Goal: Information Seeking & Learning: Learn about a topic

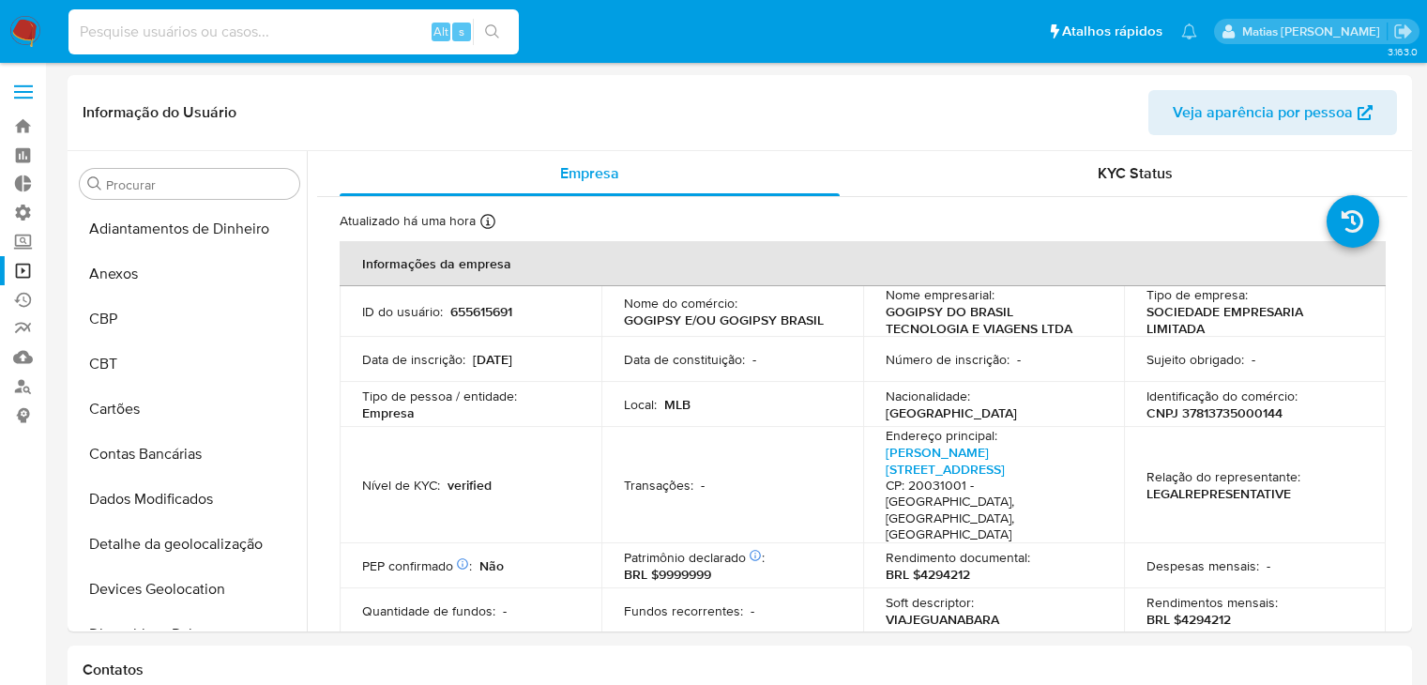
select select "10"
click at [277, 23] on input at bounding box center [294, 32] width 450 height 24
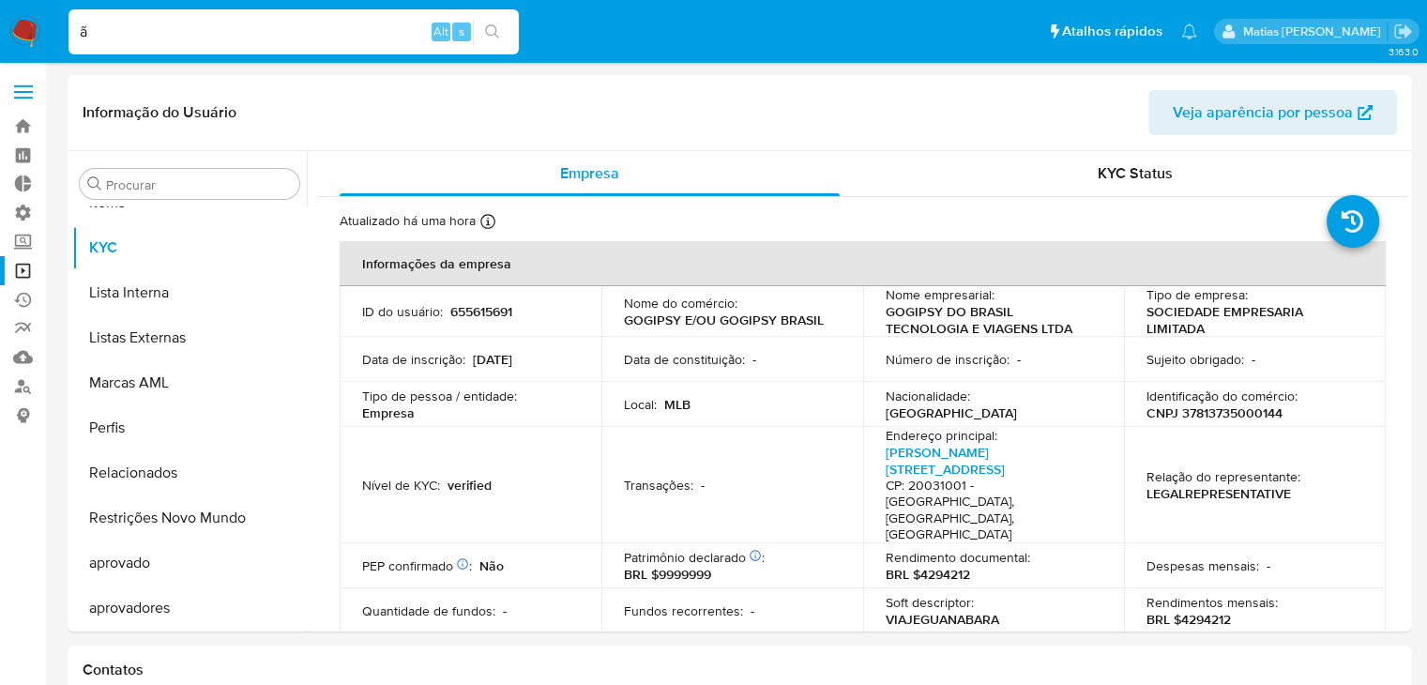
click at [150, 25] on input "ã" at bounding box center [294, 32] width 450 height 24
paste input "655615691"
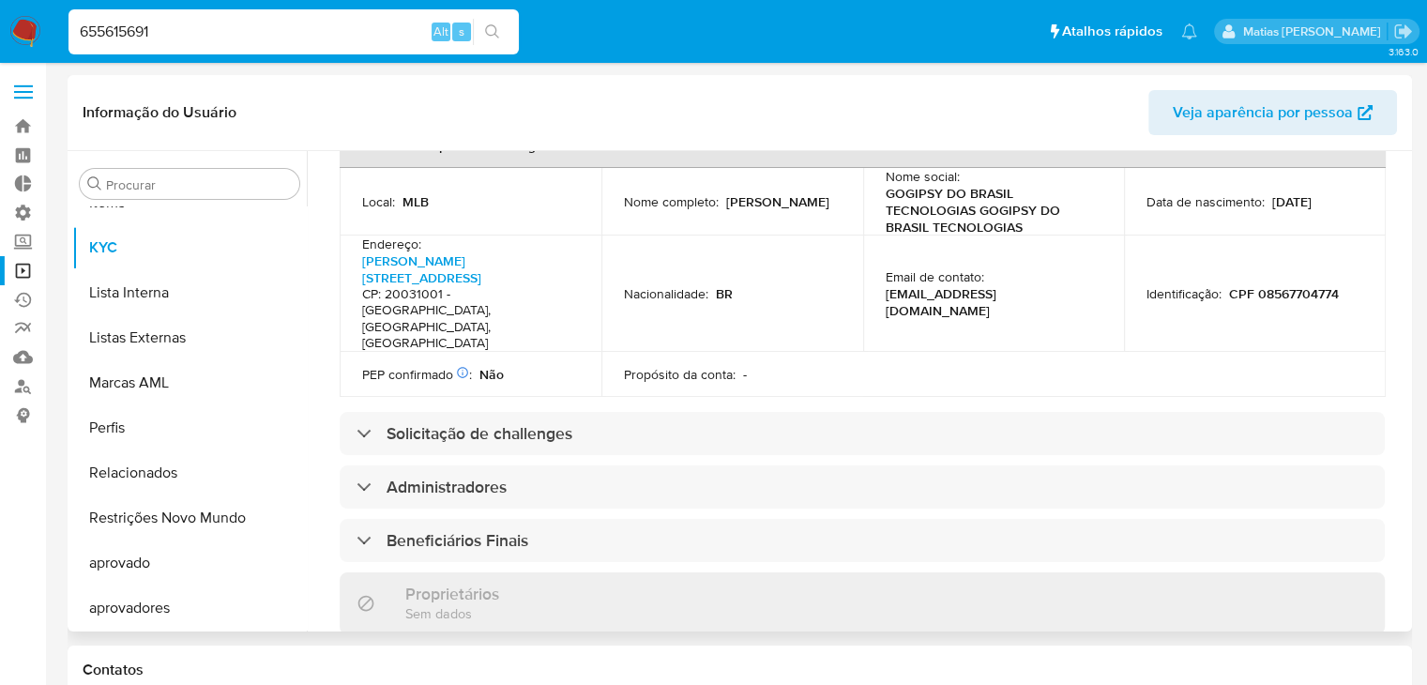
scroll to position [676, 0]
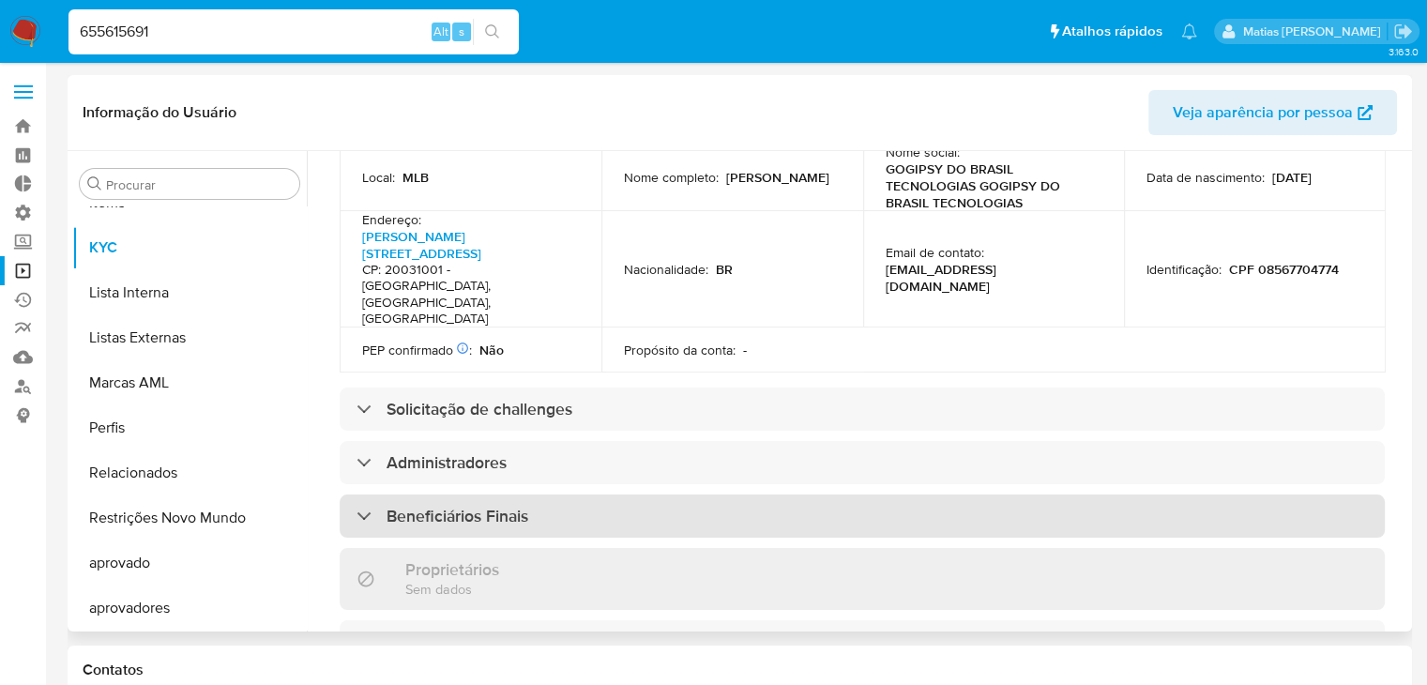
click at [833, 495] on div "Beneficiários Finais" at bounding box center [862, 516] width 1045 height 43
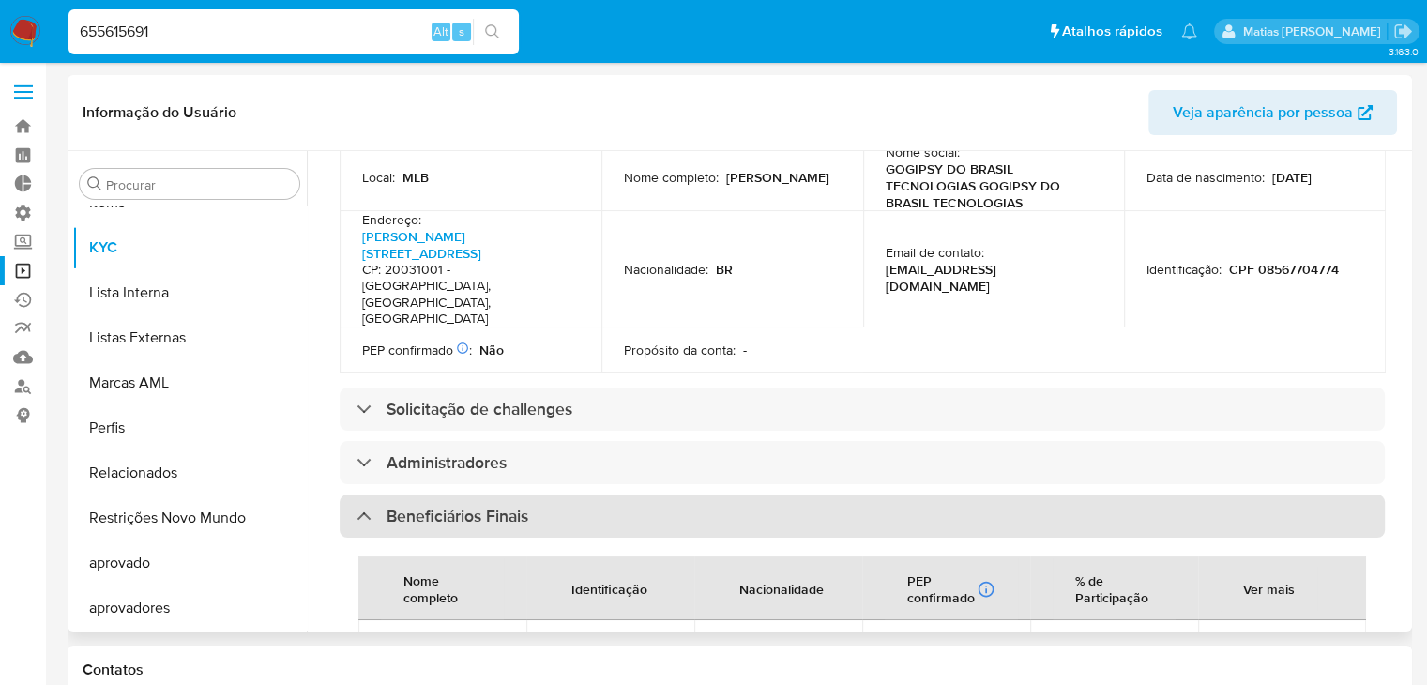
click at [833, 495] on div "Beneficiários Finais" at bounding box center [862, 516] width 1045 height 43
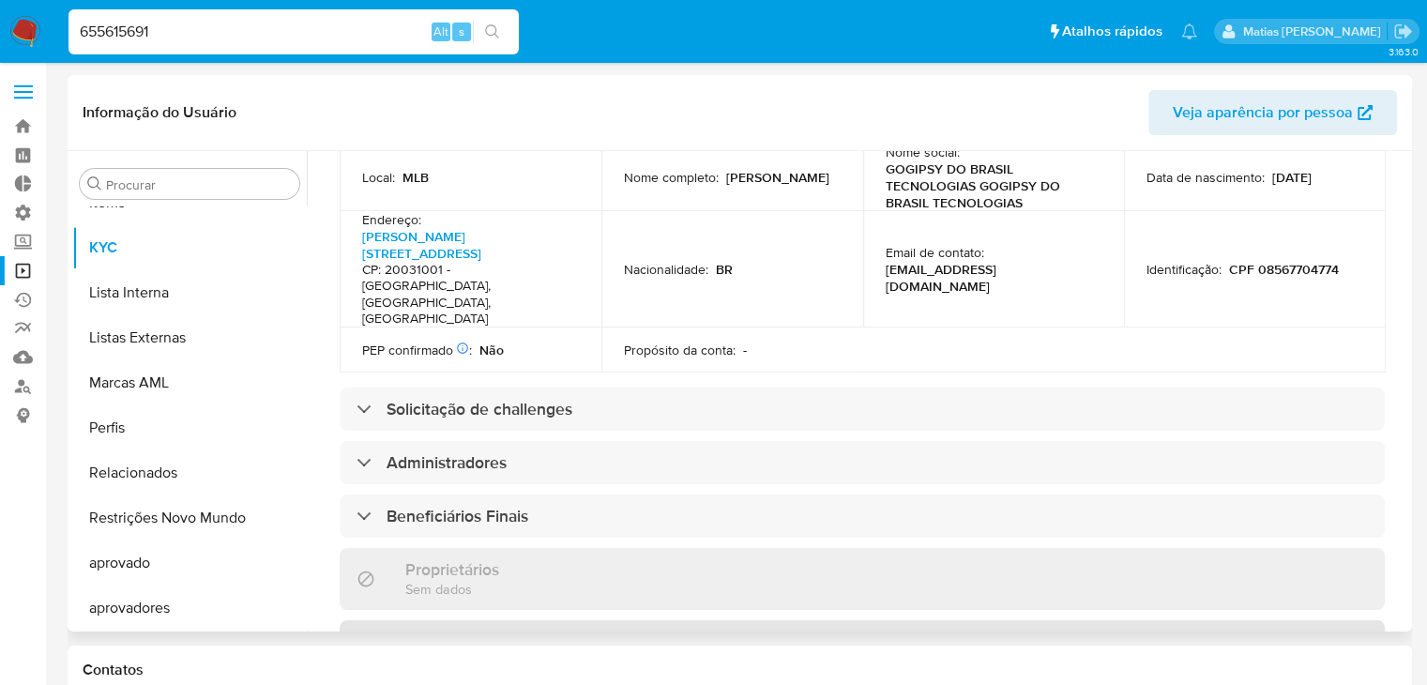
click at [882, 620] on div "Representantes Legais" at bounding box center [862, 641] width 1045 height 43
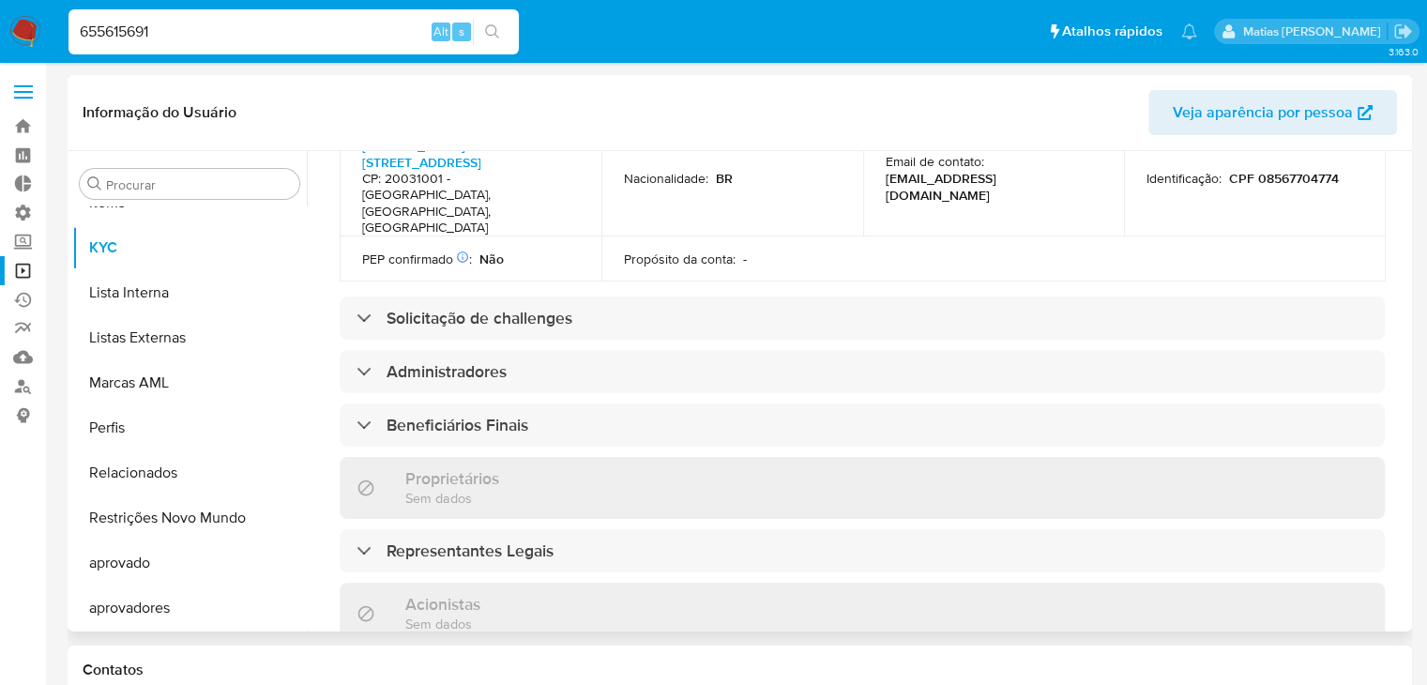
scroll to position [742, 0]
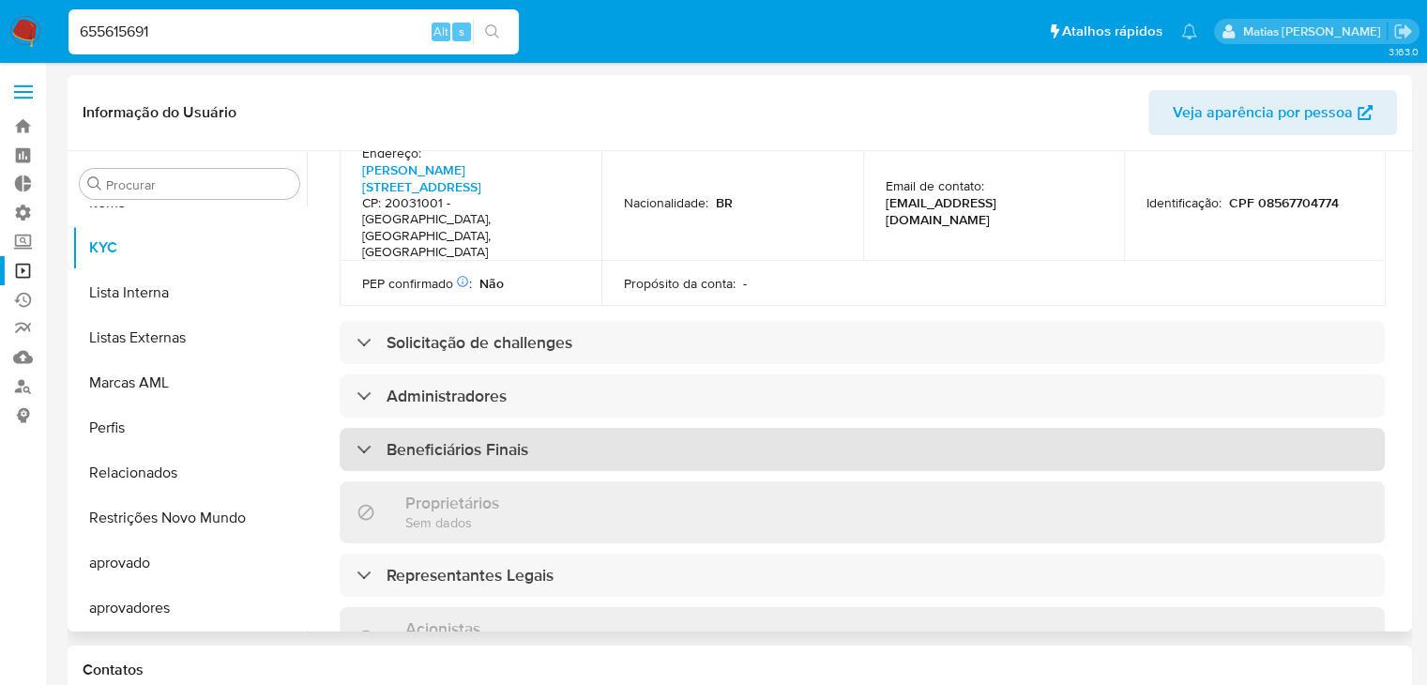
click at [724, 428] on div "Beneficiários Finais" at bounding box center [862, 449] width 1045 height 43
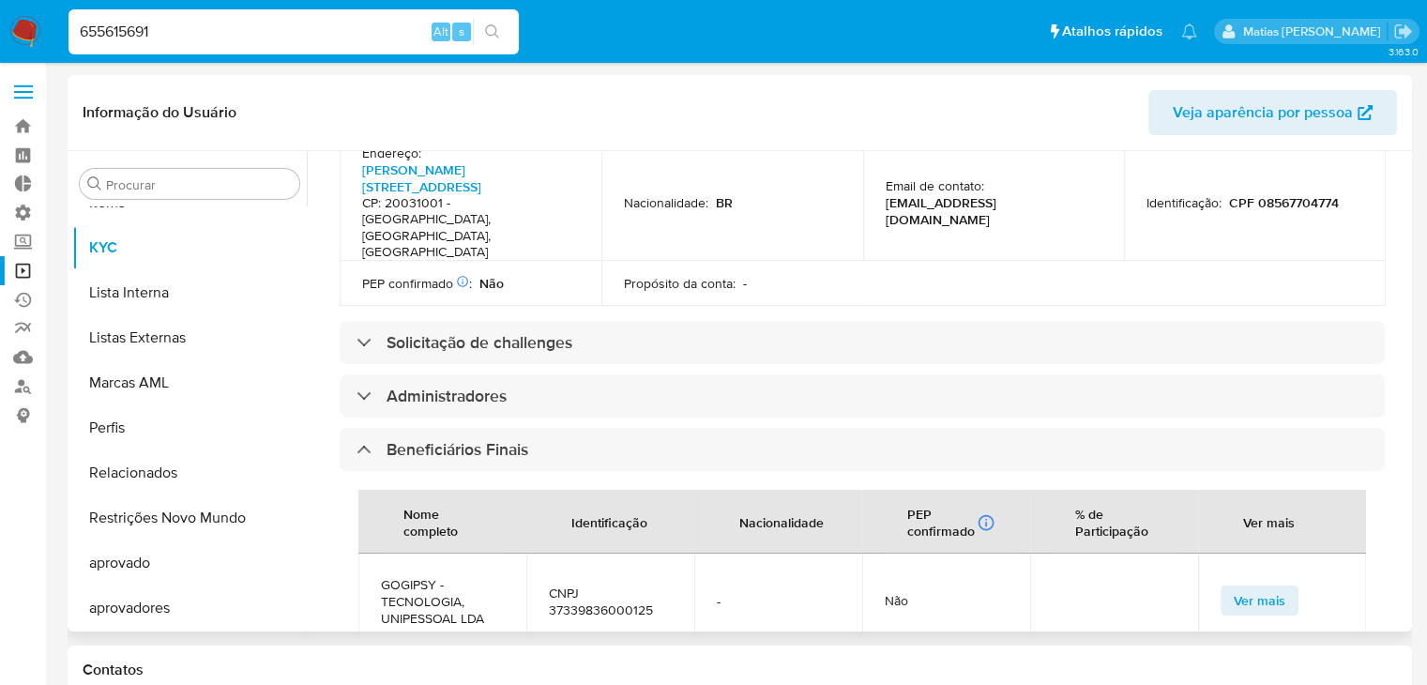
click at [1272, 587] on span "Ver mais" at bounding box center [1260, 600] width 52 height 26
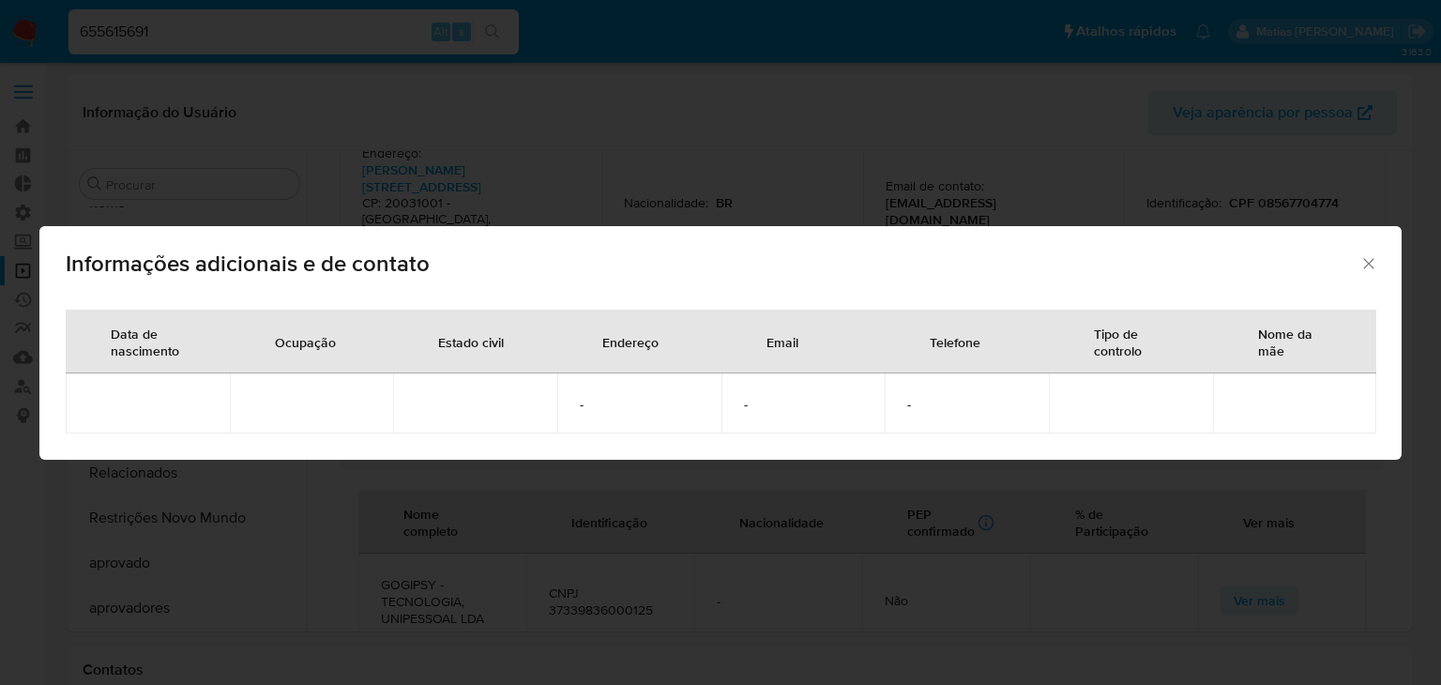
click at [1368, 262] on icon "Fechar" at bounding box center [1369, 263] width 10 height 10
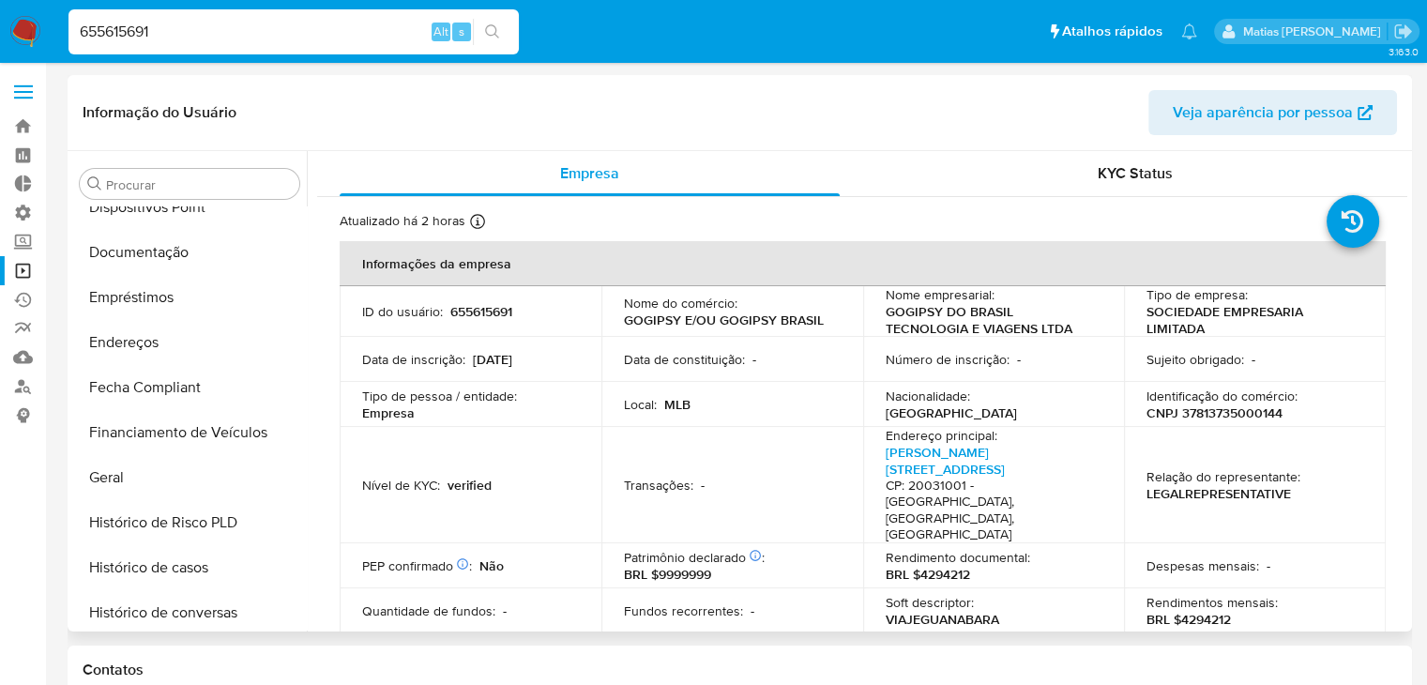
scroll to position [421, 0]
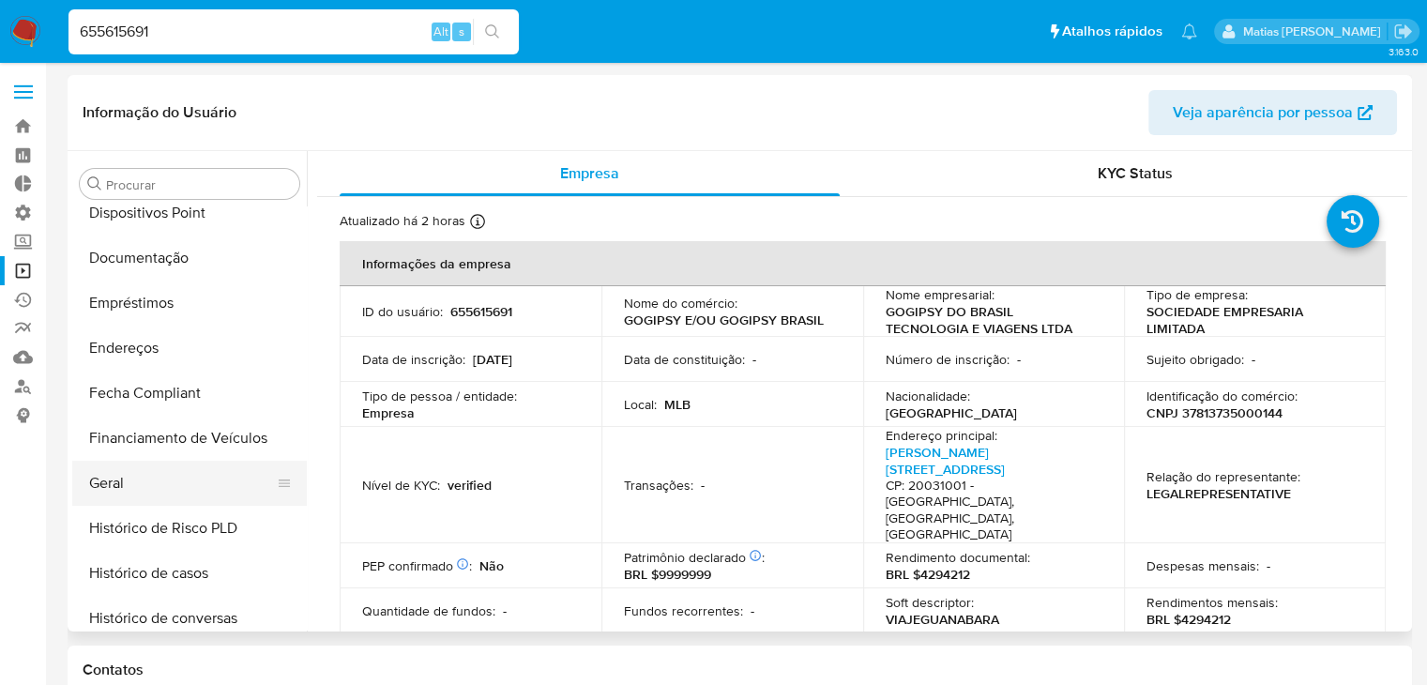
click at [214, 474] on button "Geral" at bounding box center [182, 483] width 220 height 45
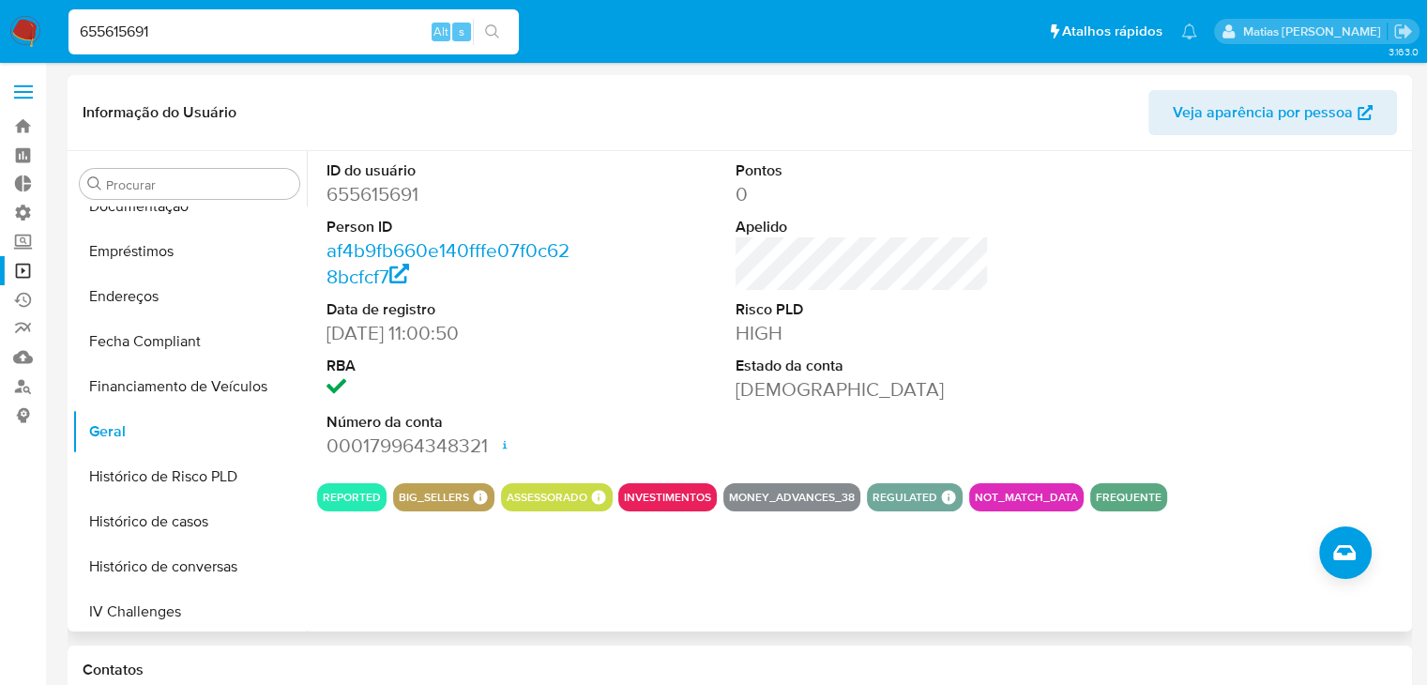
scroll to position [478, 0]
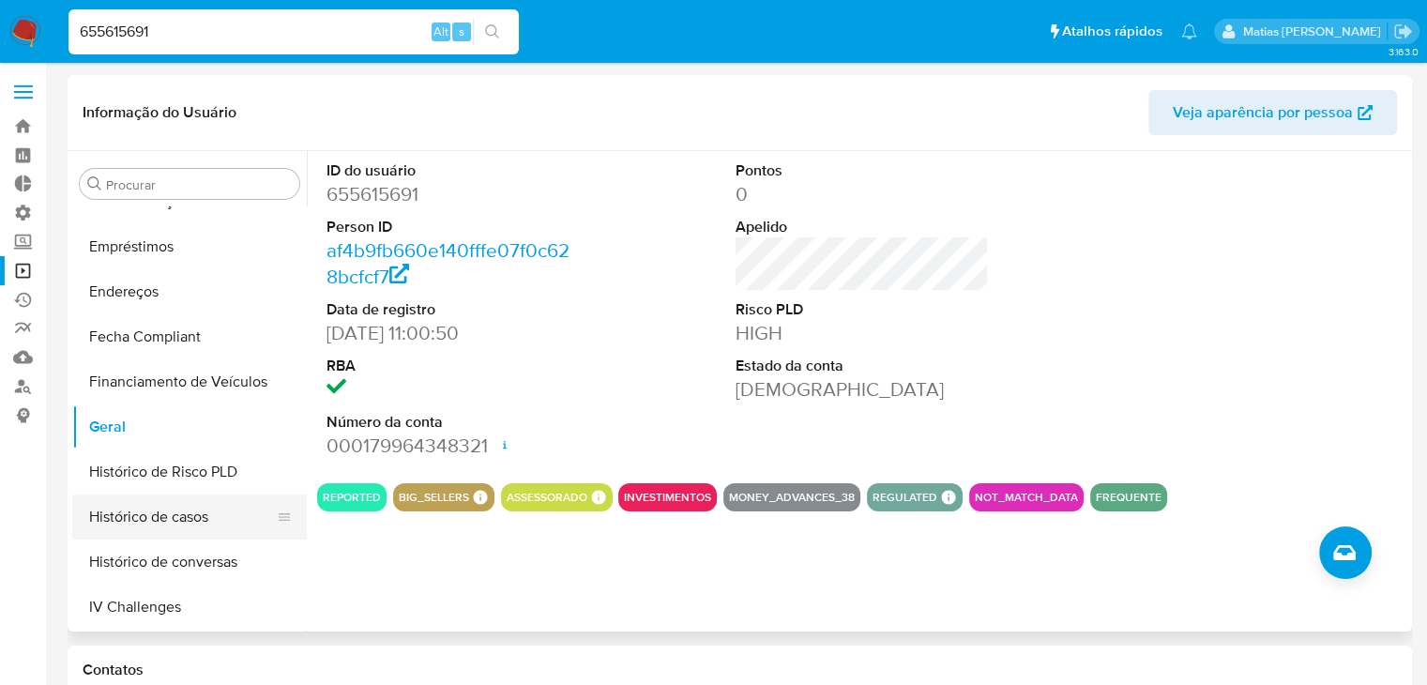
click at [198, 511] on button "Histórico de casos" at bounding box center [182, 517] width 220 height 45
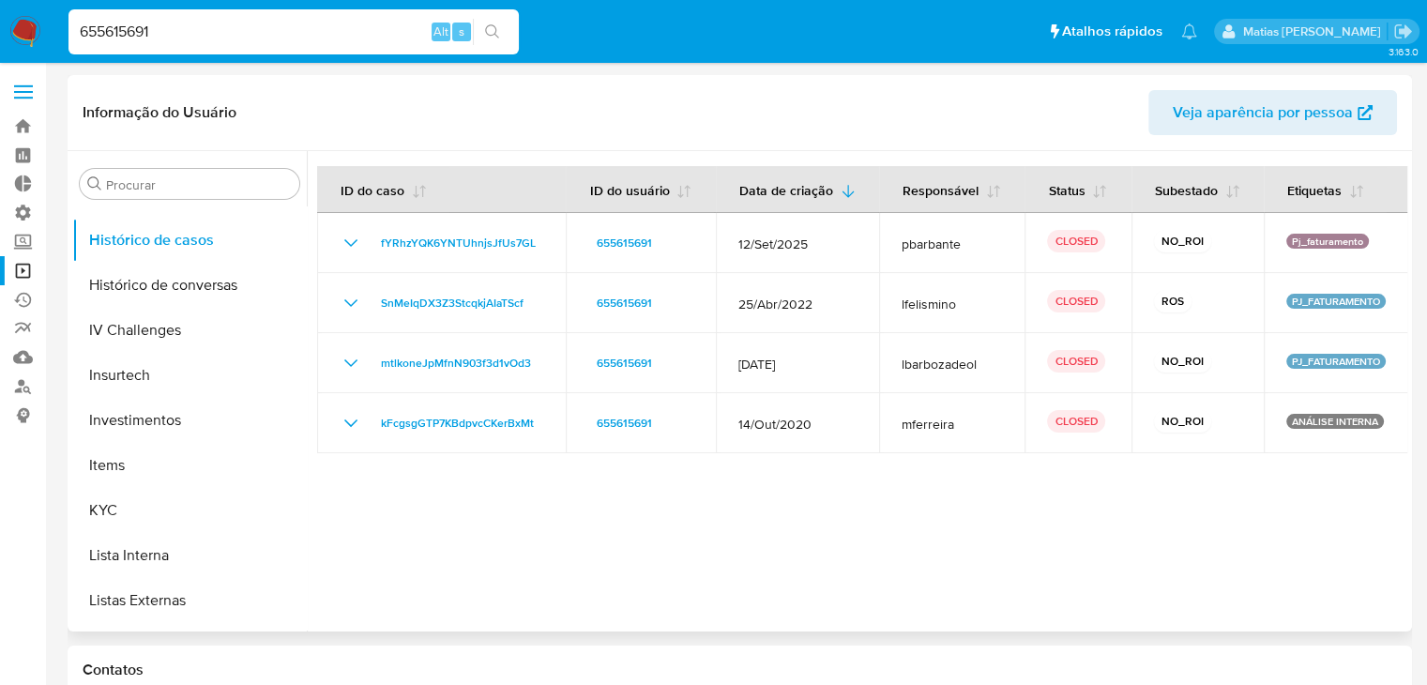
scroll to position [759, 0]
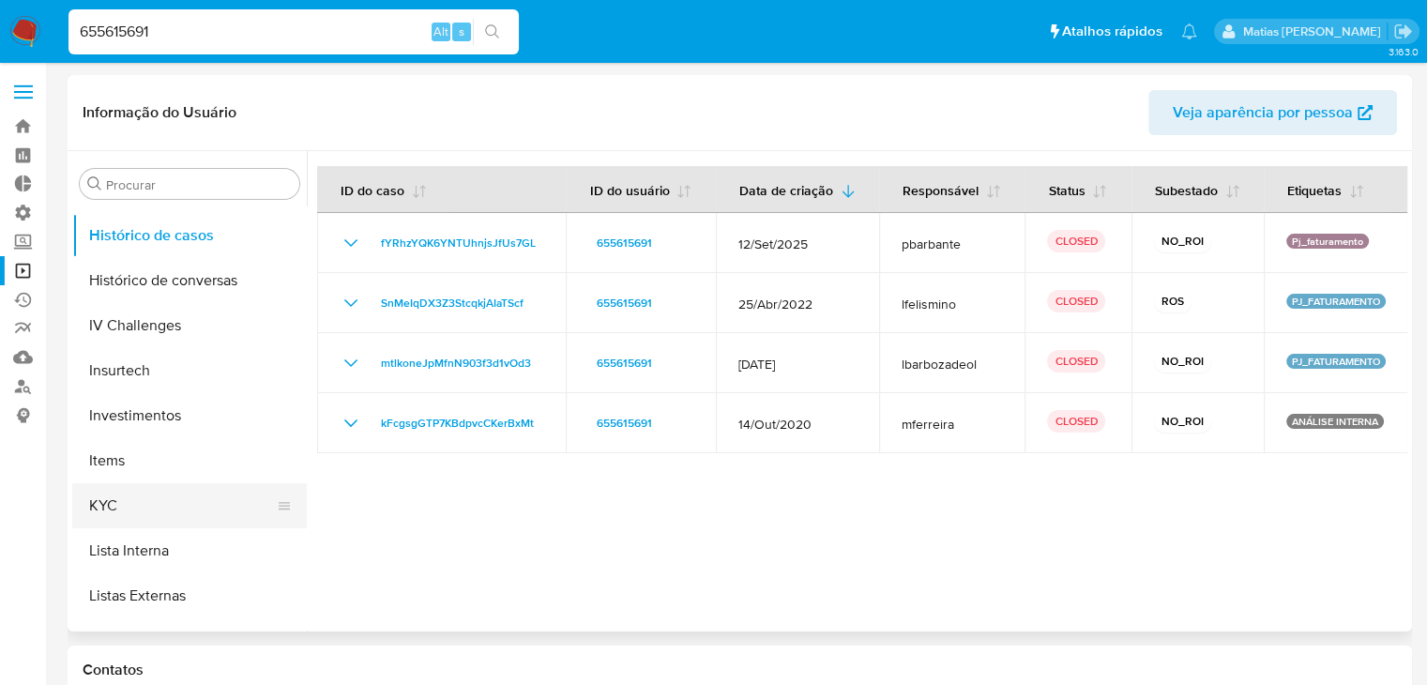
click at [225, 499] on button "KYC" at bounding box center [182, 505] width 220 height 45
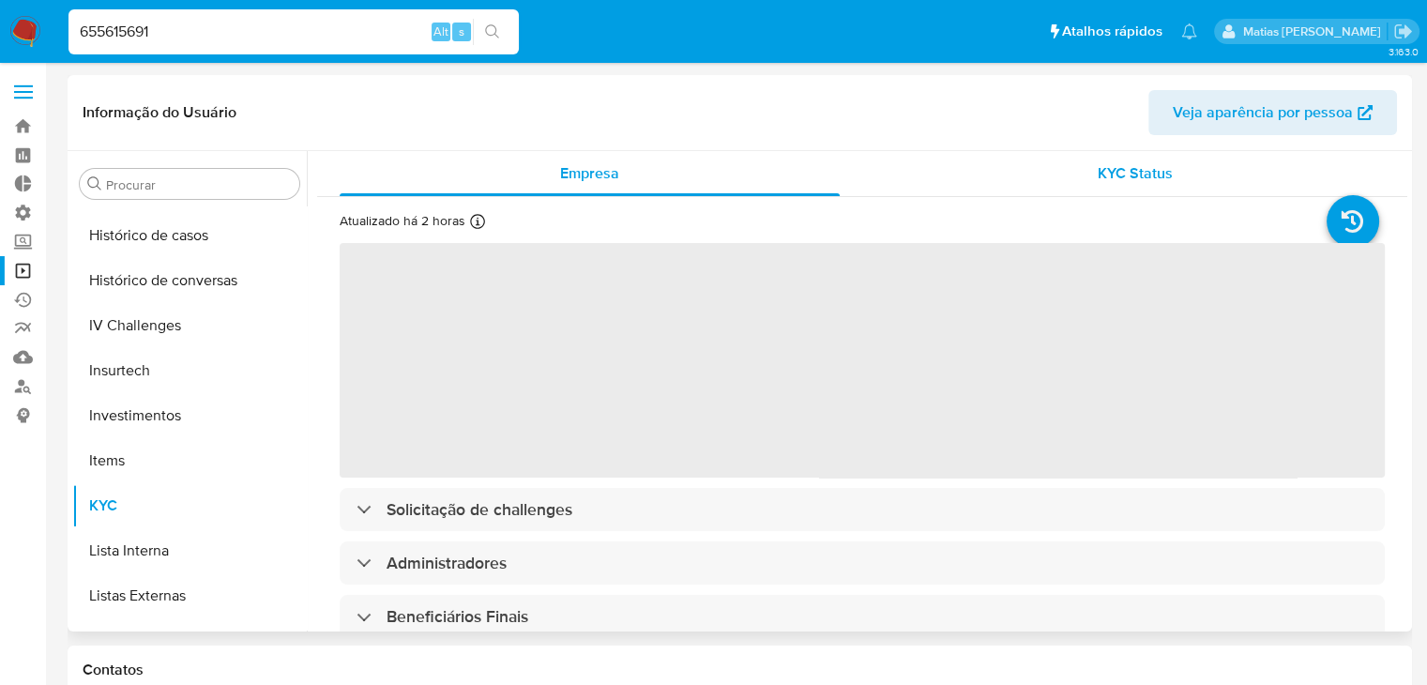
click at [1136, 177] on span "KYC Status" at bounding box center [1135, 173] width 75 height 22
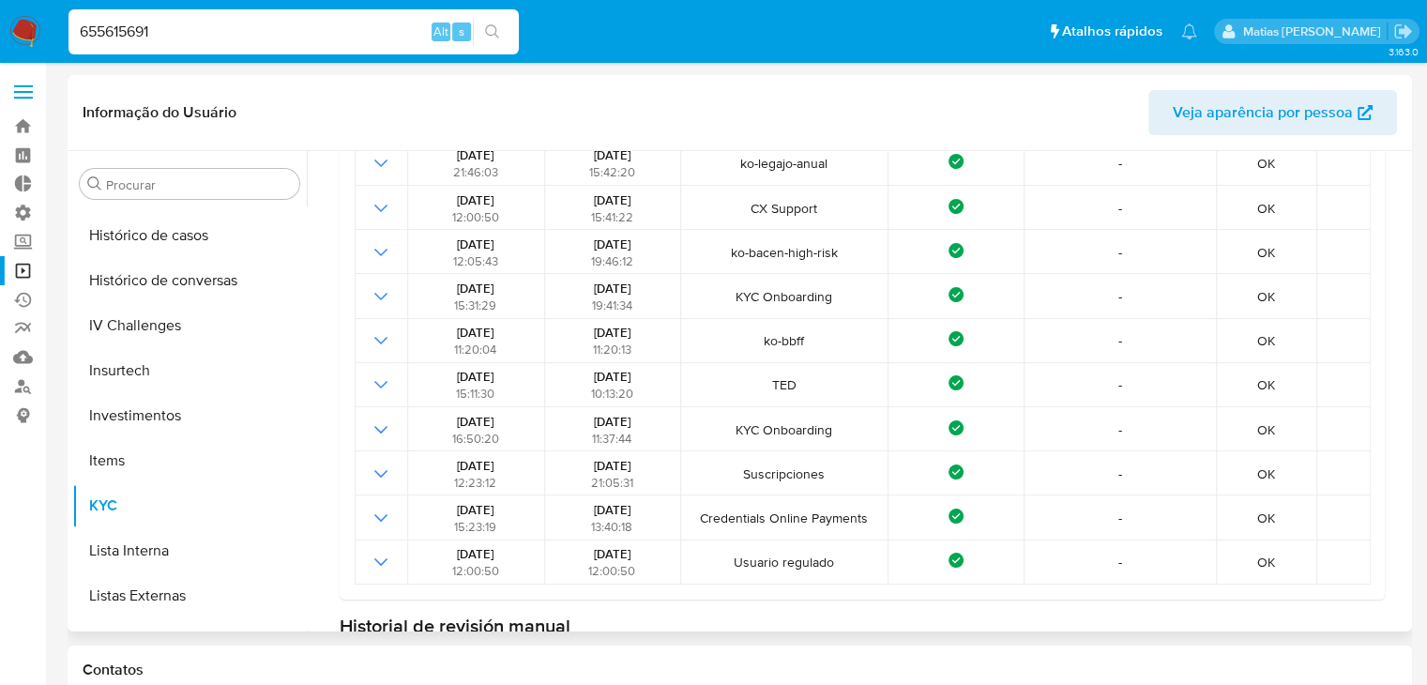
scroll to position [0, 0]
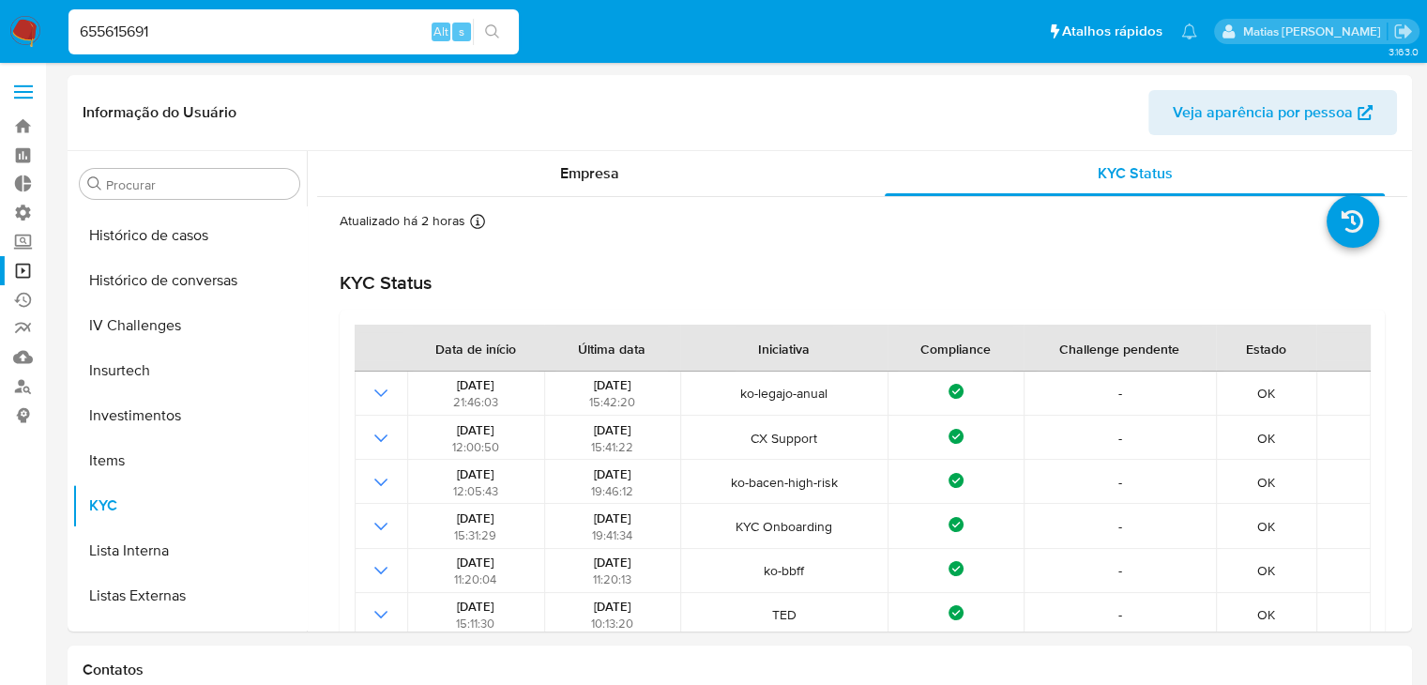
click at [173, 39] on input "655615691" at bounding box center [294, 32] width 450 height 24
paste input "261074288"
type input "261074288"
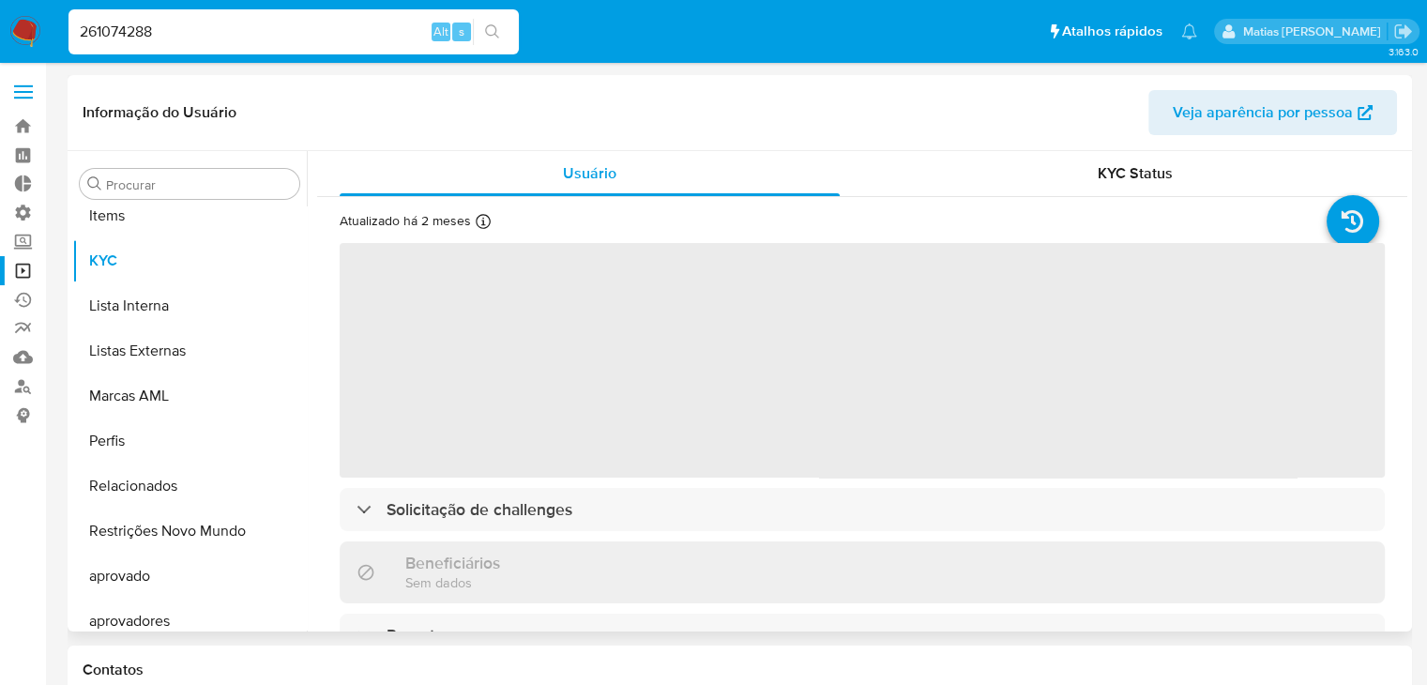
scroll to position [1017, 0]
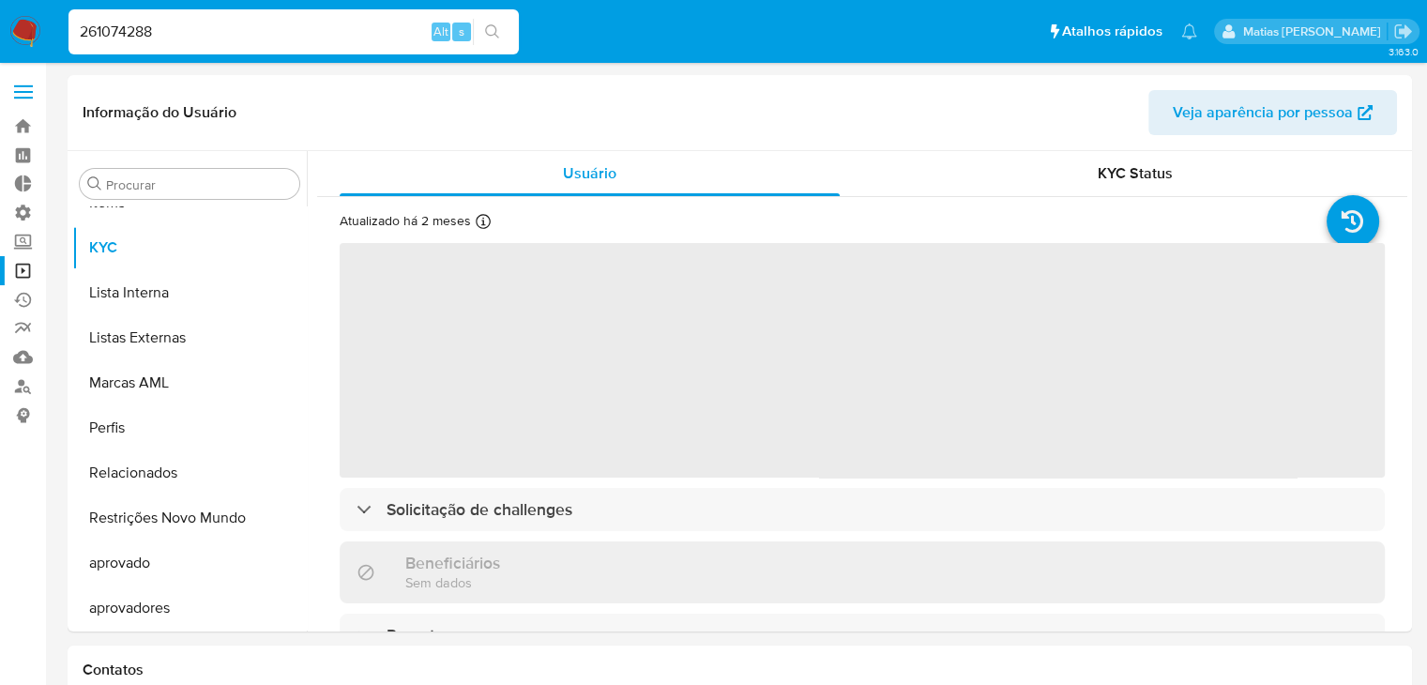
select select "10"
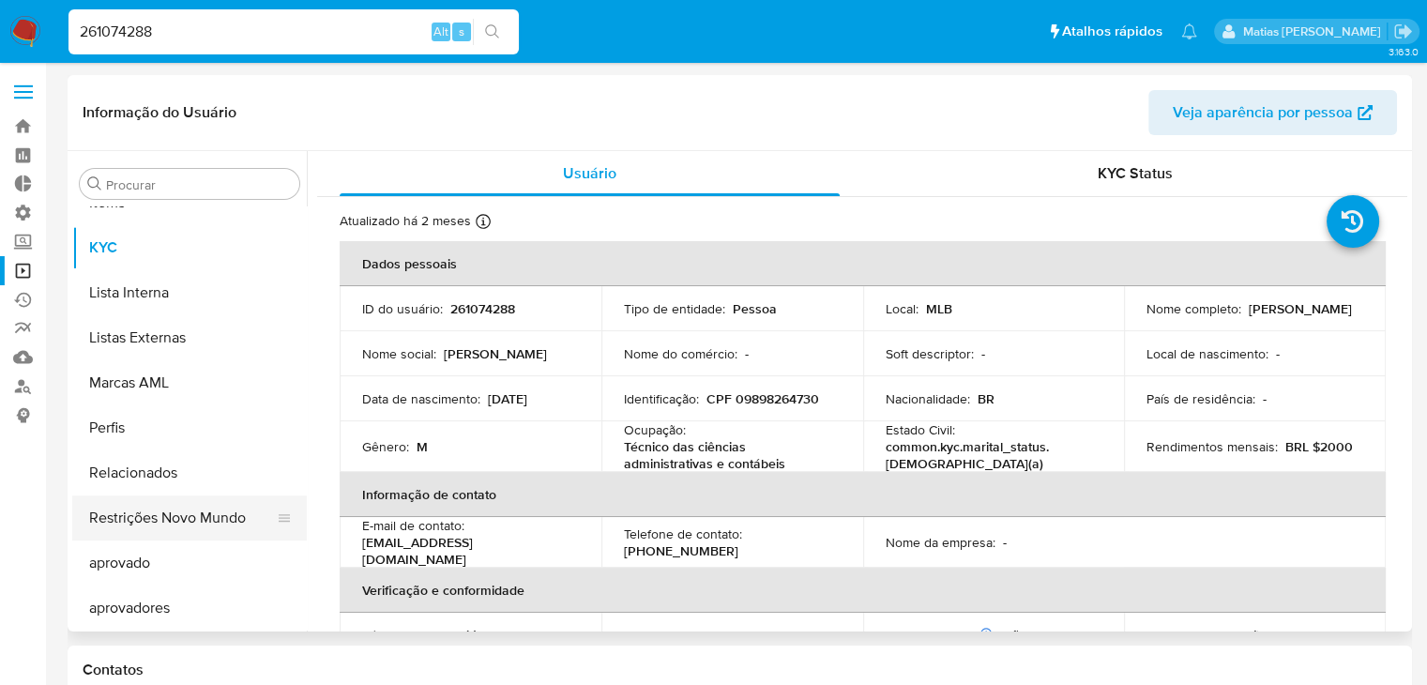
click at [219, 519] on button "Restrições Novo Mundo" at bounding box center [182, 517] width 220 height 45
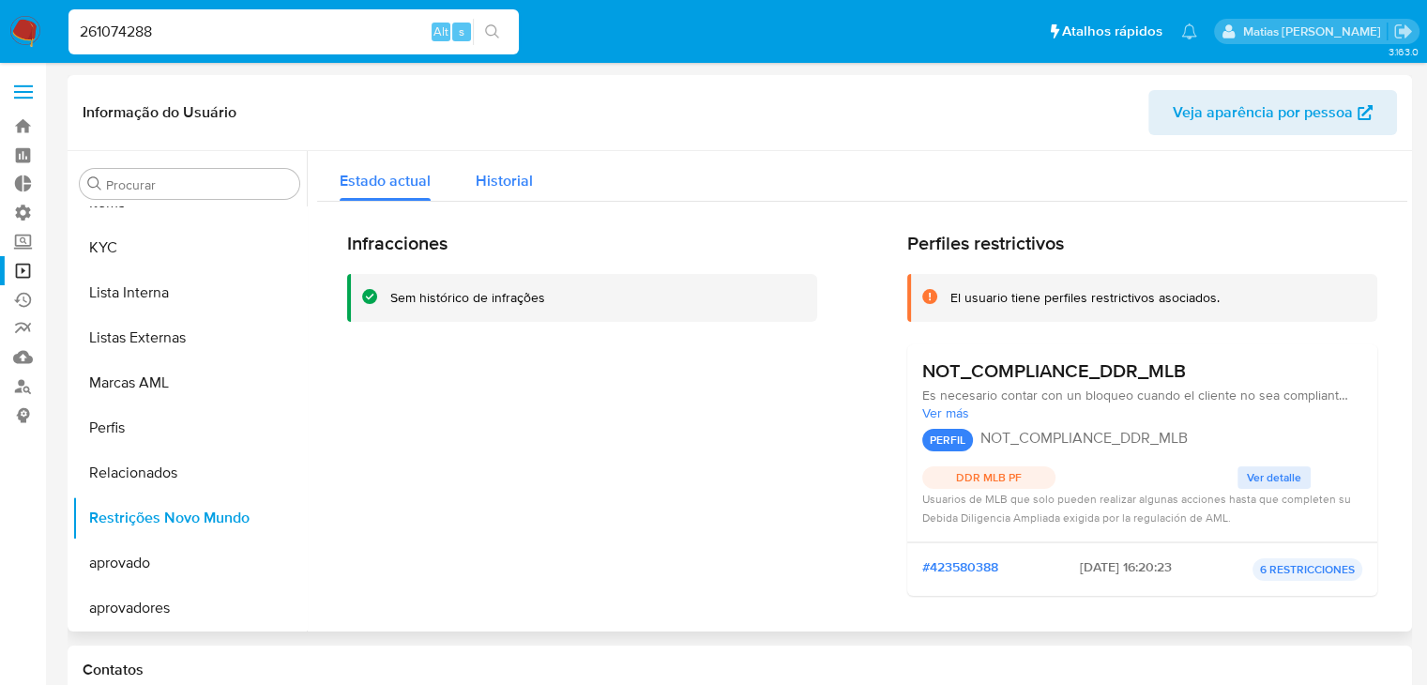
click at [512, 179] on span "Historial" at bounding box center [504, 181] width 57 height 22
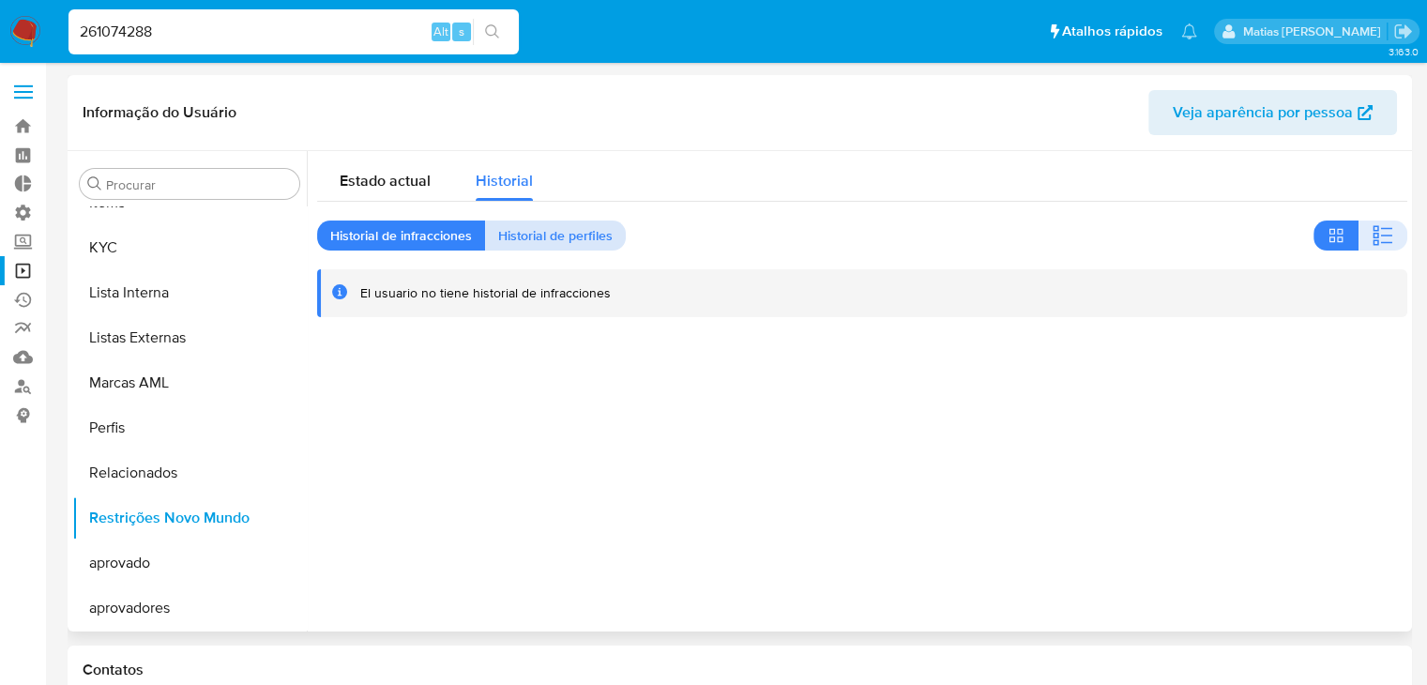
click at [550, 229] on span "Historial de perfiles" at bounding box center [555, 235] width 114 height 26
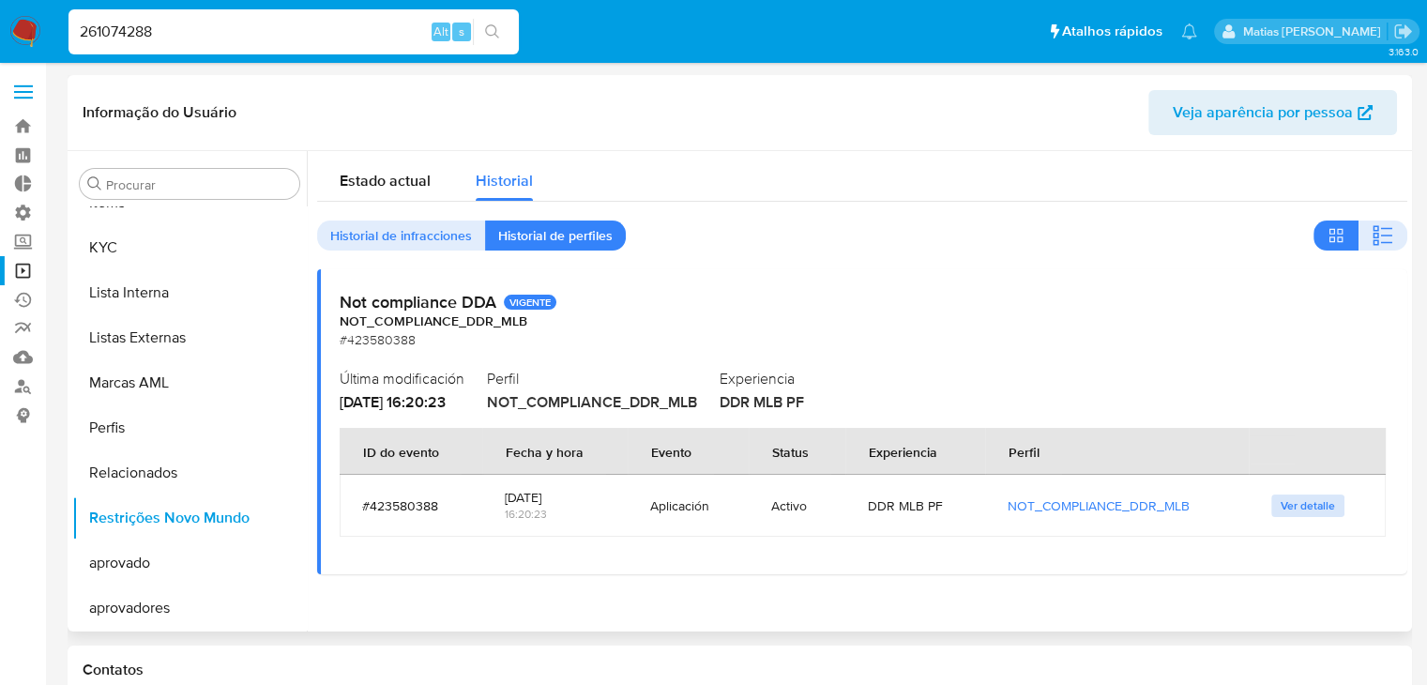
click at [1288, 505] on span "Ver detalle" at bounding box center [1308, 505] width 54 height 19
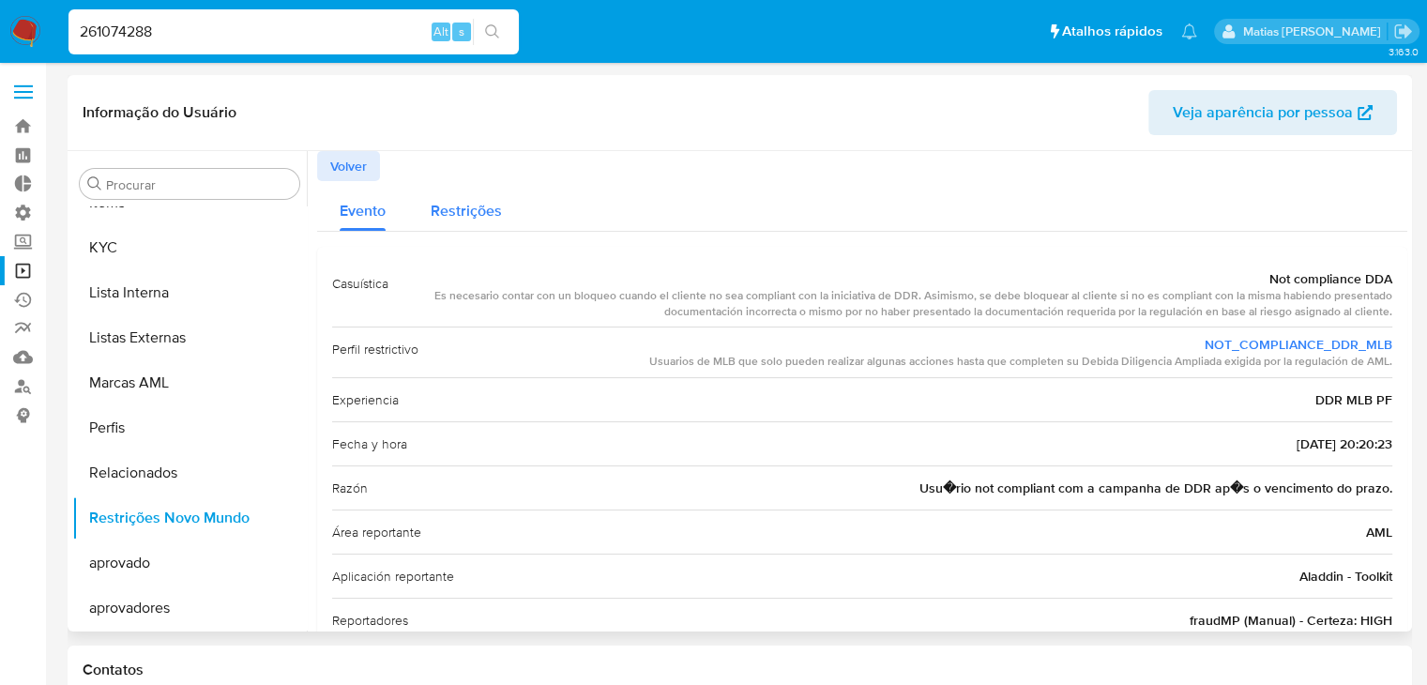
click at [448, 215] on span "Restrições" at bounding box center [466, 211] width 71 height 22
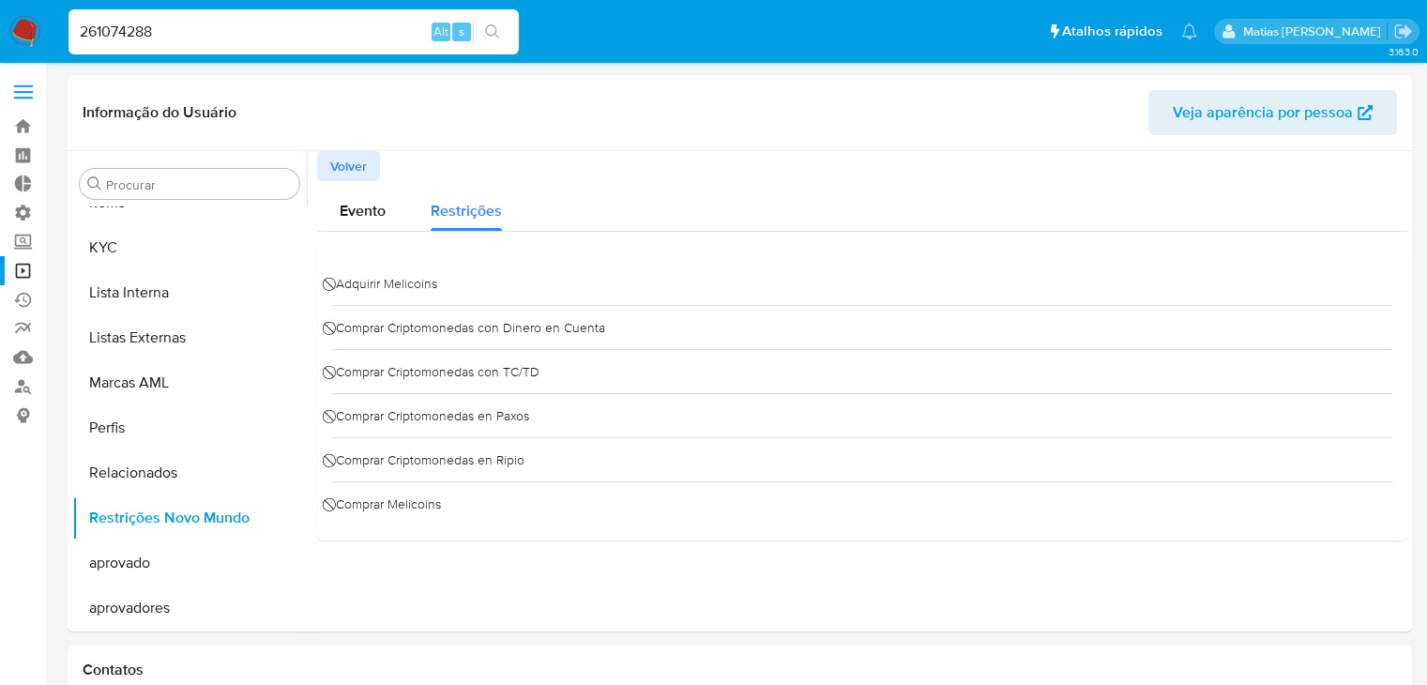
click at [249, 41] on input "261074288" at bounding box center [294, 32] width 450 height 24
paste input "167913933"
type input "167913933"
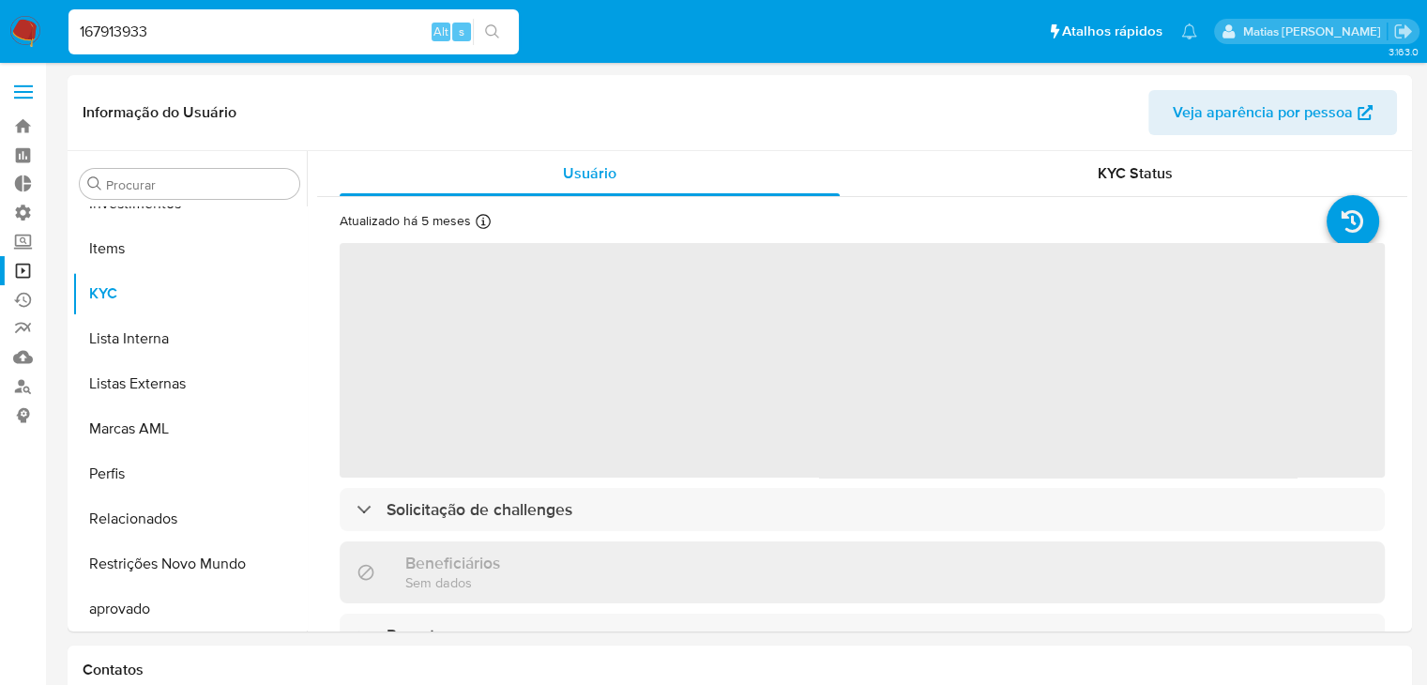
scroll to position [1017, 0]
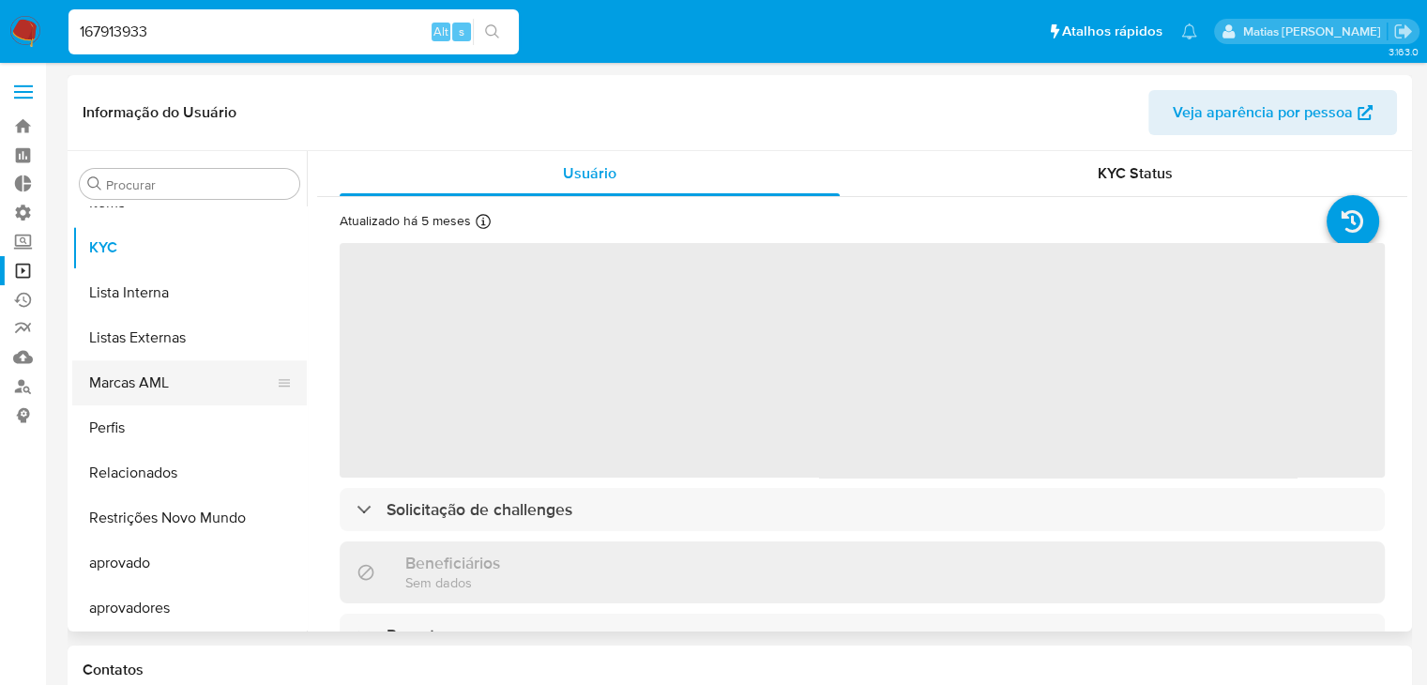
select select "10"
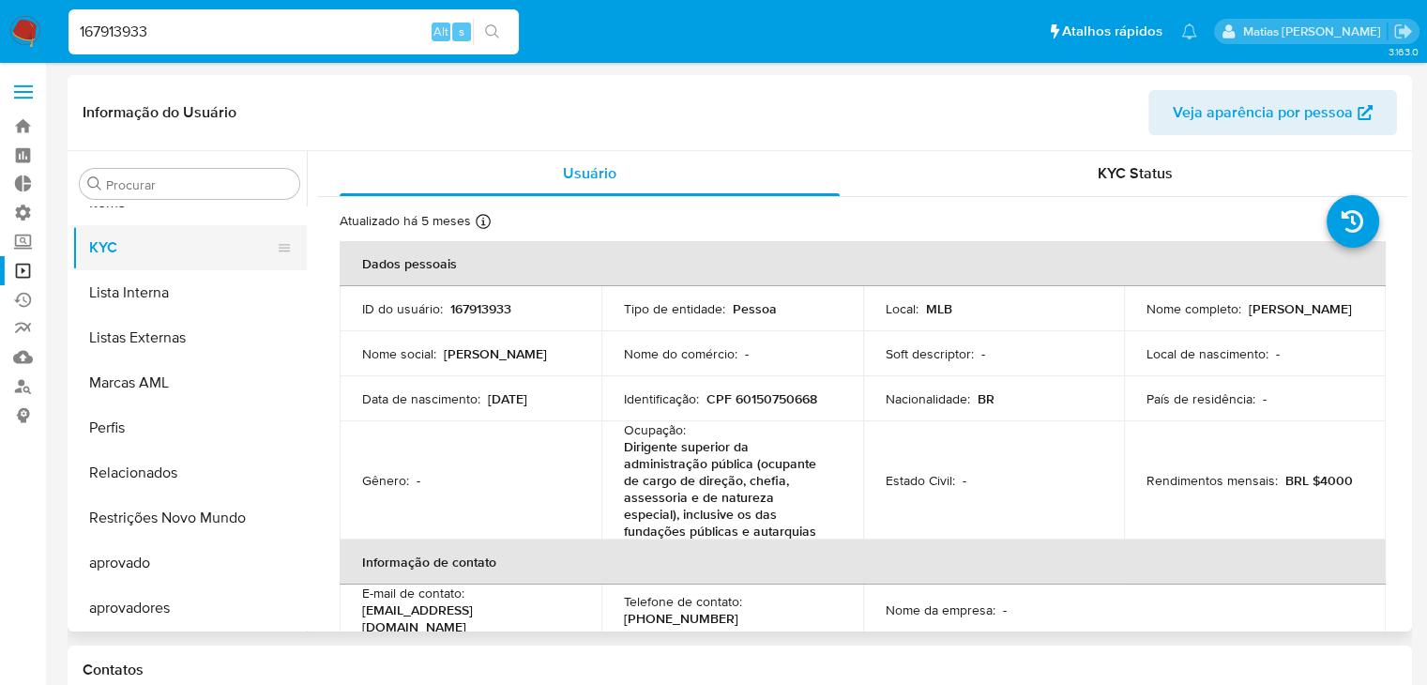
click at [184, 240] on button "KYC" at bounding box center [182, 247] width 220 height 45
click at [1085, 181] on div "KYC Status" at bounding box center [1135, 173] width 500 height 45
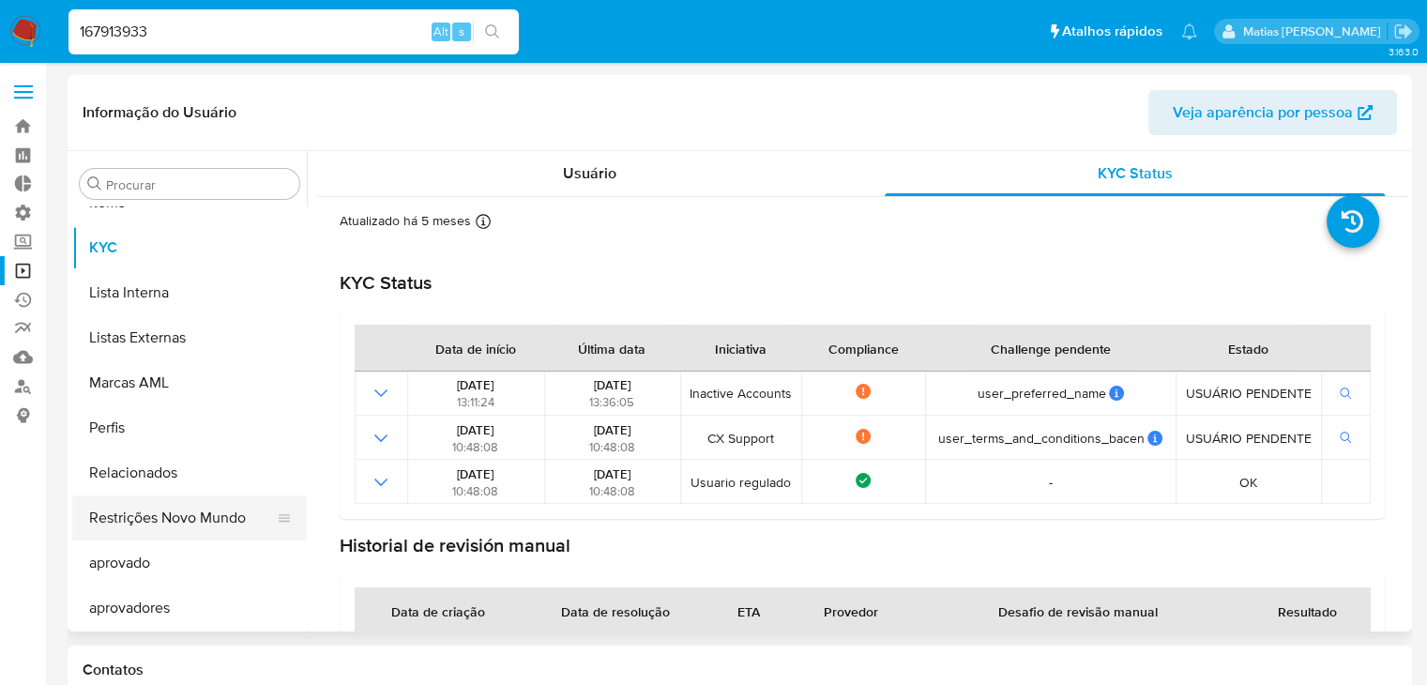
click at [191, 525] on button "Restrições Novo Mundo" at bounding box center [182, 517] width 220 height 45
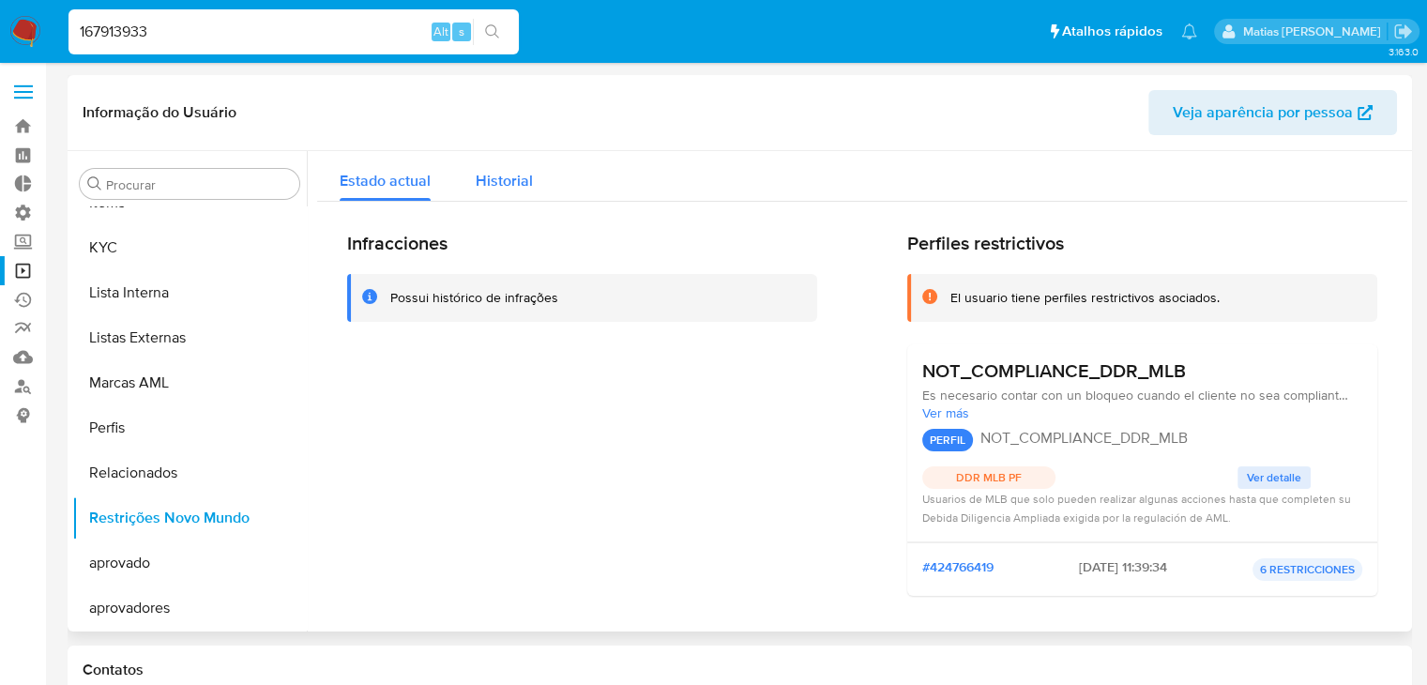
click at [518, 178] on span "Historial" at bounding box center [504, 181] width 57 height 22
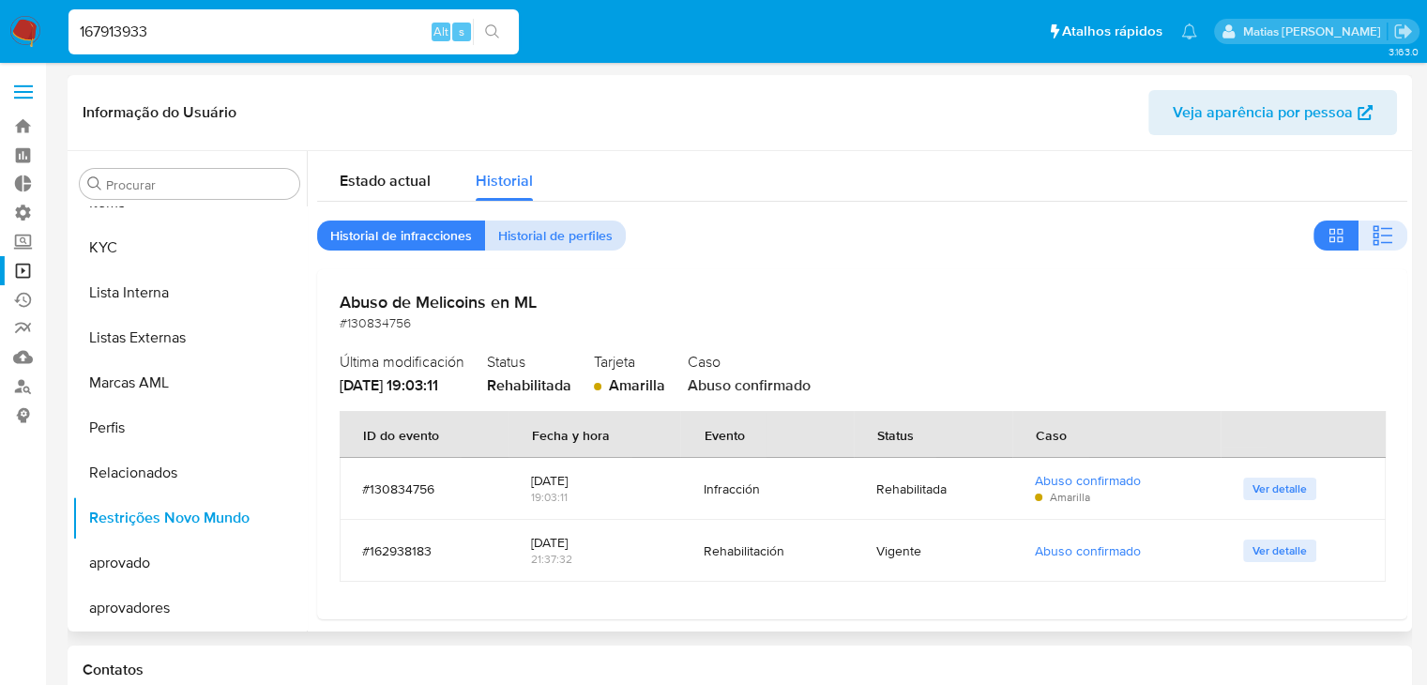
click at [530, 244] on span "Historial de perfiles" at bounding box center [555, 235] width 114 height 26
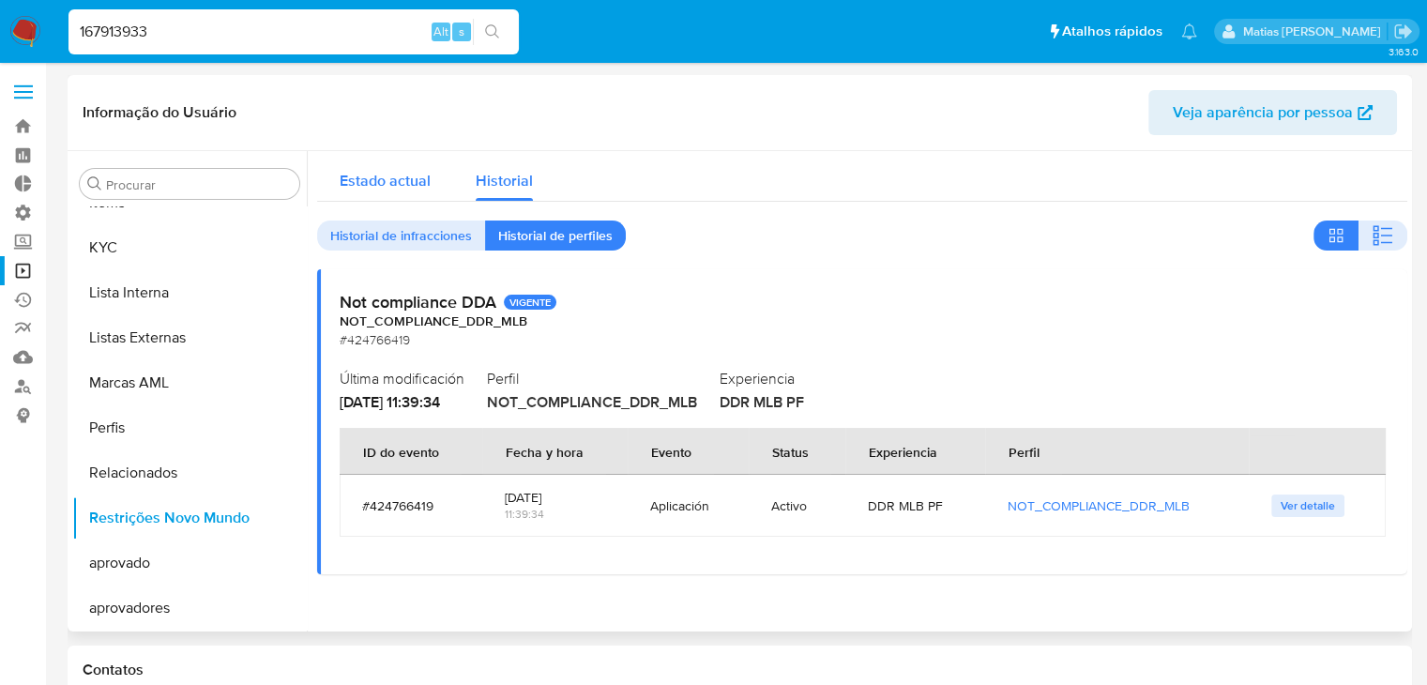
click at [385, 179] on span "Estado actual" at bounding box center [385, 181] width 91 height 22
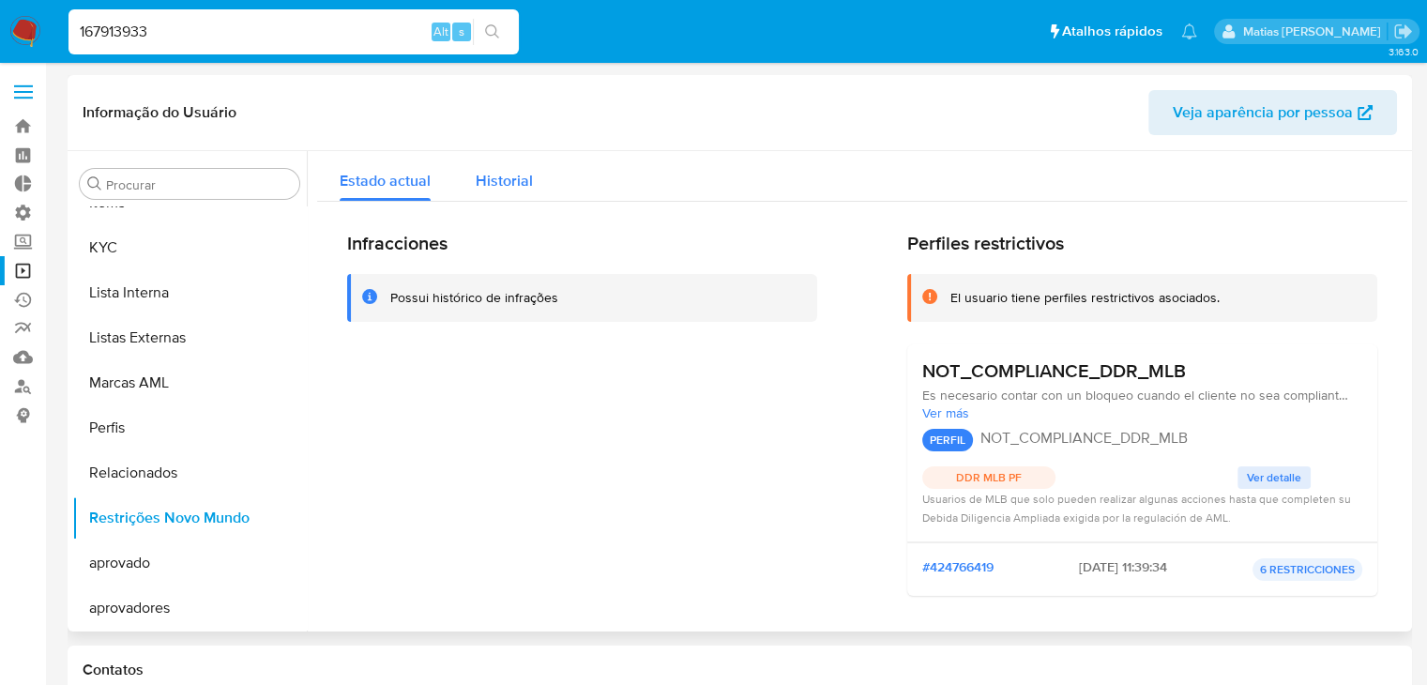
click at [507, 177] on span "Historial" at bounding box center [504, 181] width 57 height 22
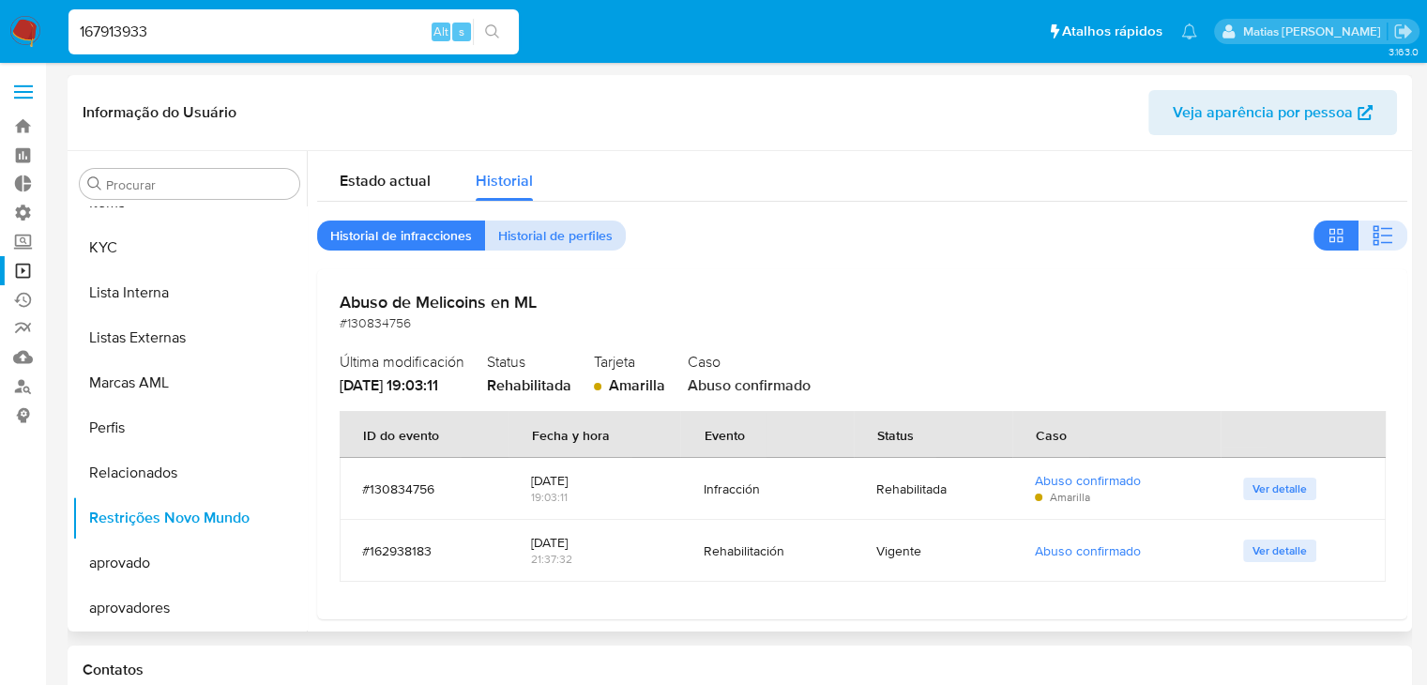
click at [597, 235] on span "Historial de perfiles" at bounding box center [555, 235] width 114 height 26
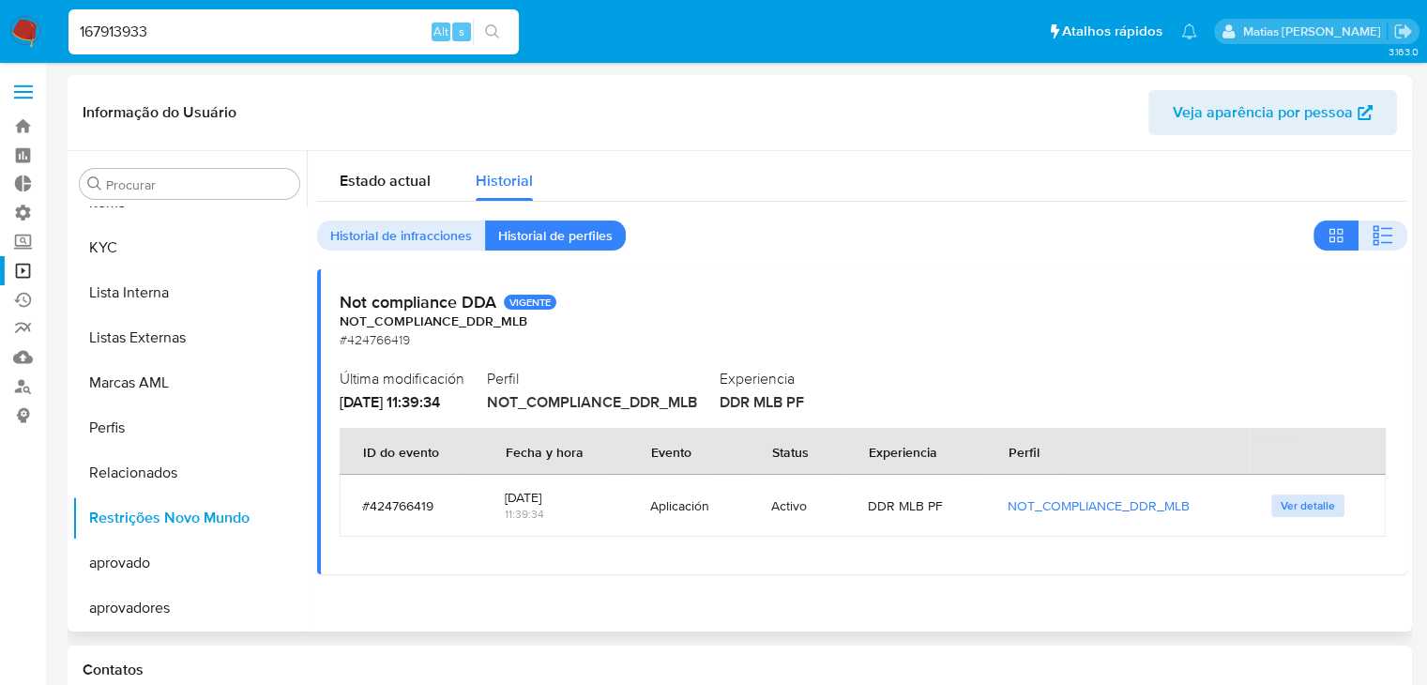
click at [1318, 504] on span "Ver detalle" at bounding box center [1308, 505] width 54 height 19
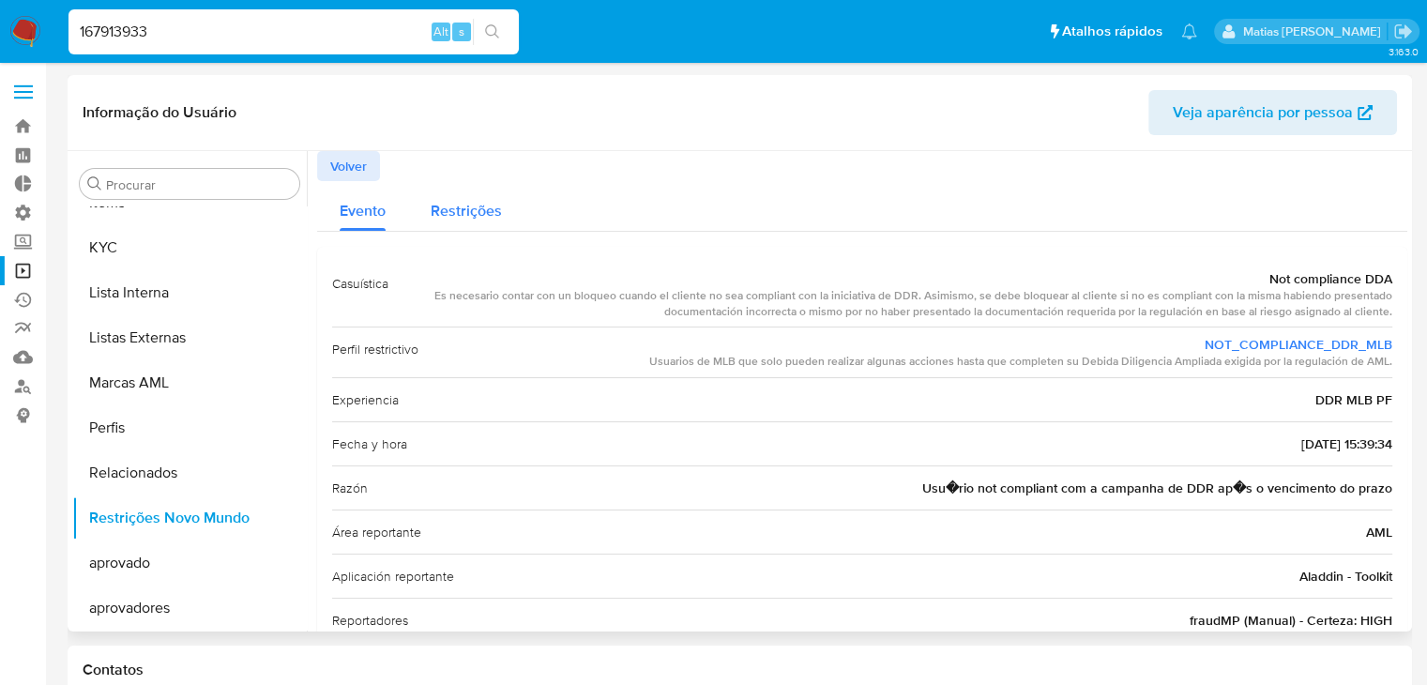
click at [495, 218] on span "Restrições" at bounding box center [466, 211] width 71 height 22
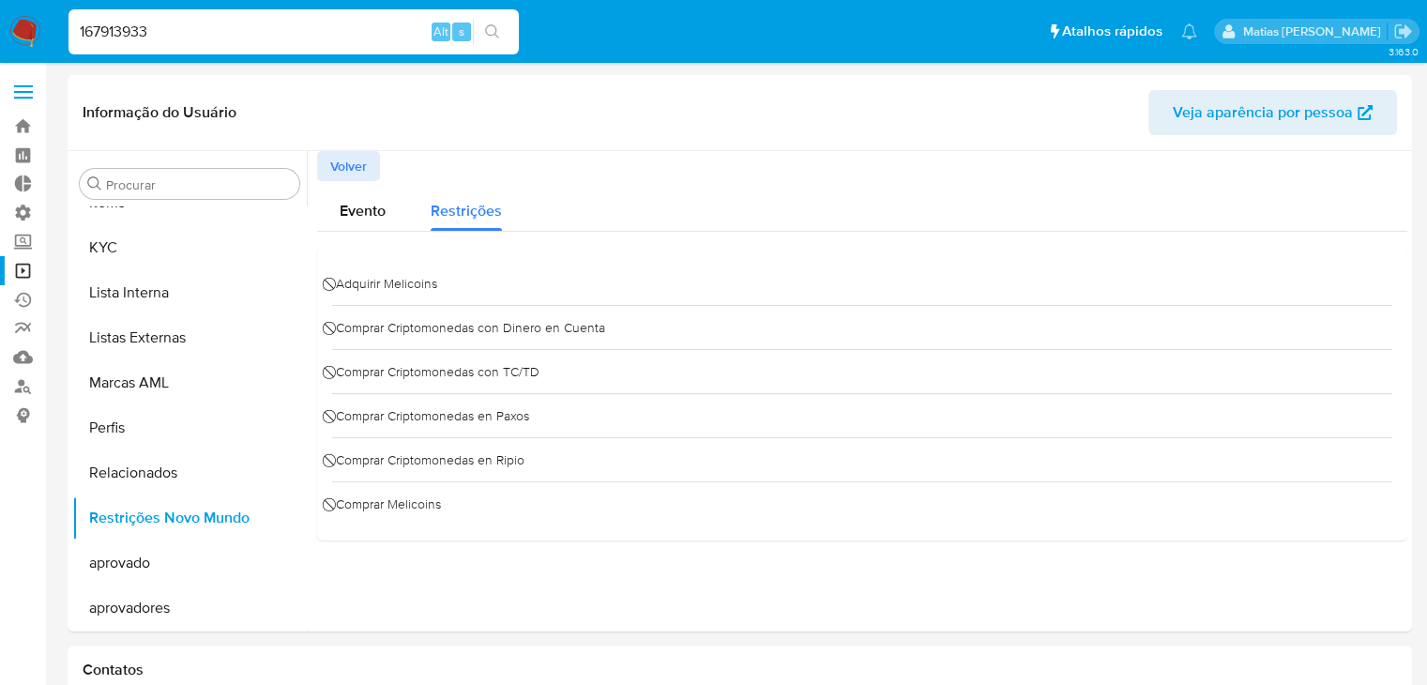
click at [334, 20] on input "167913933" at bounding box center [294, 32] width 450 height 24
paste input "2113503482"
type input "2113503482"
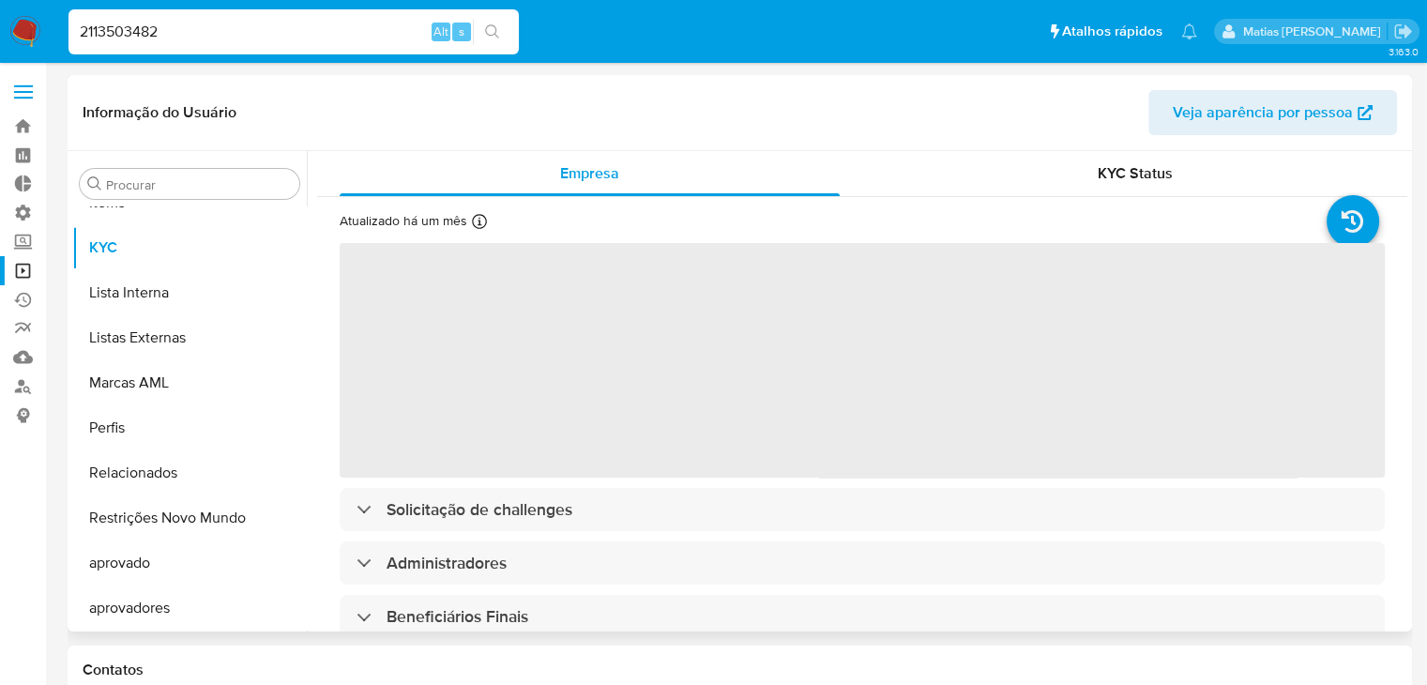
scroll to position [1017, 0]
select select "10"
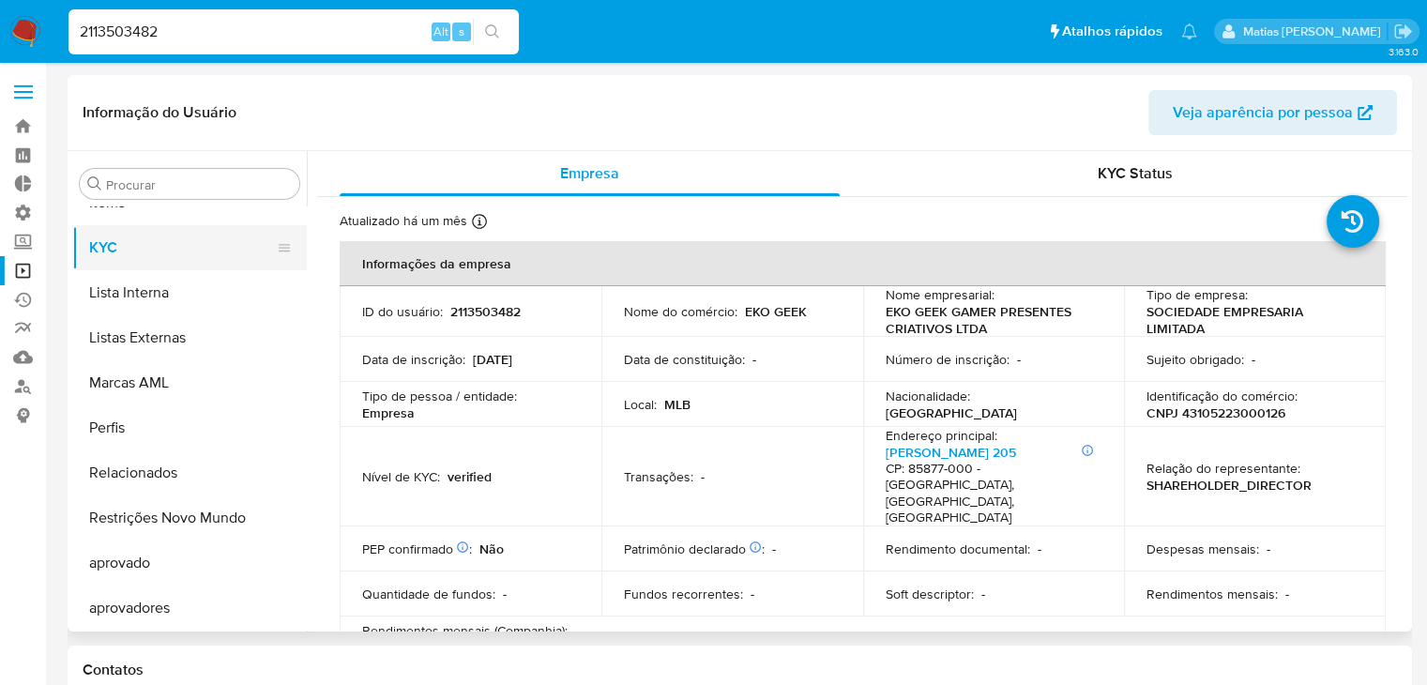
click at [183, 237] on button "KYC" at bounding box center [182, 247] width 220 height 45
click at [1156, 177] on span "KYC Status" at bounding box center [1135, 173] width 75 height 22
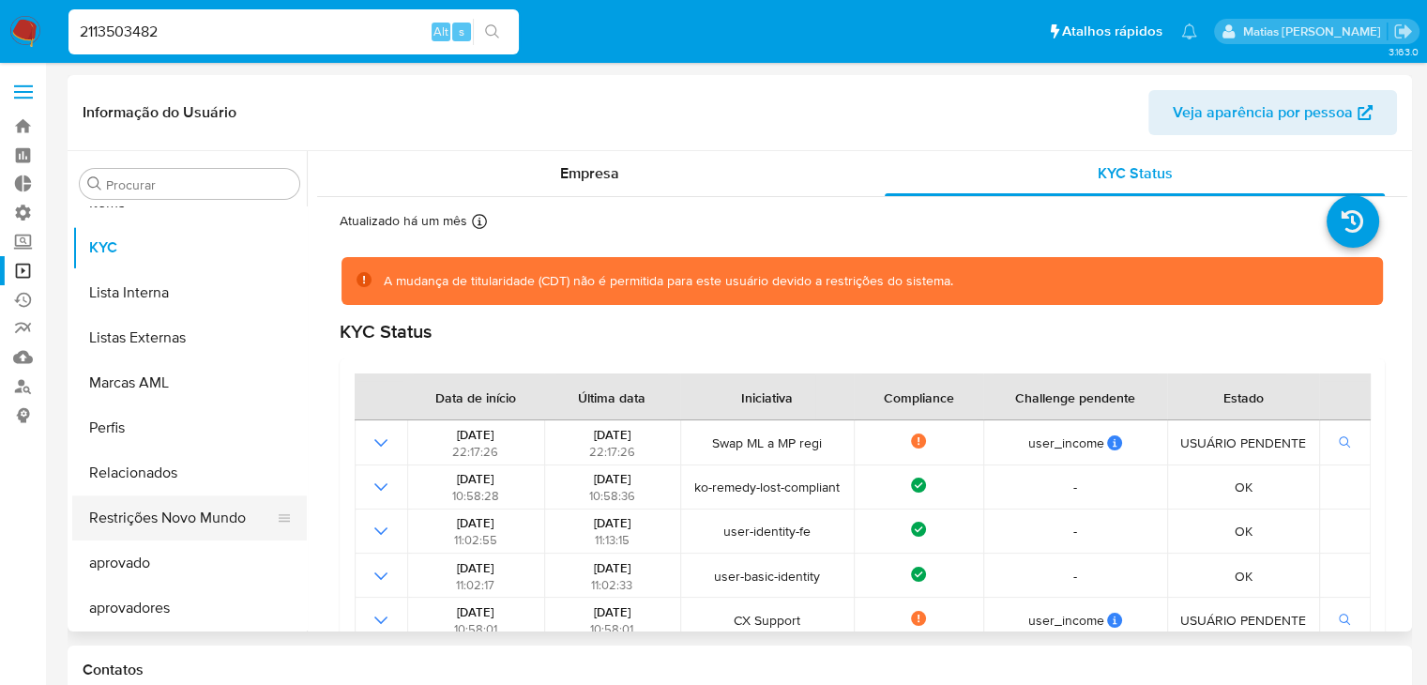
click at [189, 516] on button "Restrições Novo Mundo" at bounding box center [182, 517] width 220 height 45
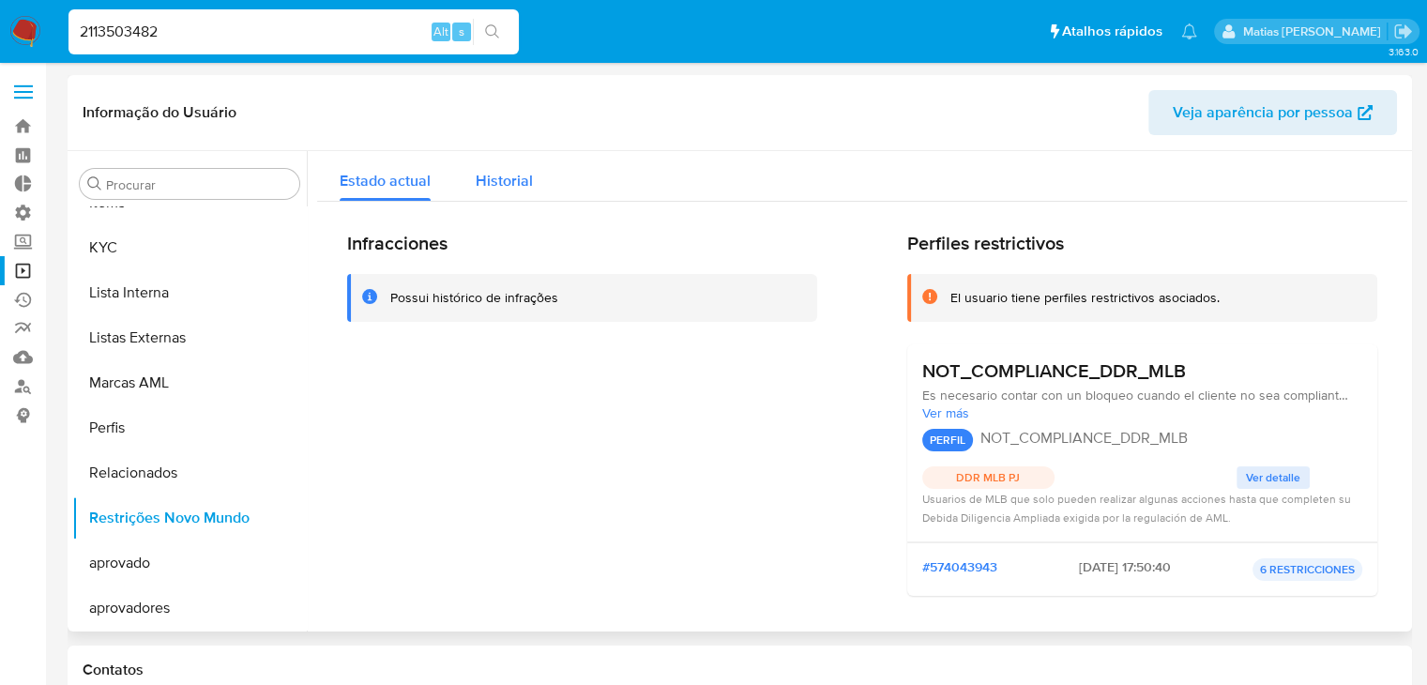
click at [531, 180] on button "Historial" at bounding box center [504, 176] width 102 height 50
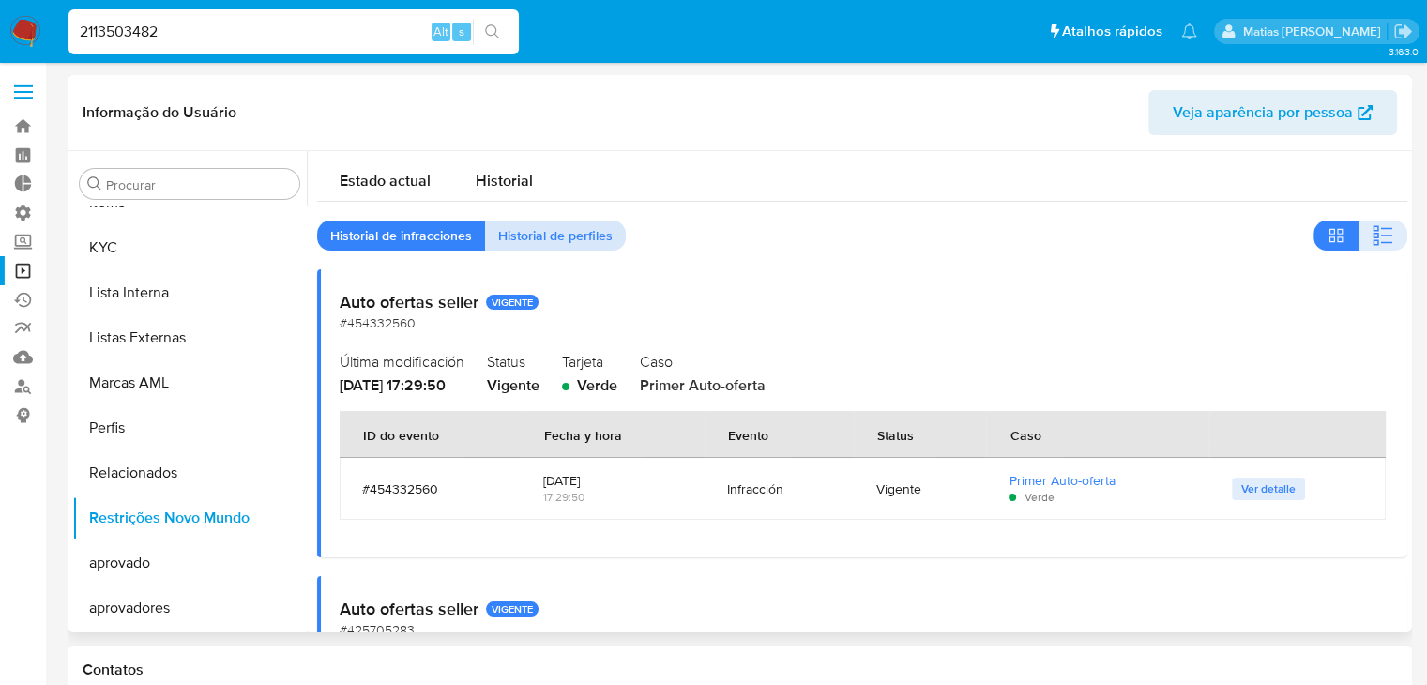
click at [579, 235] on span "Historial de perfiles" at bounding box center [555, 235] width 114 height 26
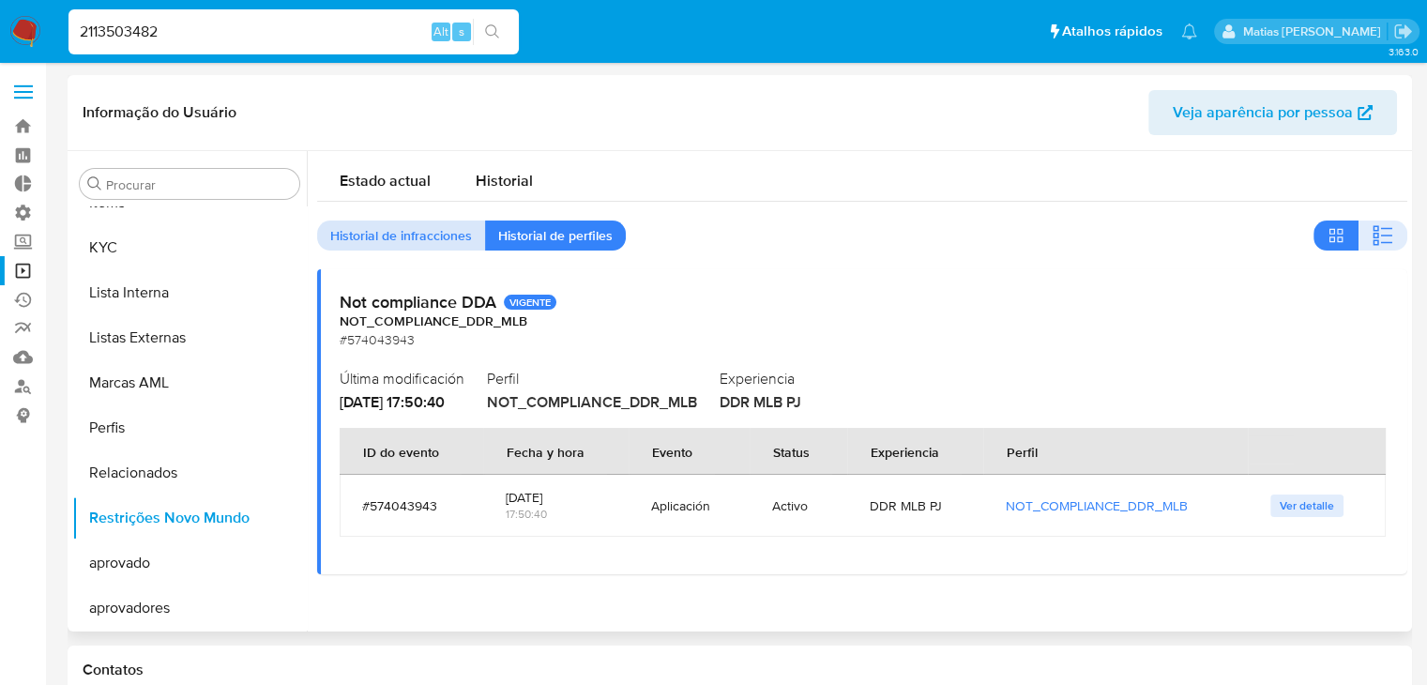
click at [407, 245] on span "Historial de infracciones" at bounding box center [401, 235] width 142 height 26
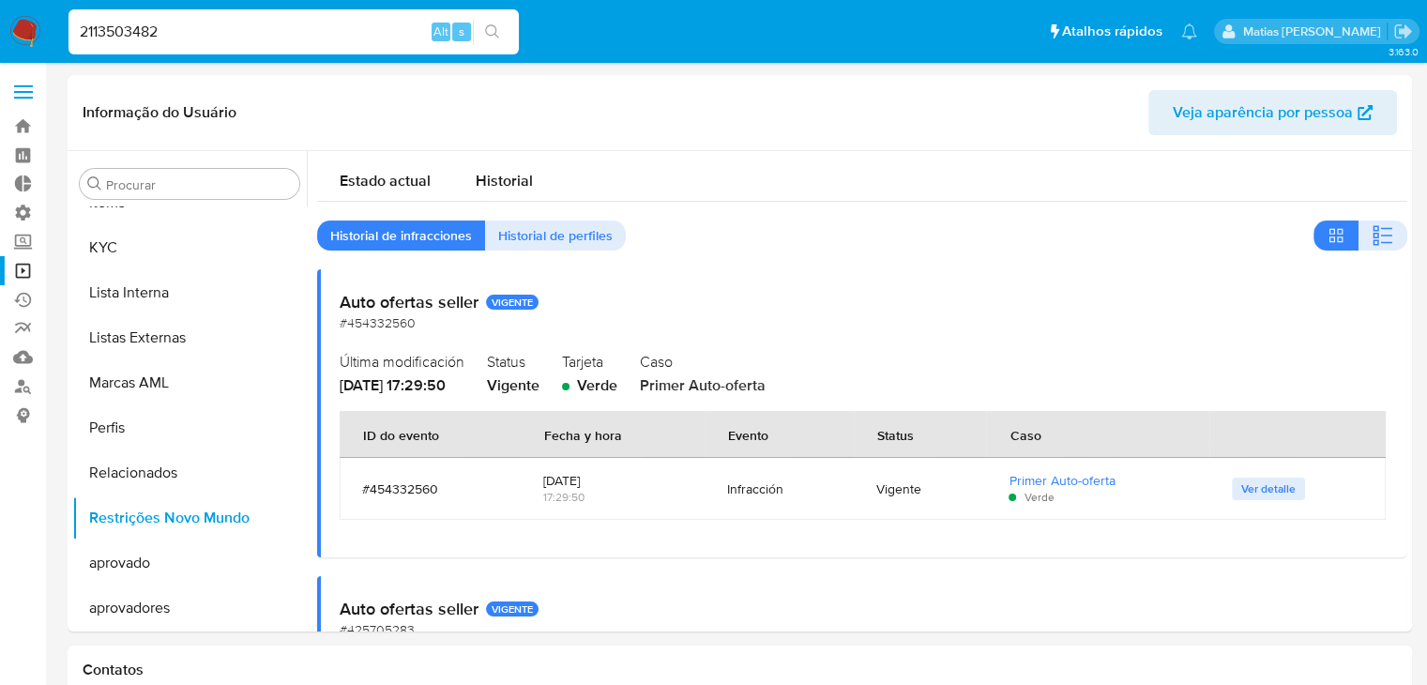
click at [250, 27] on input "2113503482" at bounding box center [294, 32] width 450 height 24
paste input "000971545"
type input "2000971545"
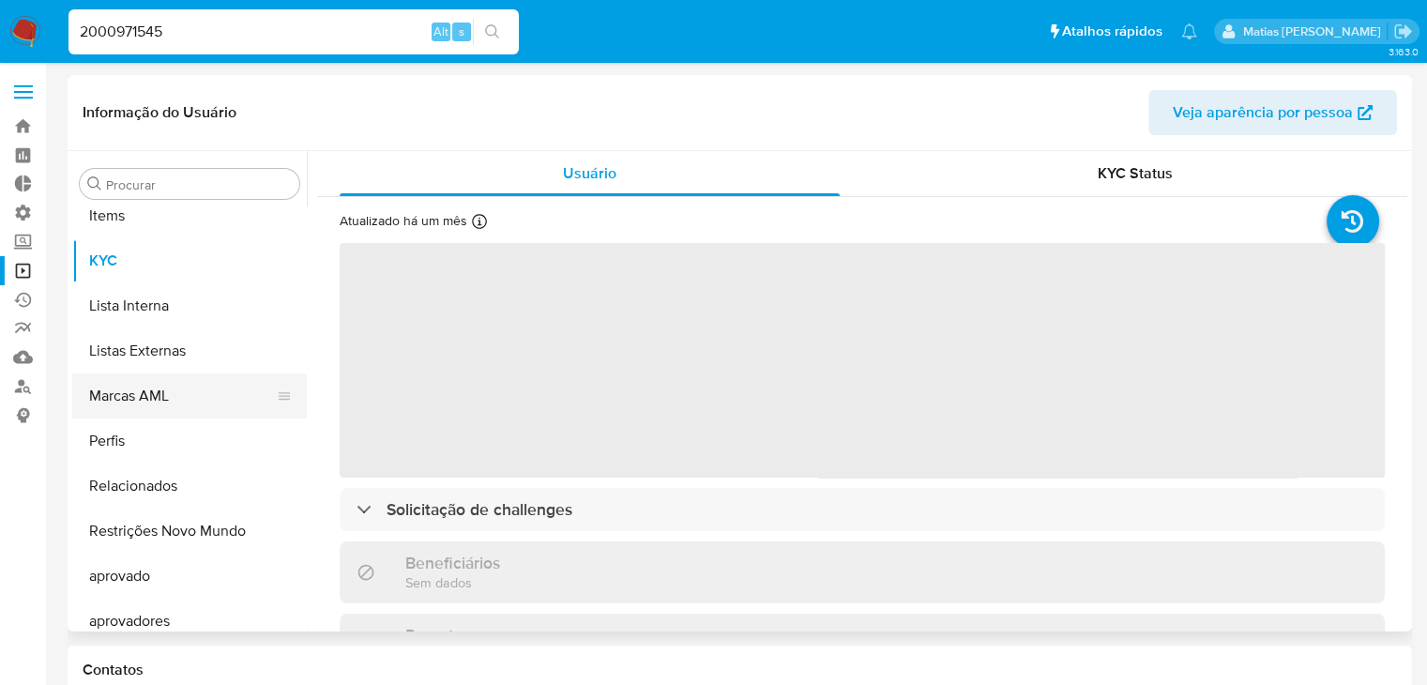
scroll to position [1017, 0]
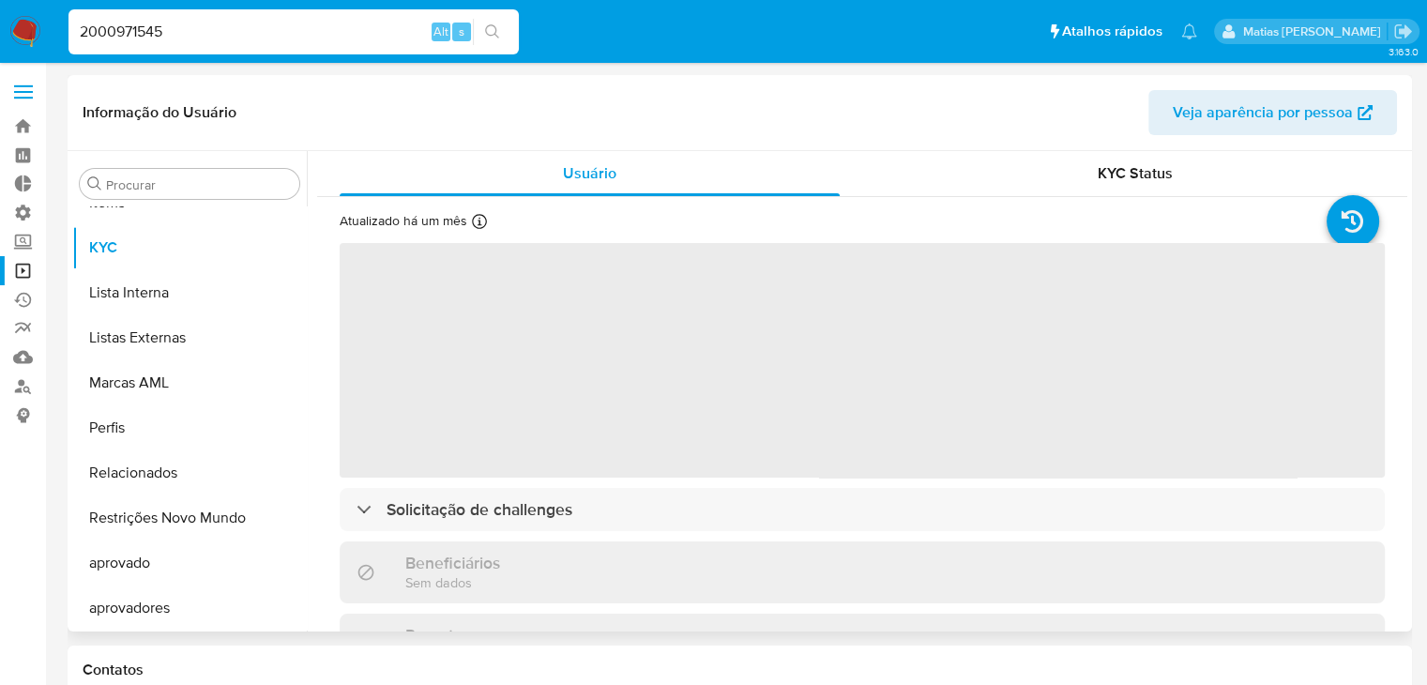
select select "10"
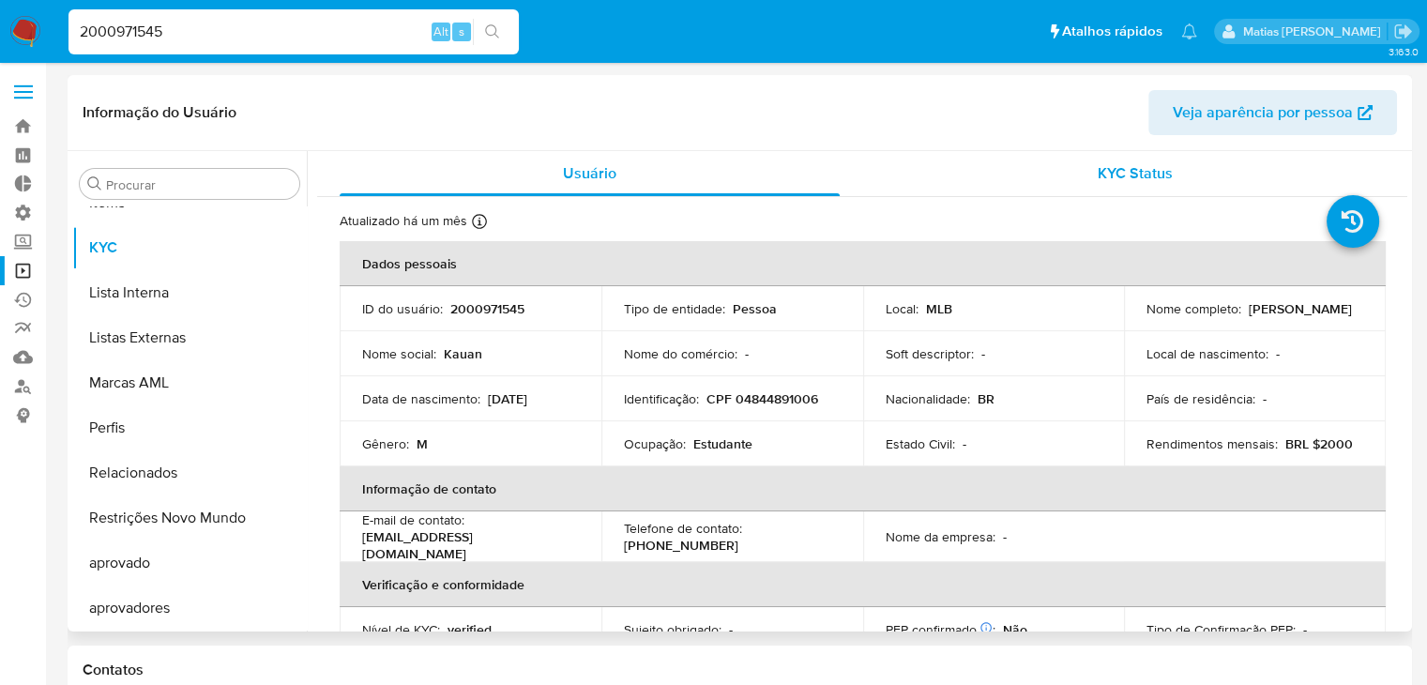
click at [1111, 181] on span "KYC Status" at bounding box center [1135, 173] width 75 height 22
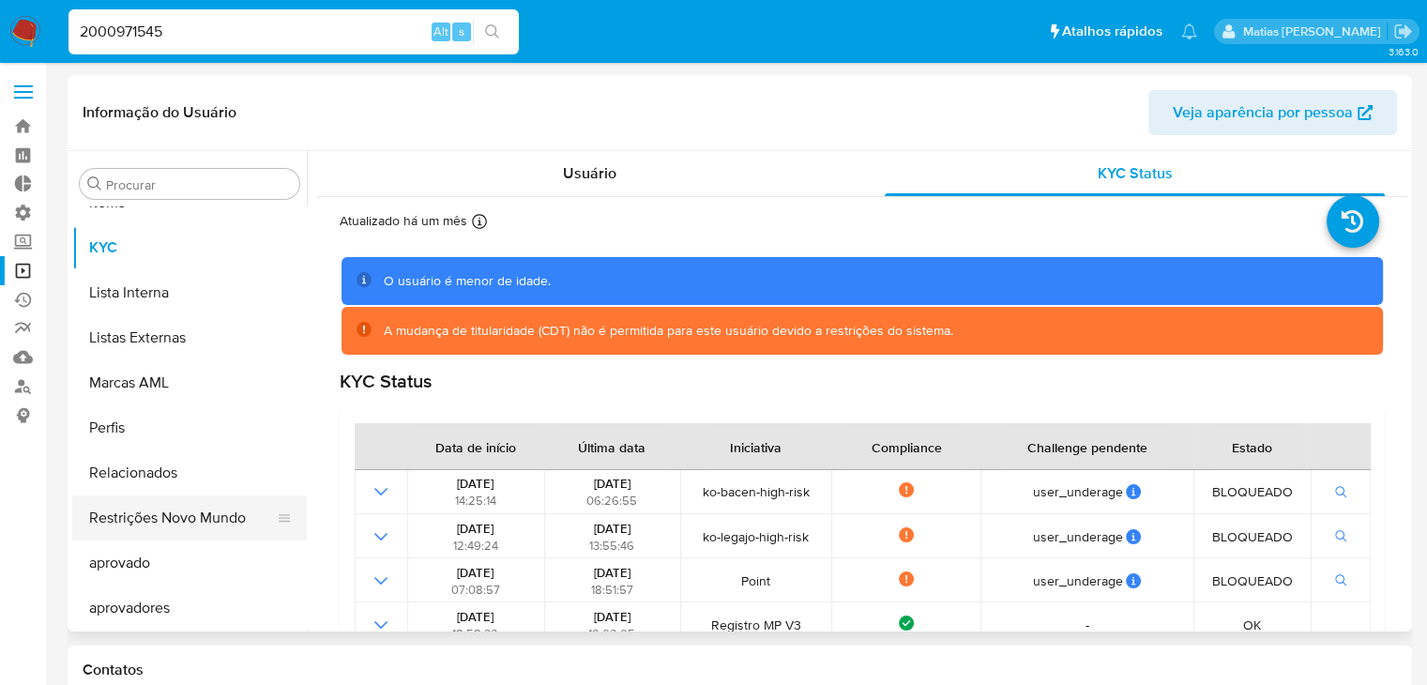
click at [236, 523] on button "Restrições Novo Mundo" at bounding box center [182, 517] width 220 height 45
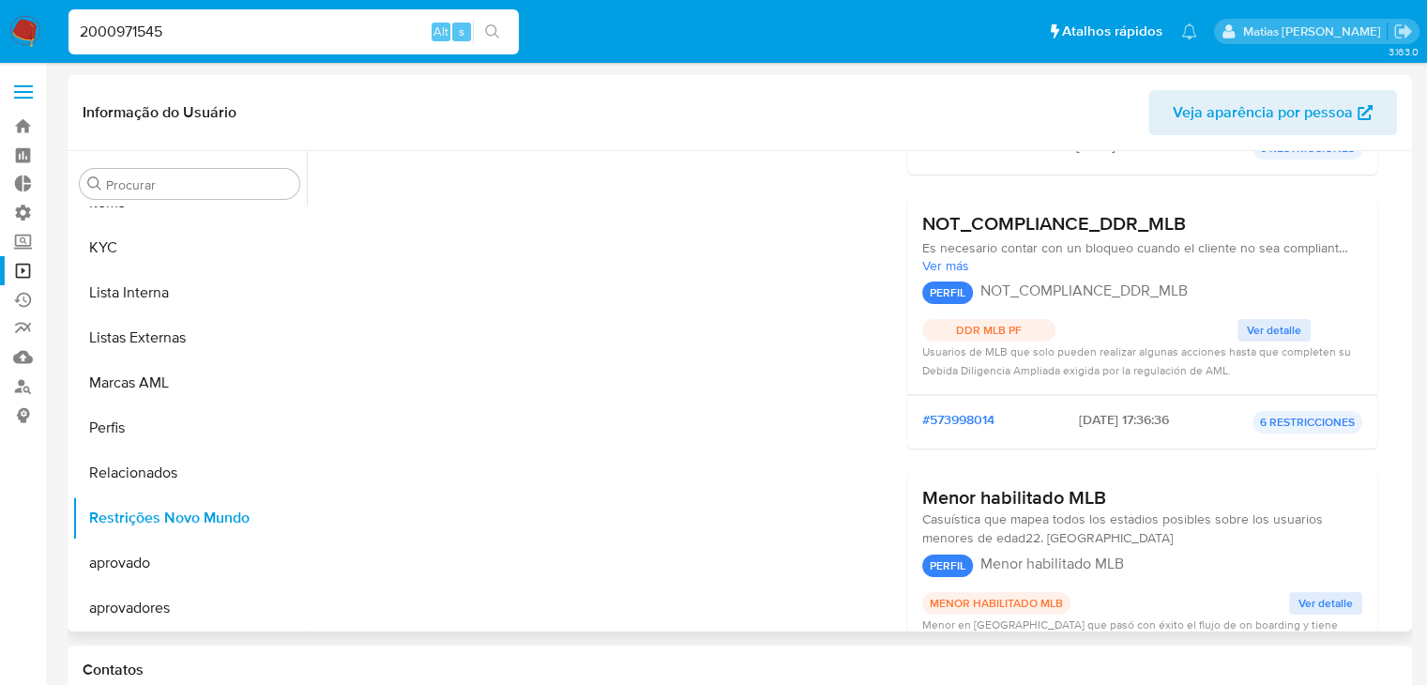
scroll to position [0, 0]
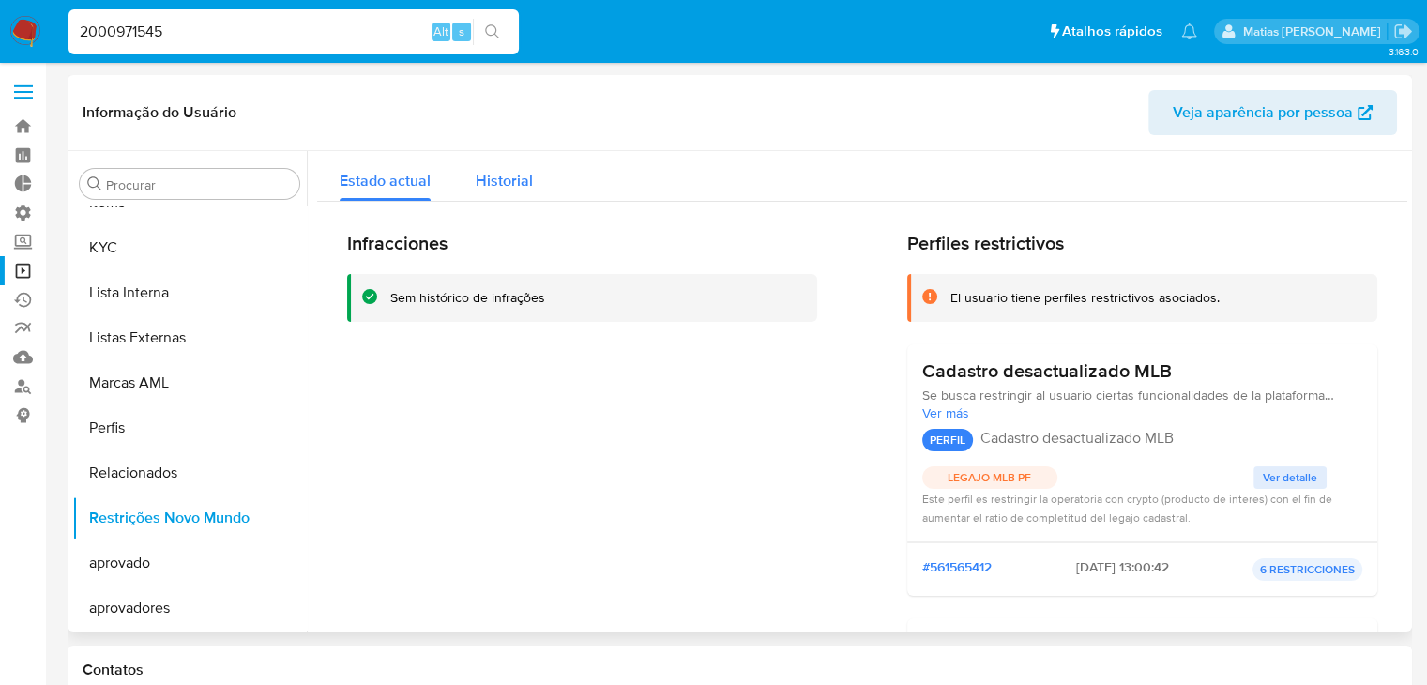
click at [528, 186] on span "Historial" at bounding box center [504, 181] width 57 height 22
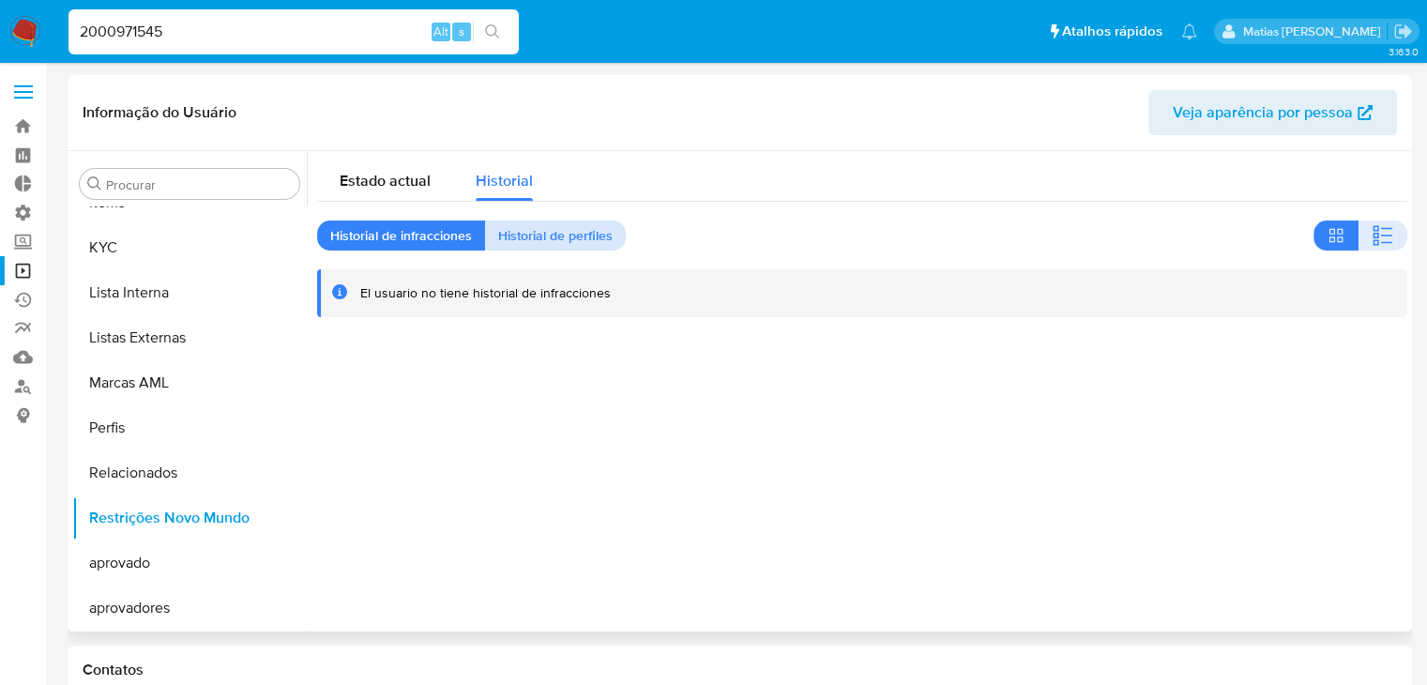
click at [551, 230] on span "Historial de perfiles" at bounding box center [555, 235] width 114 height 26
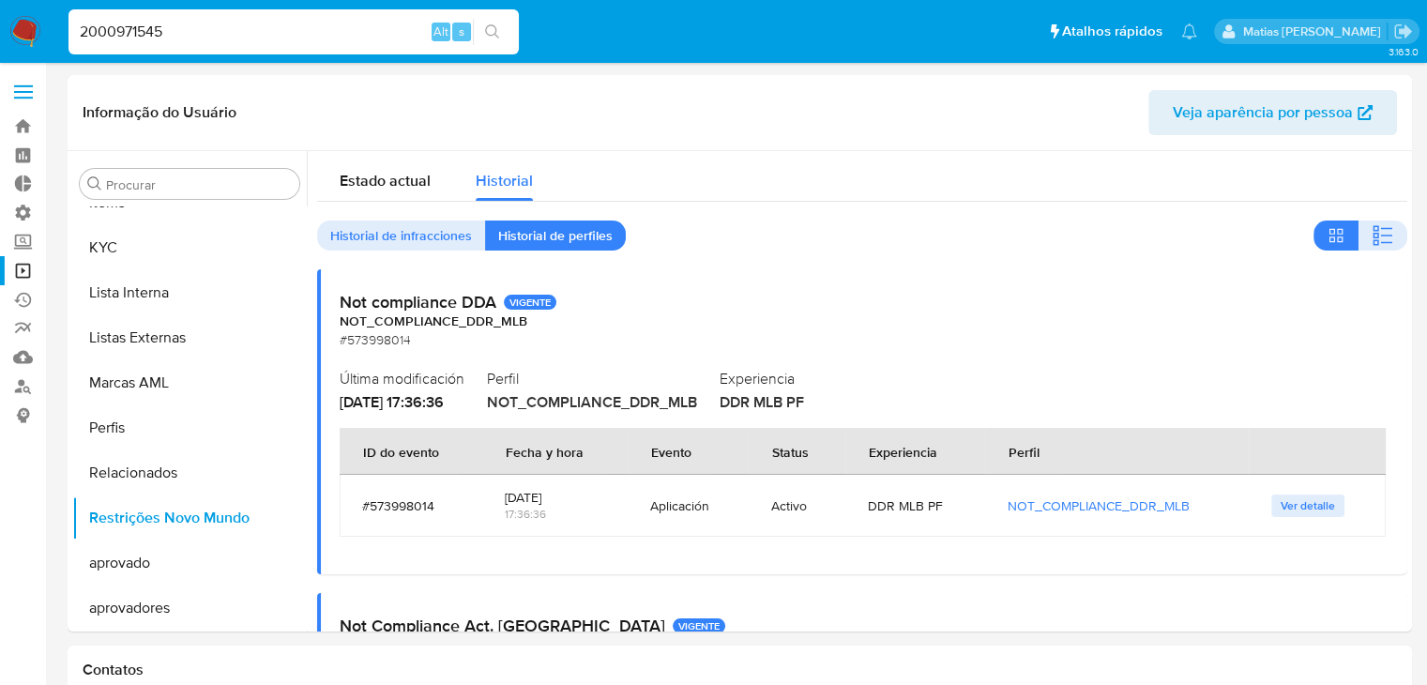
click at [249, 31] on input "2000971545" at bounding box center [294, 32] width 450 height 24
paste input "1855157901"
type input "1855157901"
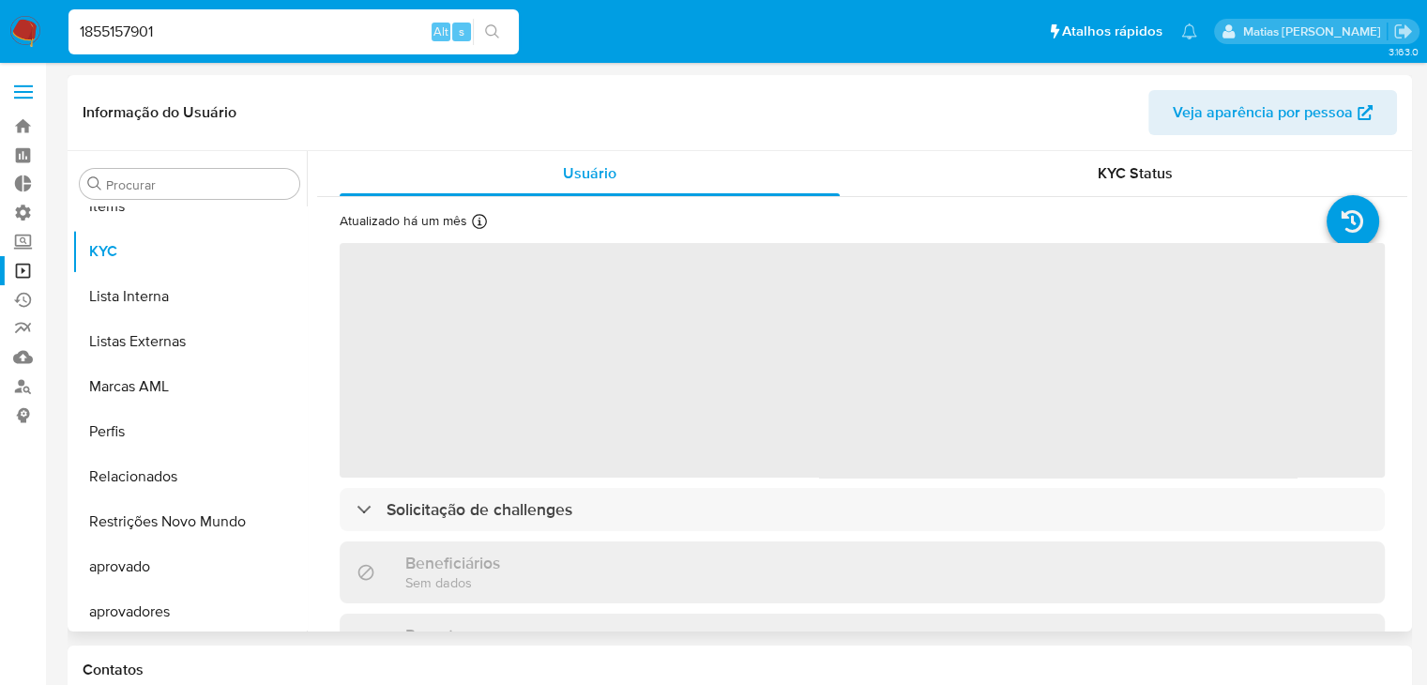
scroll to position [1017, 0]
select select "10"
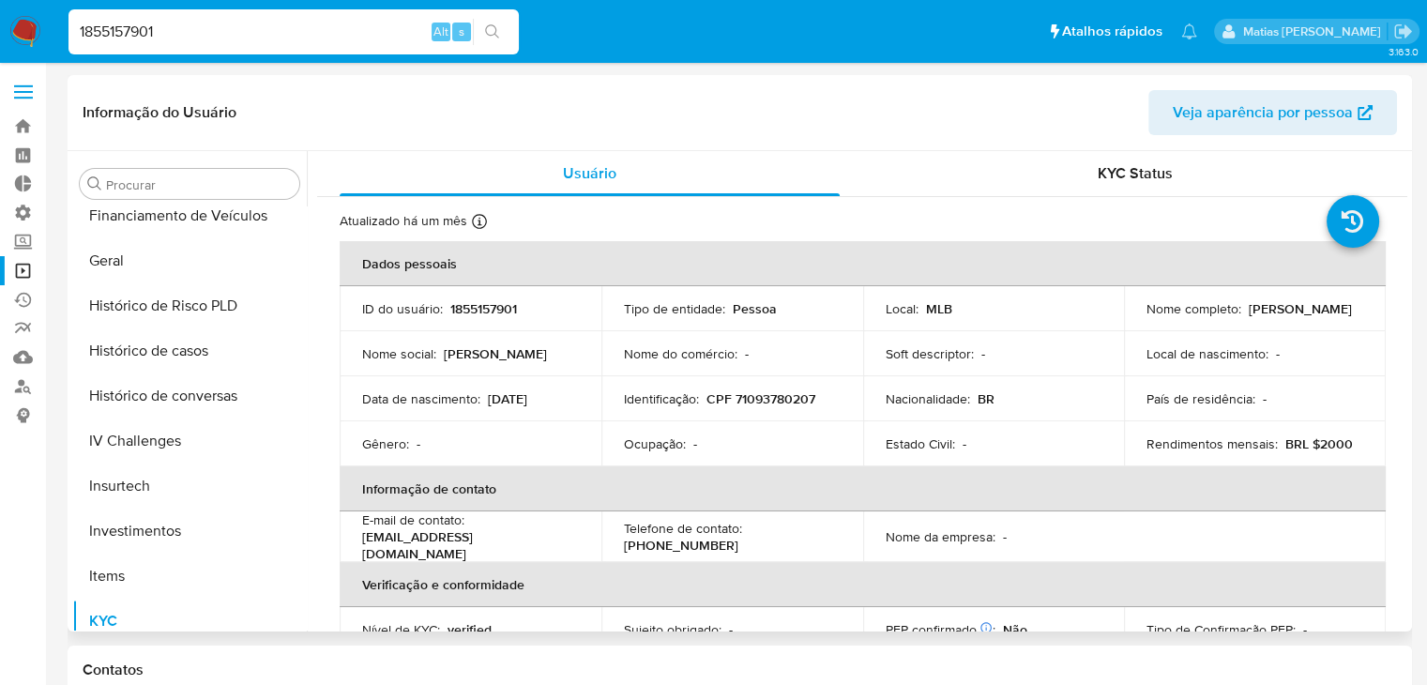
scroll to position [660, 0]
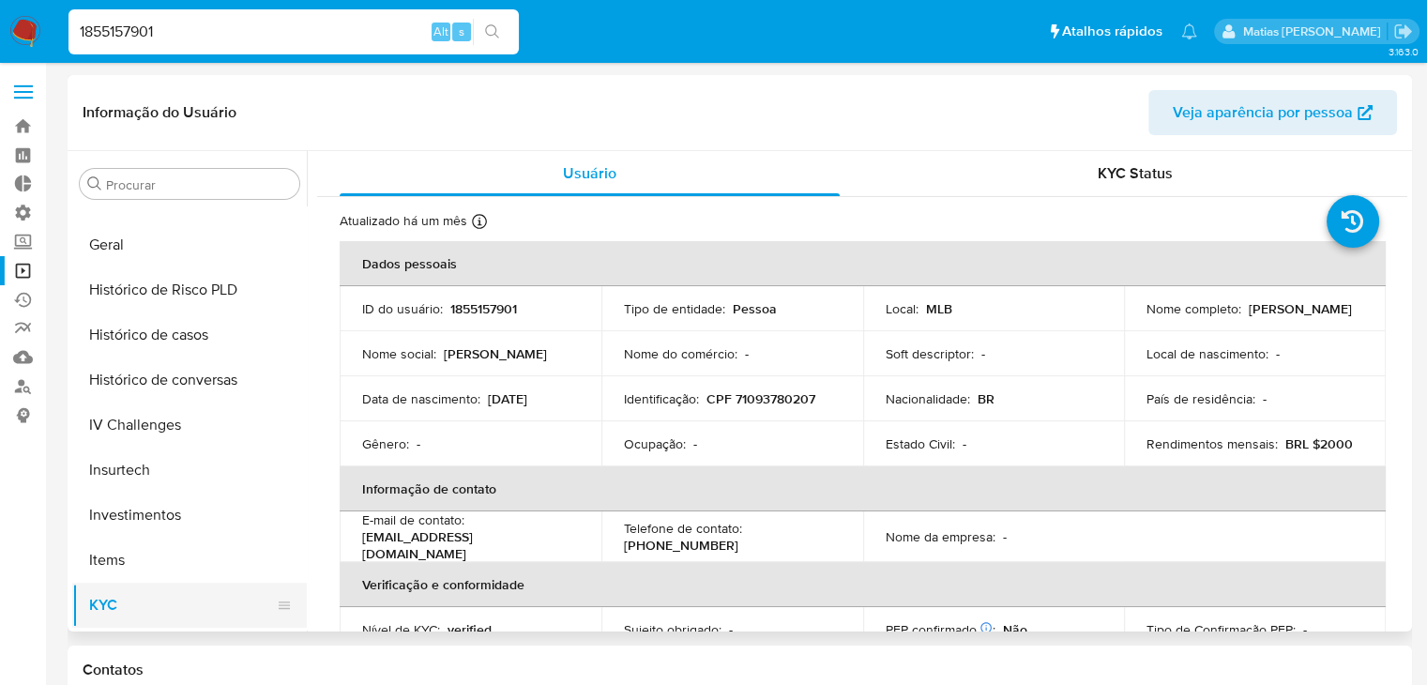
click at [205, 605] on button "KYC" at bounding box center [182, 605] width 220 height 45
click at [1111, 176] on span "KYC Status" at bounding box center [1135, 173] width 75 height 22
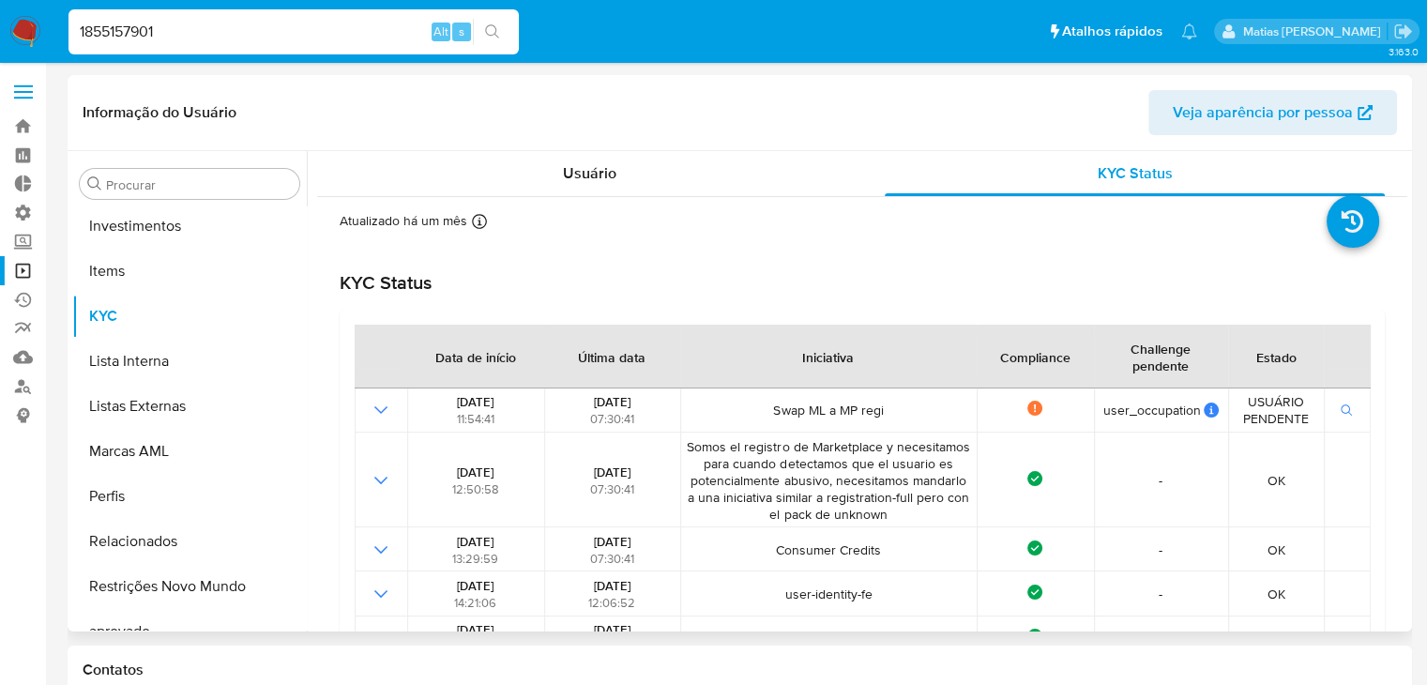
scroll to position [1017, 0]
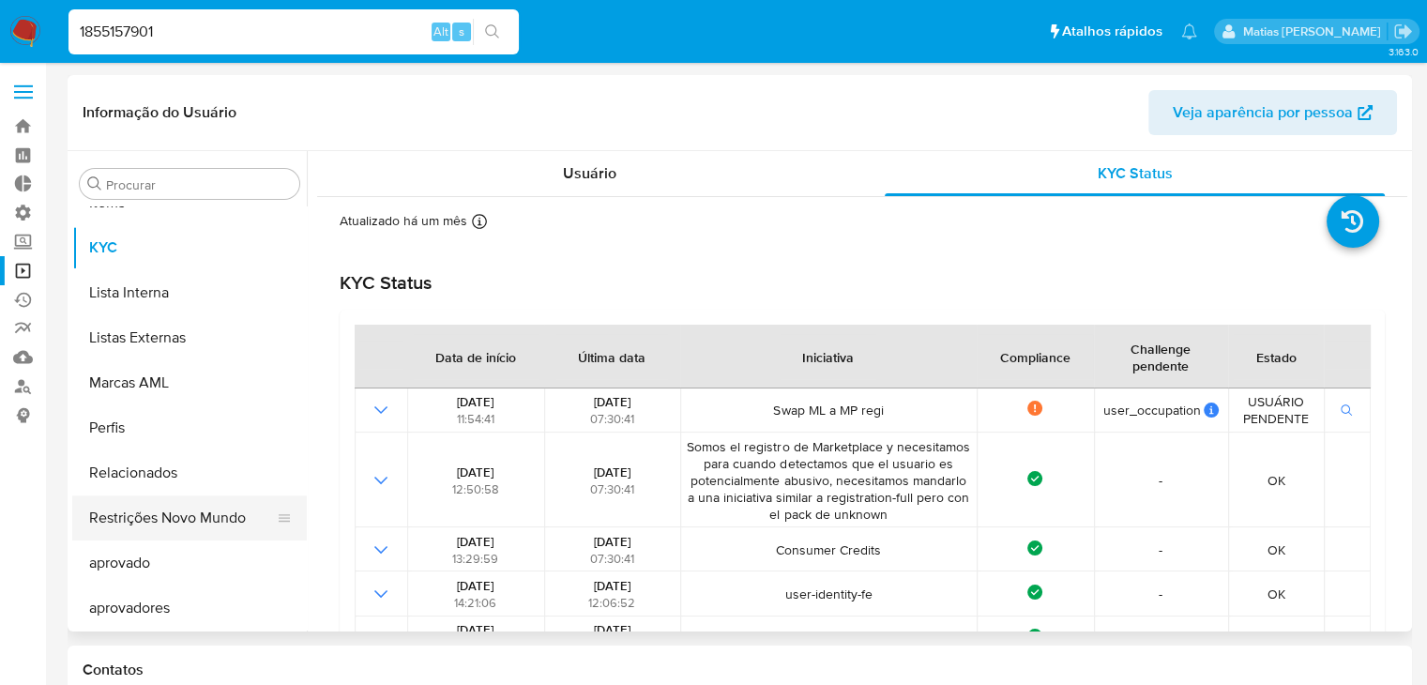
click at [184, 511] on button "Restrições Novo Mundo" at bounding box center [182, 517] width 220 height 45
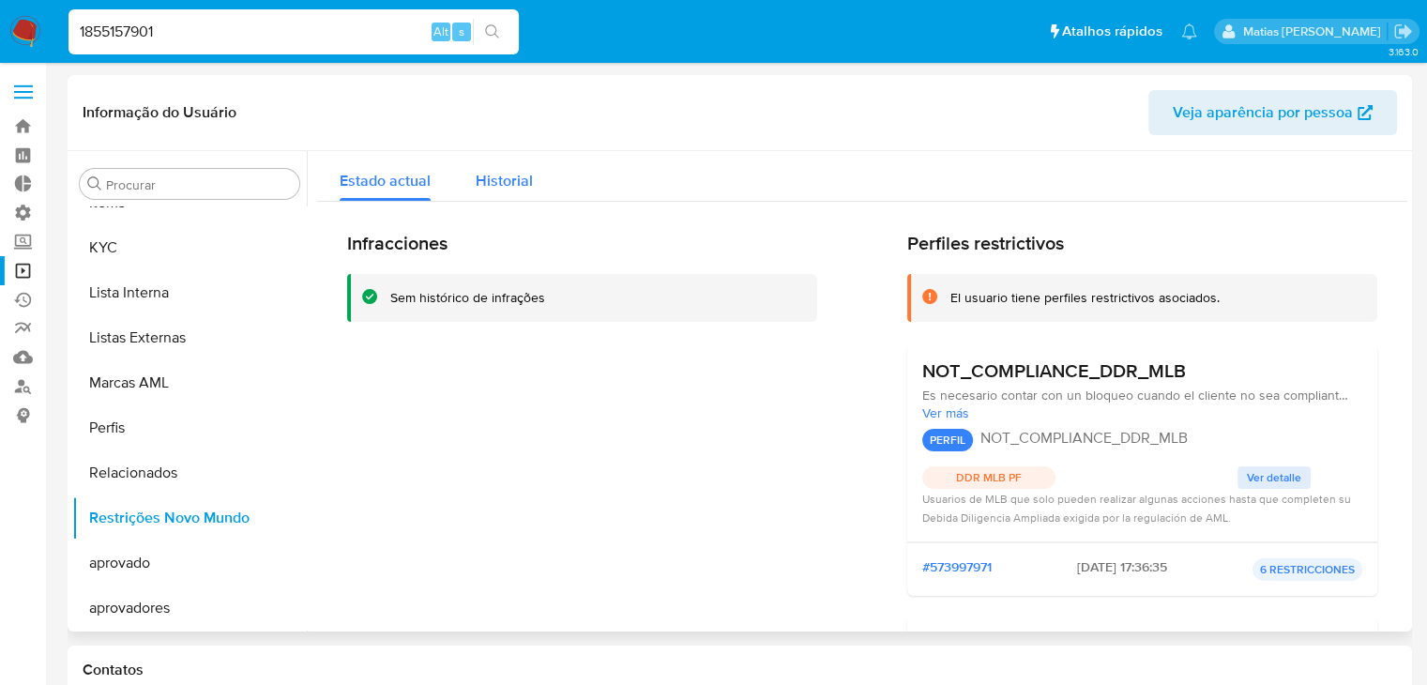
click at [522, 186] on span "Historial" at bounding box center [504, 181] width 57 height 22
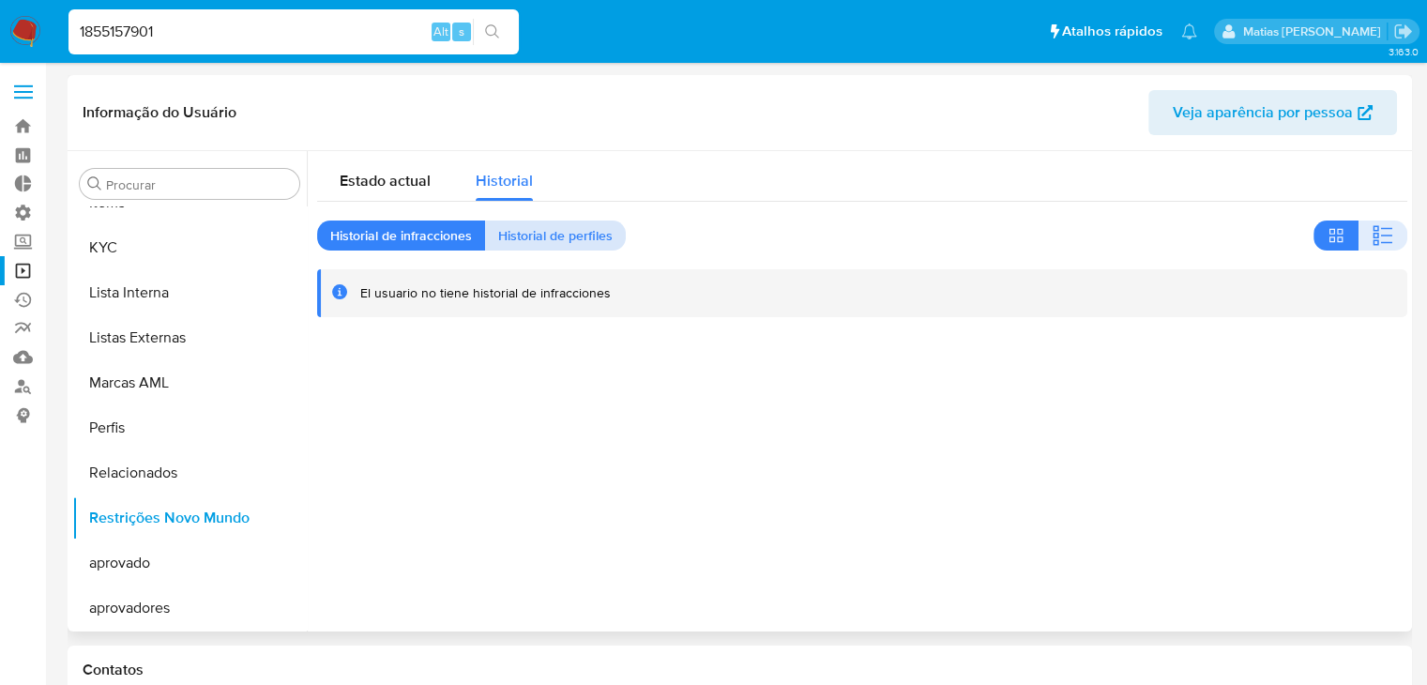
click at [540, 222] on span "Historial de perfiles" at bounding box center [555, 235] width 114 height 26
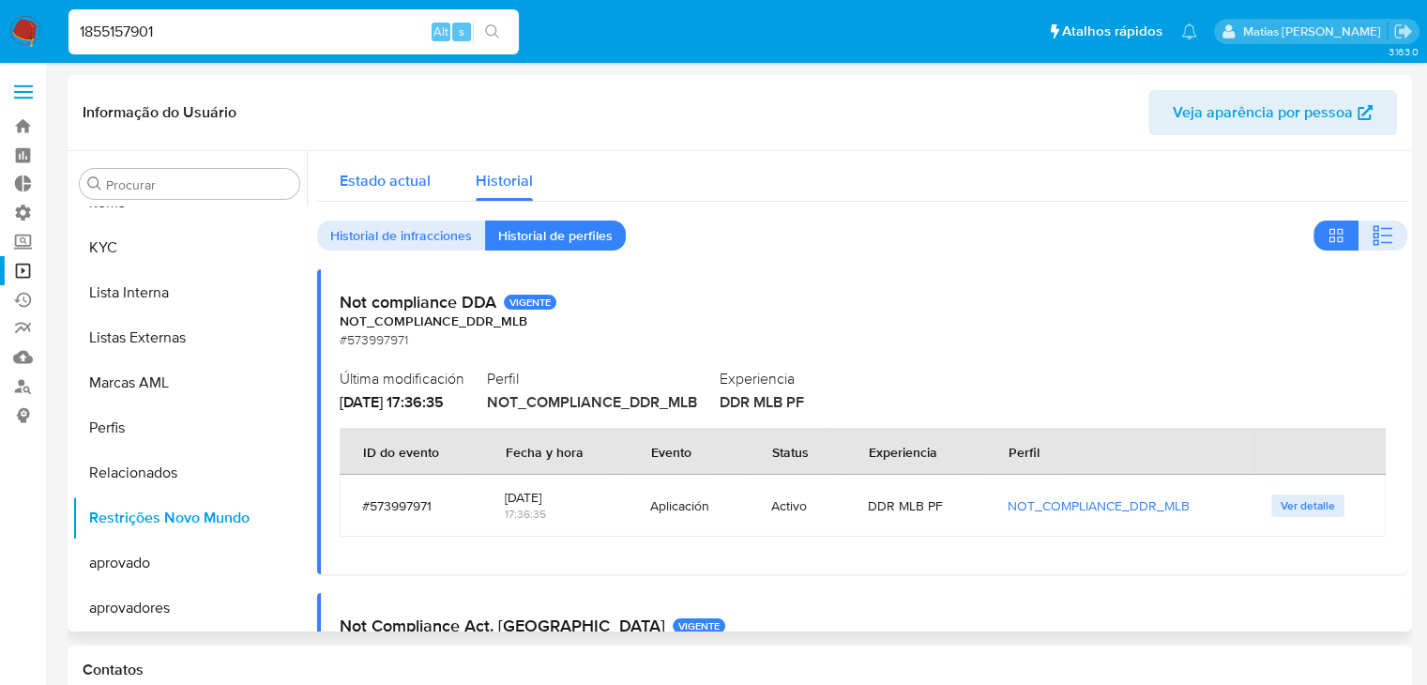
click at [401, 185] on span "Estado actual" at bounding box center [385, 181] width 91 height 22
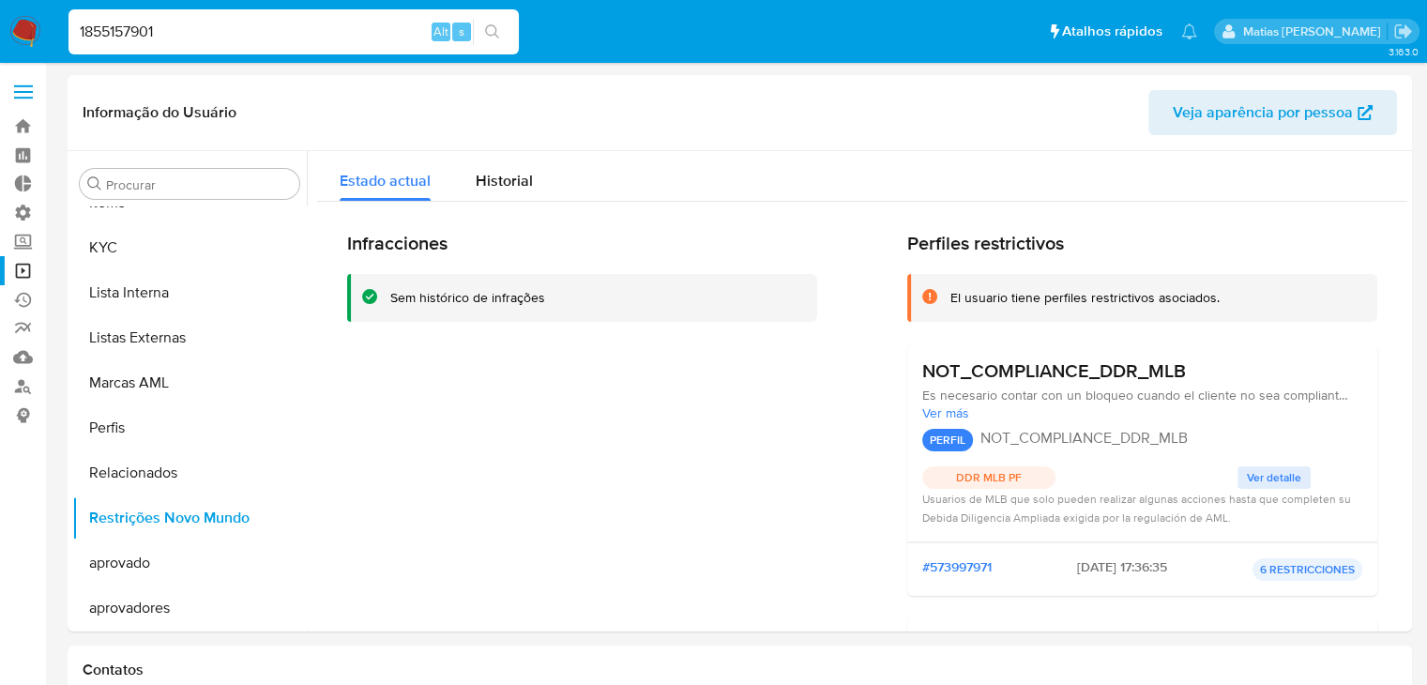
click at [206, 25] on input "1855157901" at bounding box center [294, 32] width 450 height 24
click at [594, 523] on div "Infracciones Sem histórico de infrações" at bounding box center [582, 558] width 470 height 653
click at [501, 174] on span "Historial" at bounding box center [504, 181] width 57 height 22
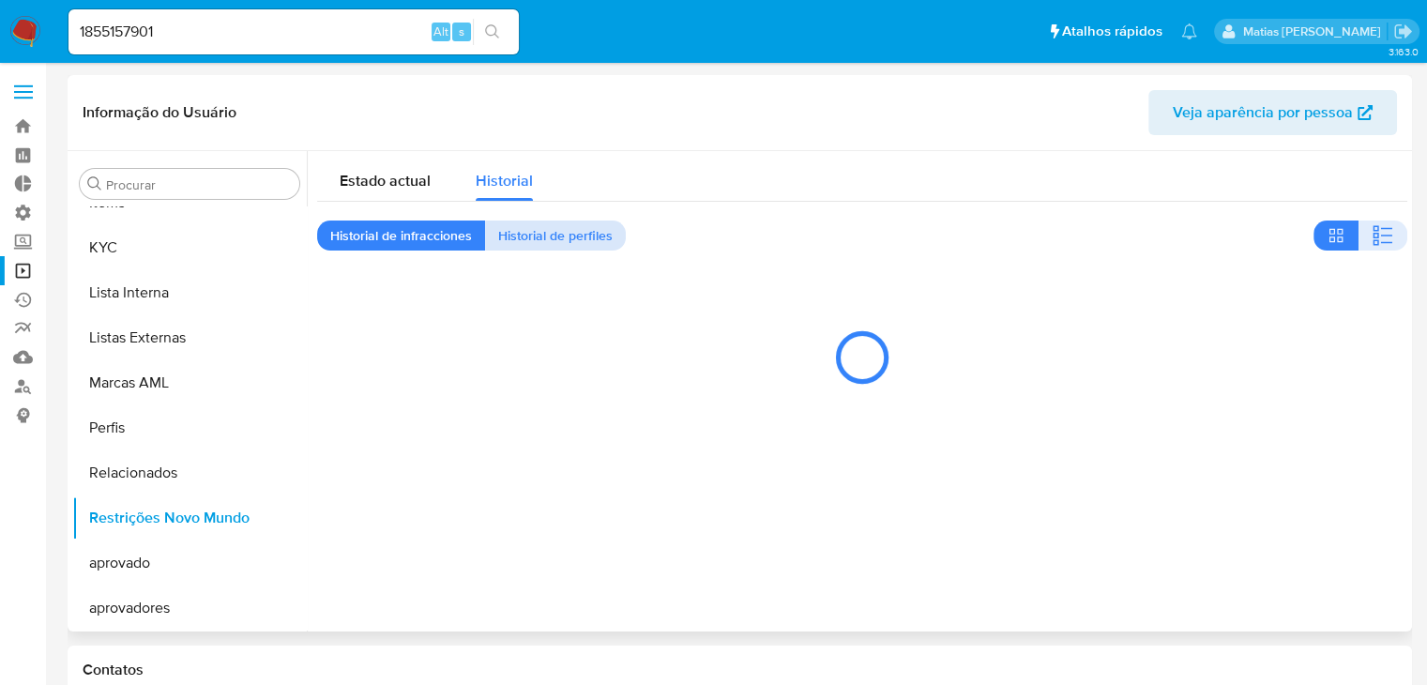
click at [548, 228] on span "Historial de perfiles" at bounding box center [555, 235] width 114 height 26
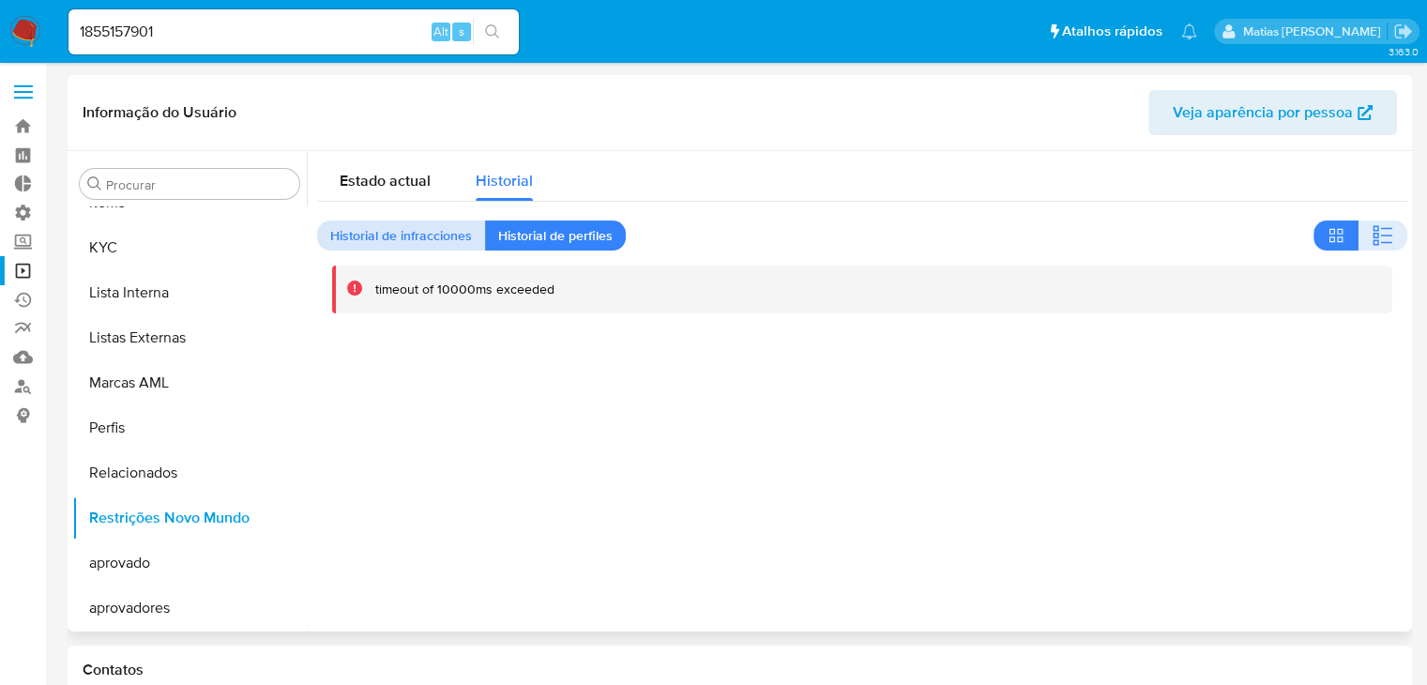
click at [406, 228] on span "Historial de infracciones" at bounding box center [401, 235] width 142 height 26
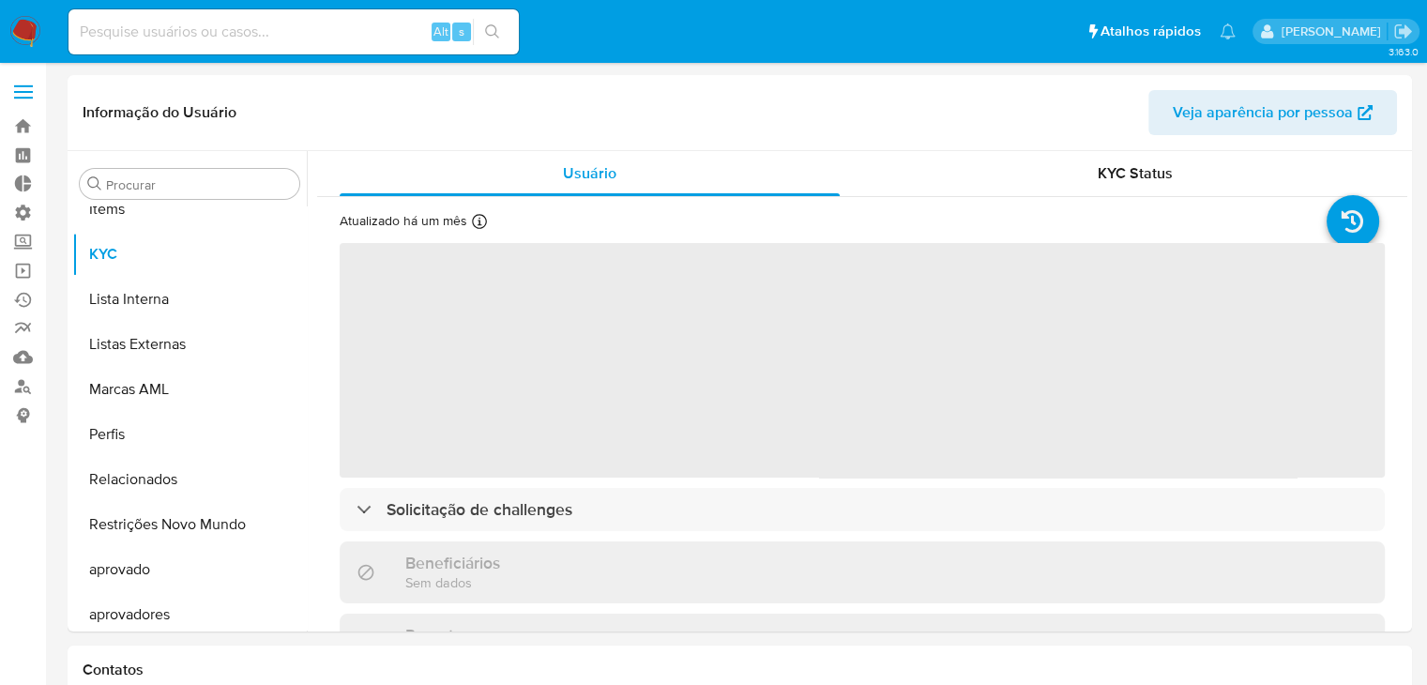
click at [219, 44] on div "Alt s" at bounding box center [294, 31] width 450 height 45
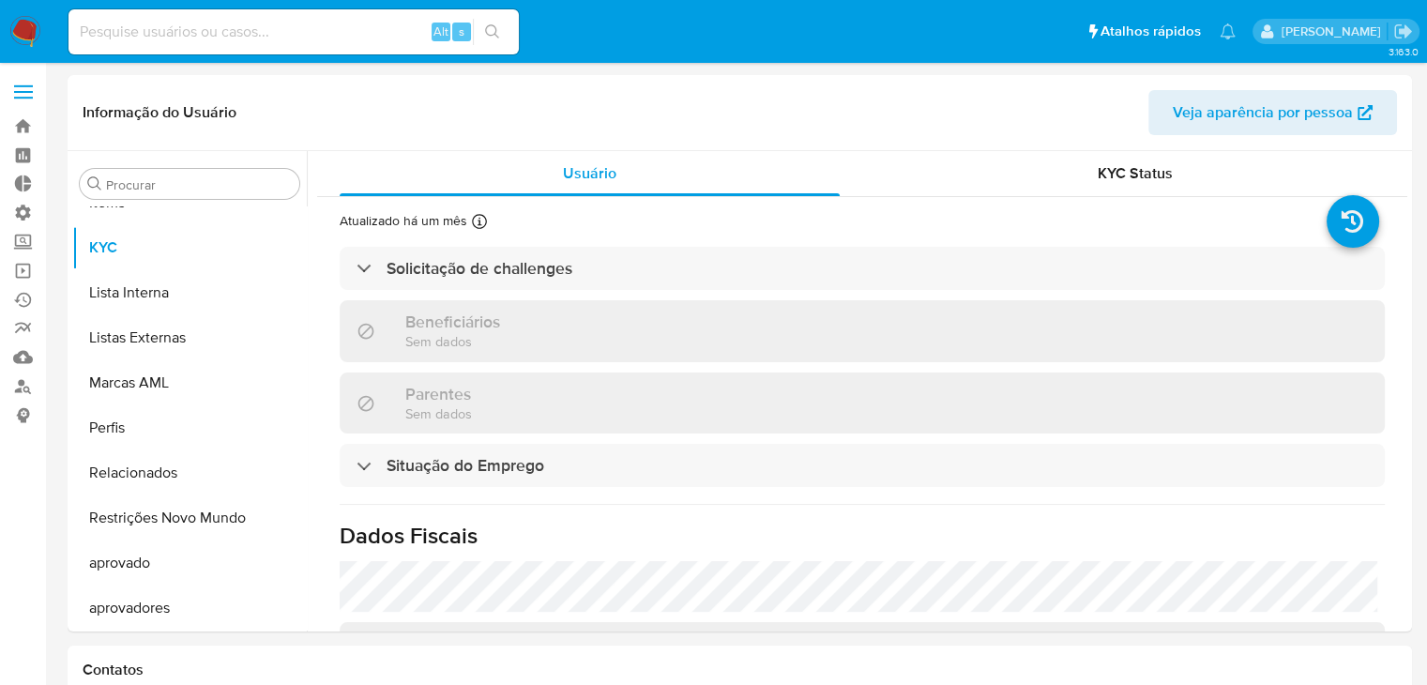
click at [211, 35] on input at bounding box center [294, 32] width 450 height 24
select select "10"
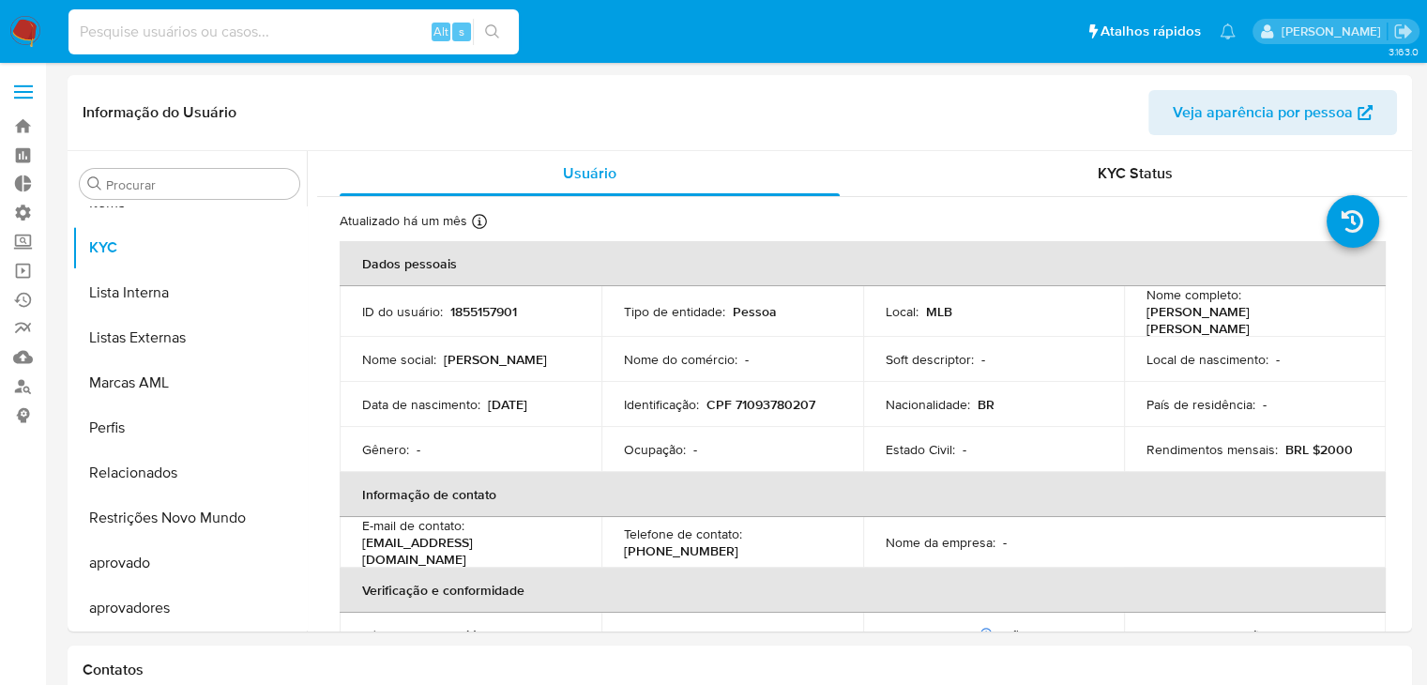
paste input "1855157901"
click at [187, 530] on button "Restrições Novo Mundo" at bounding box center [182, 517] width 220 height 45
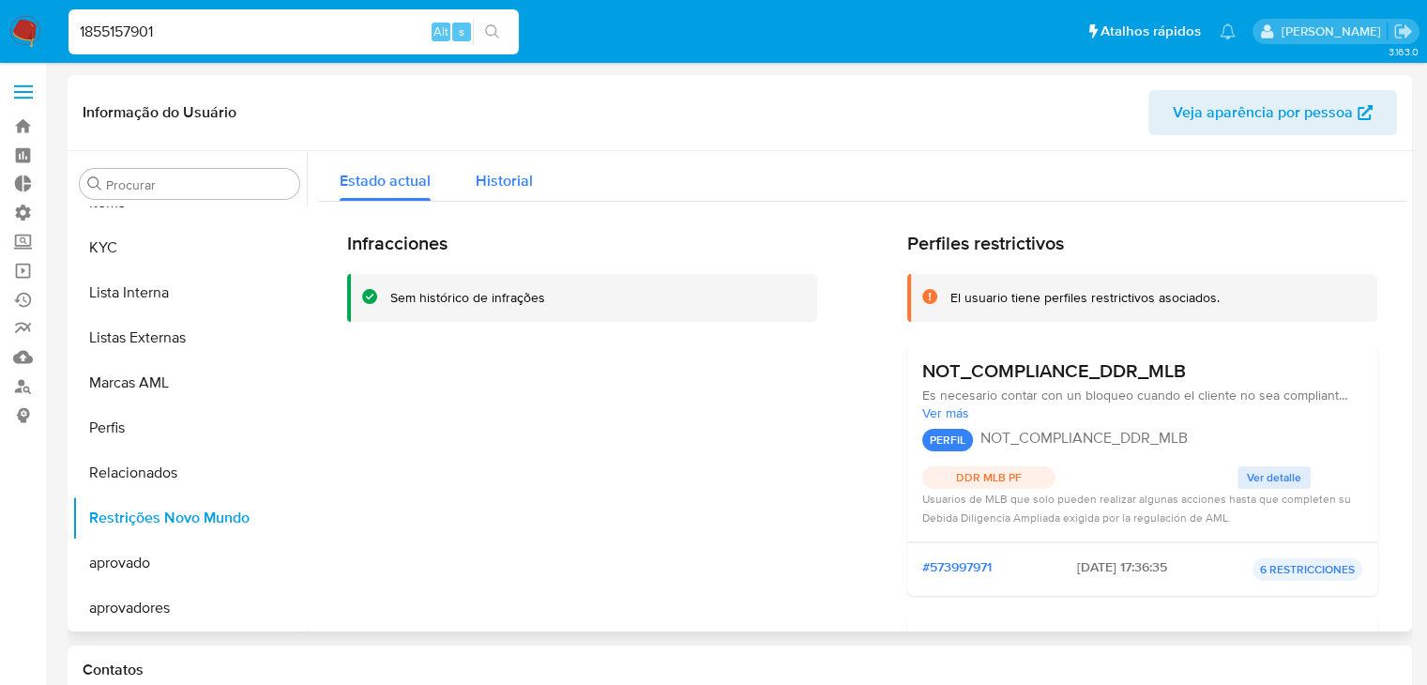
click at [497, 175] on span "Historial" at bounding box center [504, 181] width 57 height 22
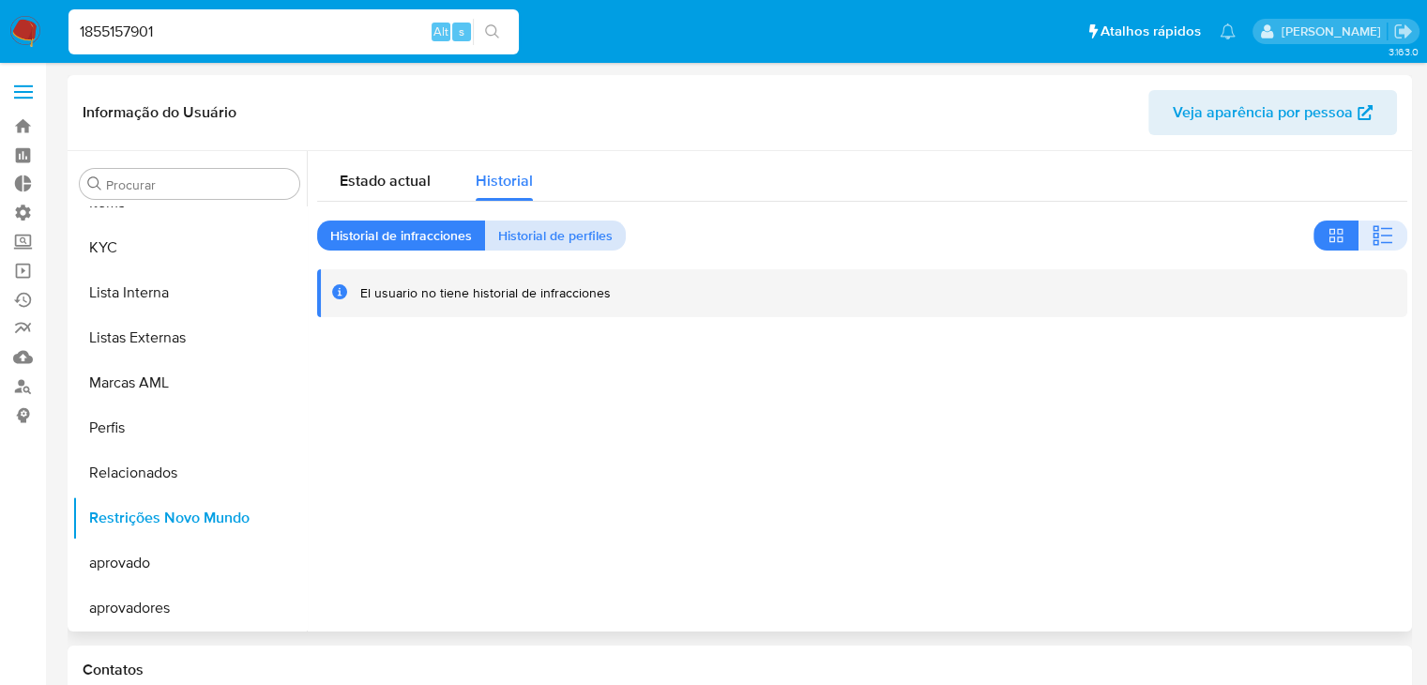
click at [562, 241] on span "Historial de perfiles" at bounding box center [555, 235] width 114 height 26
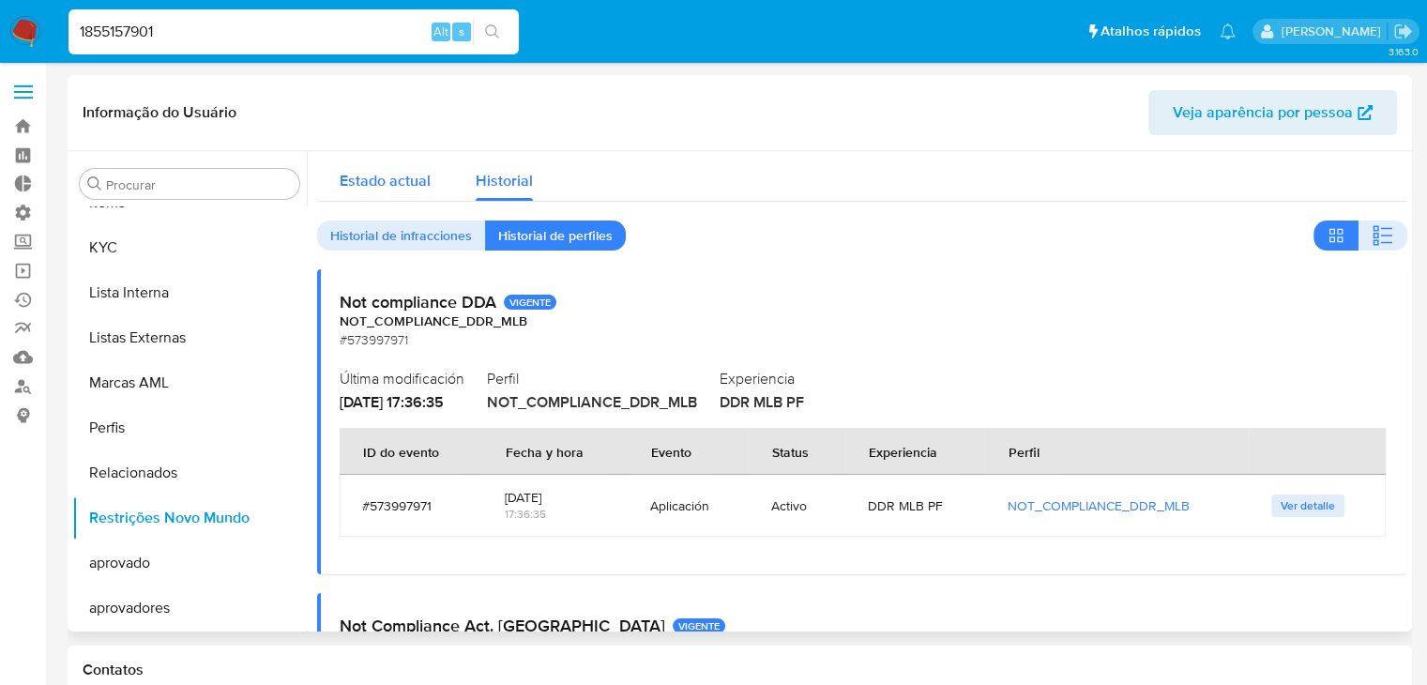
click at [406, 177] on span "Estado actual" at bounding box center [385, 181] width 91 height 22
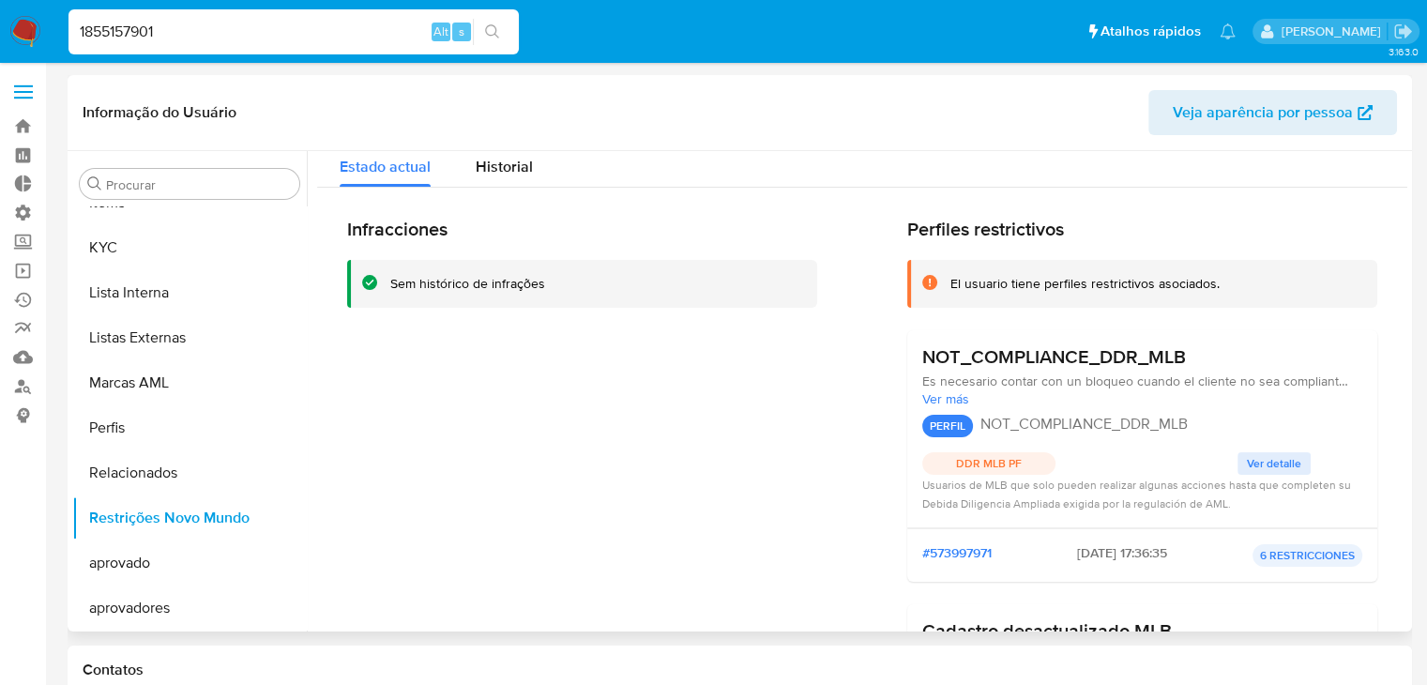
scroll to position [11, 0]
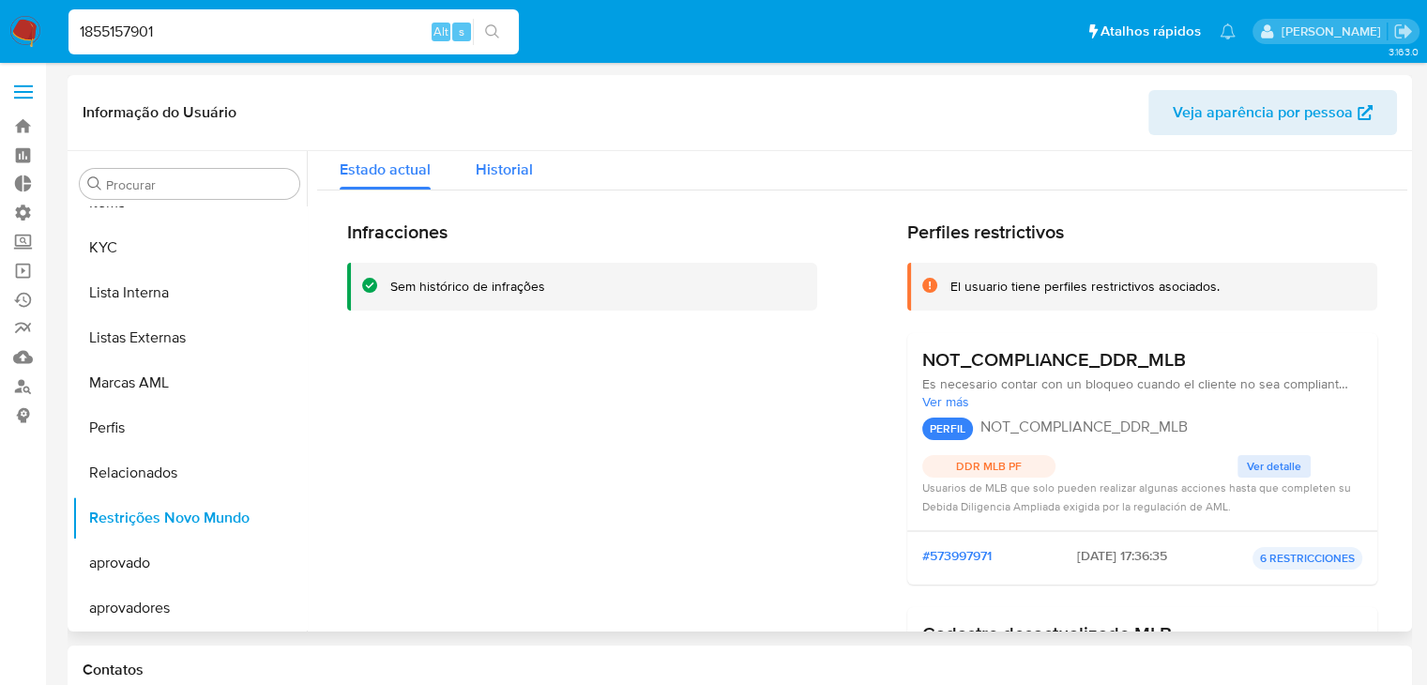
click at [499, 175] on span "Historial" at bounding box center [504, 170] width 57 height 22
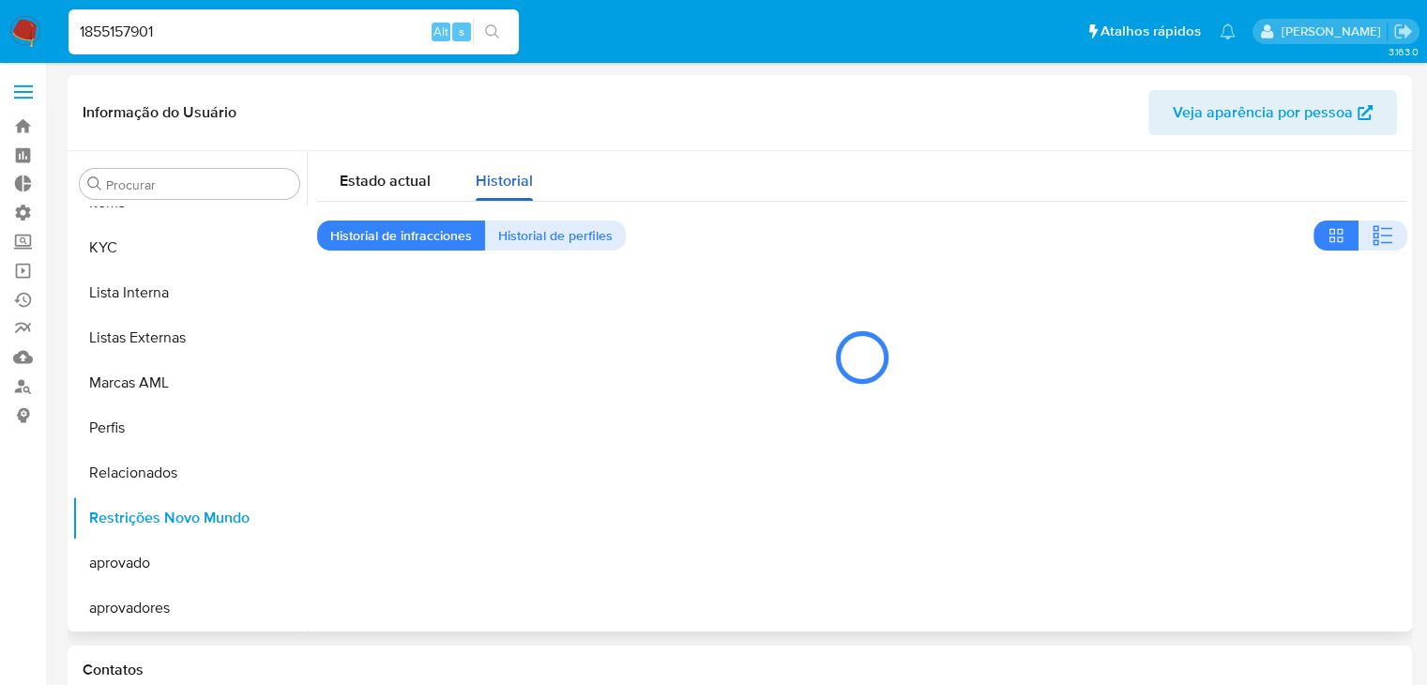
scroll to position [0, 0]
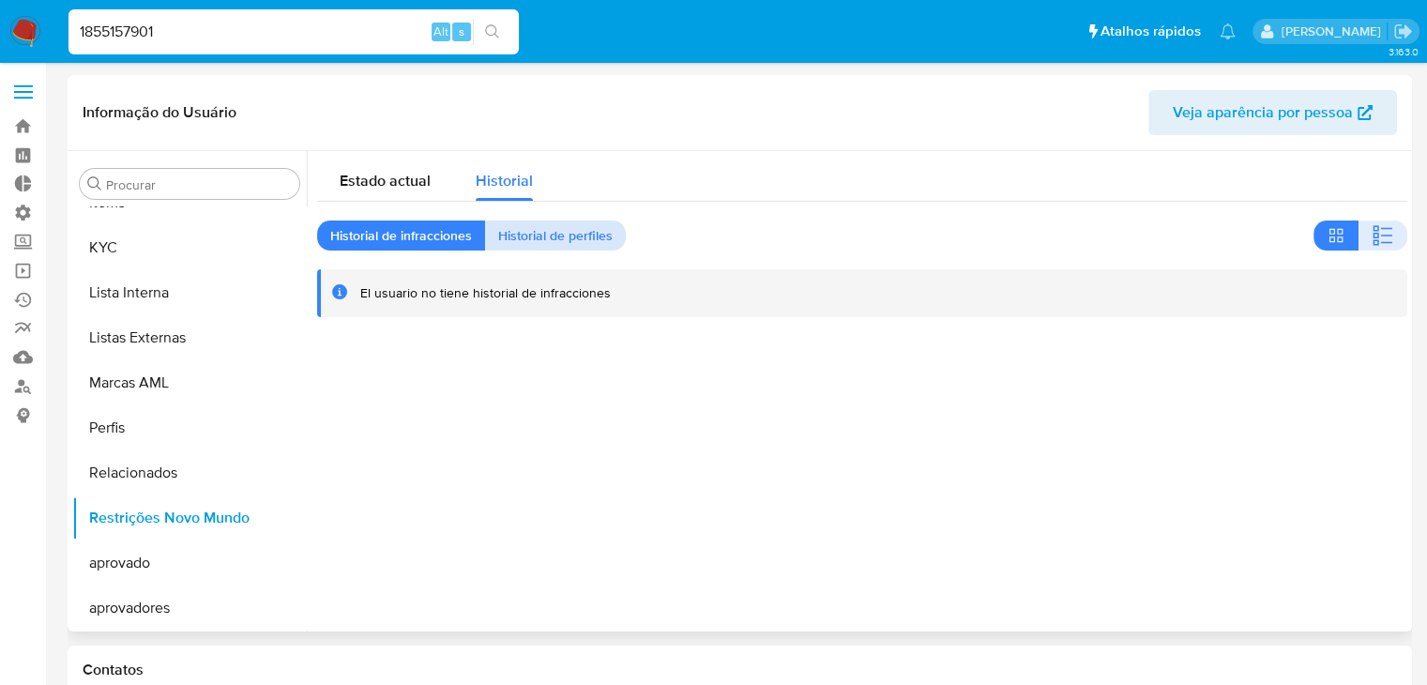
click at [537, 238] on span "Historial de perfiles" at bounding box center [555, 235] width 114 height 26
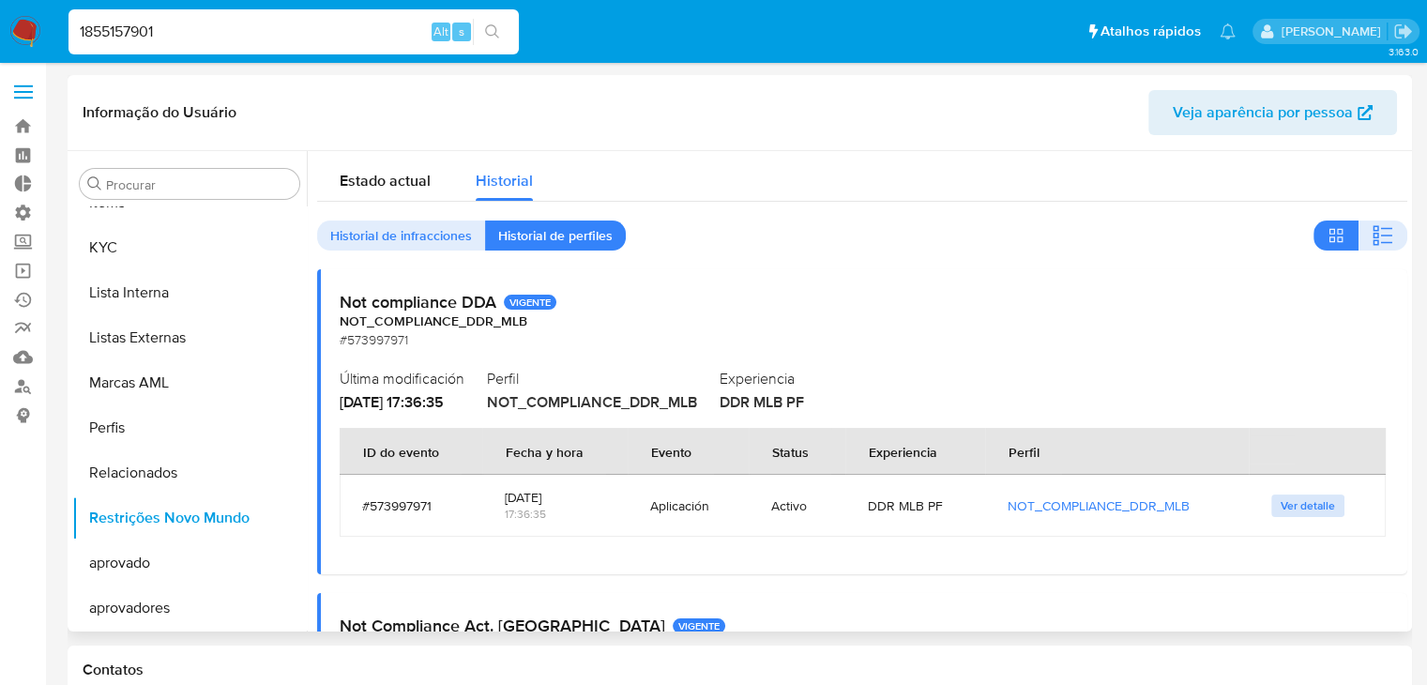
click at [1299, 505] on span "Ver detalle" at bounding box center [1308, 505] width 54 height 19
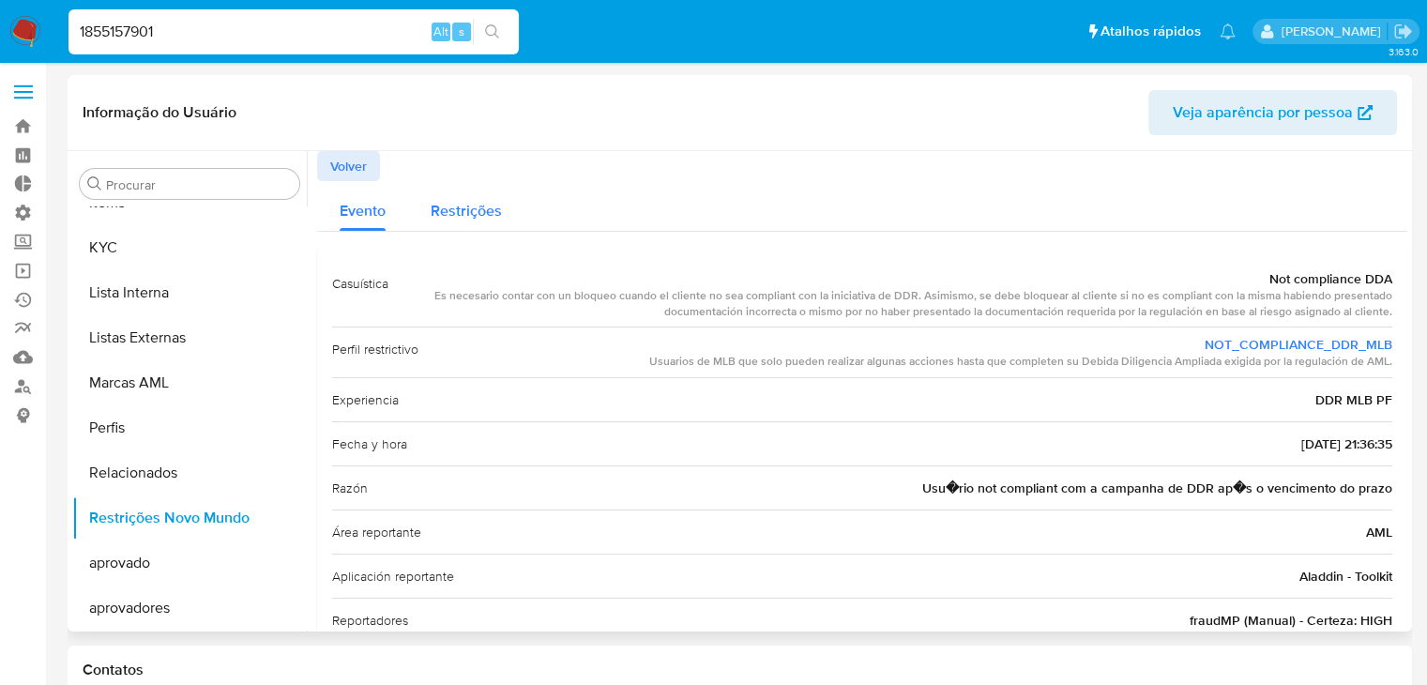
click at [450, 212] on span "Restrições" at bounding box center [466, 211] width 71 height 22
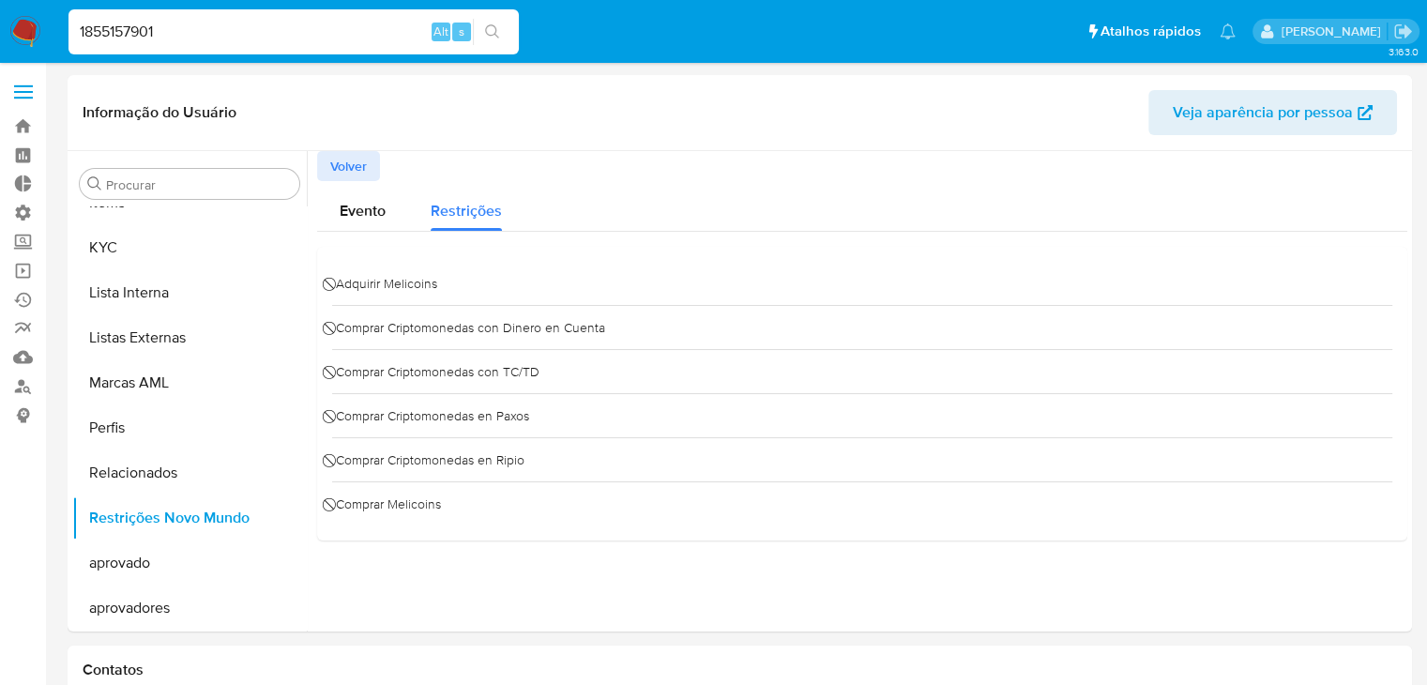
click at [246, 32] on input "1855157901" at bounding box center [294, 32] width 450 height 24
paste input "034779568"
type input "1034779568"
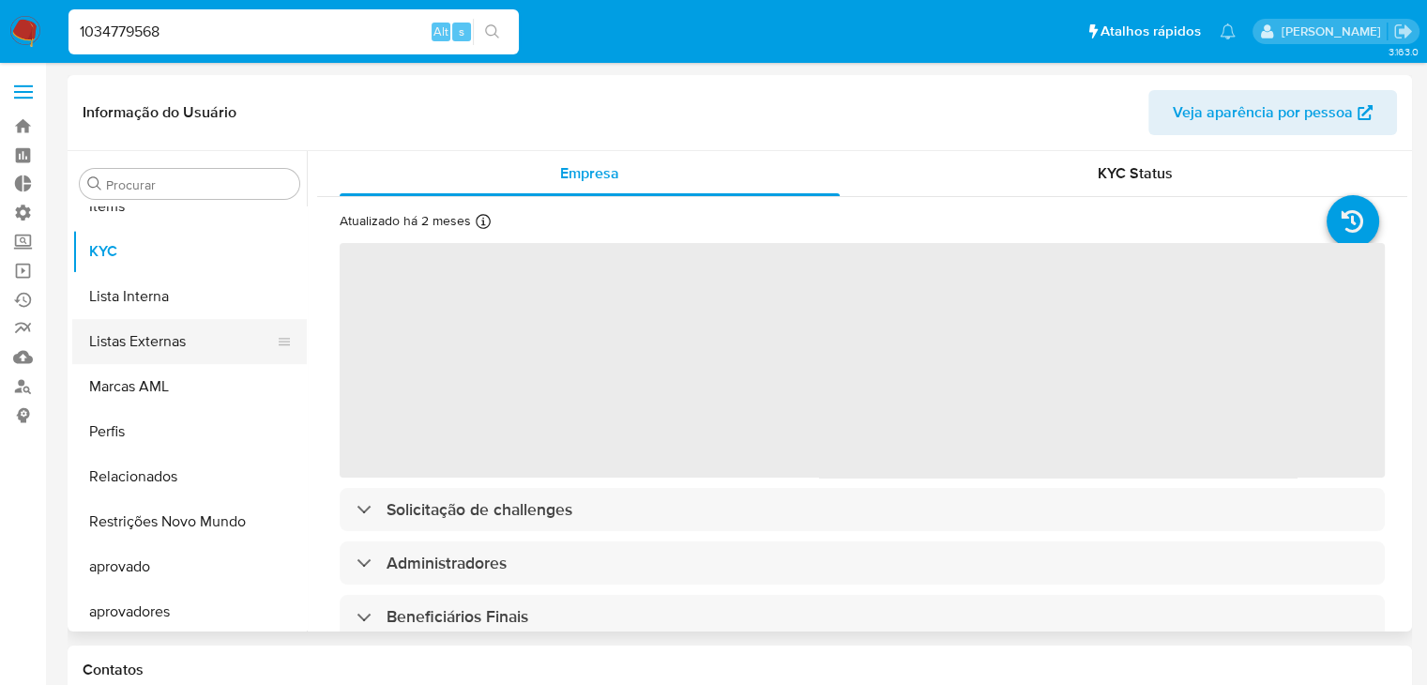
scroll to position [1017, 0]
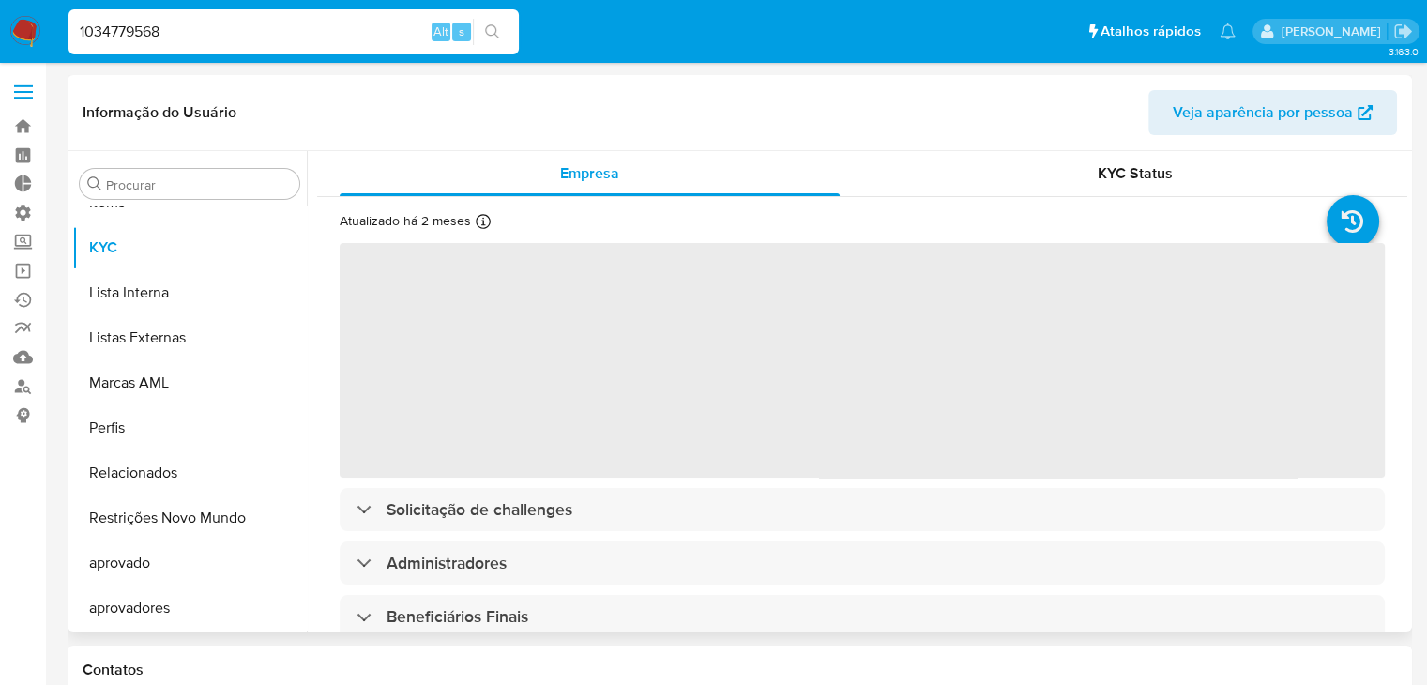
select select "10"
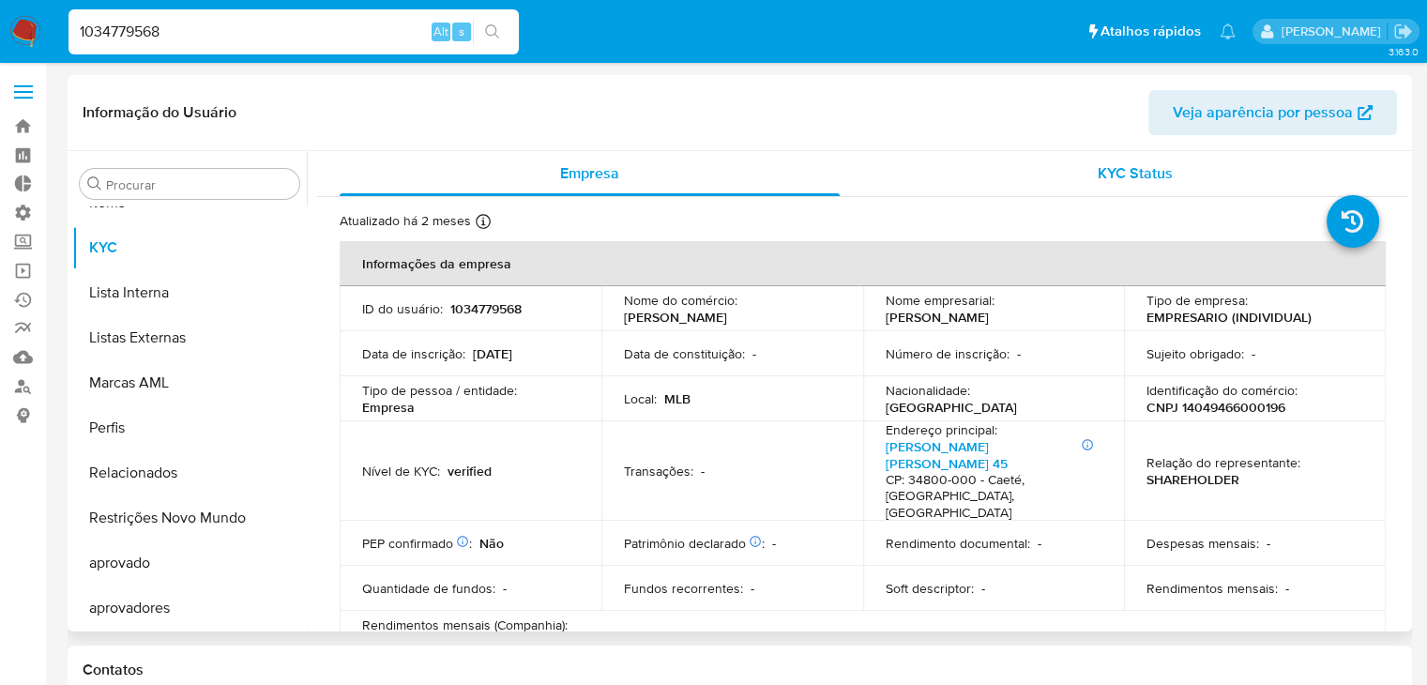
click at [1078, 177] on div "KYC Status" at bounding box center [1135, 173] width 500 height 45
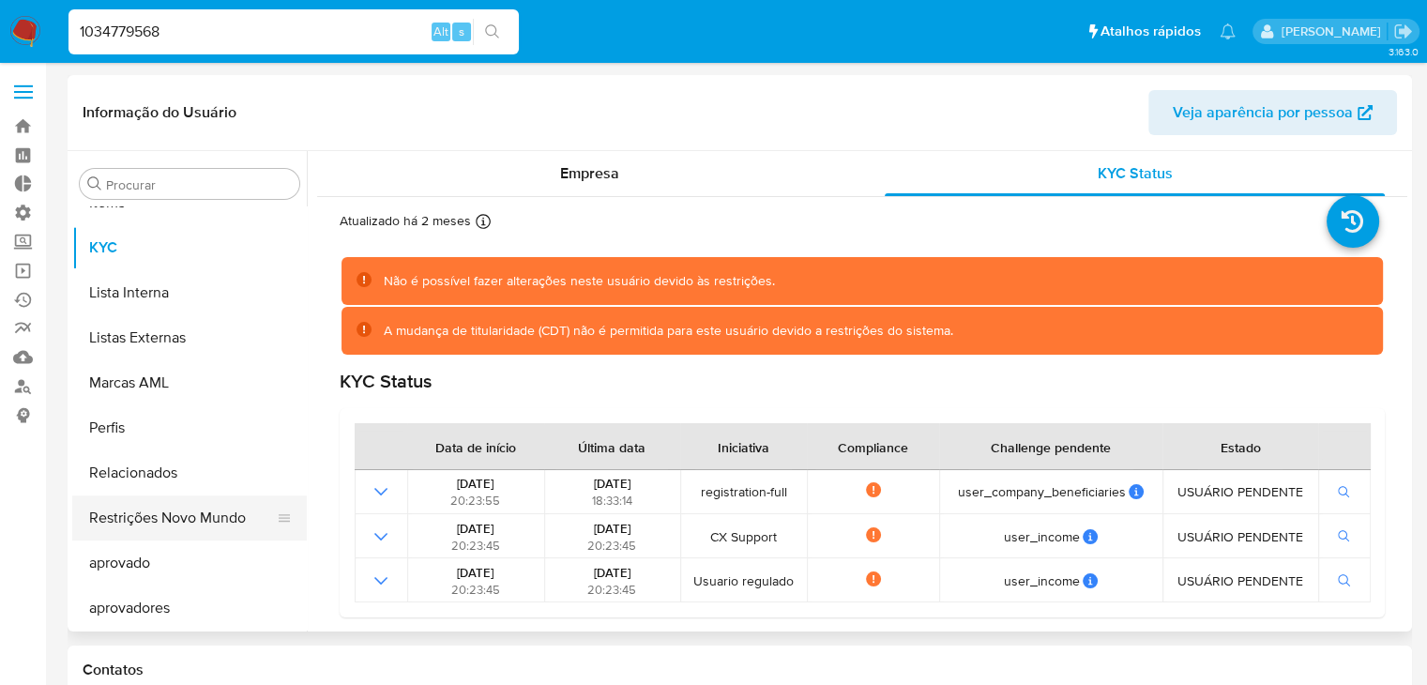
click at [197, 519] on button "Restrições Novo Mundo" at bounding box center [182, 517] width 220 height 45
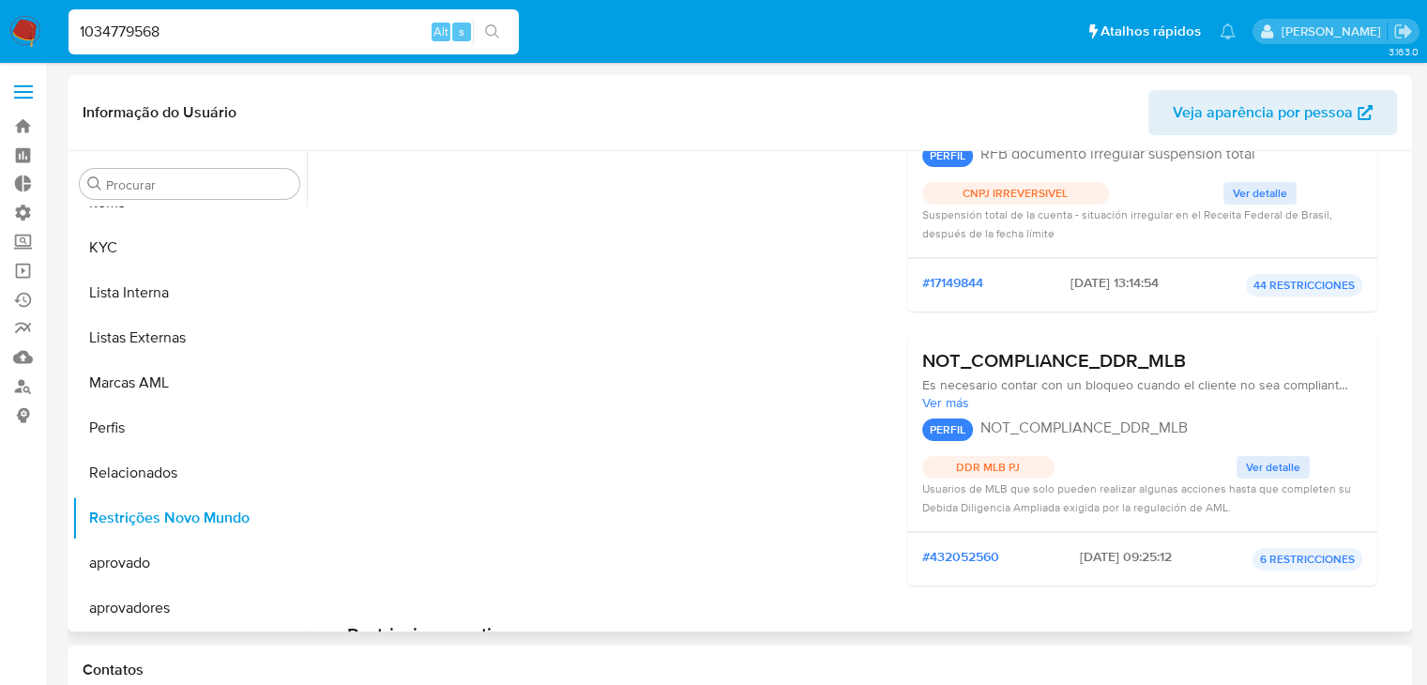
scroll to position [0, 0]
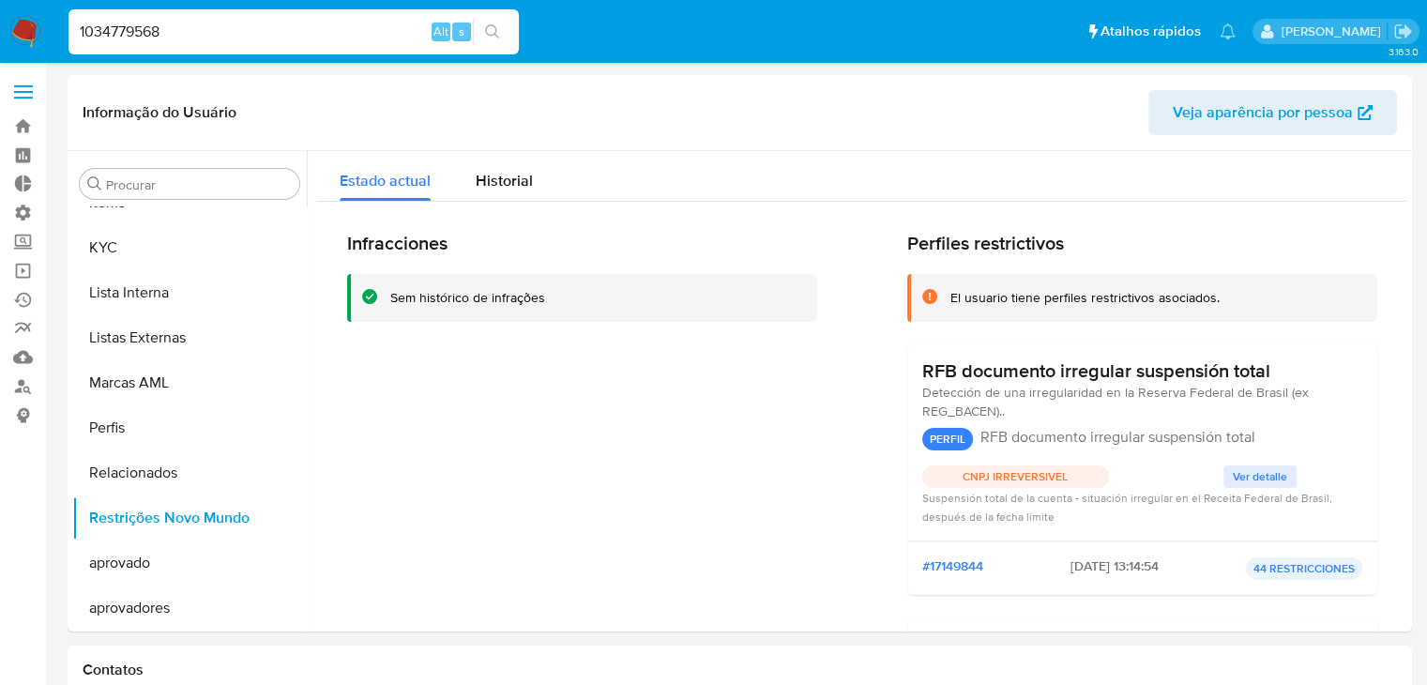
click at [251, 38] on input "1034779568" at bounding box center [294, 32] width 450 height 24
paste input "142853671"
type input "1142853671"
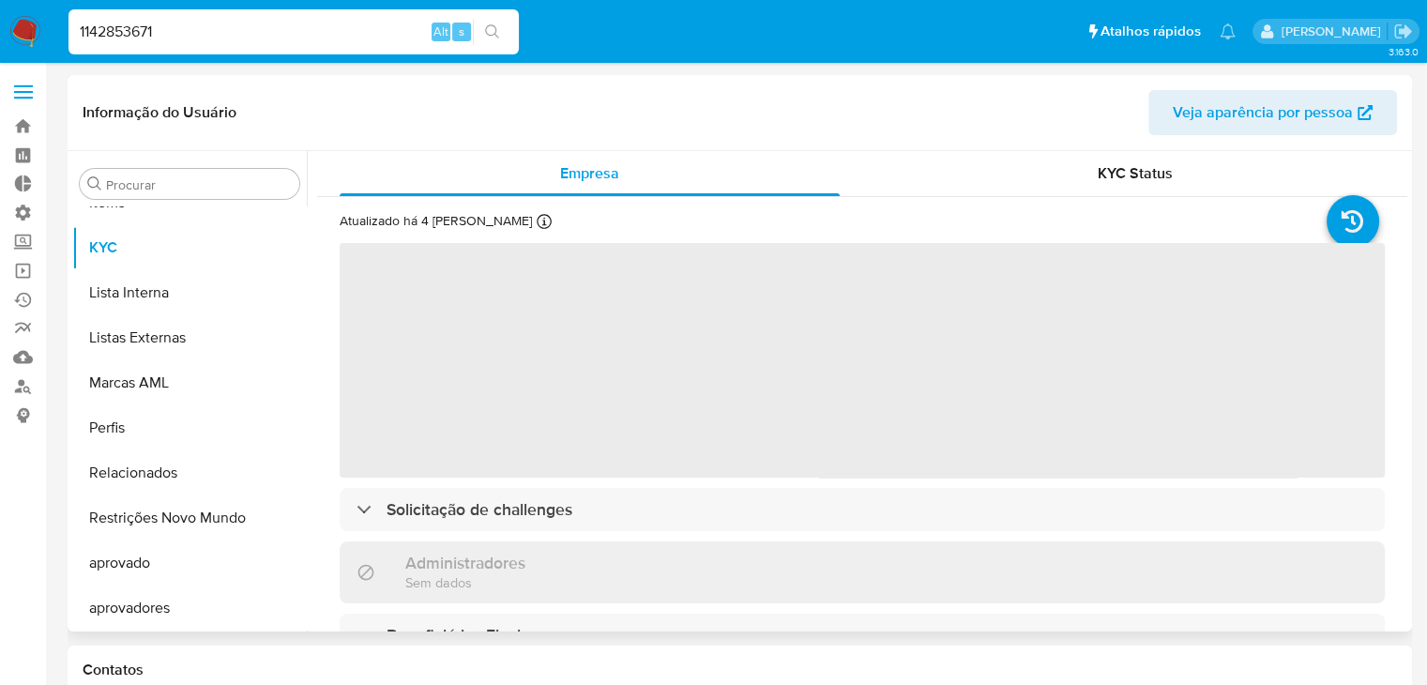
scroll to position [1017, 0]
select select "10"
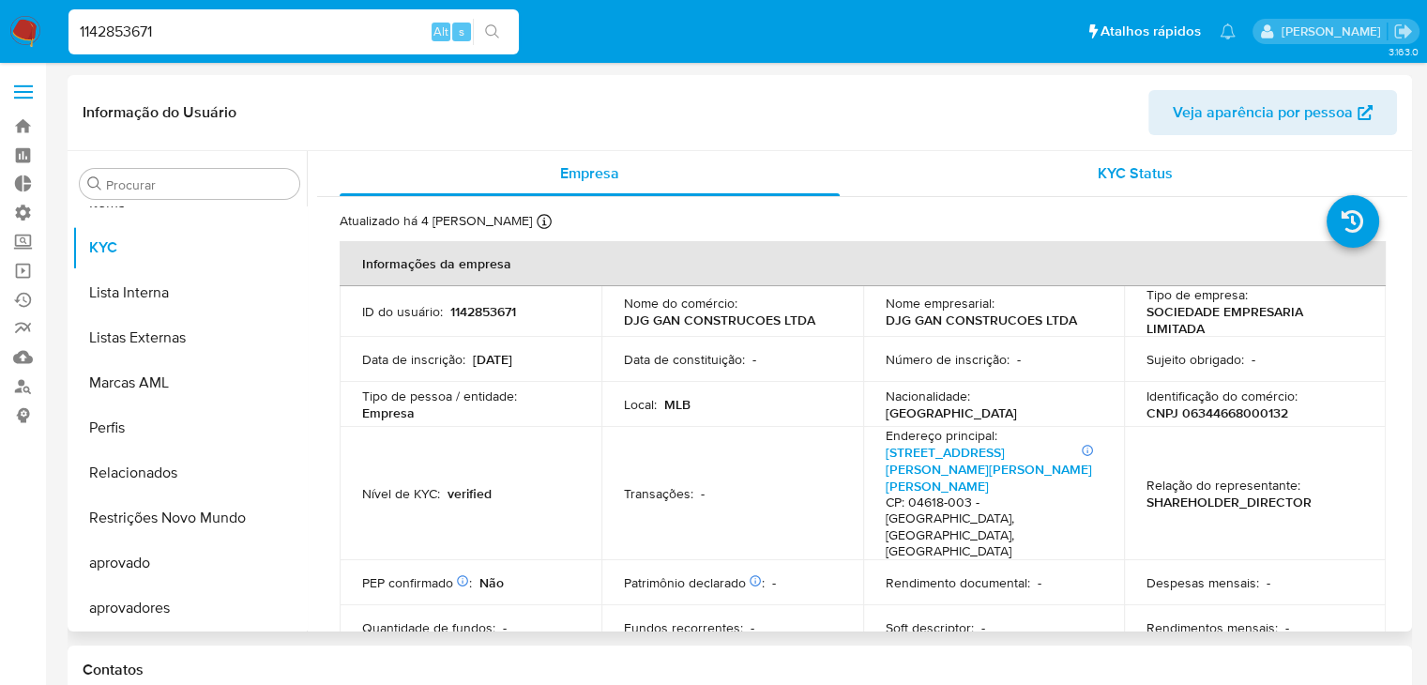
click at [1082, 175] on div "KYC Status" at bounding box center [1135, 173] width 500 height 45
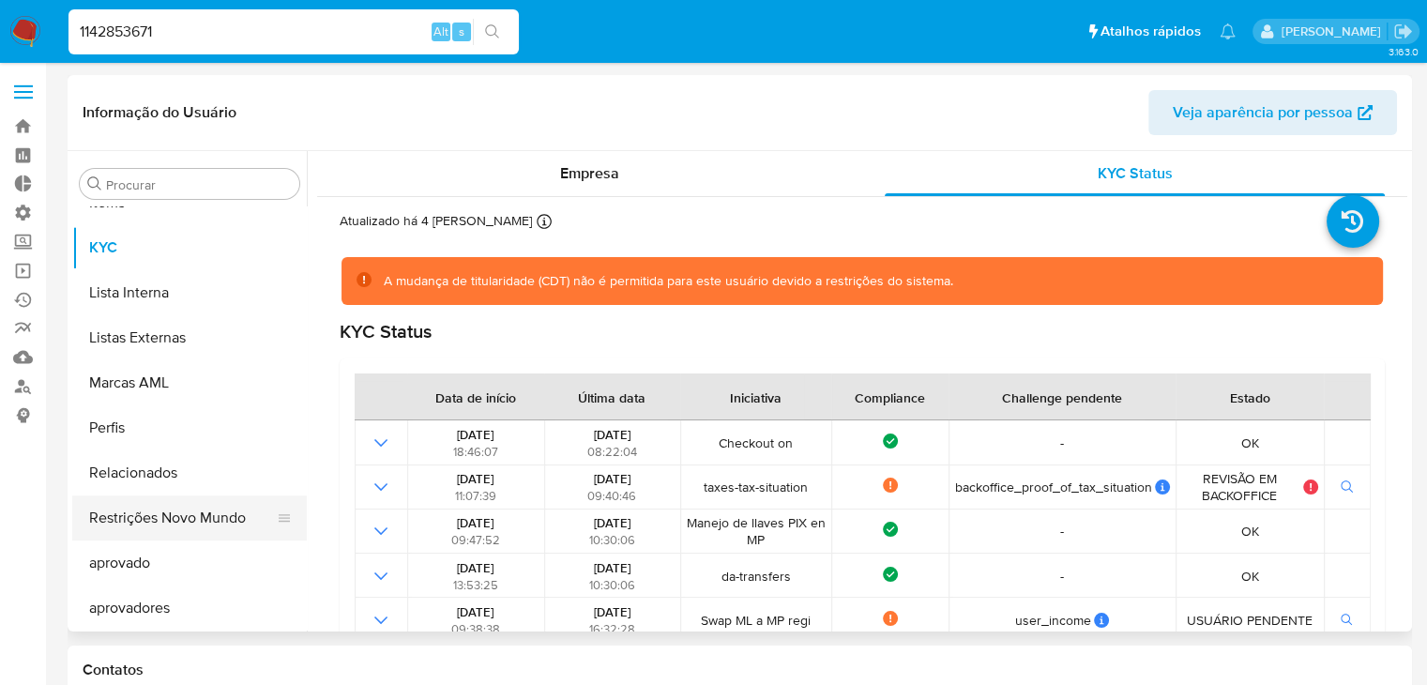
click at [217, 525] on button "Restrições Novo Mundo" at bounding box center [182, 517] width 220 height 45
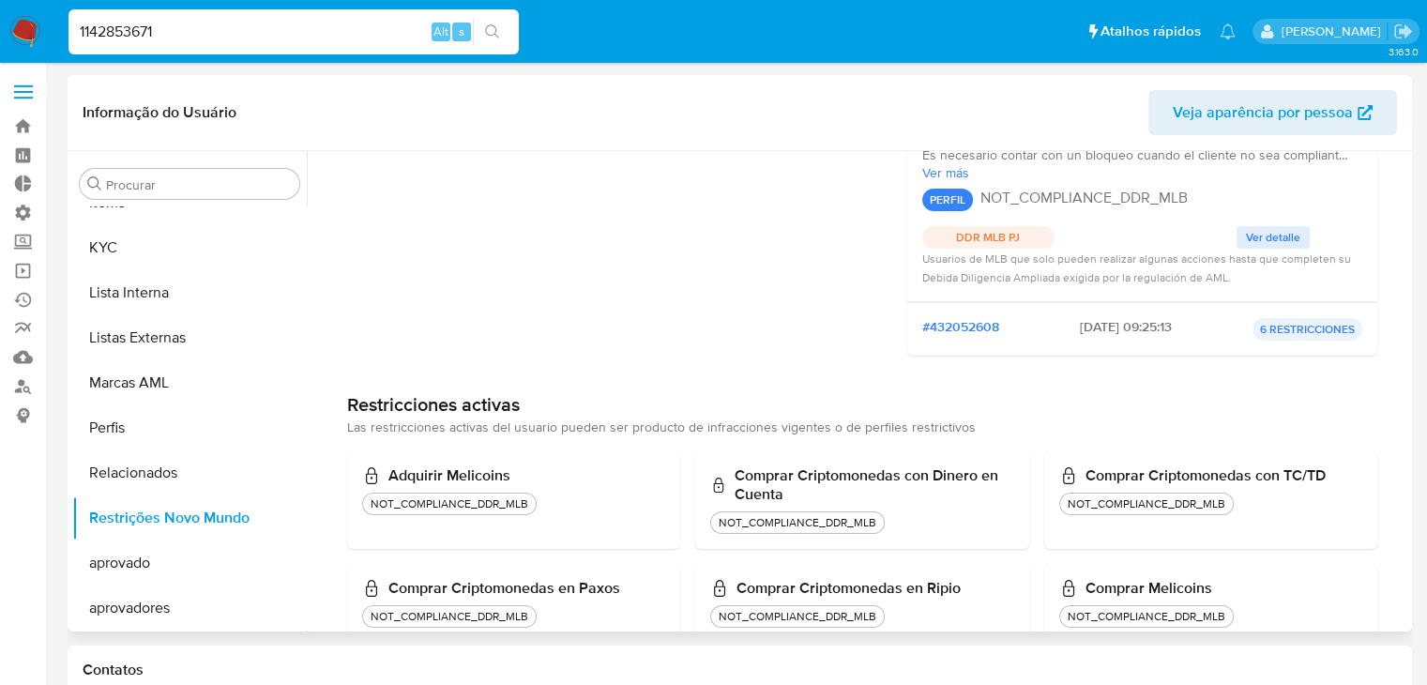
scroll to position [0, 0]
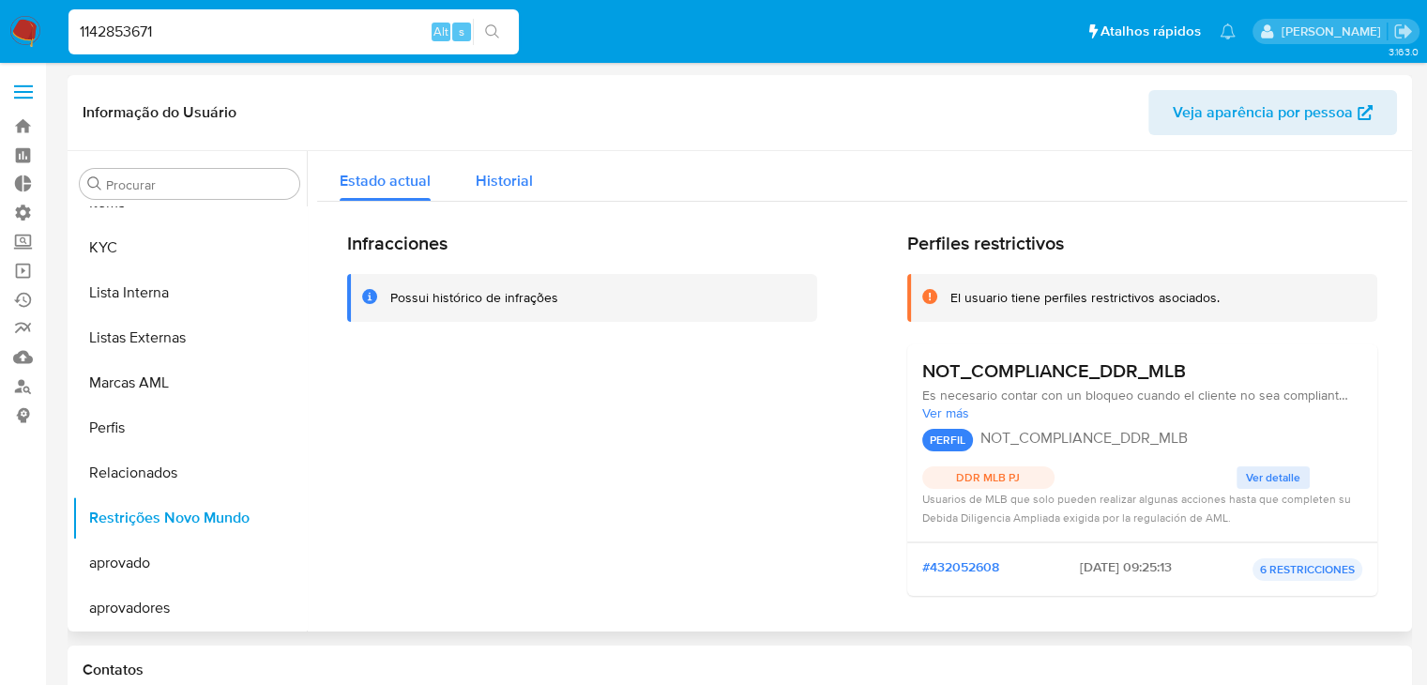
click at [522, 174] on span "Historial" at bounding box center [504, 181] width 57 height 22
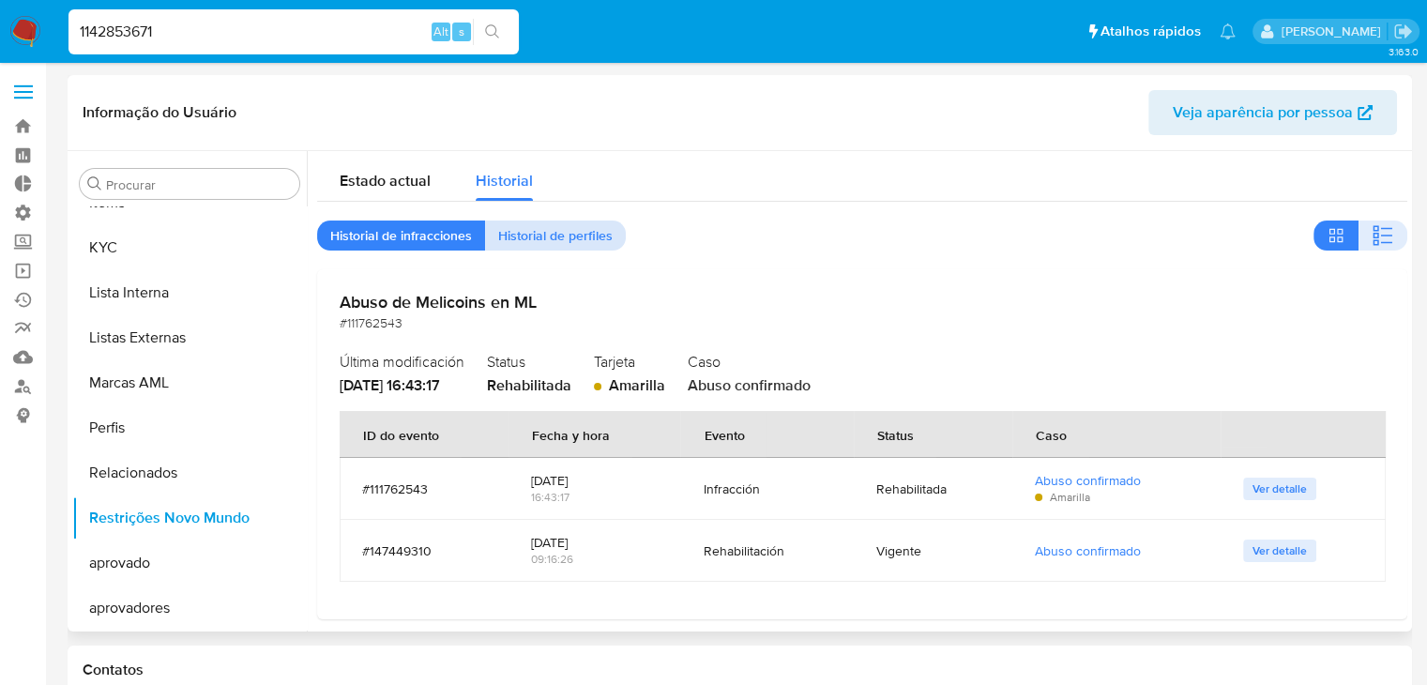
click at [551, 247] on span "Historial de perfiles" at bounding box center [555, 235] width 114 height 26
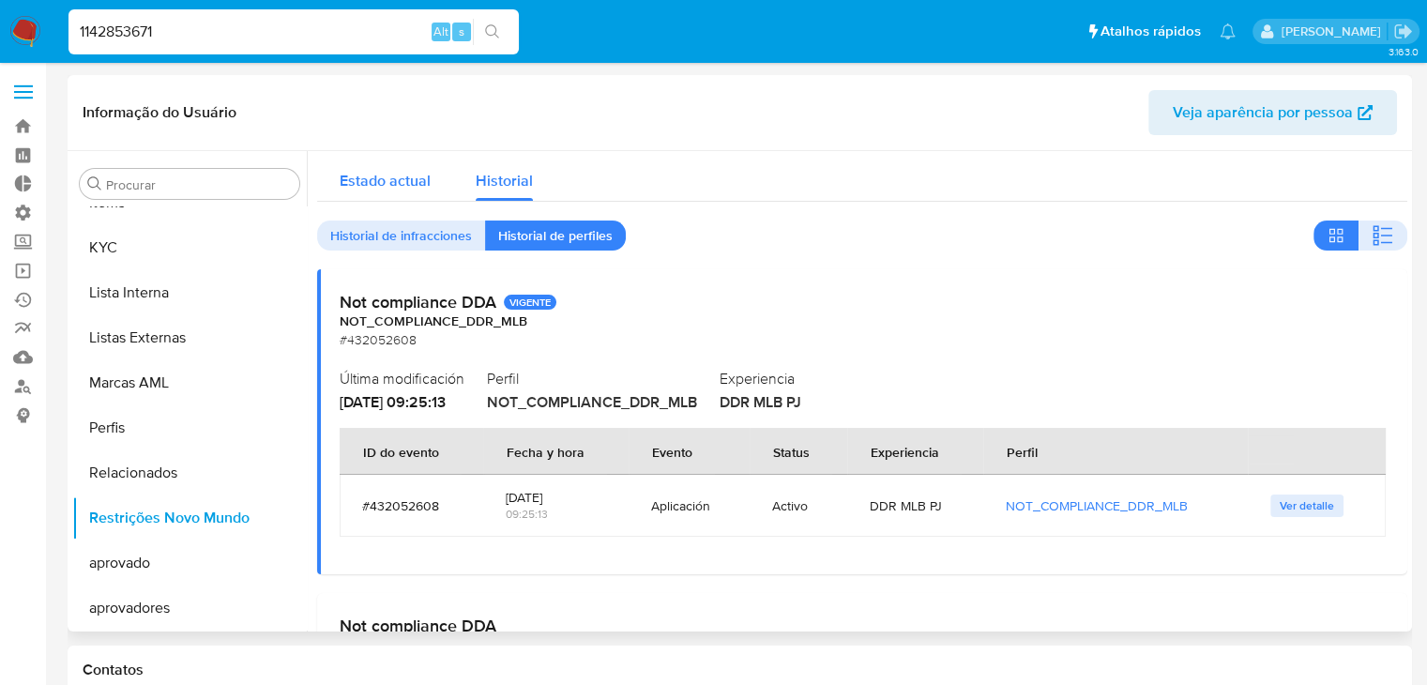
click at [396, 175] on span "Estado actual" at bounding box center [385, 181] width 91 height 22
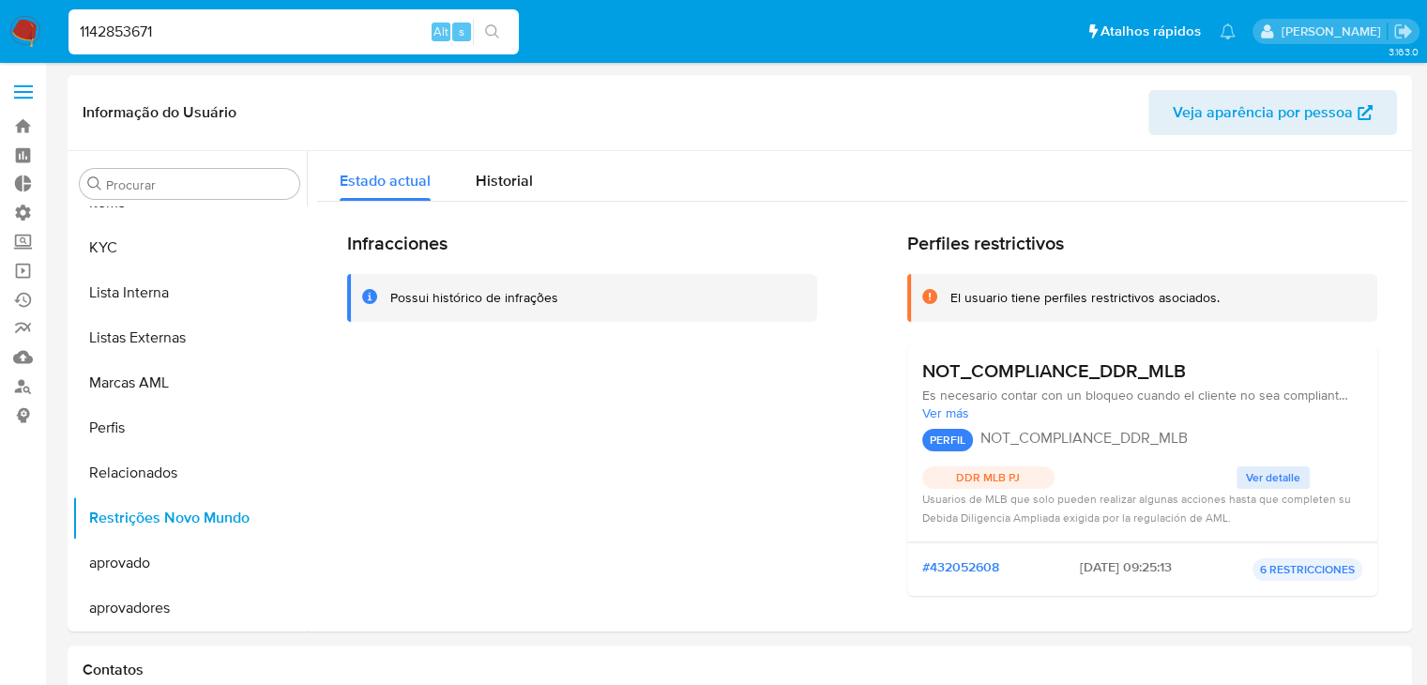
click at [206, 35] on input "1142853671" at bounding box center [294, 32] width 450 height 24
click at [563, 514] on div "Infracciones Possui histórico de infrações" at bounding box center [582, 421] width 470 height 379
click at [516, 175] on span "Historial" at bounding box center [504, 181] width 57 height 22
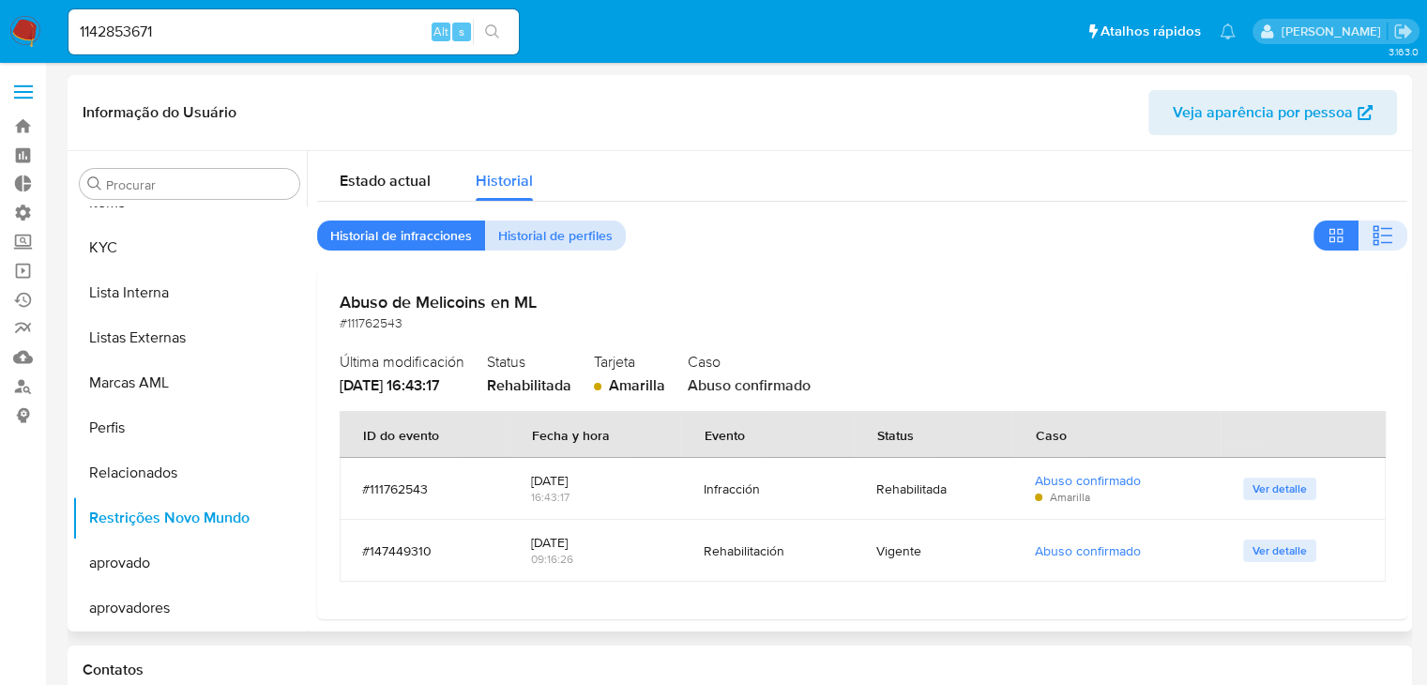
click at [590, 246] on span "Historial de perfiles" at bounding box center [555, 235] width 114 height 26
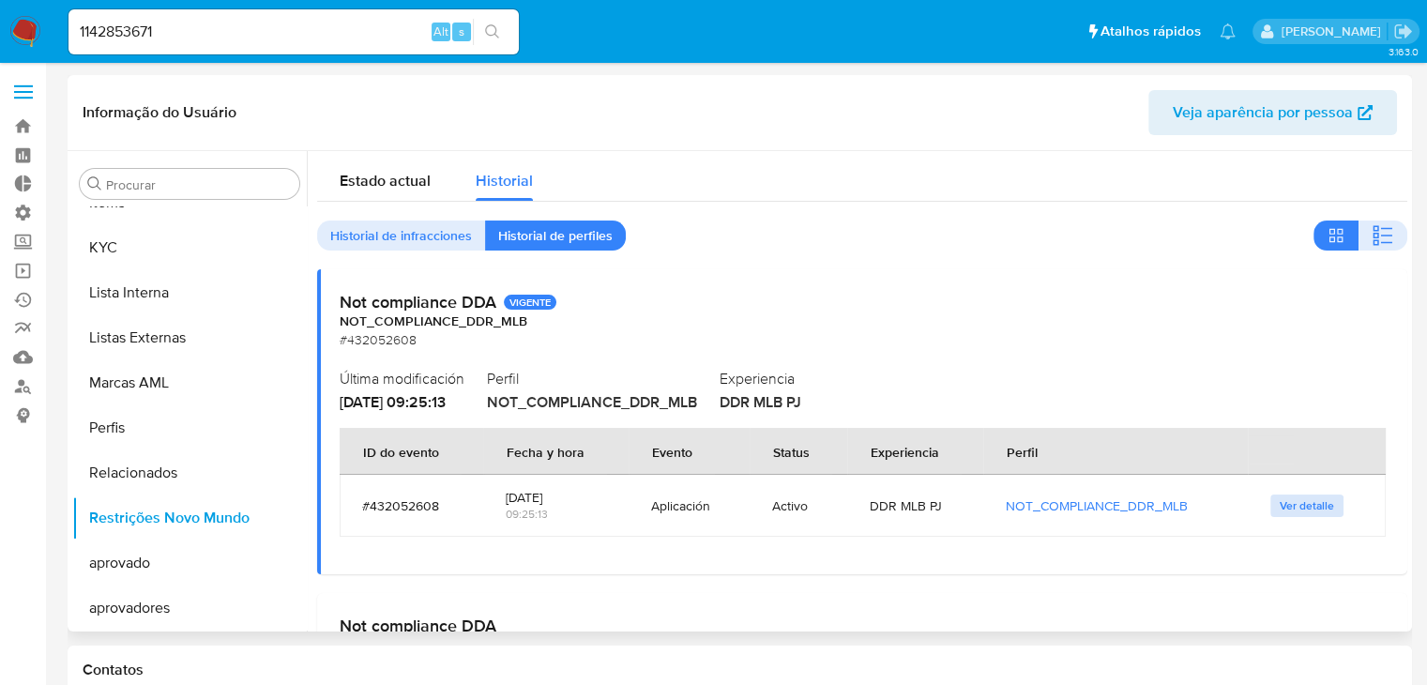
click at [1284, 505] on span "Ver detalle" at bounding box center [1307, 505] width 54 height 19
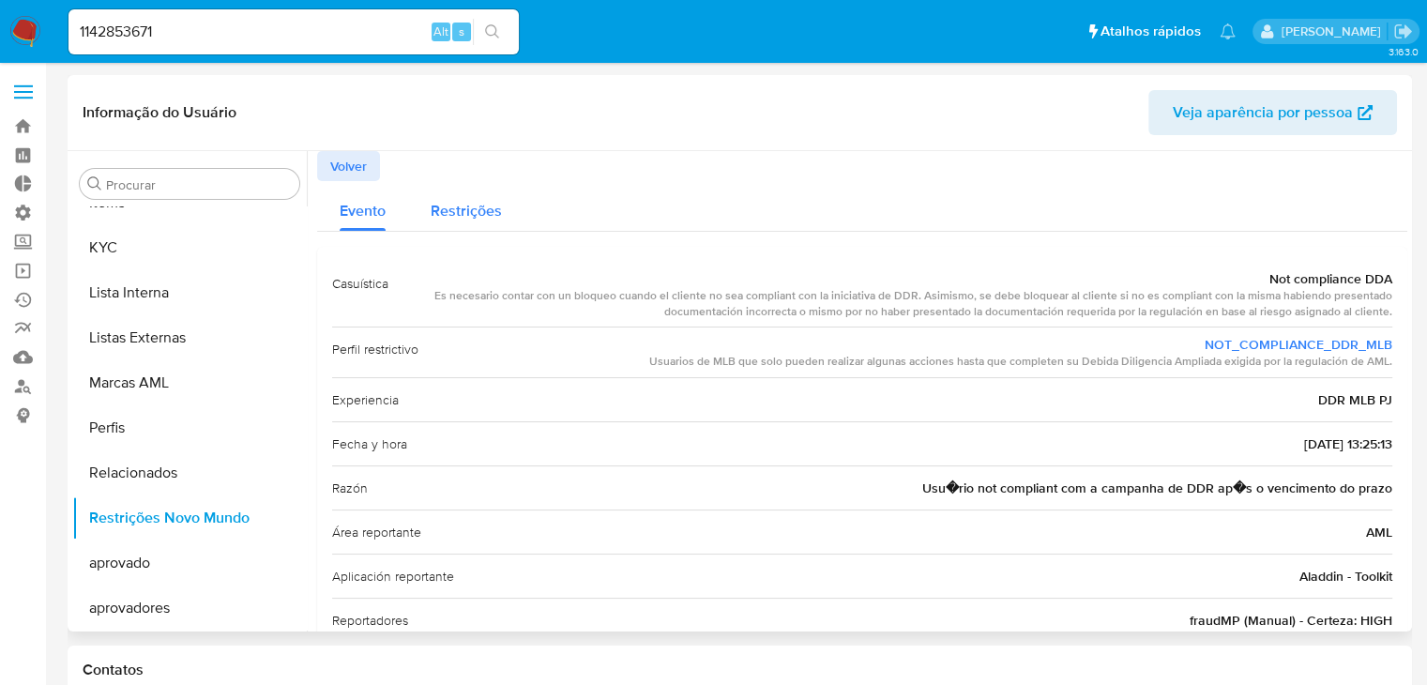
click at [479, 215] on span "Restrições" at bounding box center [466, 211] width 71 height 22
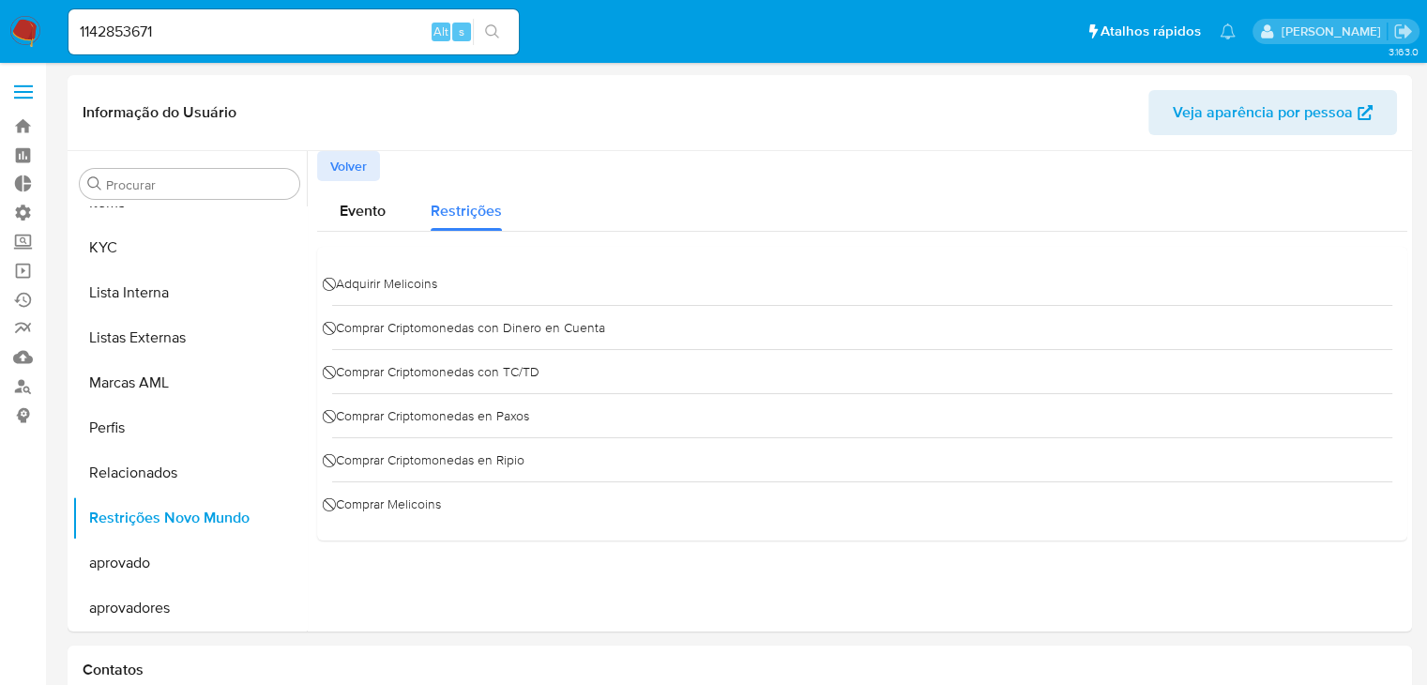
click at [223, 30] on input "1142853671" at bounding box center [294, 32] width 450 height 24
paste input "968261934"
type input "1968261934"
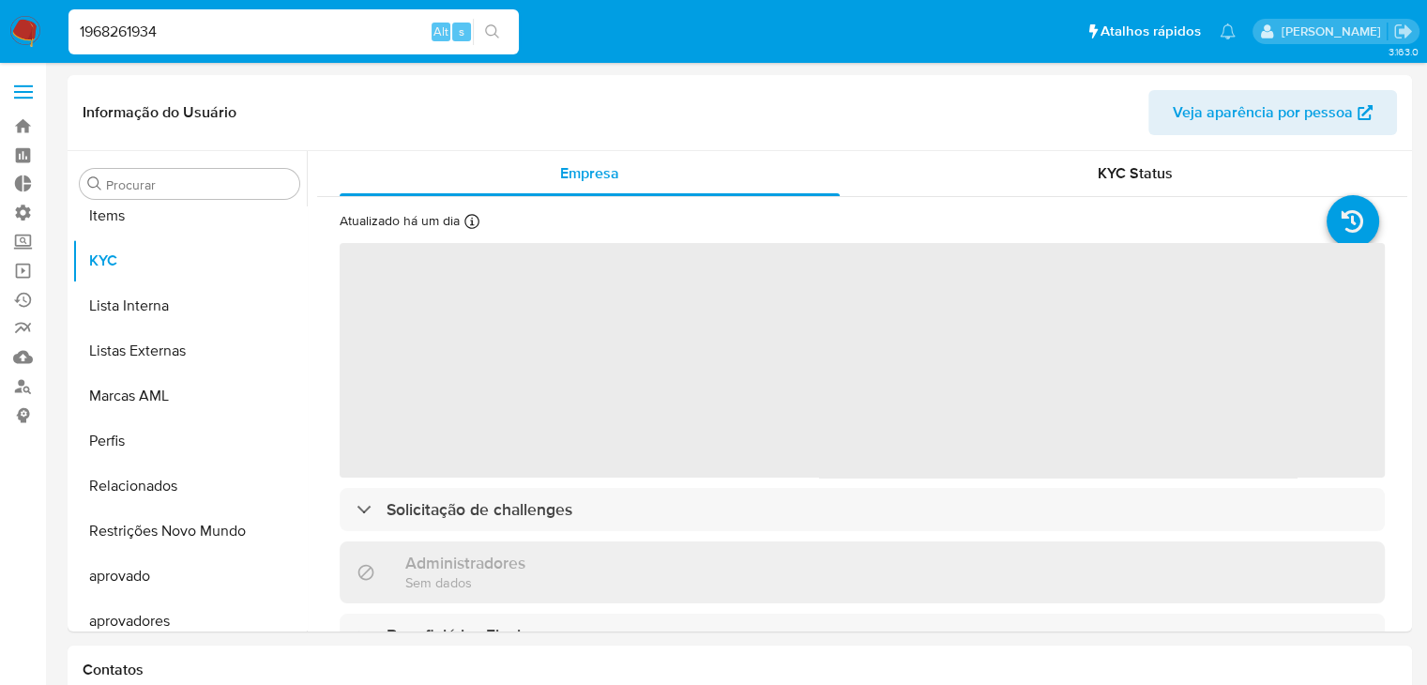
scroll to position [1017, 0]
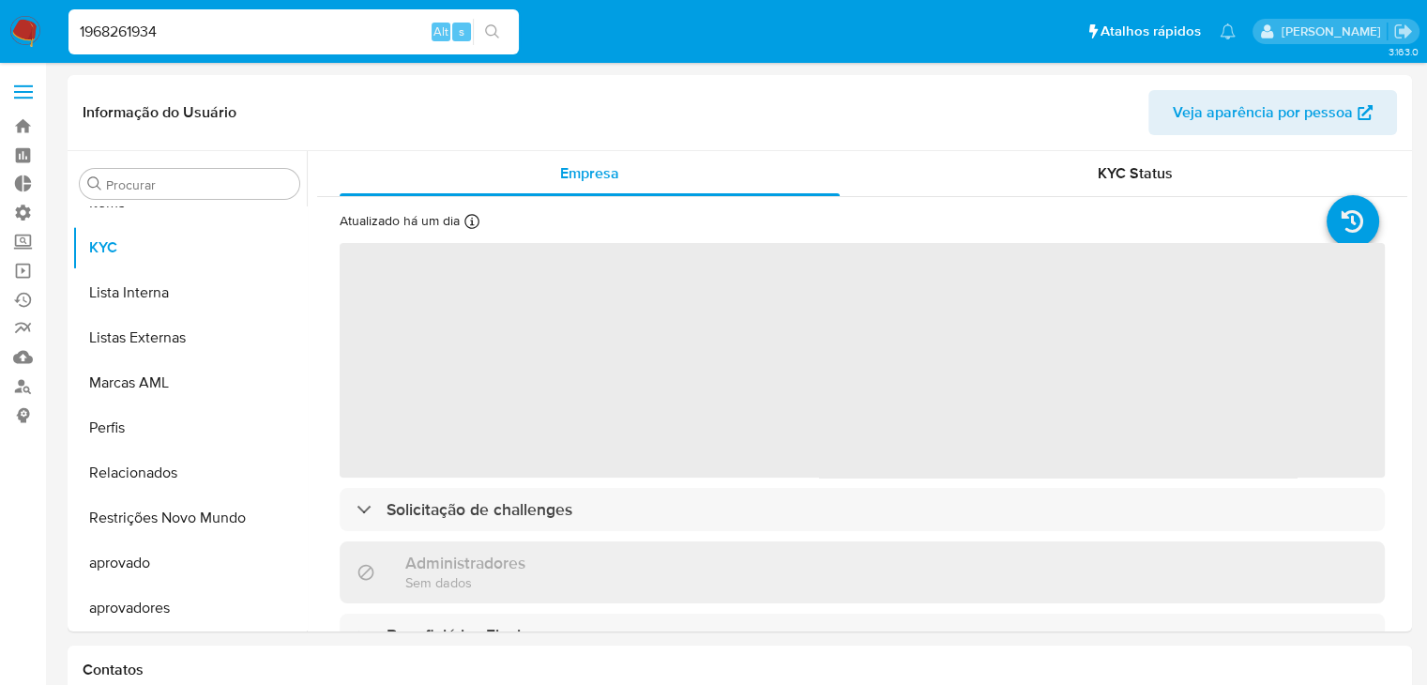
select select "10"
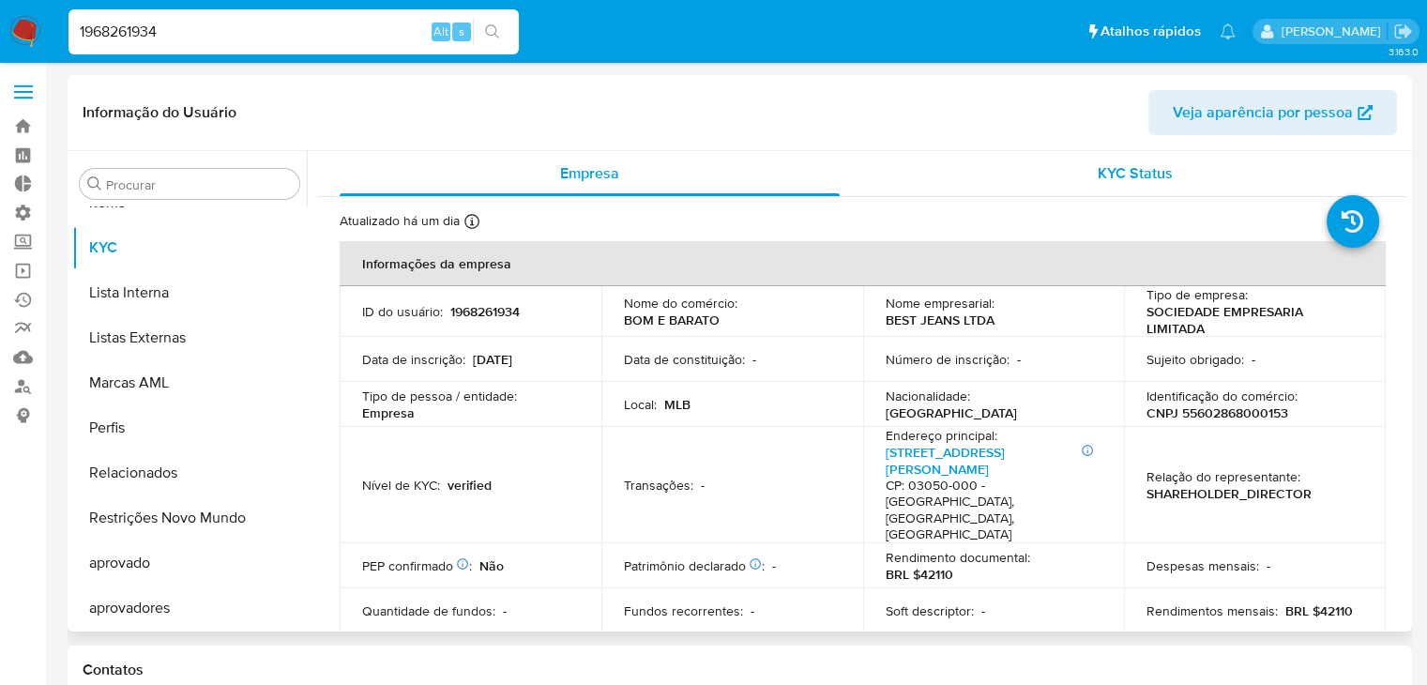
click at [1146, 184] on span "KYC Status" at bounding box center [1135, 173] width 75 height 22
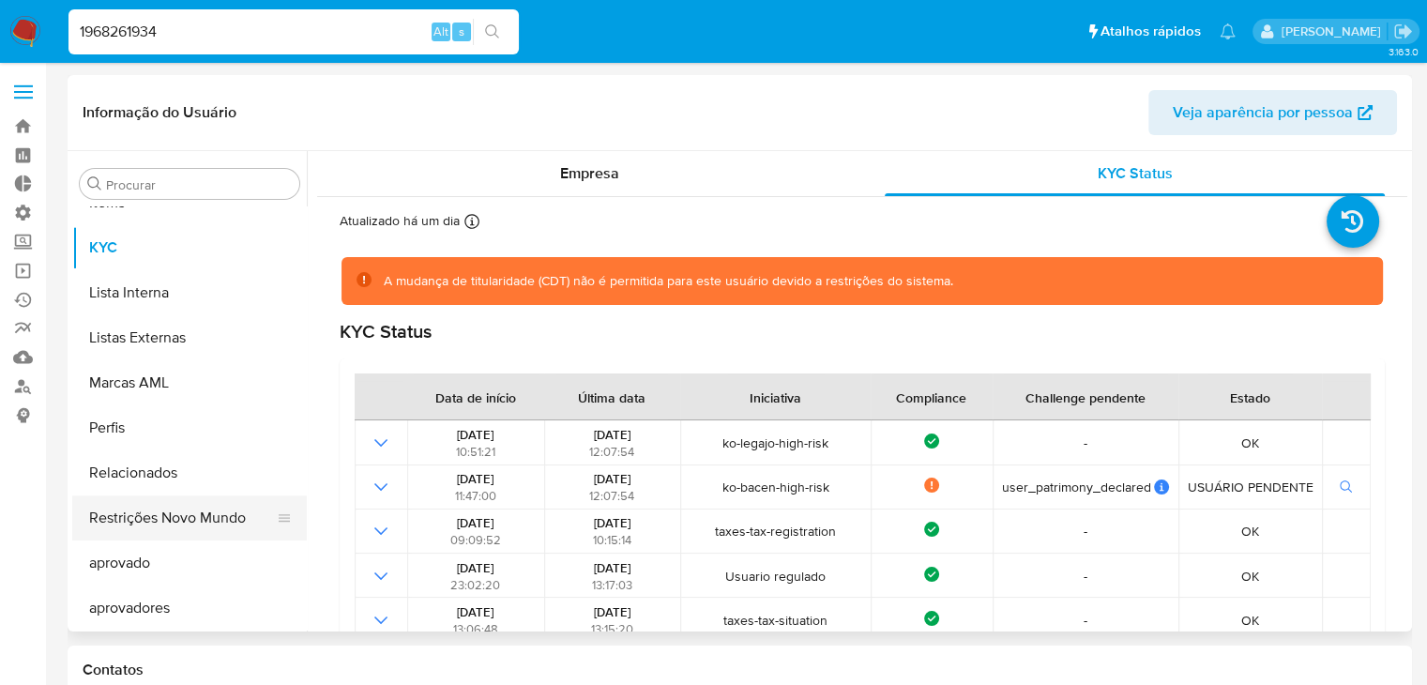
click at [241, 526] on button "Restrições Novo Mundo" at bounding box center [182, 517] width 220 height 45
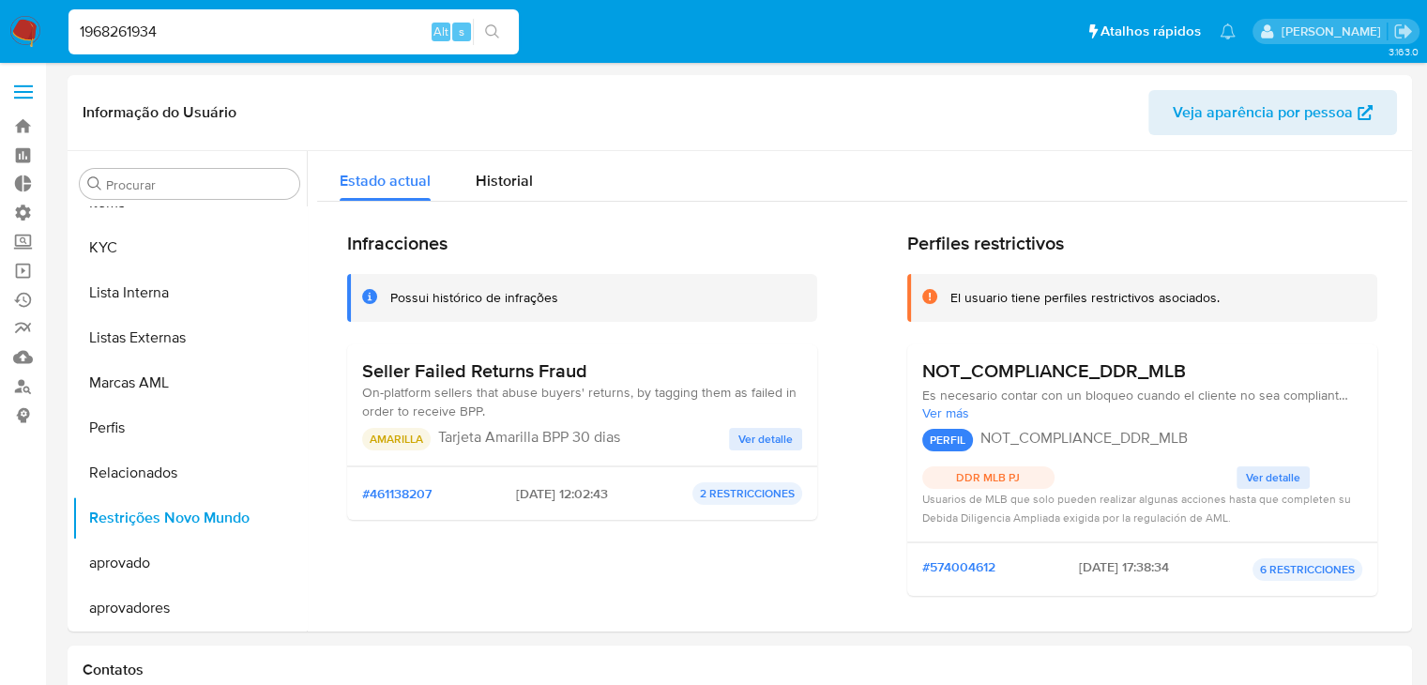
click at [246, 24] on input "1968261934" at bounding box center [294, 32] width 450 height 24
paste input "599314408"
type input "599314408"
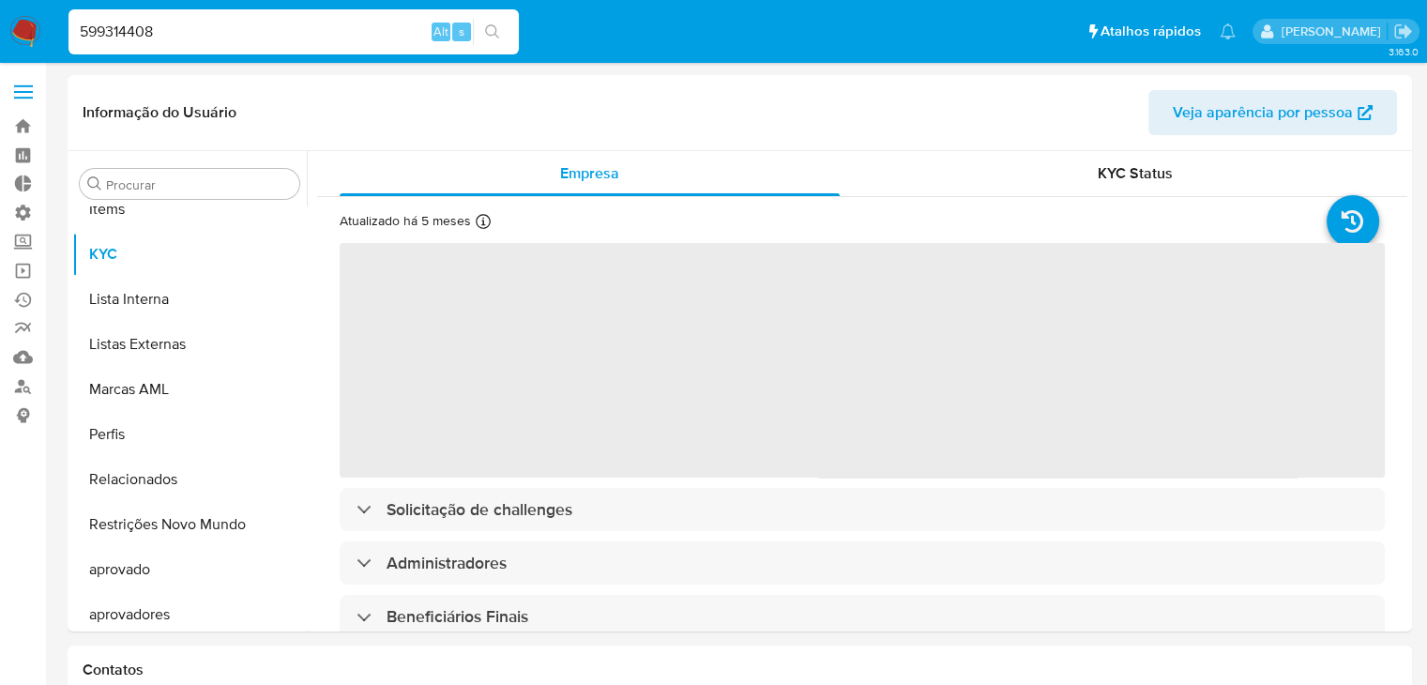
scroll to position [1017, 0]
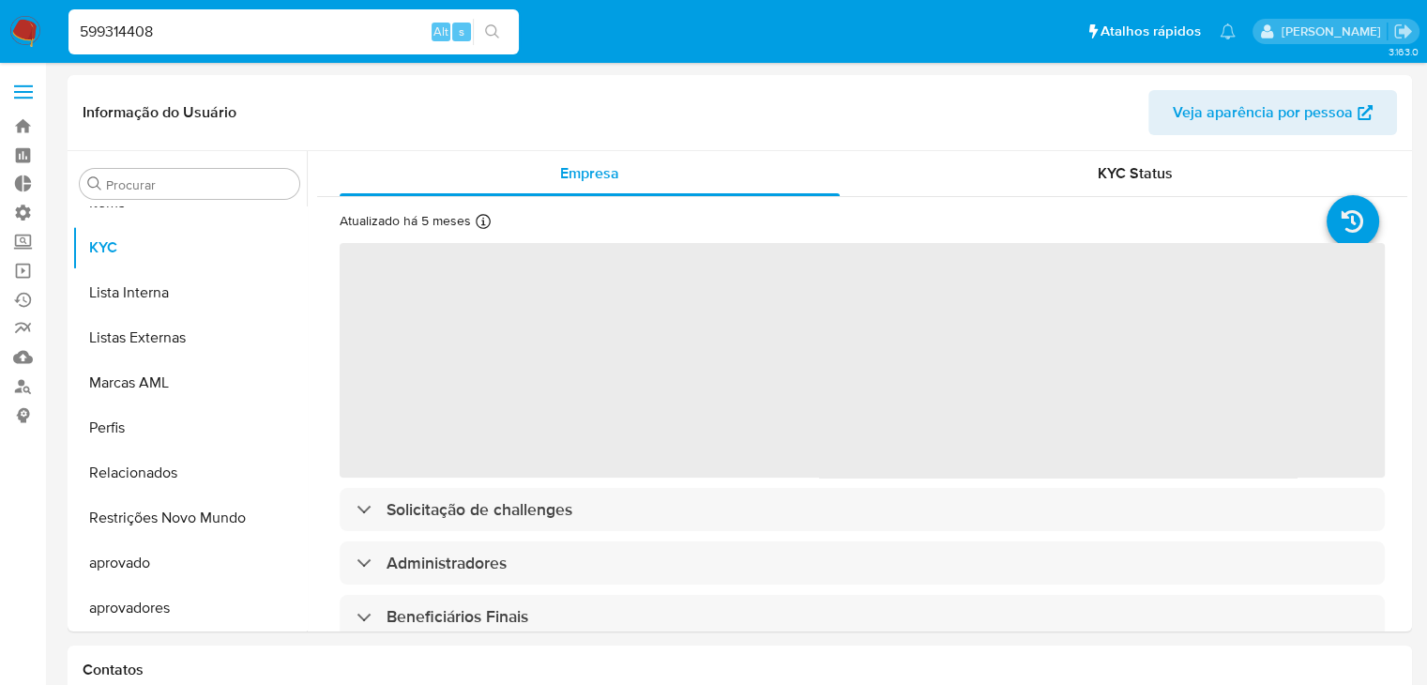
select select "10"
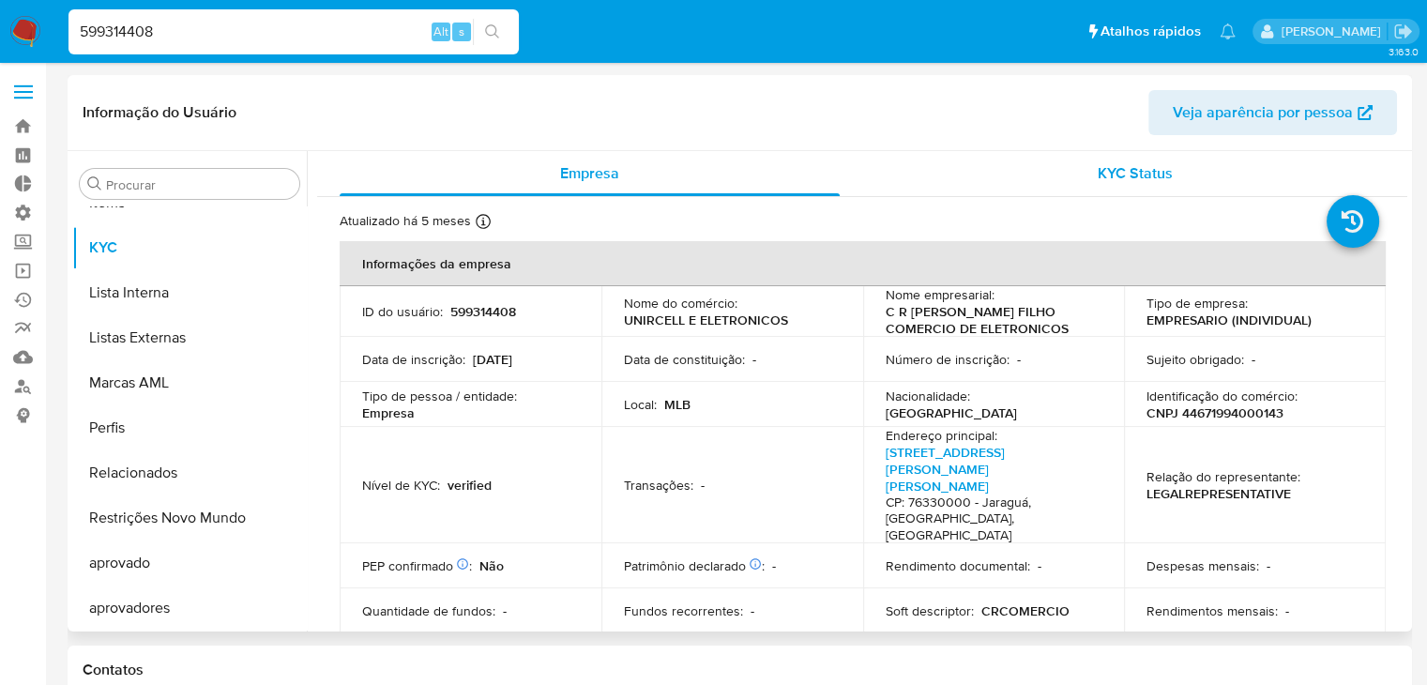
click at [1100, 162] on span "KYC Status" at bounding box center [1135, 173] width 75 height 22
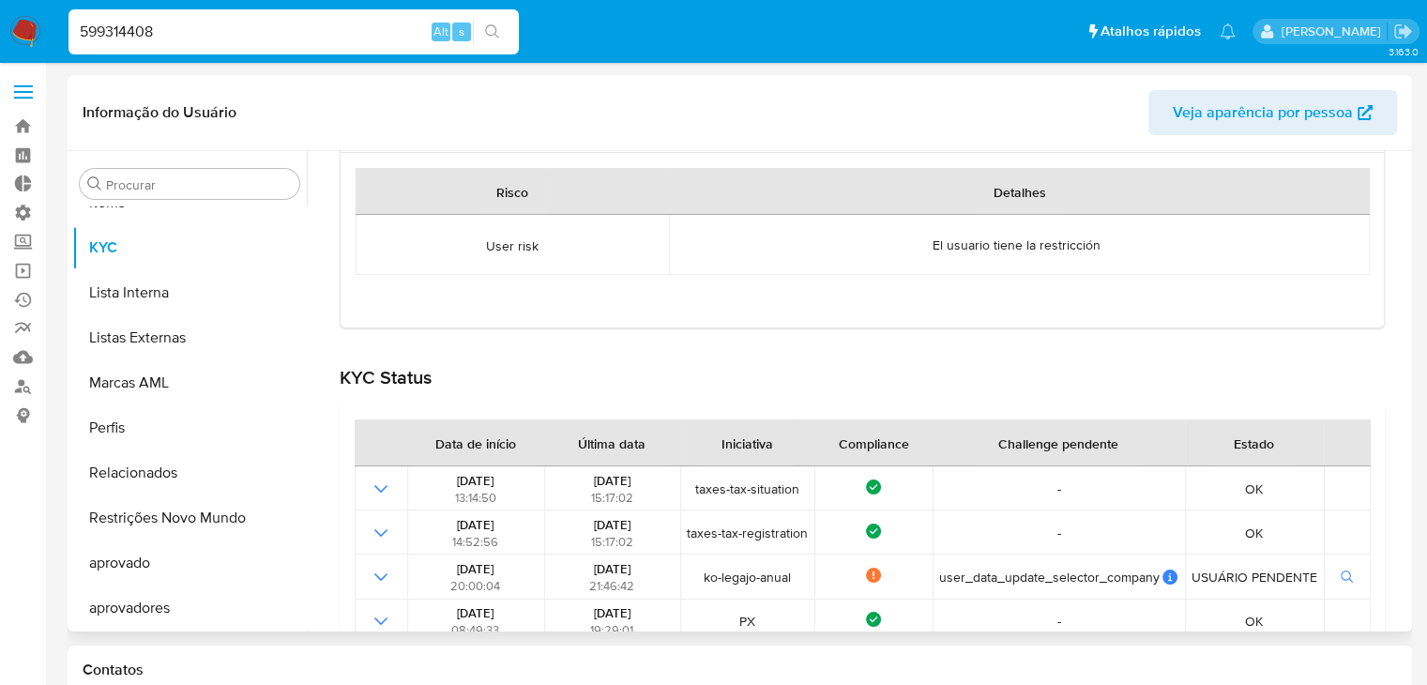
scroll to position [316, 0]
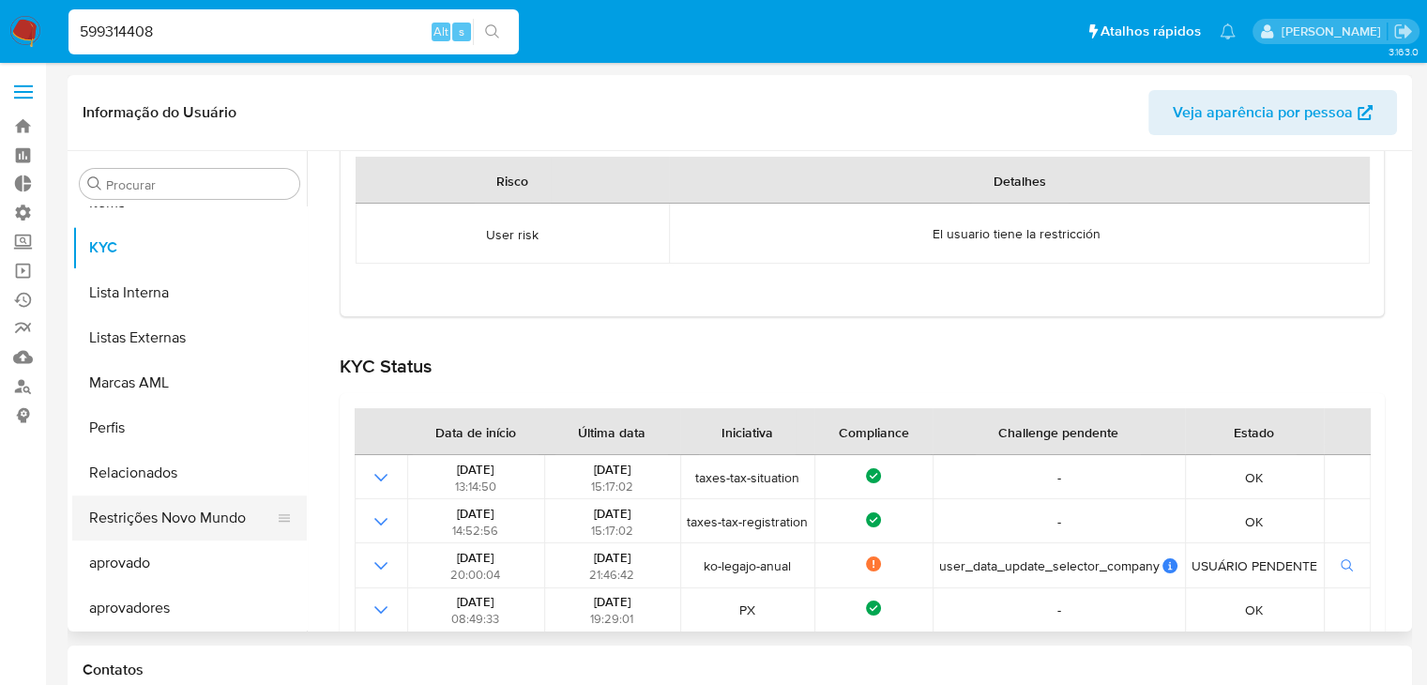
click at [220, 532] on button "Restrições Novo Mundo" at bounding box center [182, 517] width 220 height 45
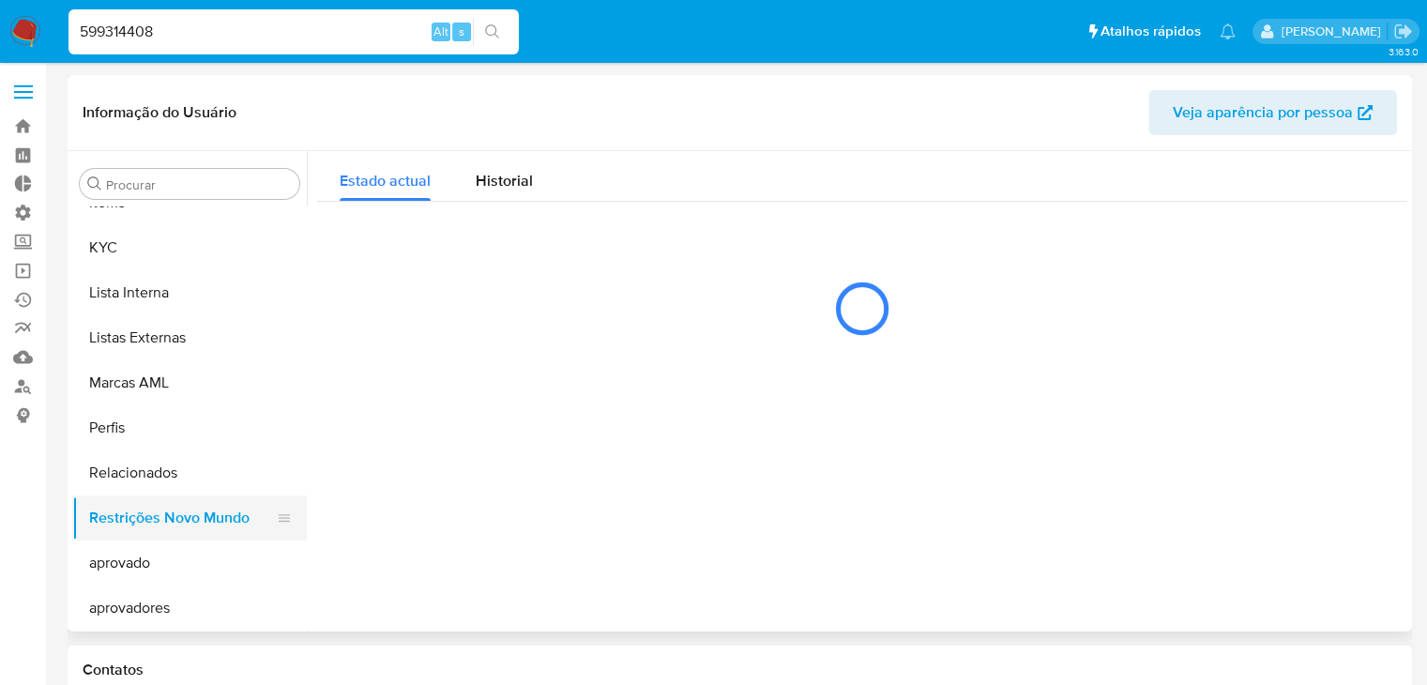
scroll to position [0, 0]
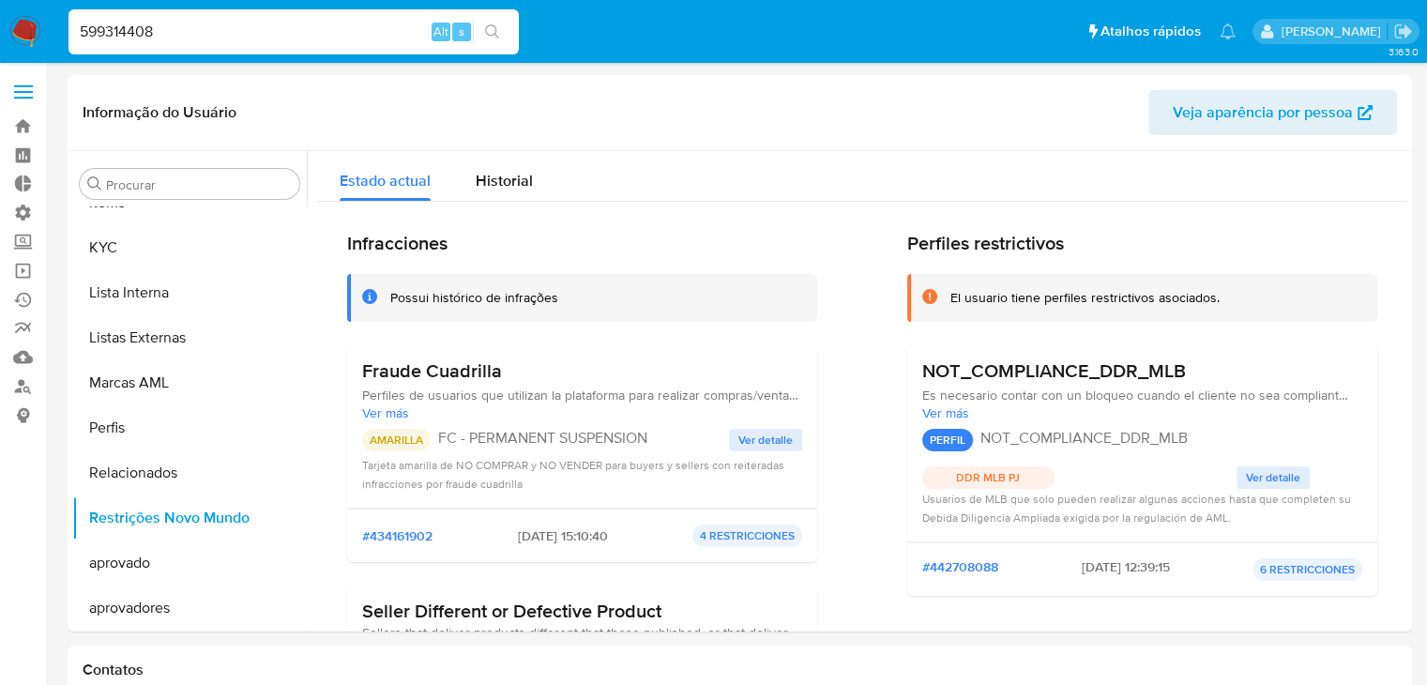
click at [205, 27] on input "599314408" at bounding box center [294, 32] width 450 height 24
paste input "2135437830"
type input "2135437830"
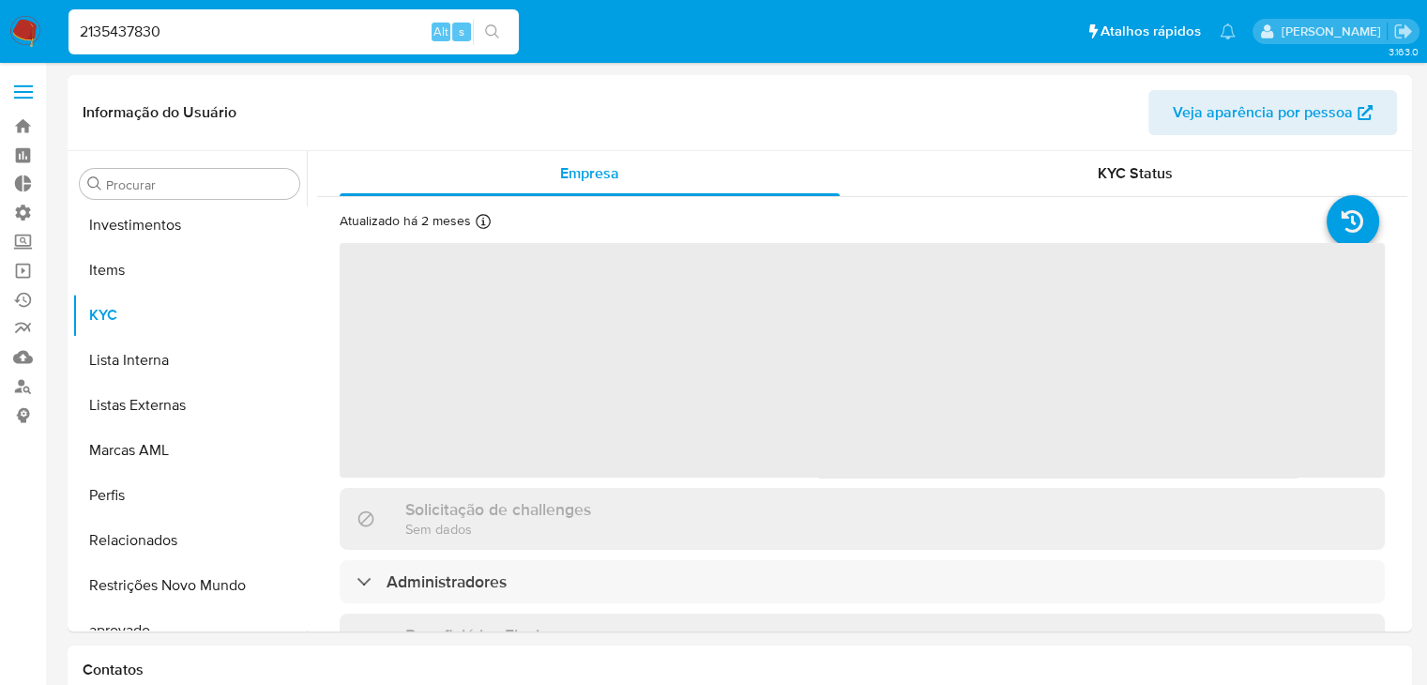
scroll to position [1017, 0]
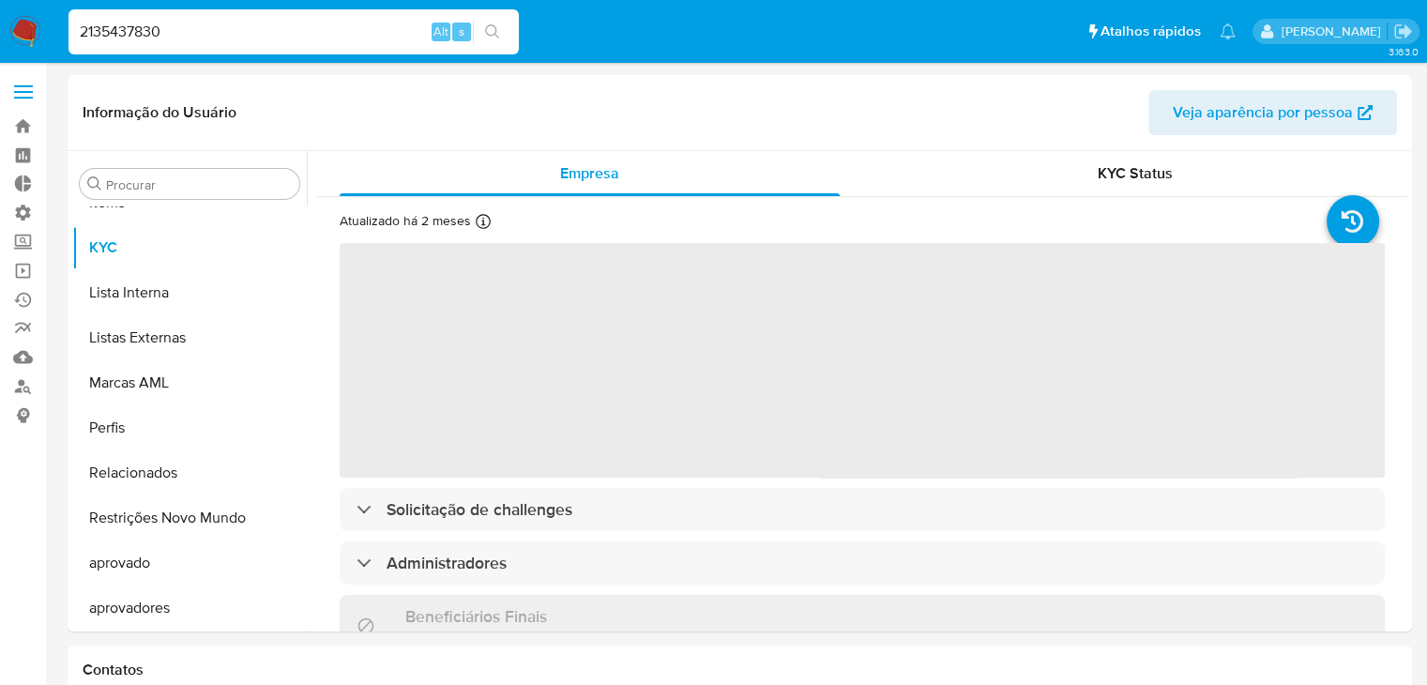
select select "10"
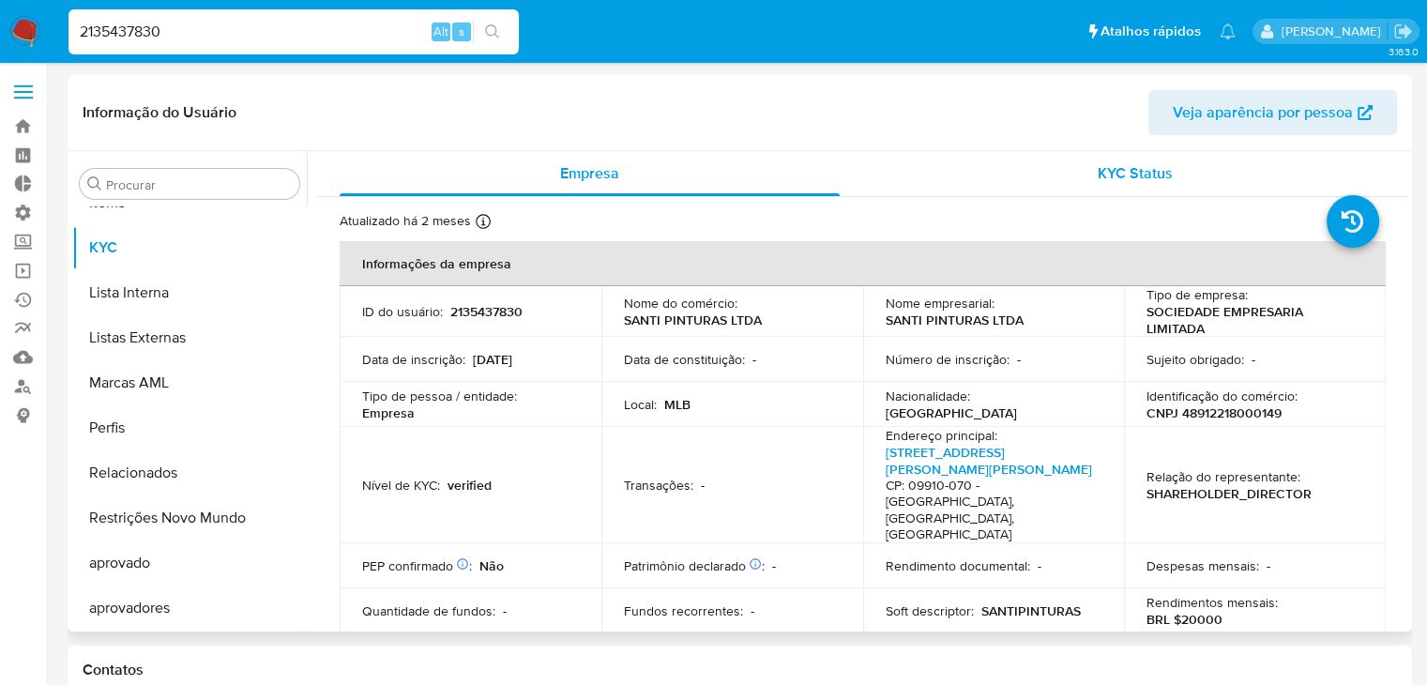
click at [1098, 183] on span "KYC Status" at bounding box center [1135, 173] width 75 height 22
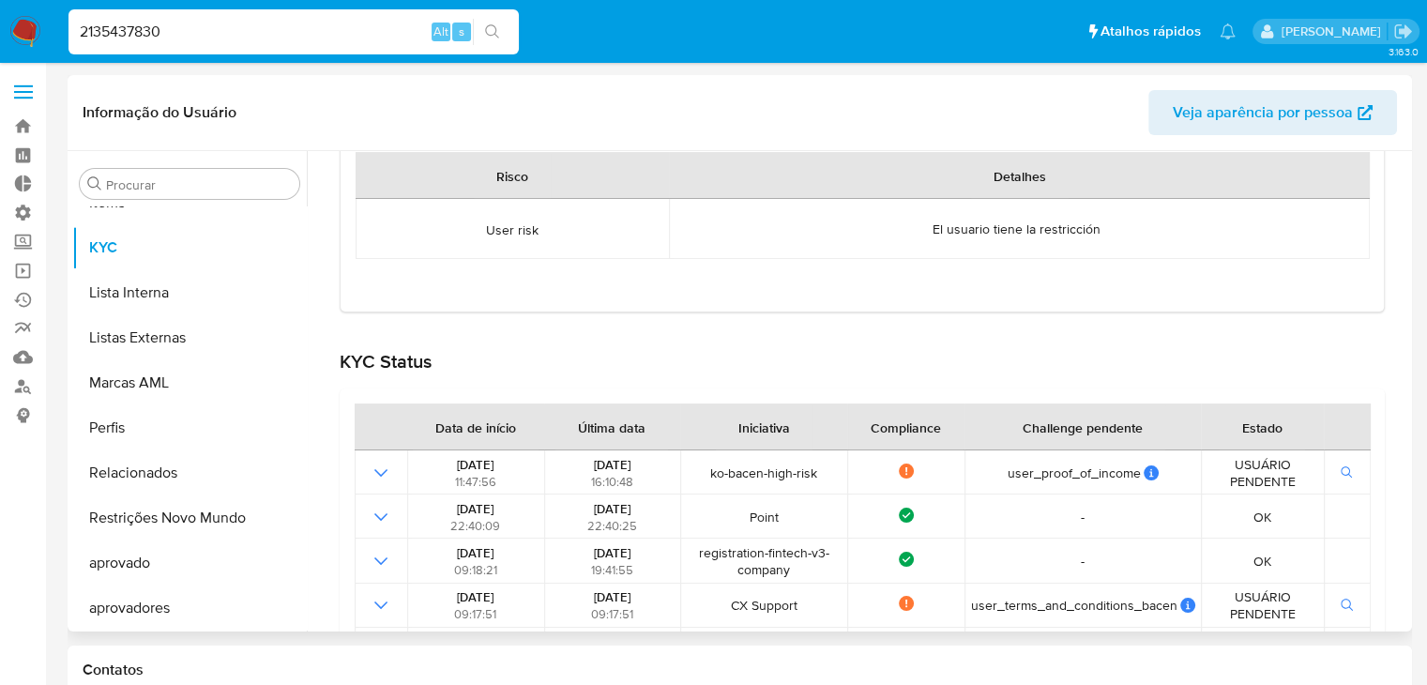
scroll to position [276, 0]
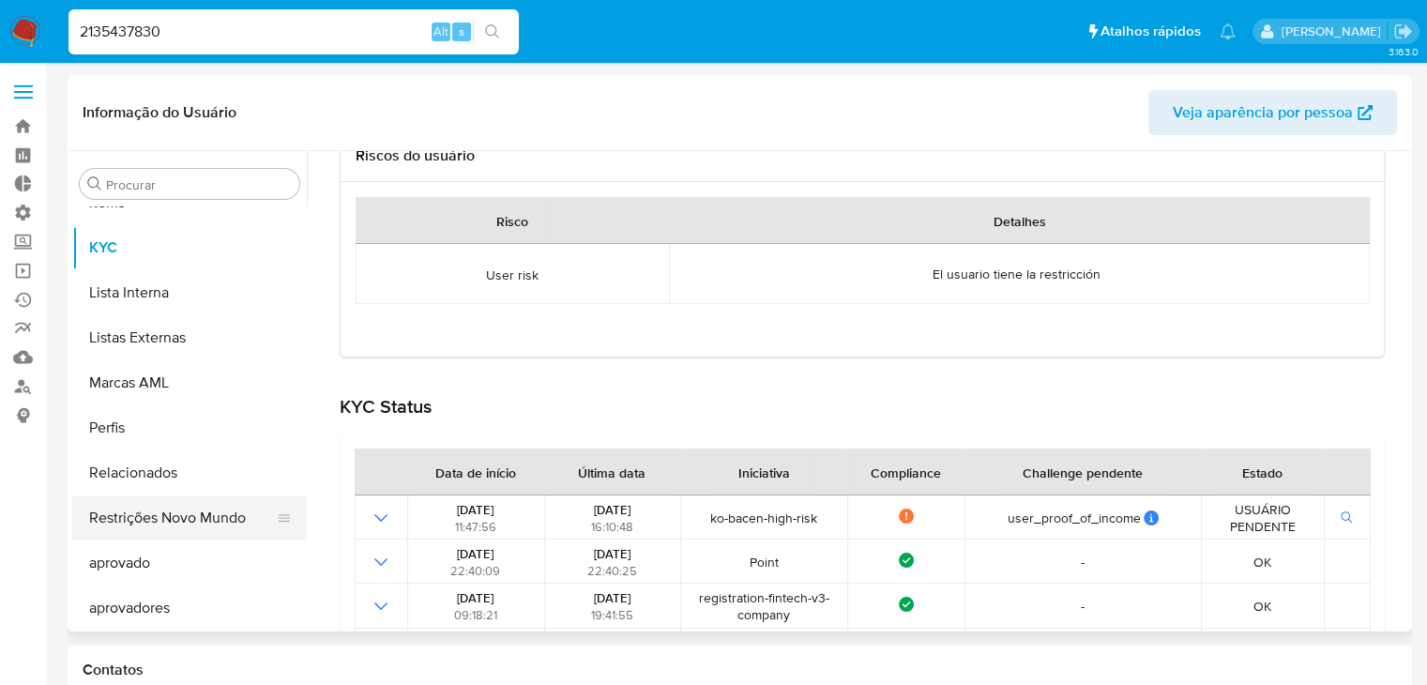
click at [195, 511] on button "Restrições Novo Mundo" at bounding box center [182, 517] width 220 height 45
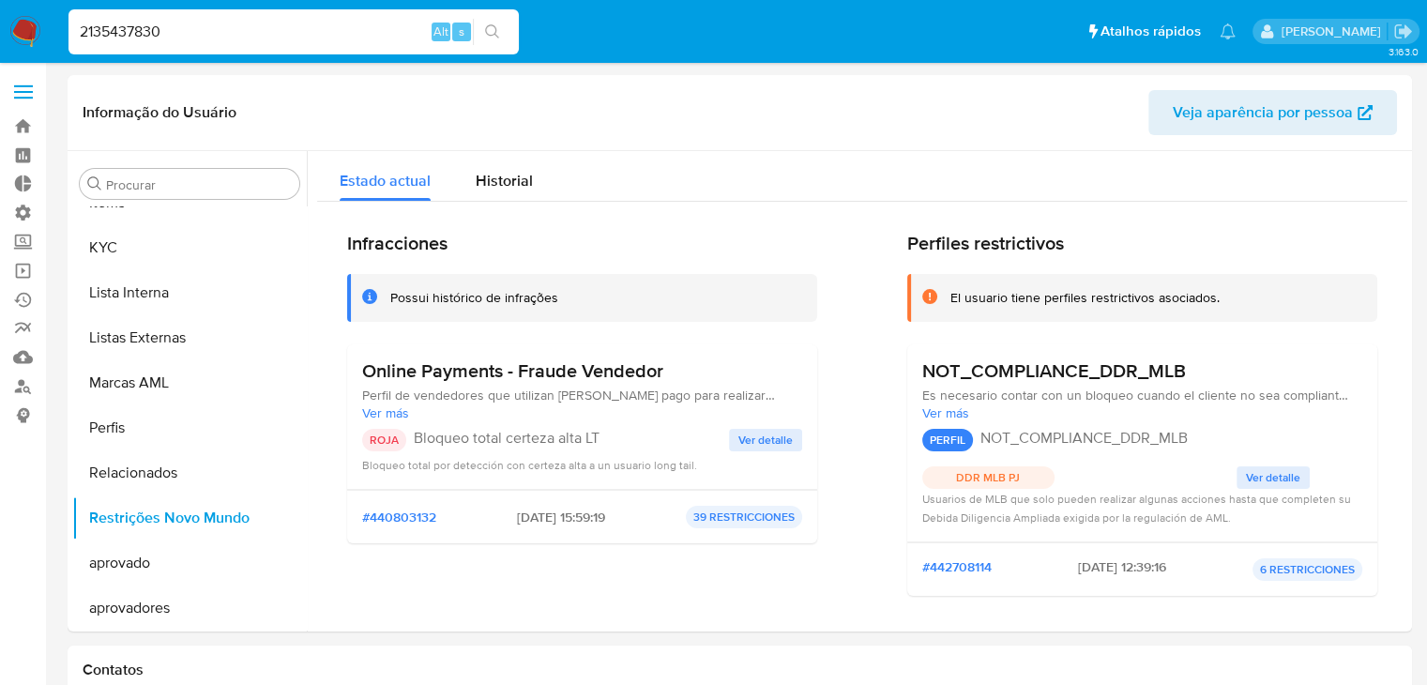
click at [194, 39] on input "2135437830" at bounding box center [294, 32] width 450 height 24
paste input "1492827437"
type input "1492827437"
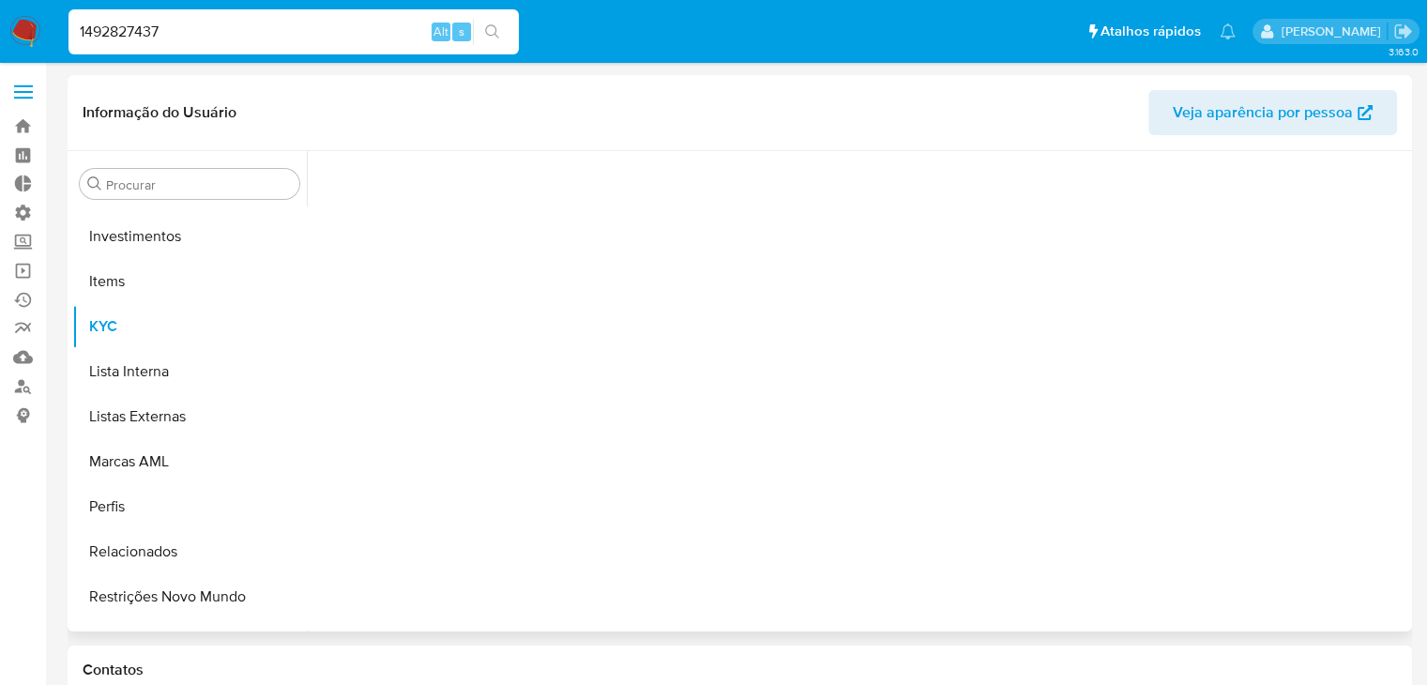
scroll to position [1017, 0]
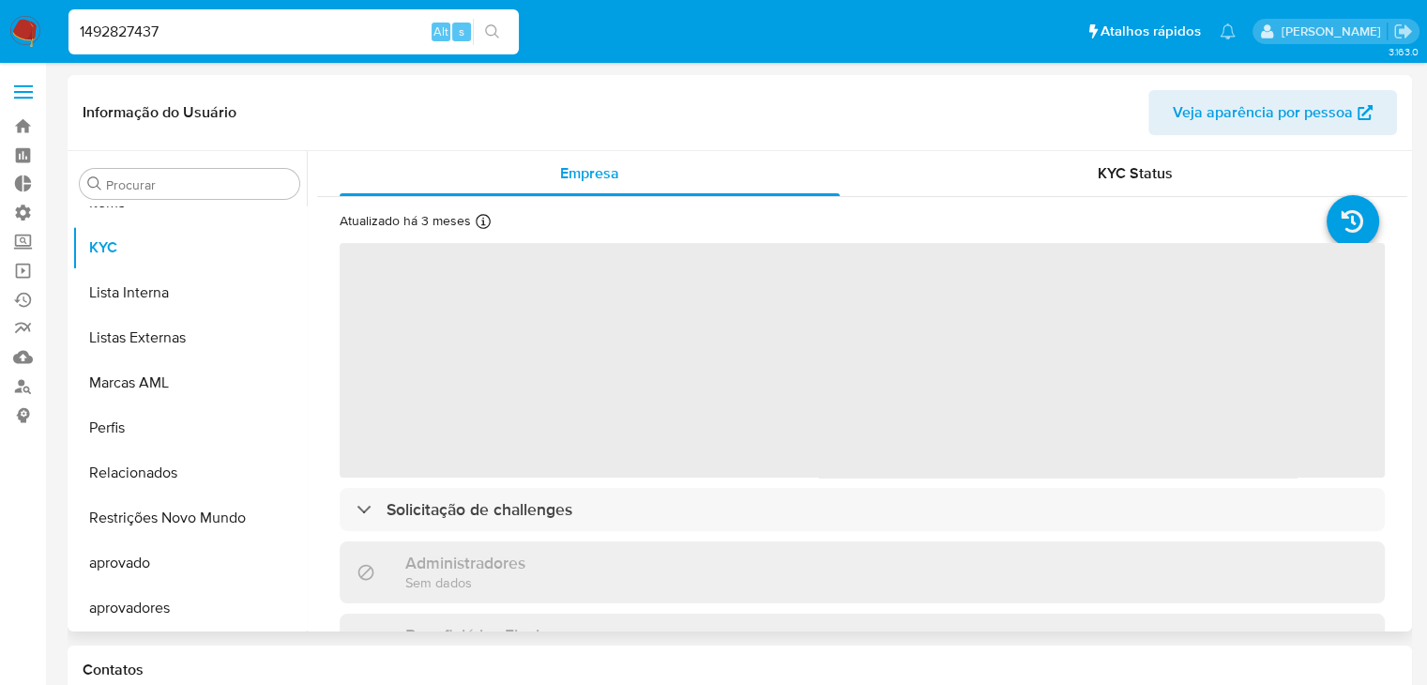
select select "10"
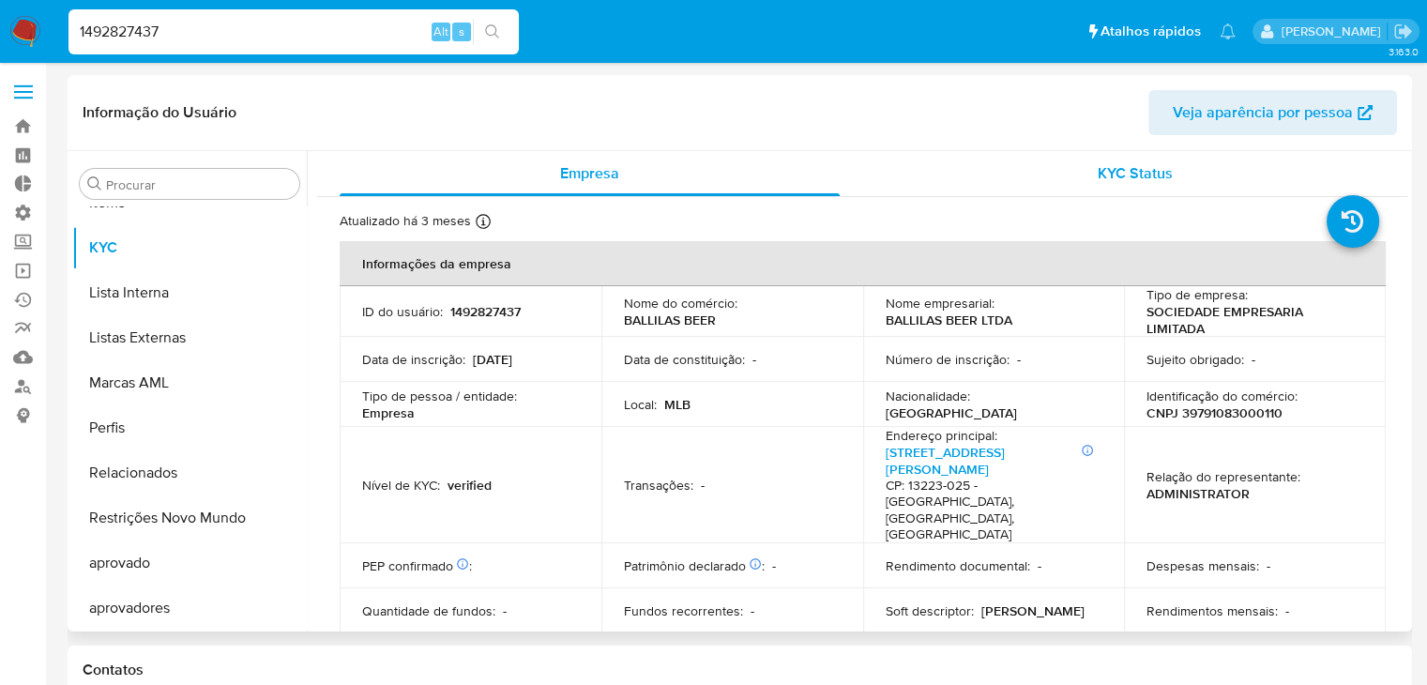
click at [1111, 171] on span "KYC Status" at bounding box center [1135, 173] width 75 height 22
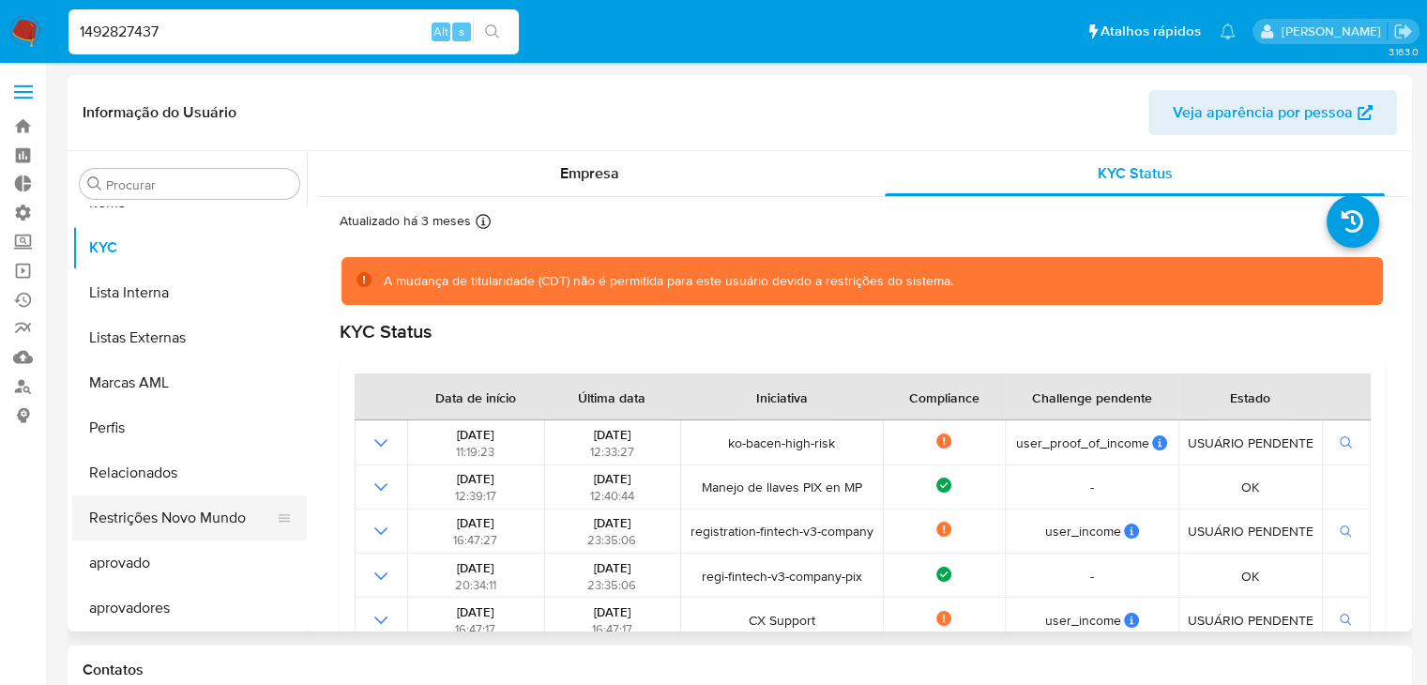
click at [250, 526] on button "Restrições Novo Mundo" at bounding box center [182, 517] width 220 height 45
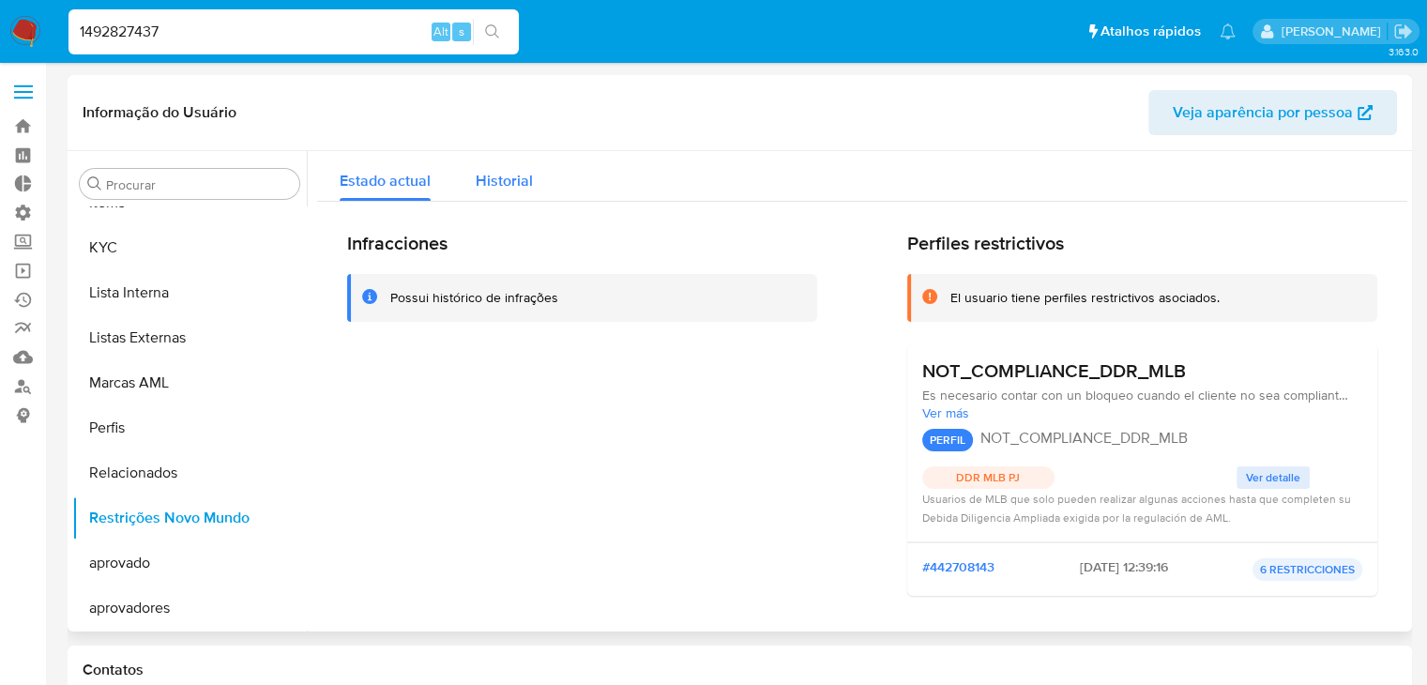
click at [515, 187] on span "Historial" at bounding box center [504, 181] width 57 height 22
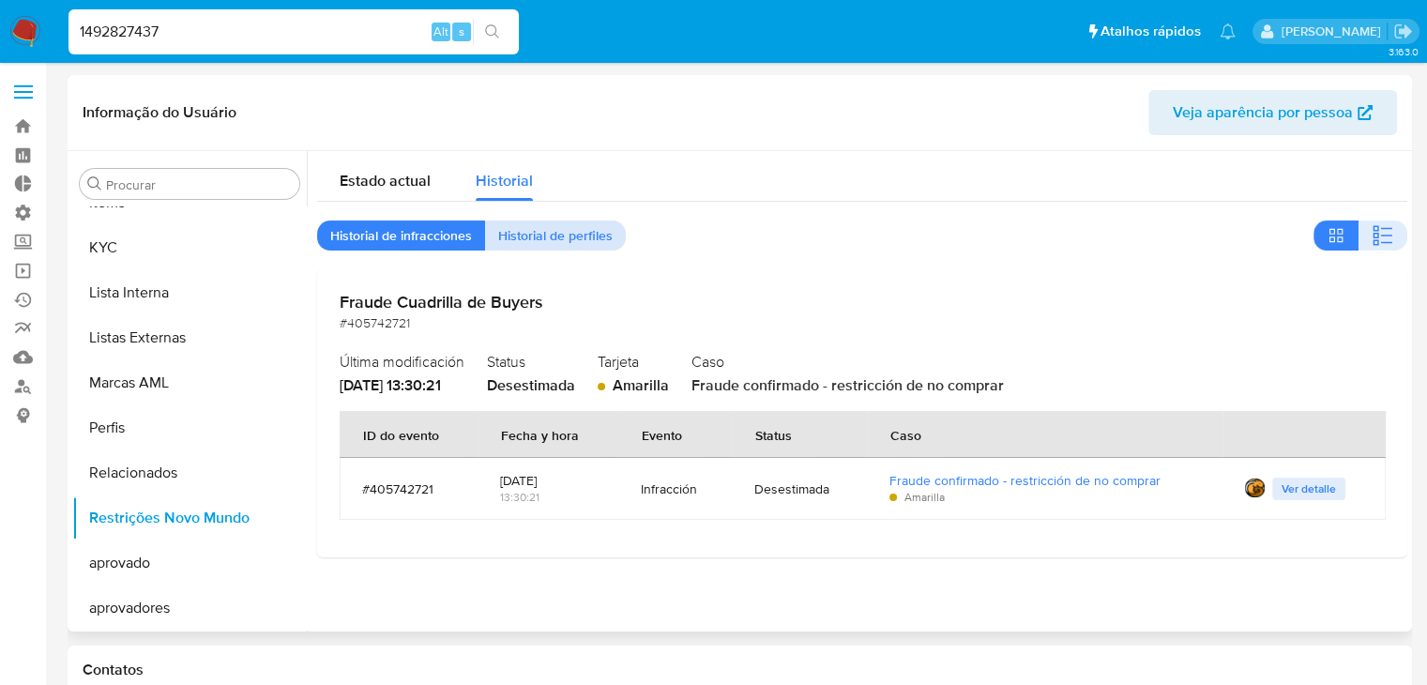
click at [563, 237] on span "Historial de perfiles" at bounding box center [555, 235] width 114 height 26
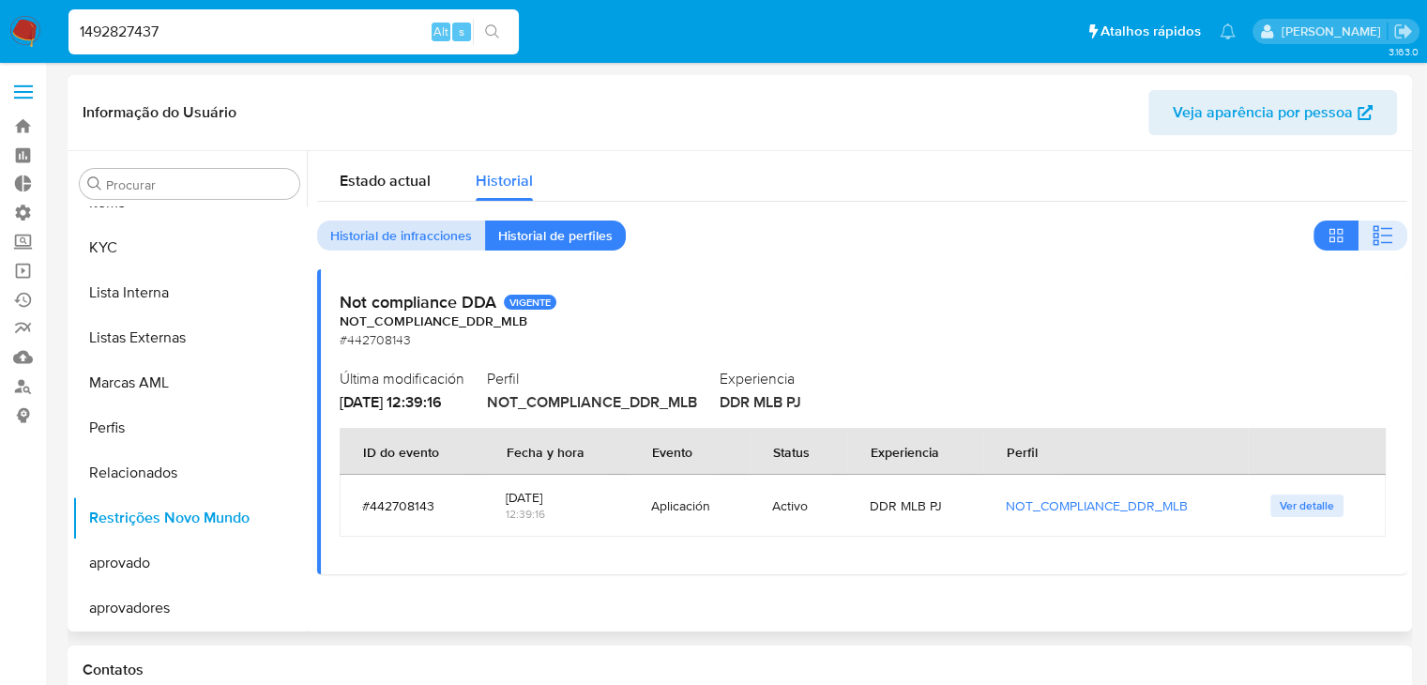
click at [435, 226] on span "Historial de infracciones" at bounding box center [401, 235] width 142 height 26
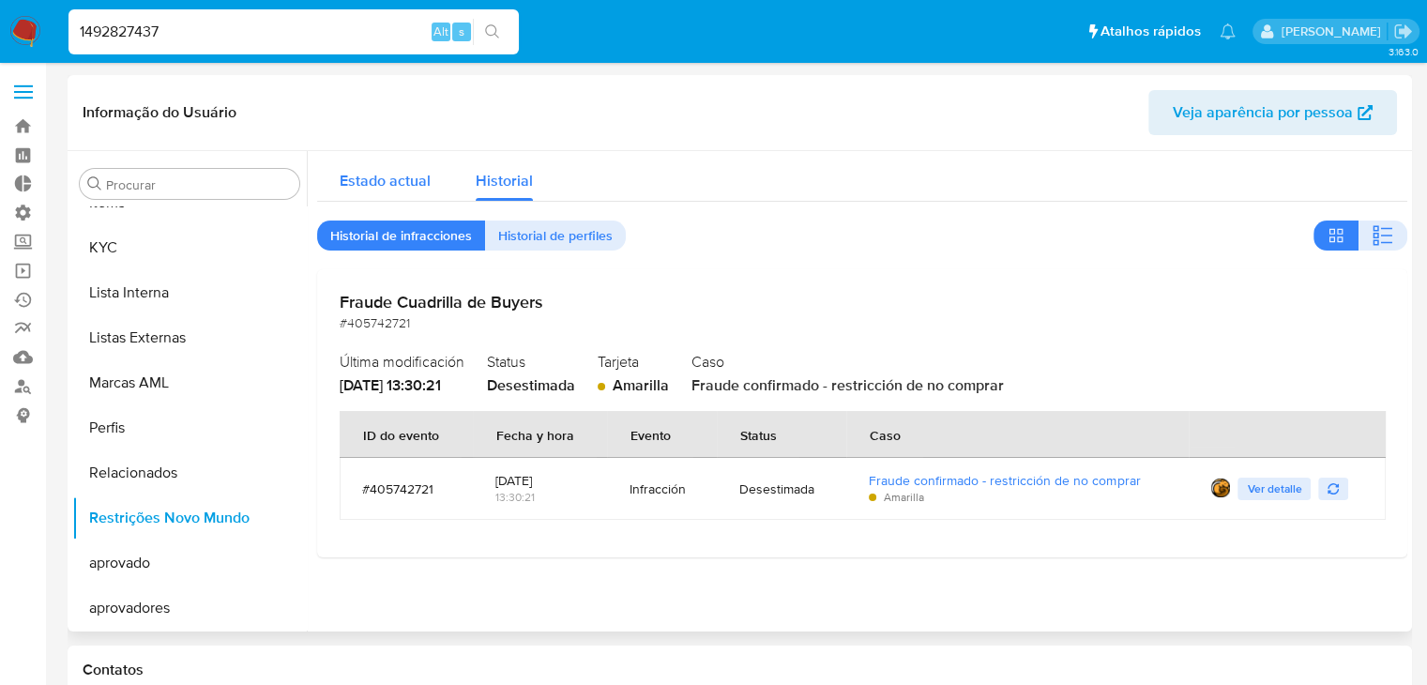
click at [389, 181] on span "Estado actual" at bounding box center [385, 181] width 91 height 22
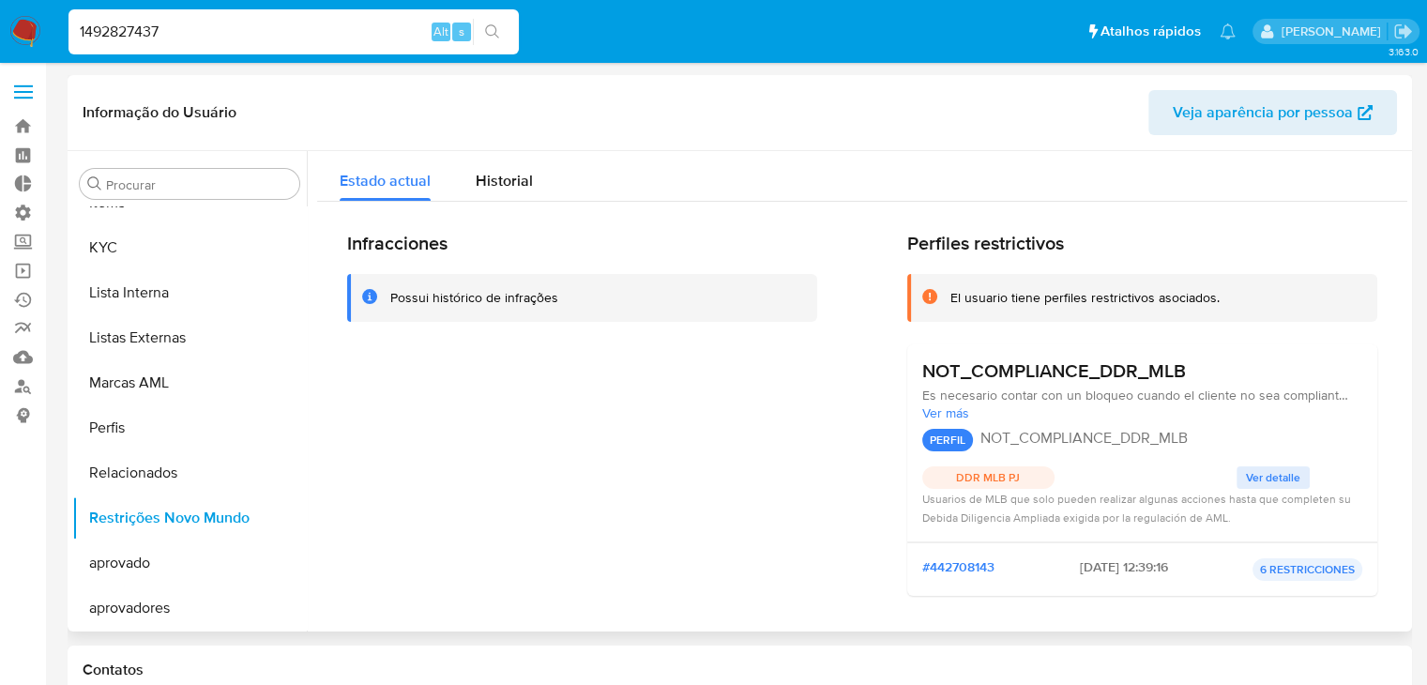
drag, startPoint x: 1408, startPoint y: 436, endPoint x: 1406, endPoint y: 500, distance: 63.8
click at [1406, 500] on div "Procurar Adiantamentos de Dinheiro Anexos CBP CBT Cartões Contas Bancárias Dado…" at bounding box center [740, 391] width 1345 height 480
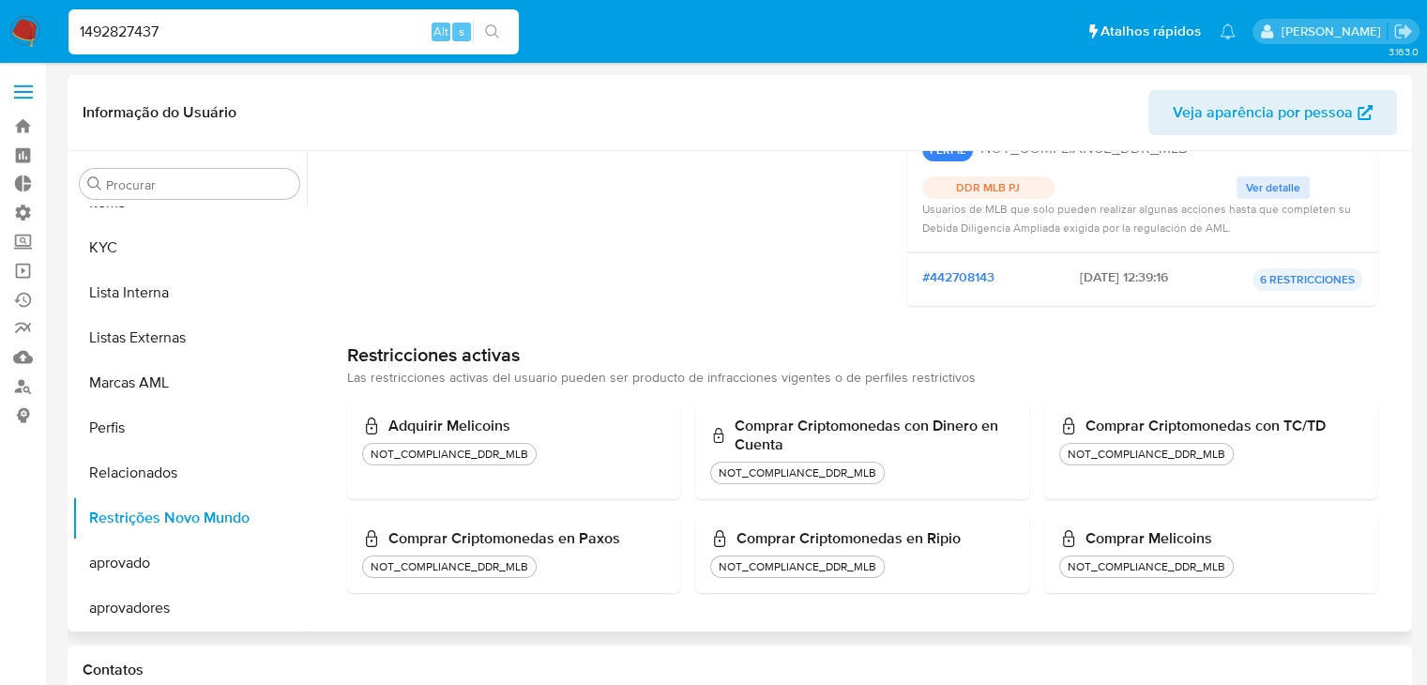
scroll to position [0, 0]
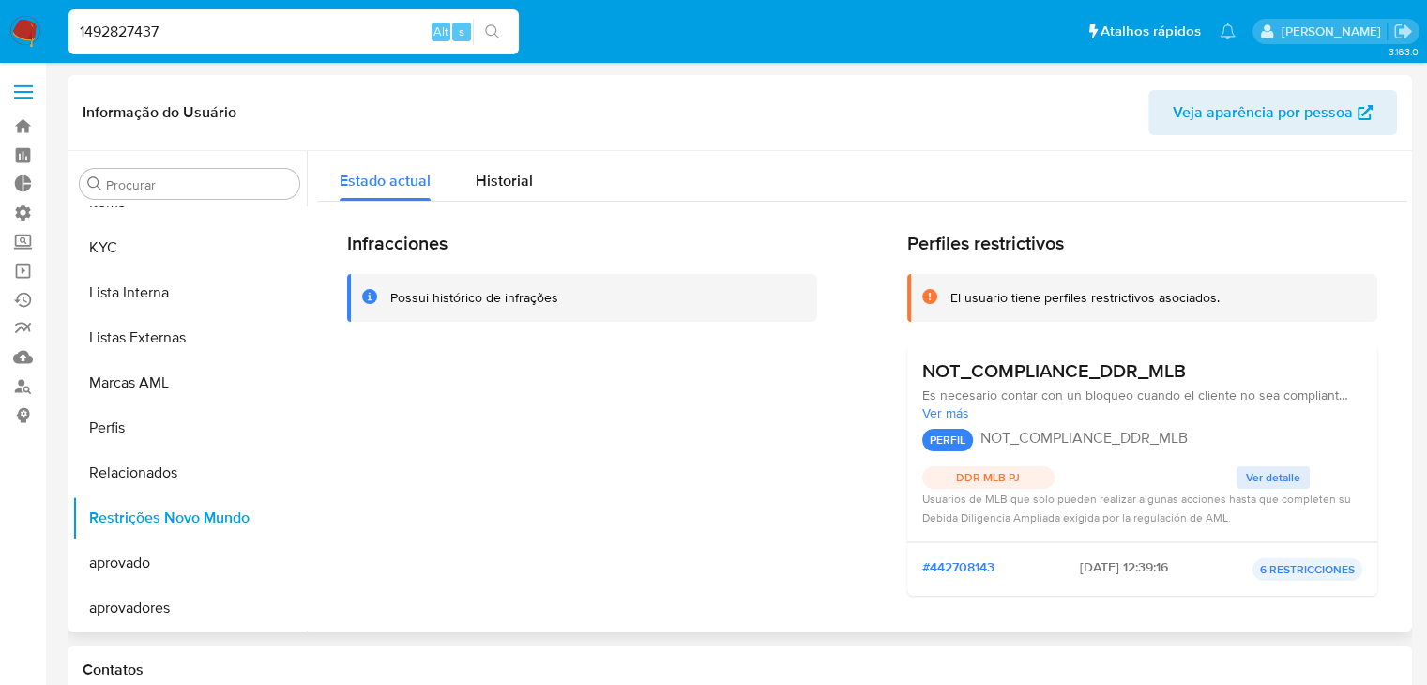
click at [822, 442] on div "Infracciones Possui histórico de infrações Perfiles restrictivos El usuario tie…" at bounding box center [862, 421] width 1030 height 379
click at [248, 38] on input "1492827437" at bounding box center [294, 32] width 450 height 24
click at [506, 523] on div "Infracciones Possui histórico de infrações" at bounding box center [582, 421] width 470 height 379
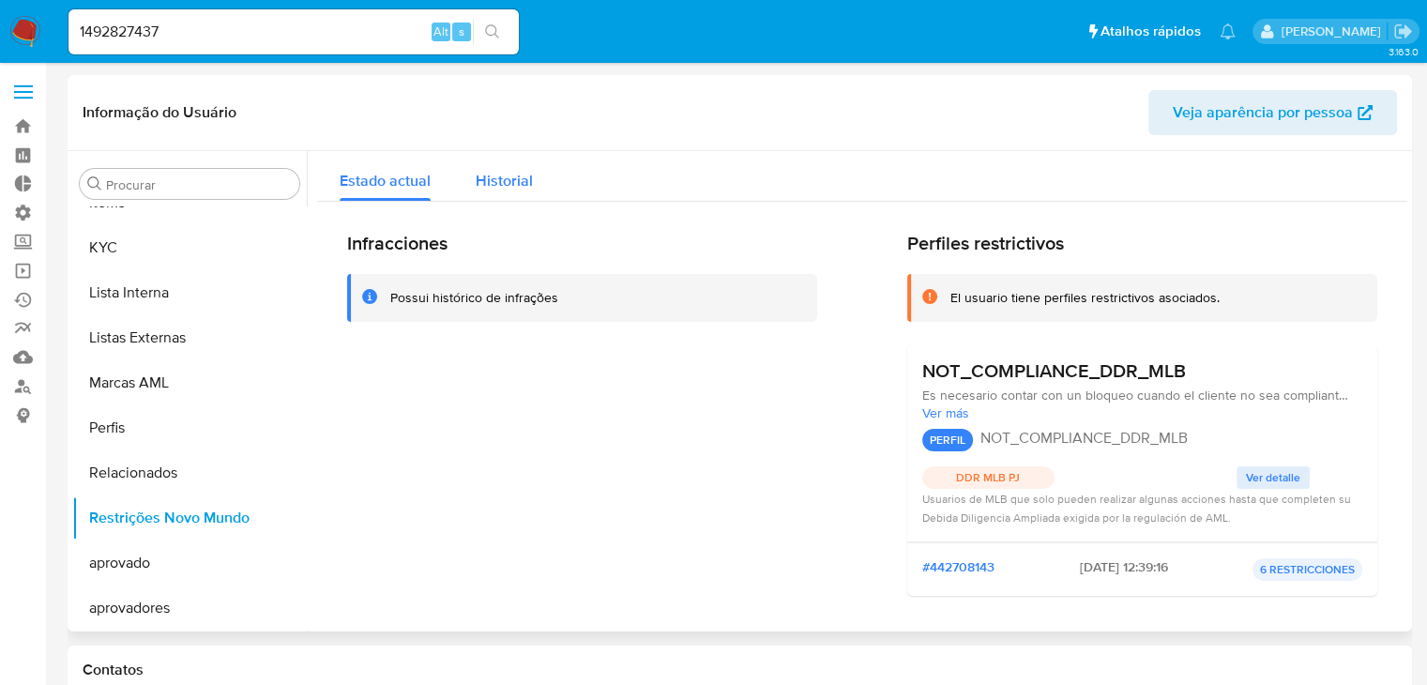
click at [532, 181] on button "Historial" at bounding box center [504, 176] width 102 height 50
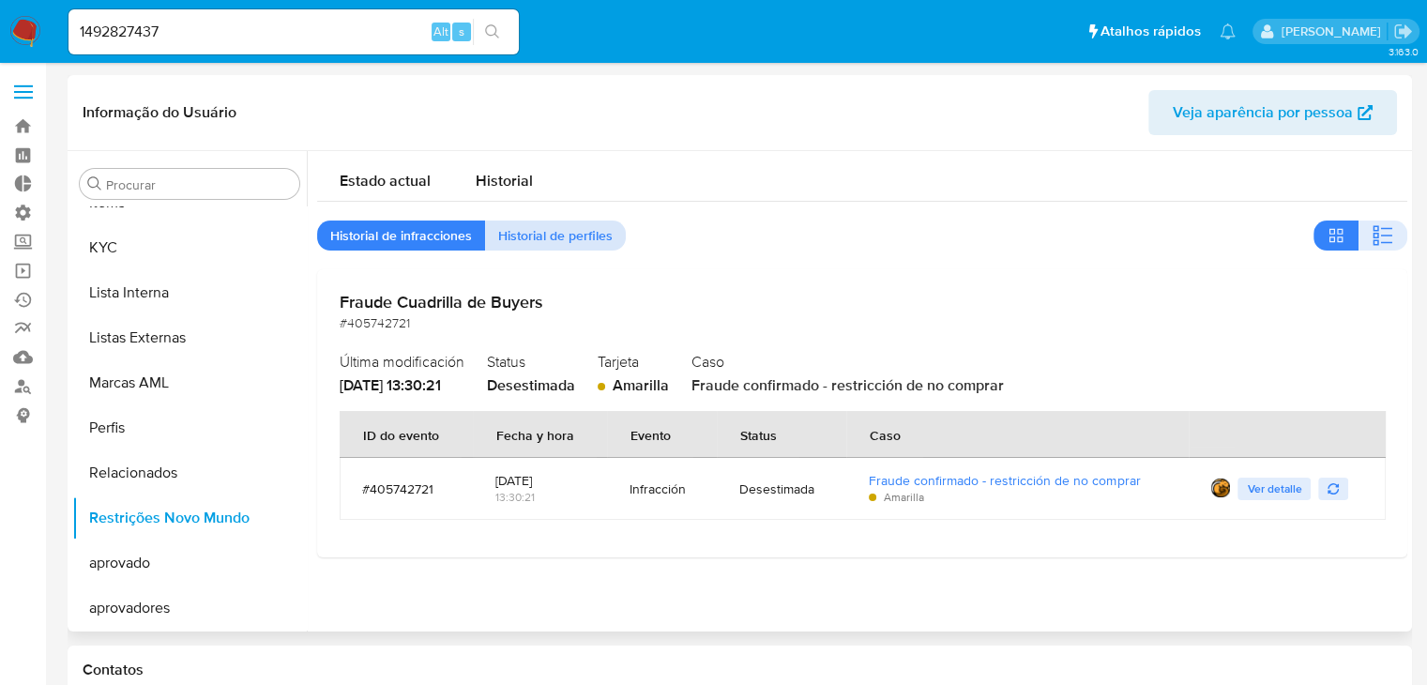
click at [604, 247] on span "Historial de perfiles" at bounding box center [555, 235] width 114 height 26
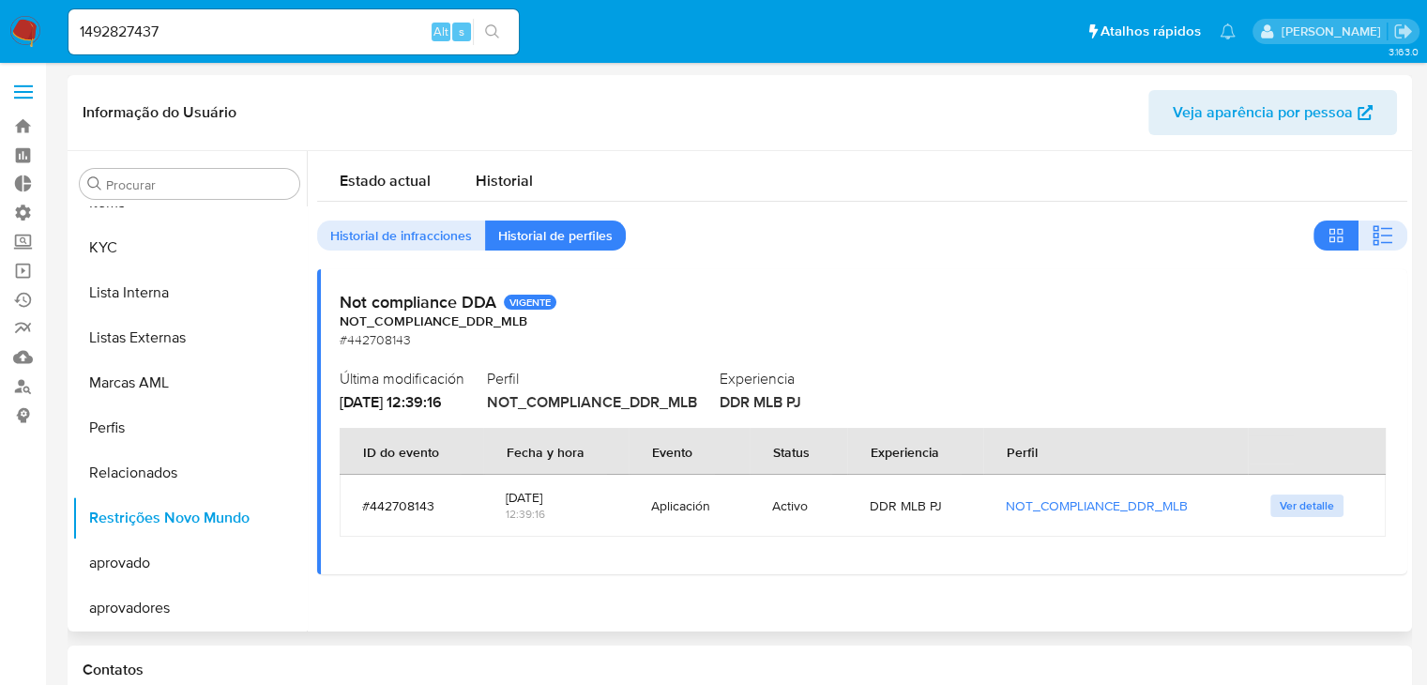
click at [1324, 506] on span "Ver detalle" at bounding box center [1307, 505] width 54 height 19
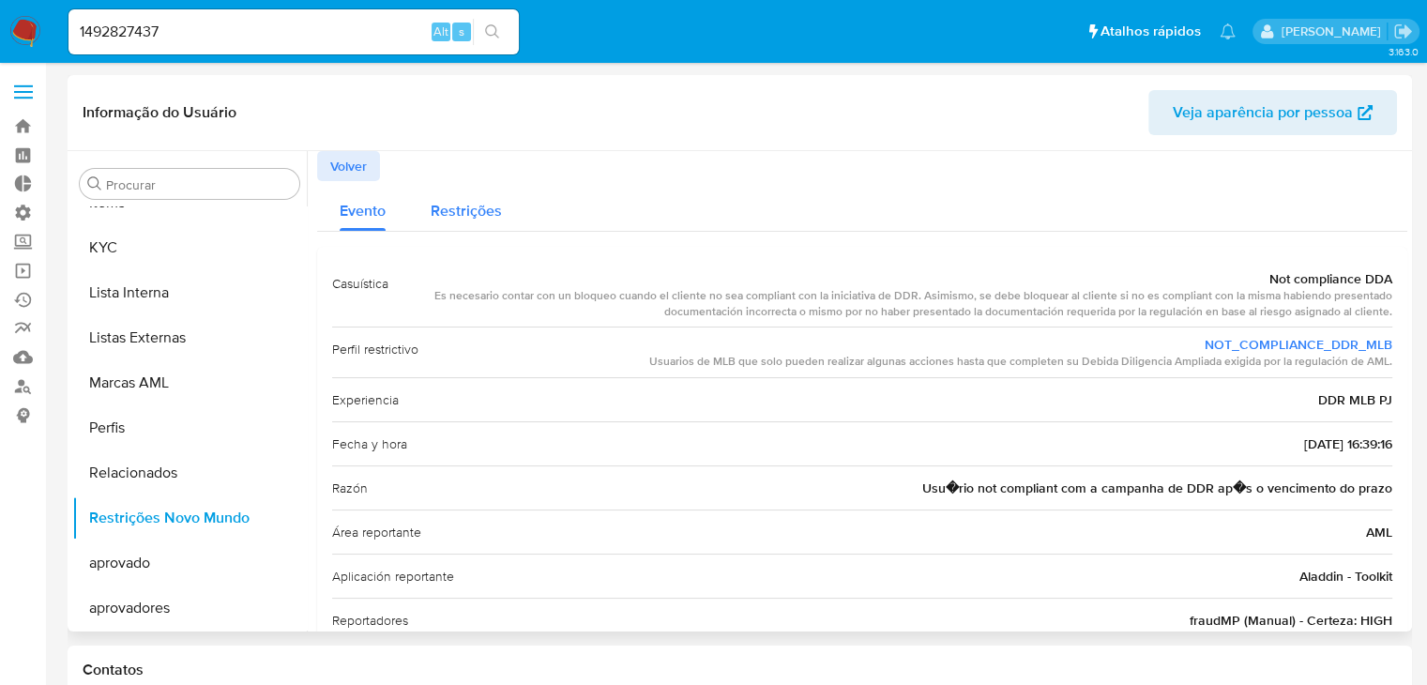
click at [484, 213] on span "Restrições" at bounding box center [466, 211] width 71 height 22
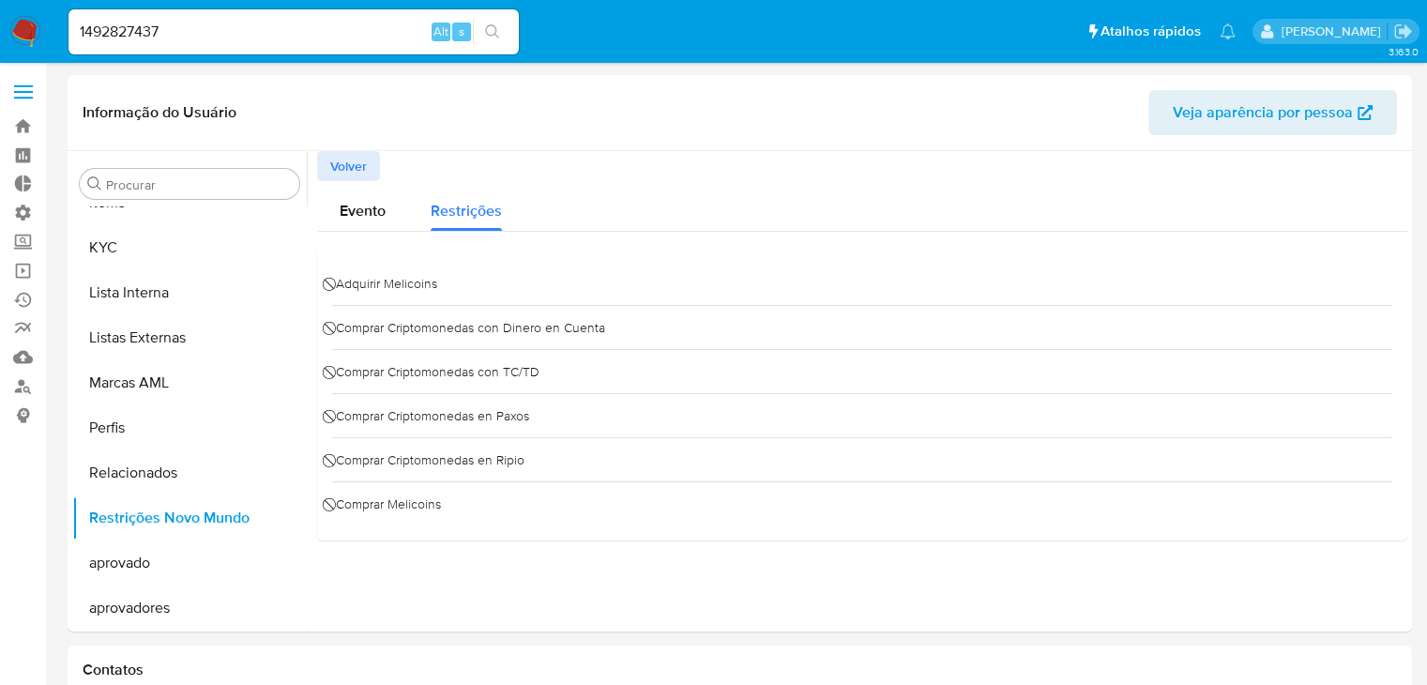
click at [263, 33] on input "1492827437" at bounding box center [294, 32] width 450 height 24
paste input "512867718"
type input "1512867718"
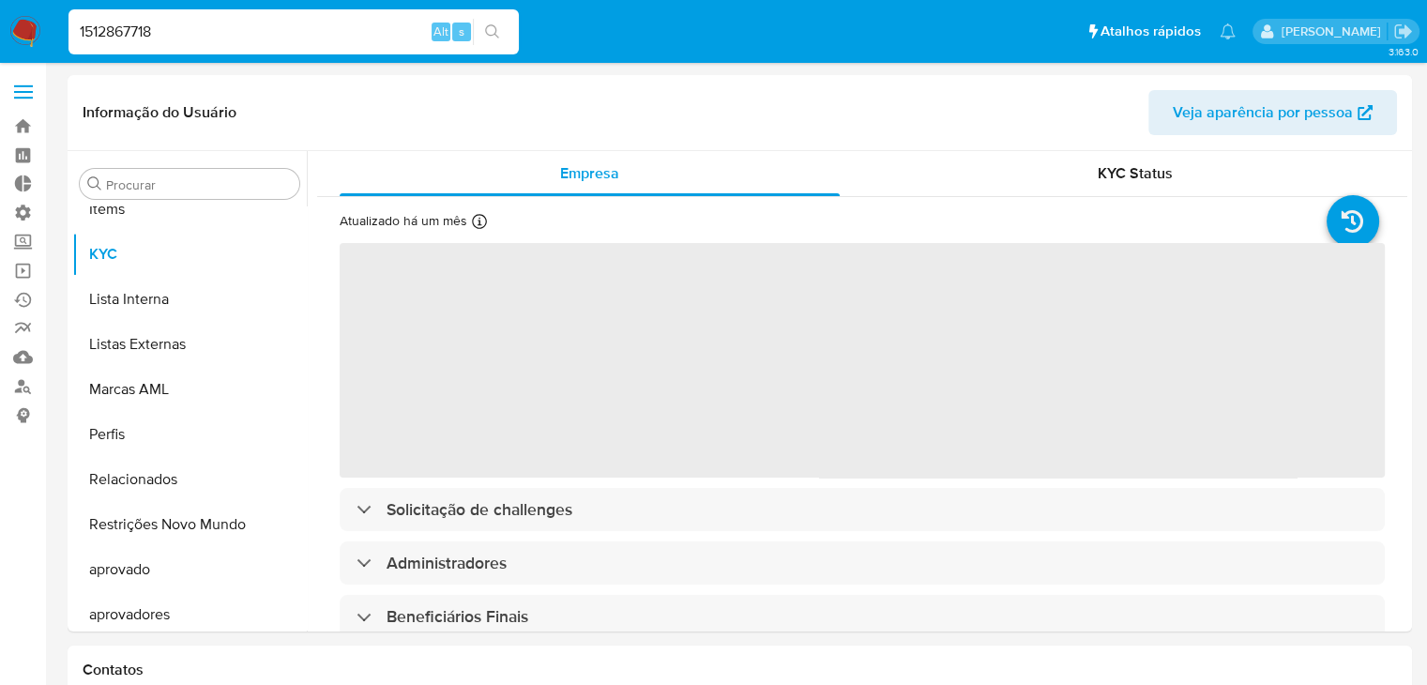
scroll to position [1017, 0]
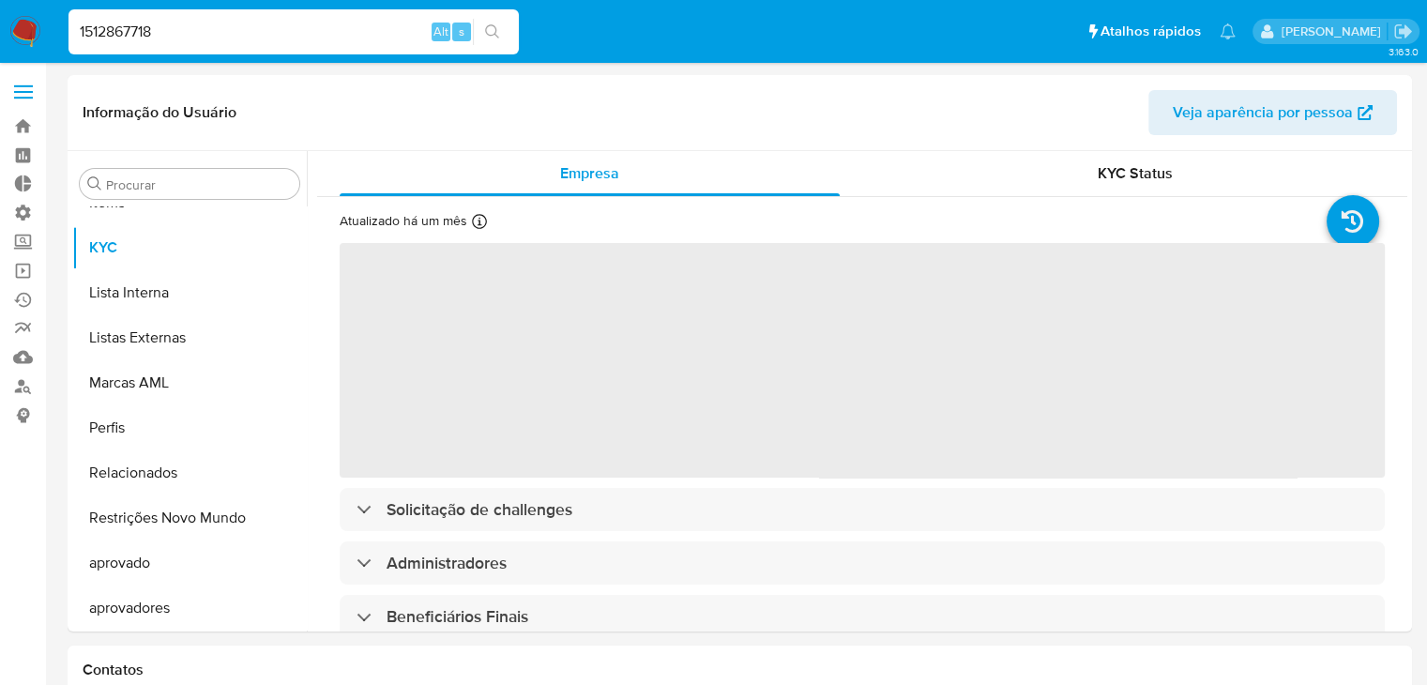
select select "10"
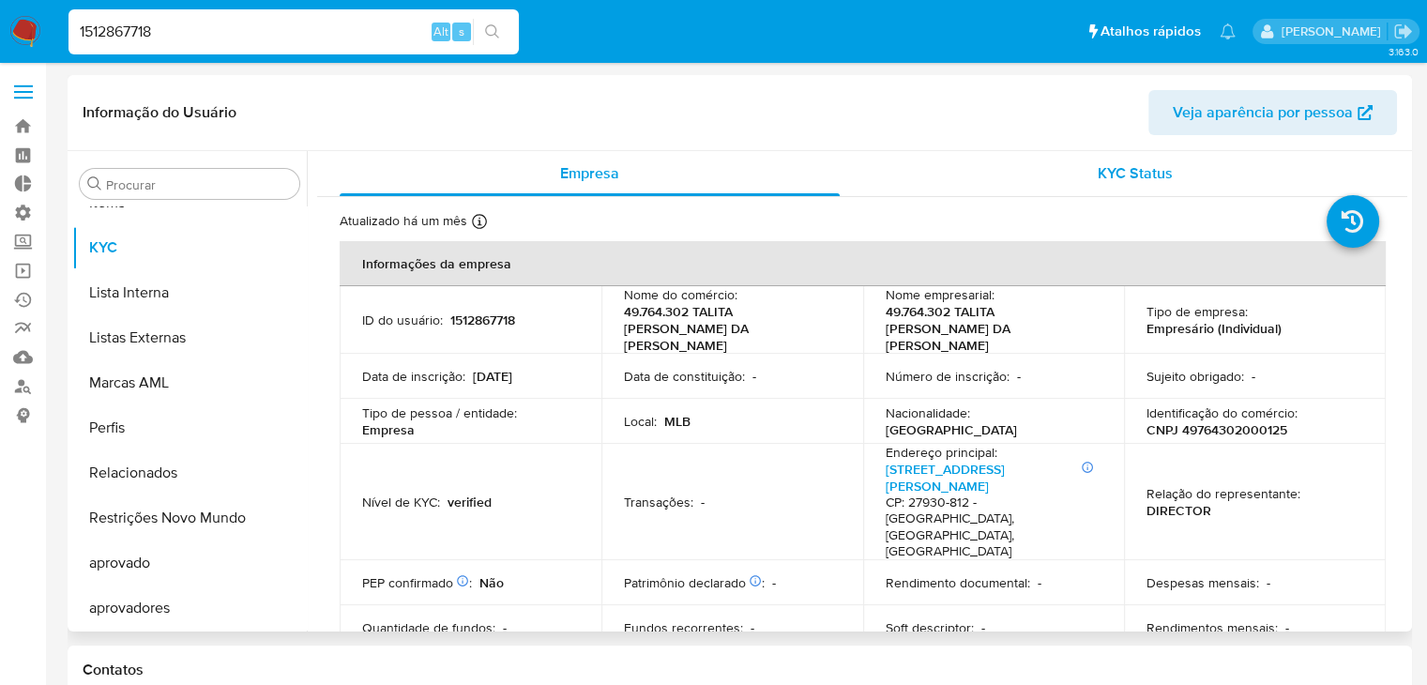
click at [1085, 162] on div "KYC Status" at bounding box center [1135, 173] width 500 height 45
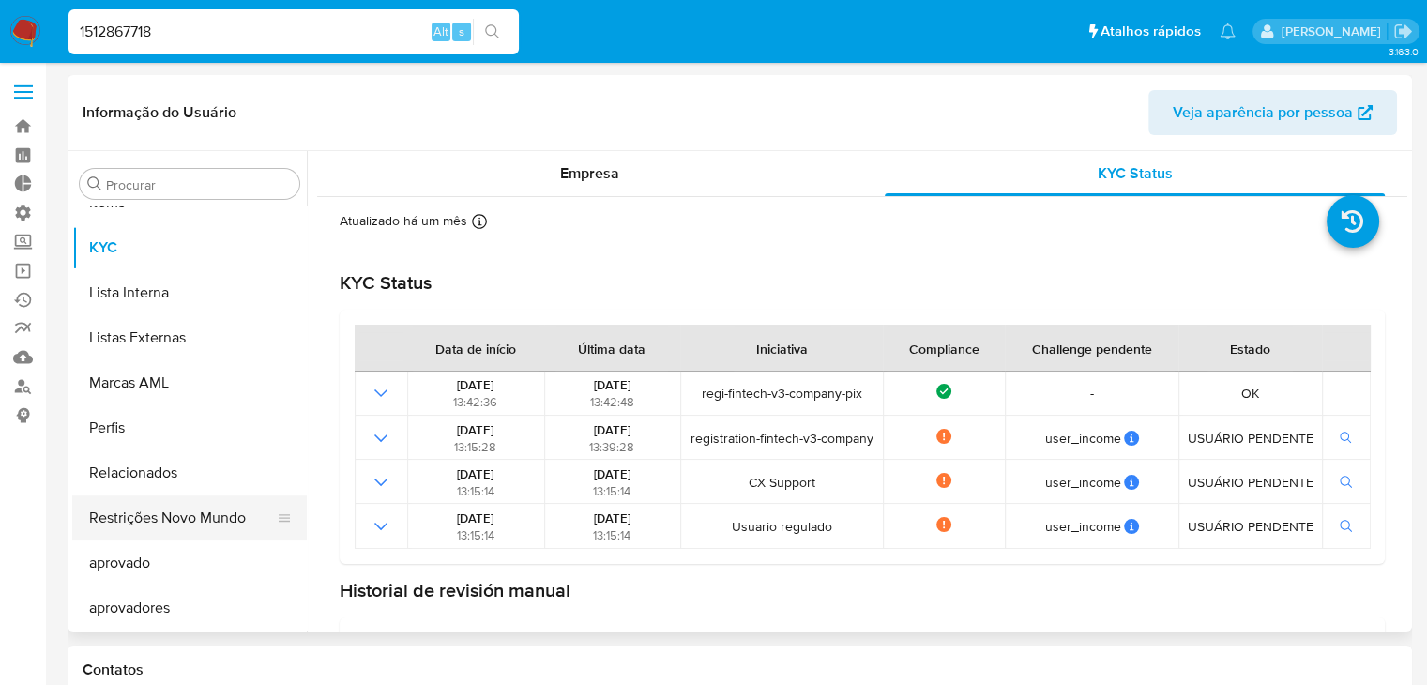
click at [203, 526] on button "Restrições Novo Mundo" at bounding box center [182, 517] width 220 height 45
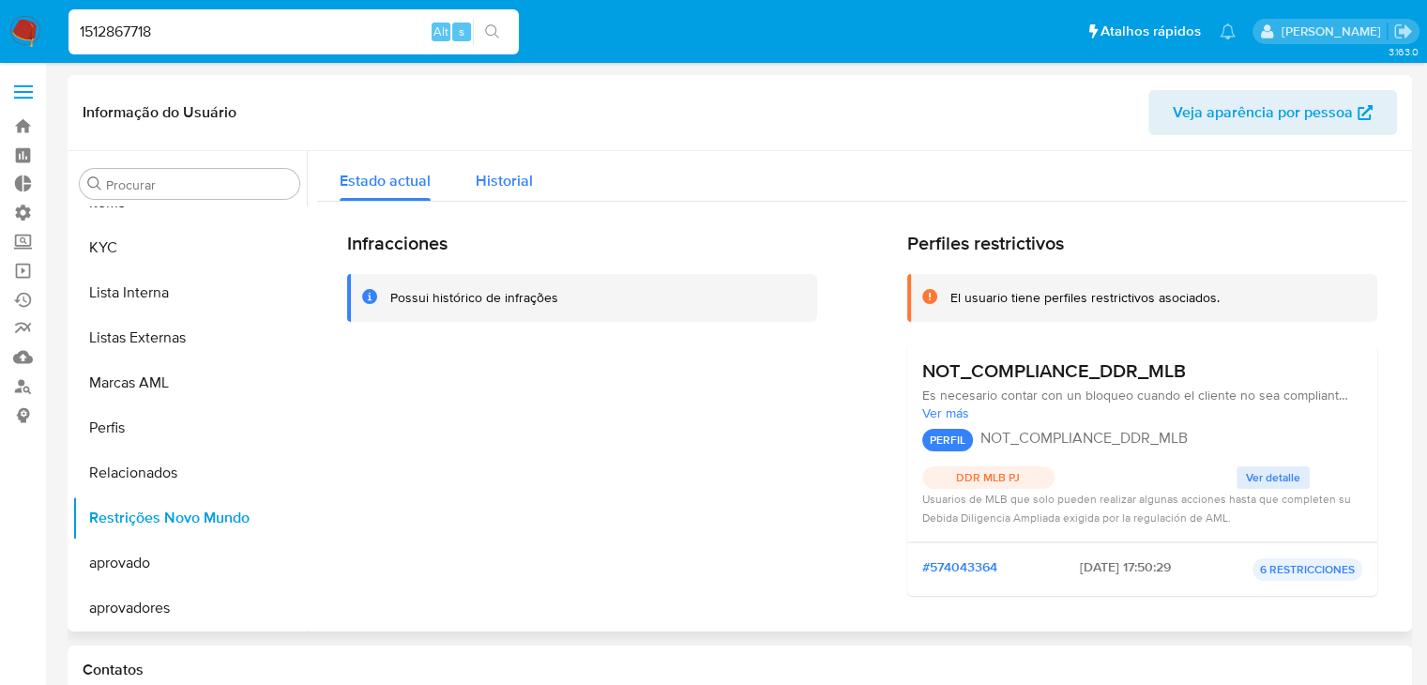
click at [515, 176] on span "Historial" at bounding box center [504, 181] width 57 height 22
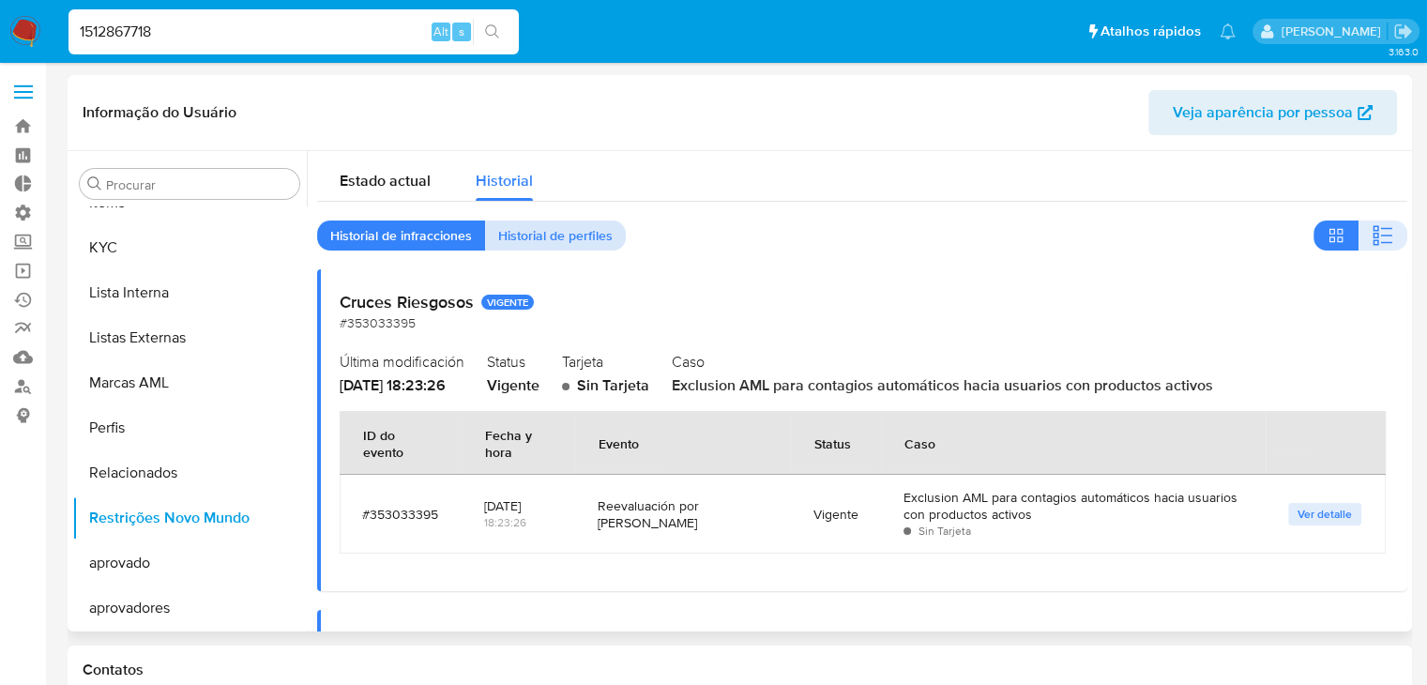
click at [572, 234] on span "Historial de perfiles" at bounding box center [555, 235] width 114 height 26
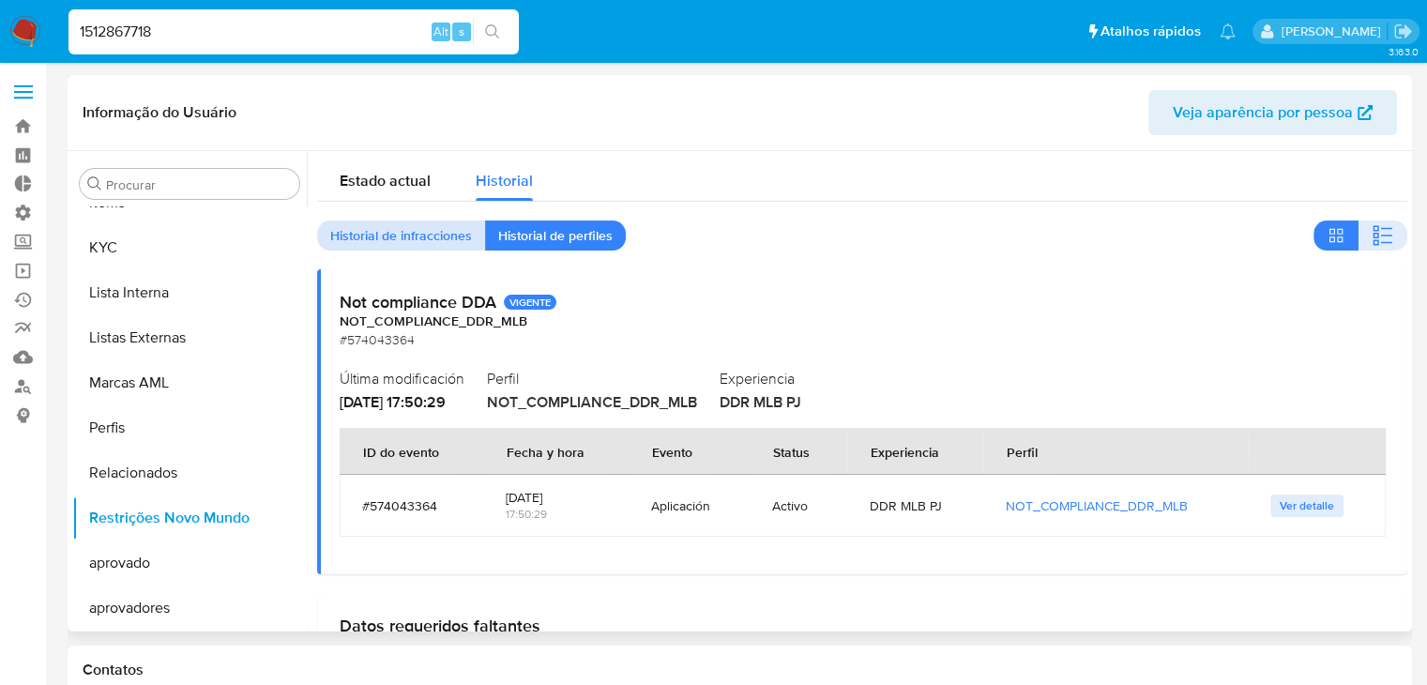
click at [426, 226] on span "Historial de infracciones" at bounding box center [401, 235] width 142 height 26
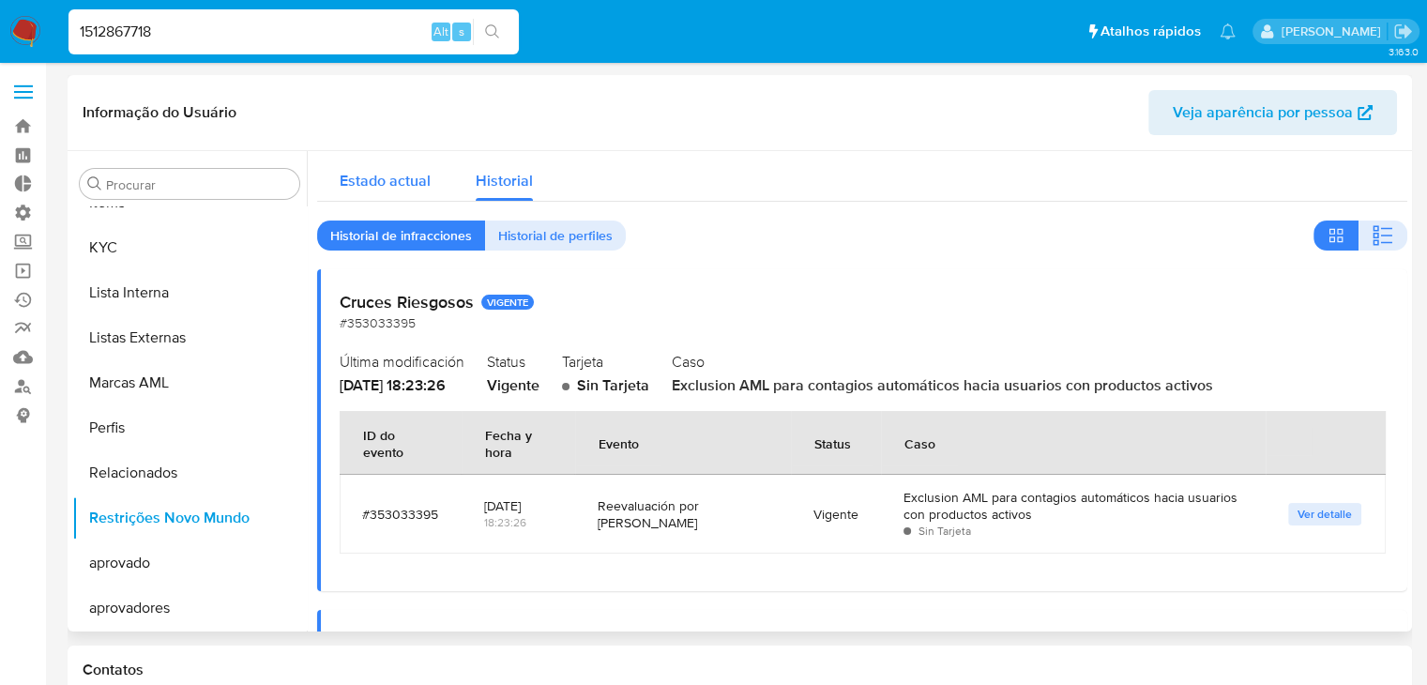
click at [390, 182] on span "Estado actual" at bounding box center [385, 181] width 91 height 22
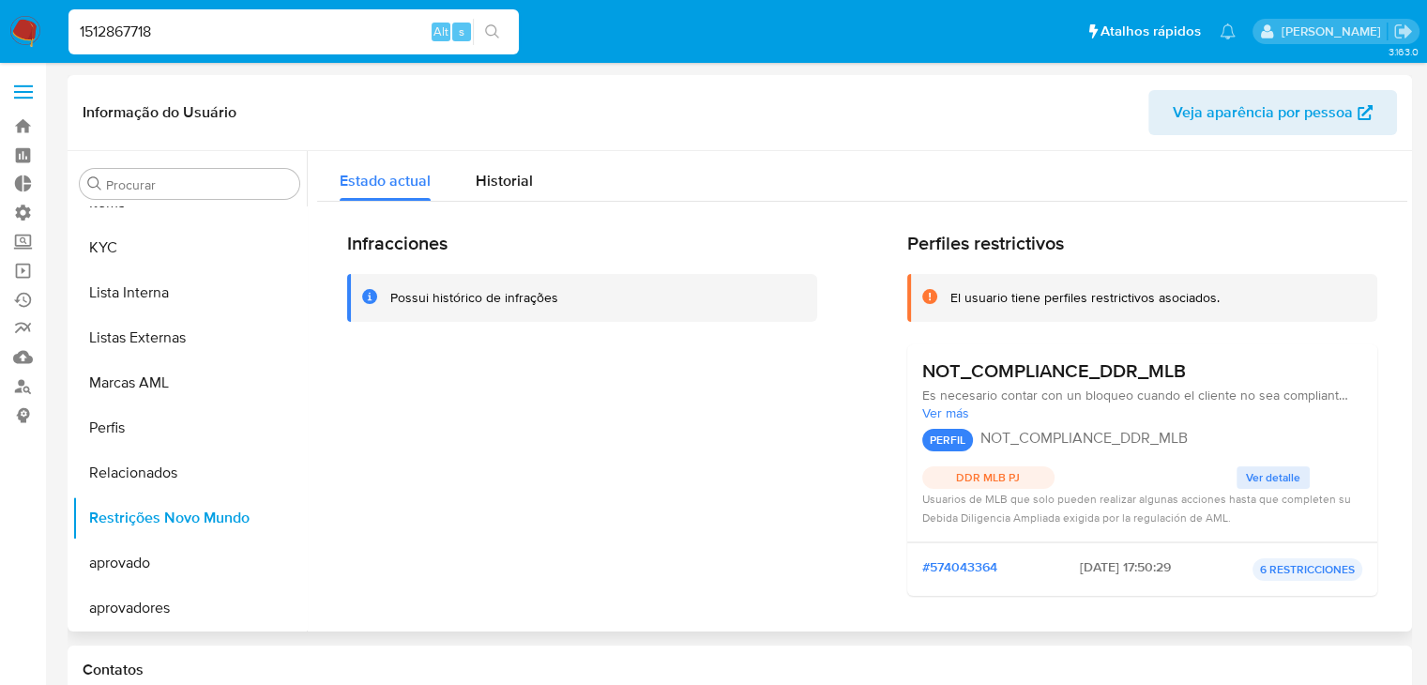
click at [567, 454] on div "Infracciones Possui histórico de infrações" at bounding box center [582, 421] width 470 height 379
click at [488, 184] on span "Historial" at bounding box center [504, 181] width 57 height 22
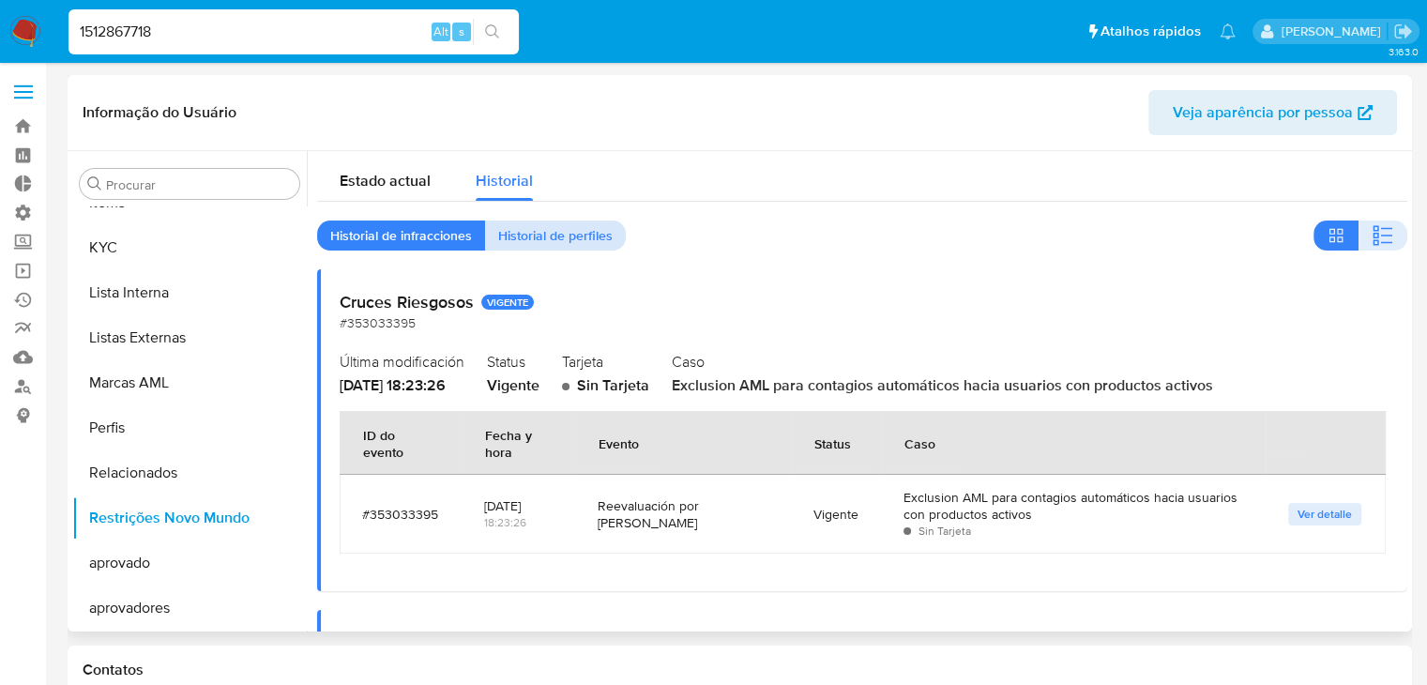
click at [599, 237] on span "Historial de perfiles" at bounding box center [555, 235] width 114 height 26
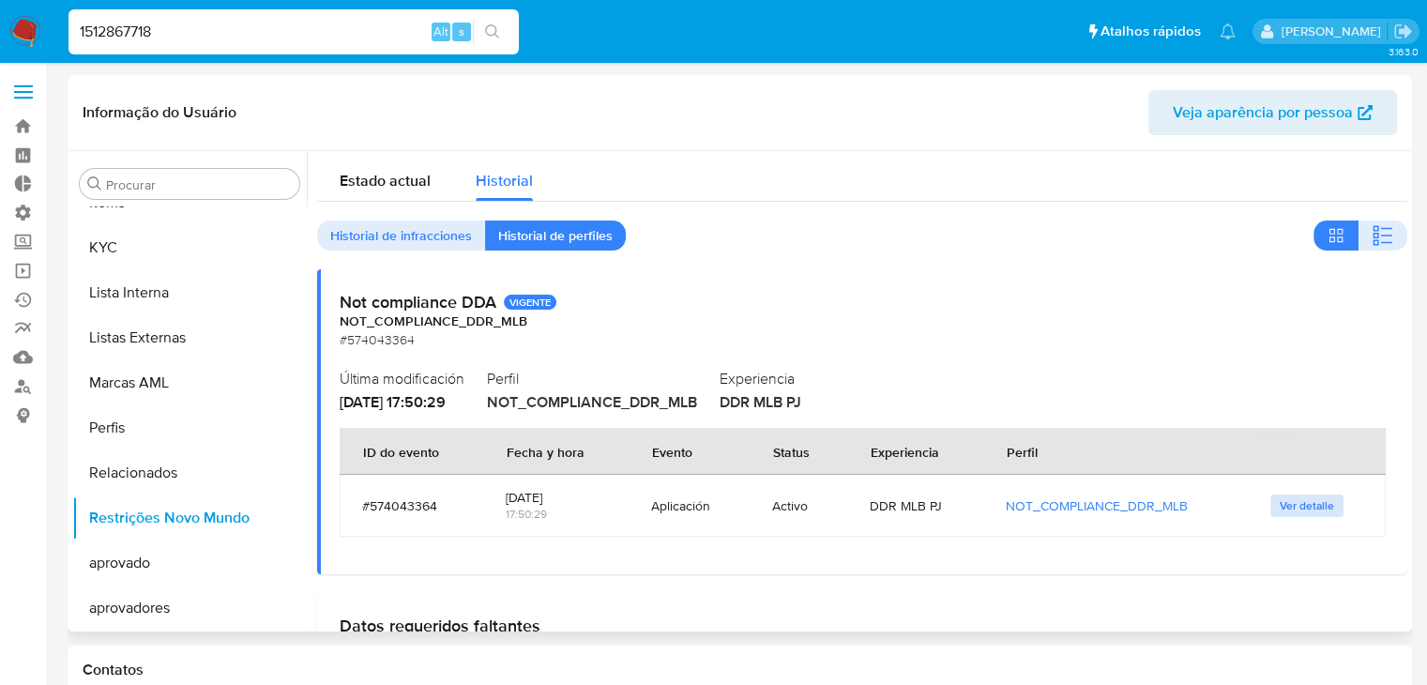
click at [1296, 500] on span "Ver detalle" at bounding box center [1307, 505] width 54 height 19
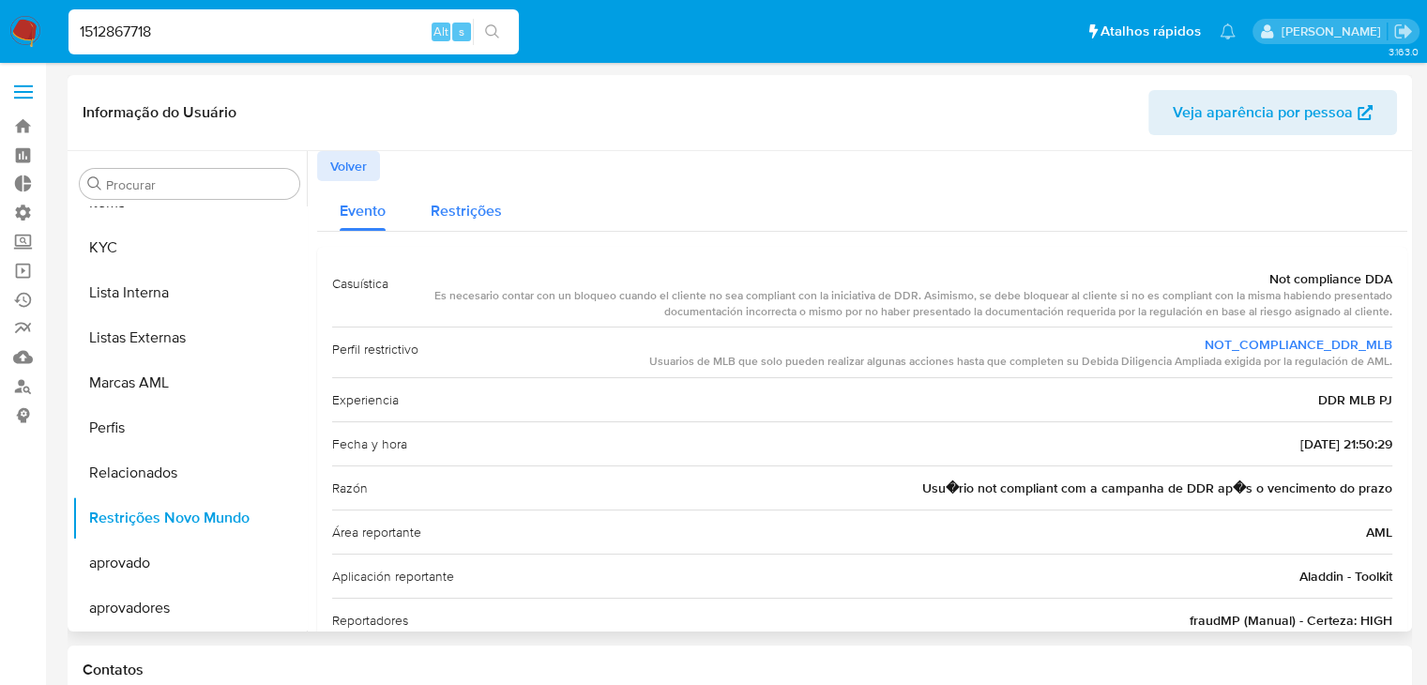
click at [470, 221] on span "Restrições" at bounding box center [466, 211] width 71 height 22
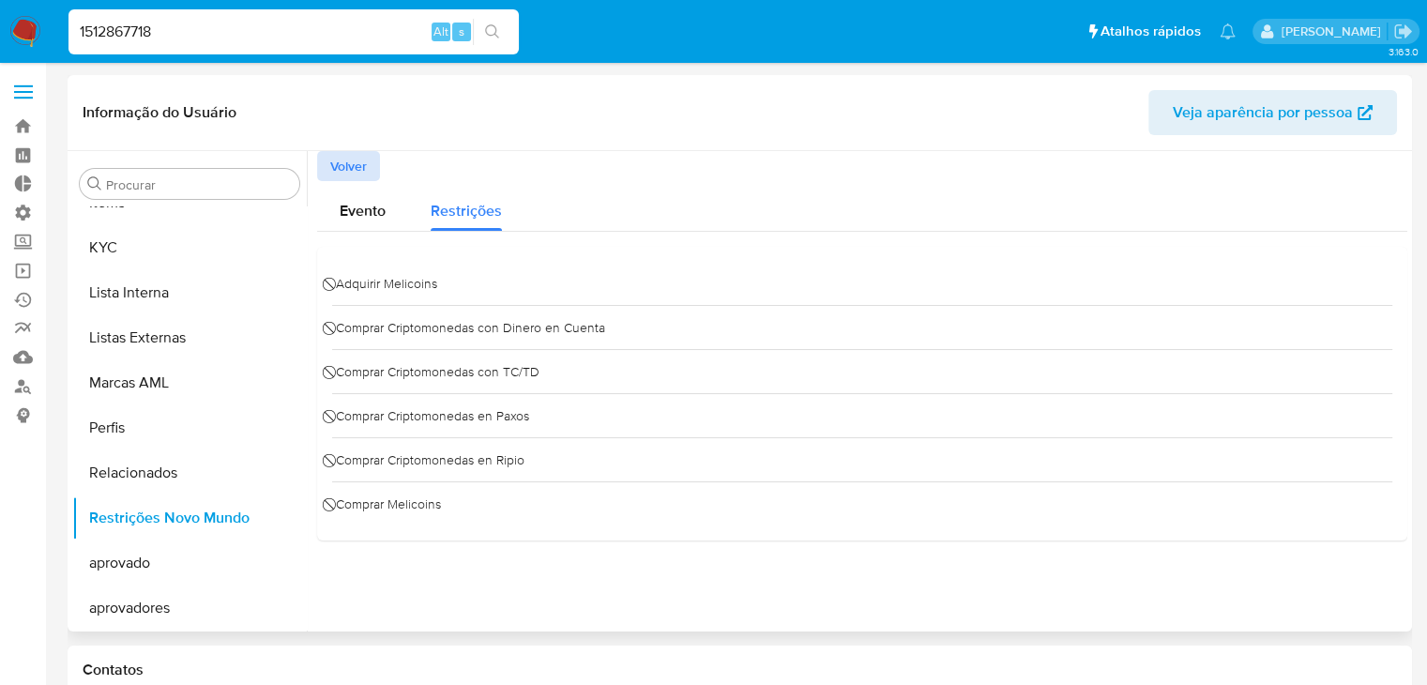
click at [354, 166] on span "Volver" at bounding box center [348, 166] width 37 height 26
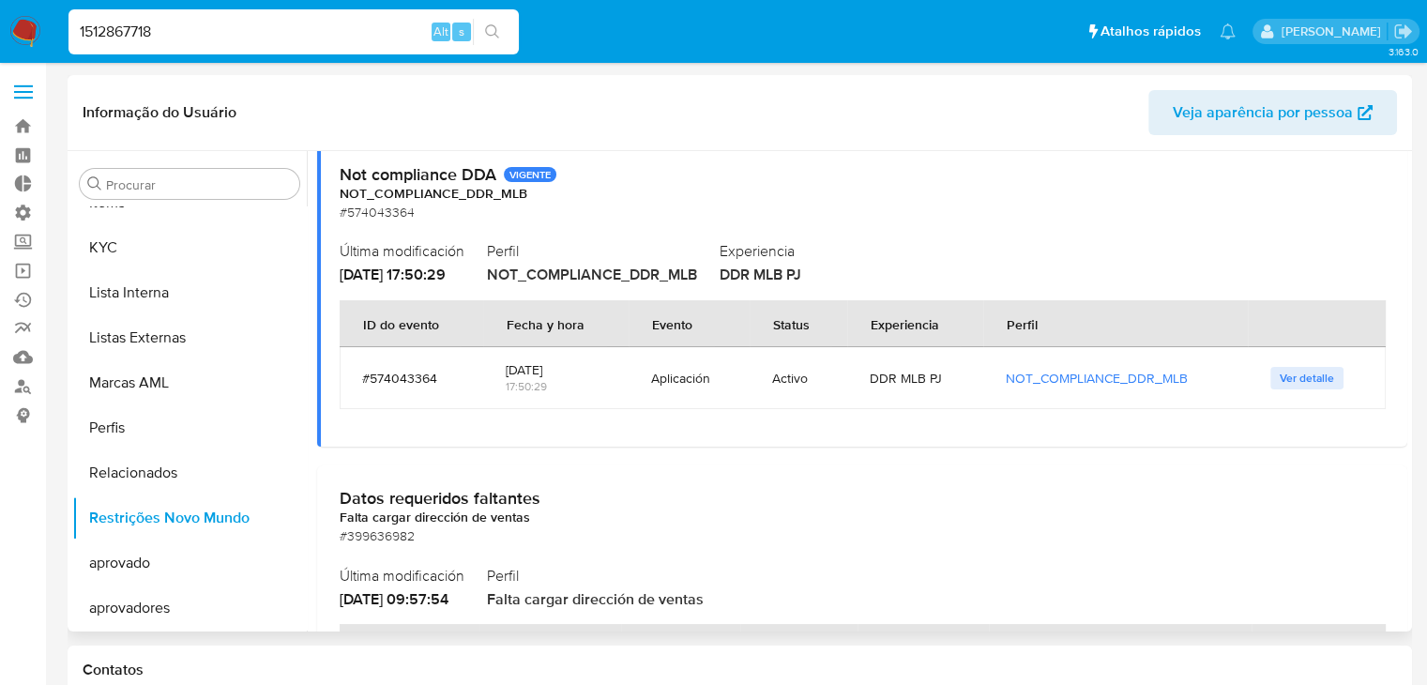
scroll to position [0, 0]
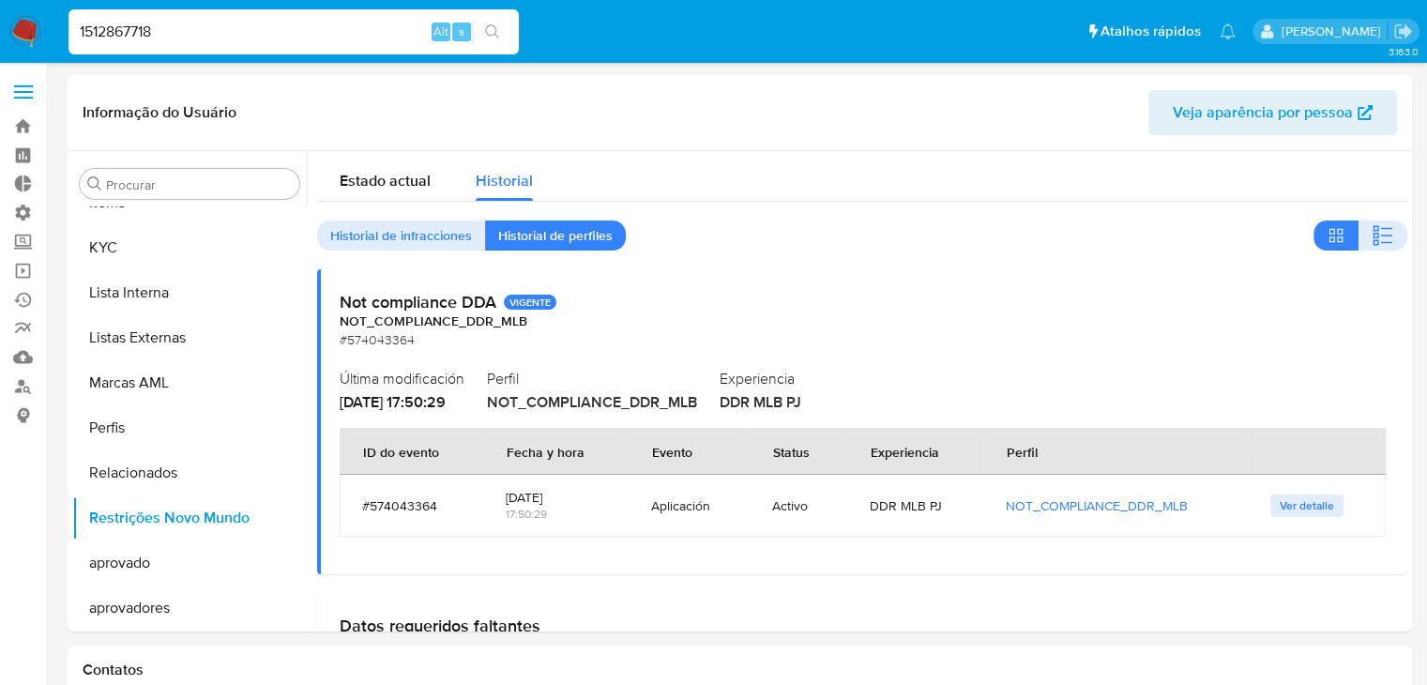
click at [404, 239] on span "Historial de infracciones" at bounding box center [401, 235] width 142 height 26
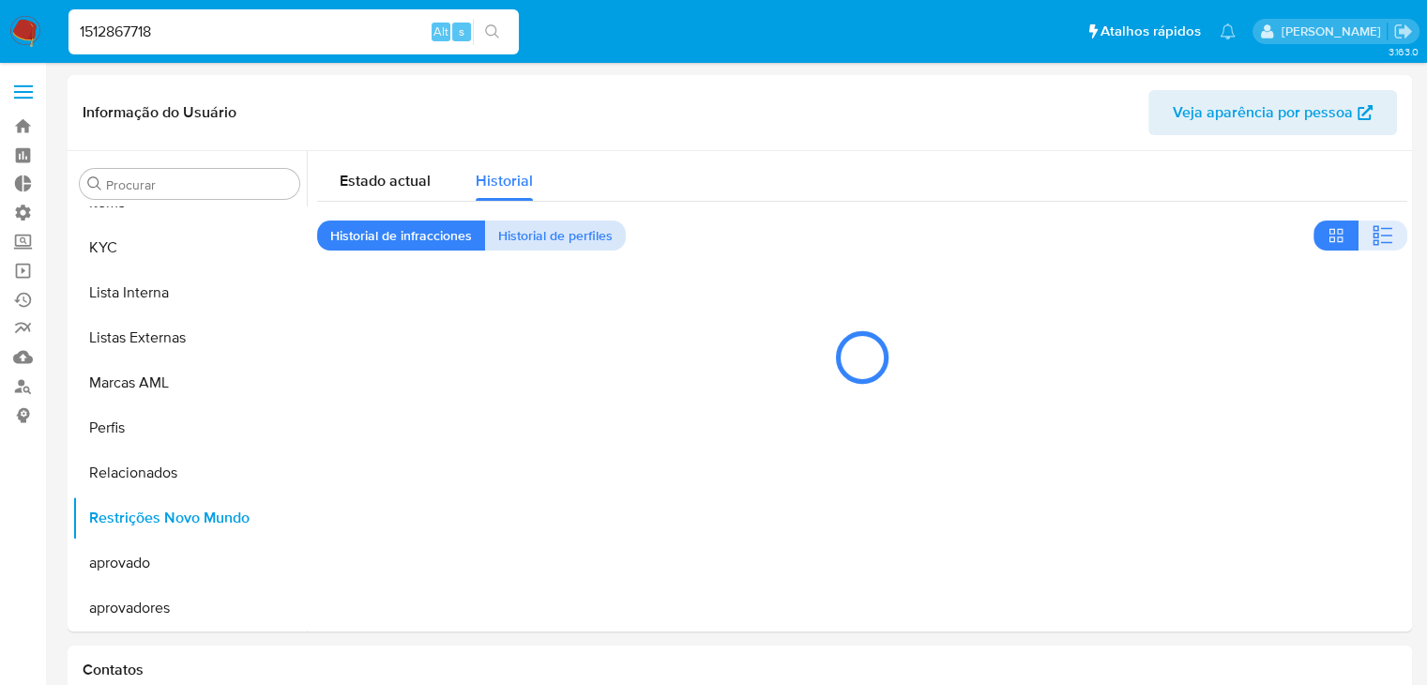
click at [516, 232] on span "Historial de perfiles" at bounding box center [555, 235] width 114 height 26
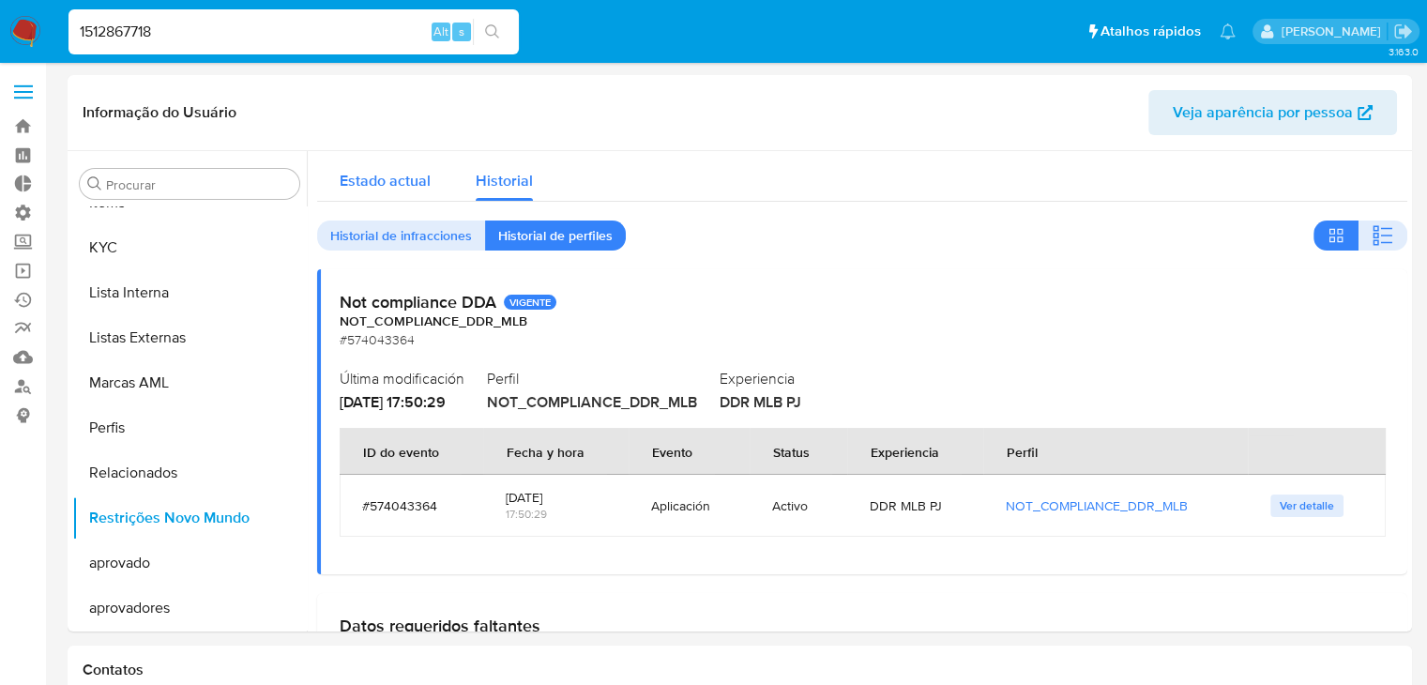
click at [402, 175] on span "Estado actual" at bounding box center [385, 181] width 91 height 22
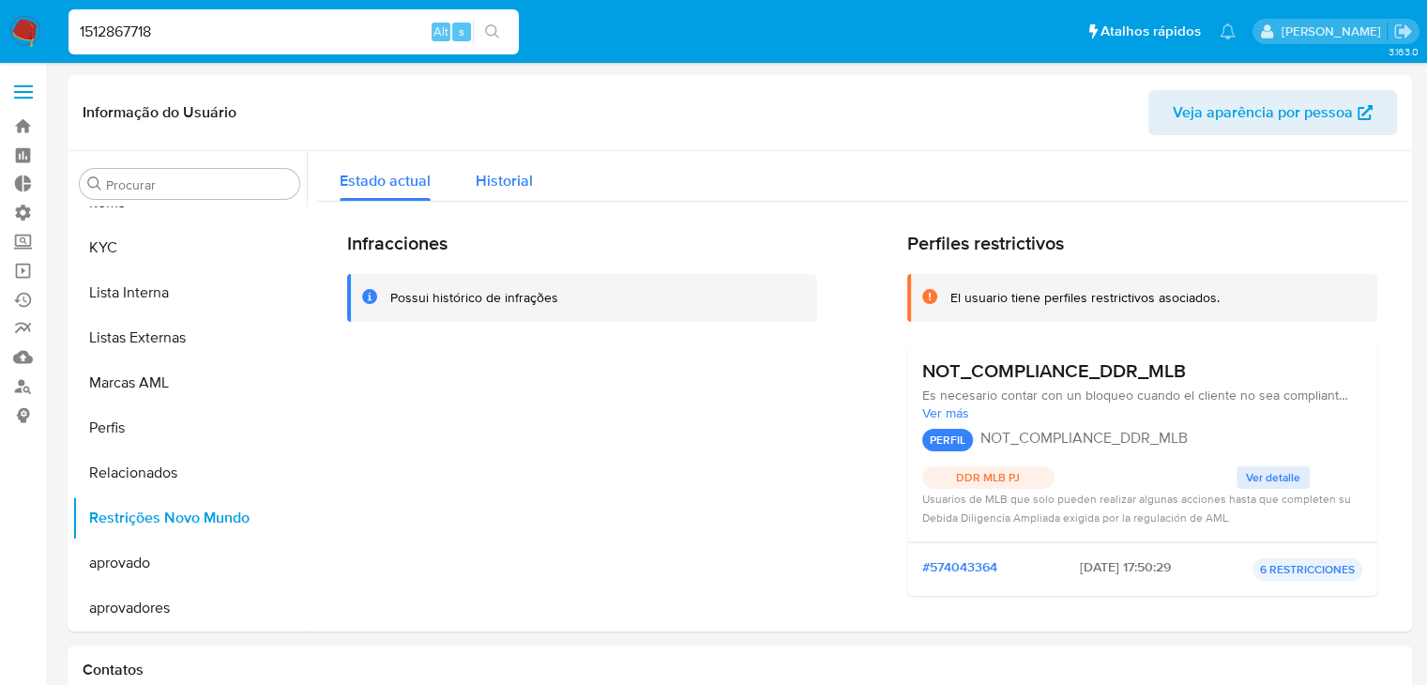
click at [522, 186] on span "Historial" at bounding box center [504, 181] width 57 height 22
